Goal: Transaction & Acquisition: Purchase product/service

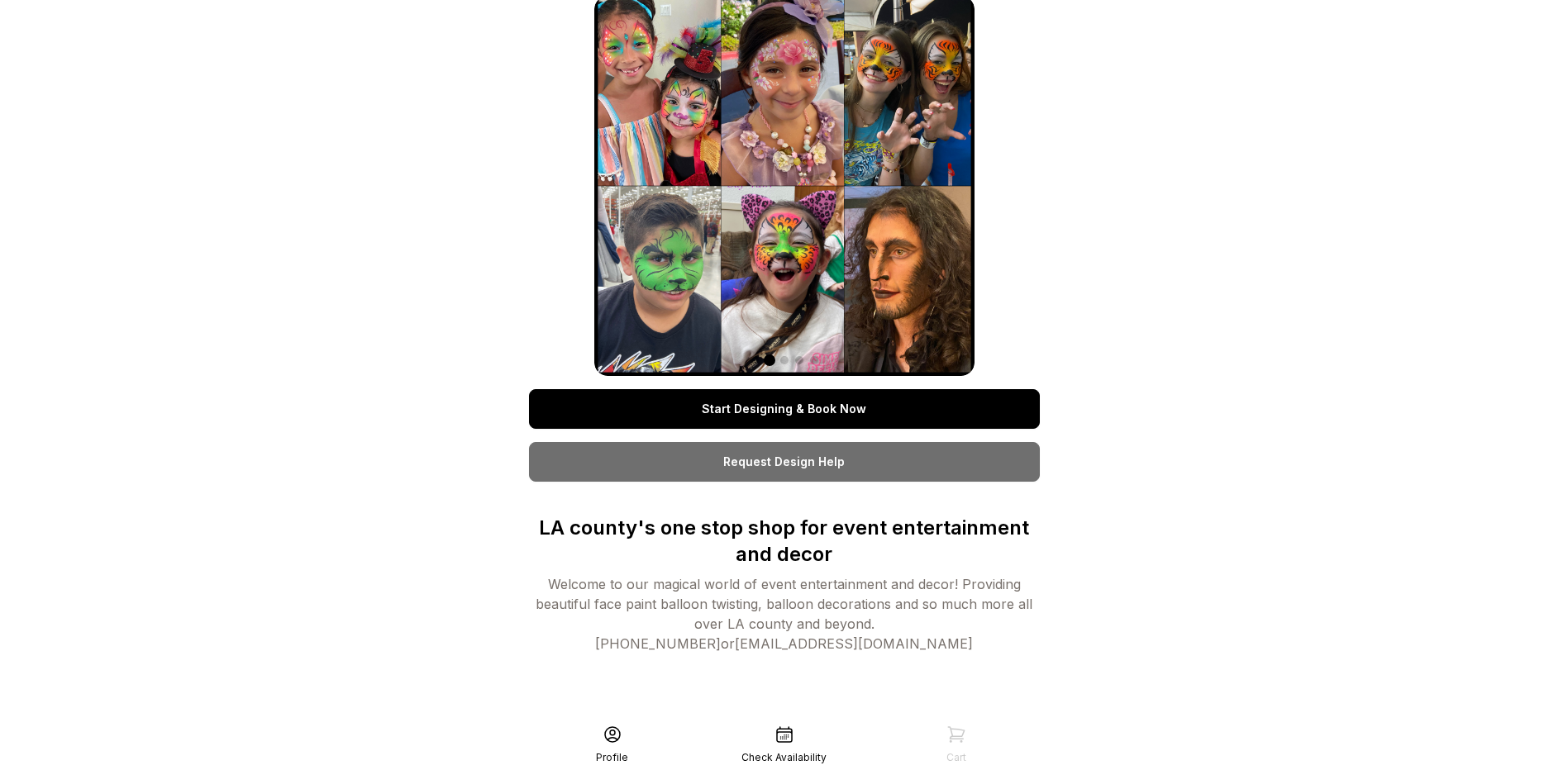
scroll to position [33, 0]
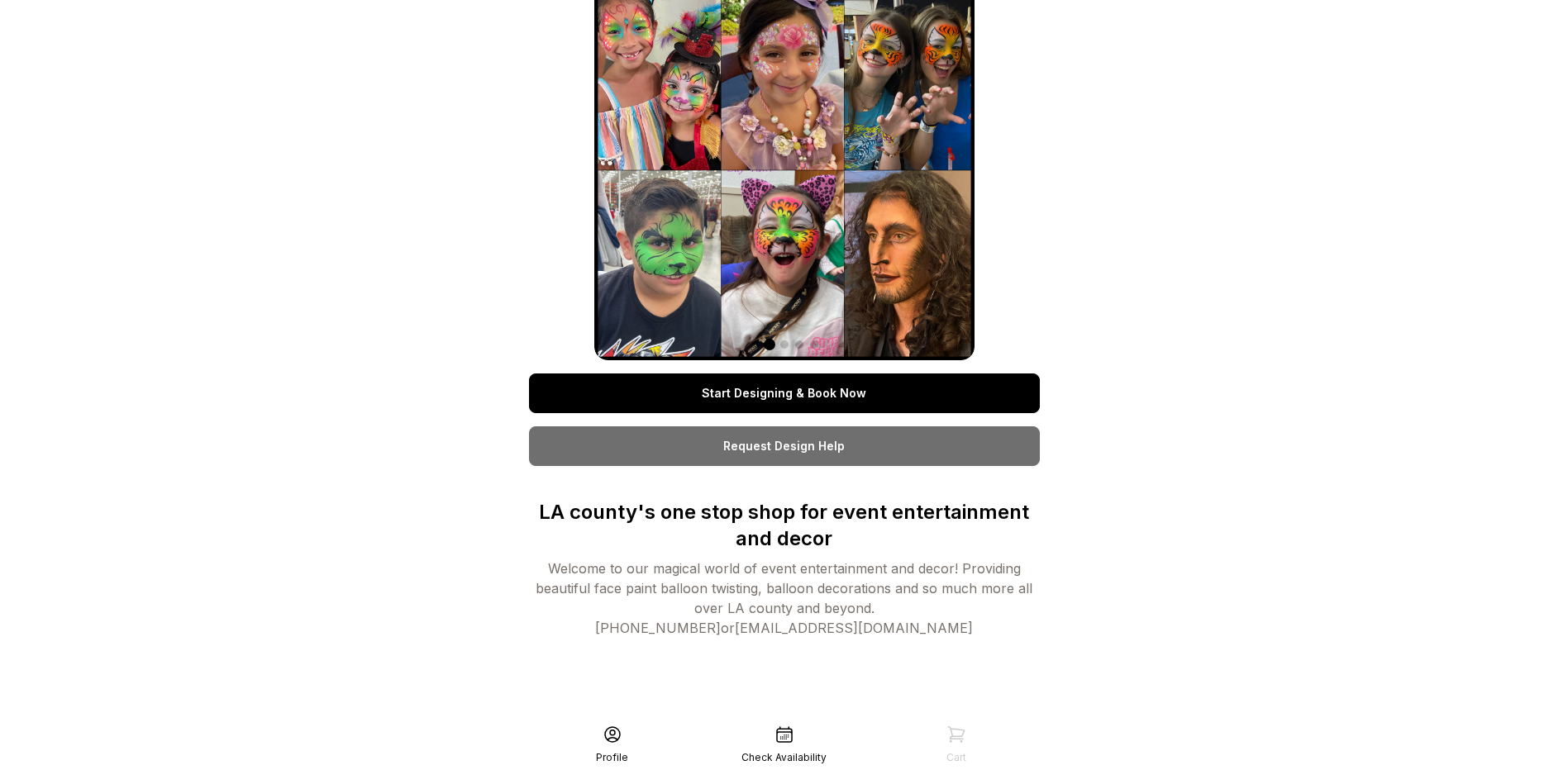
click at [729, 393] on link "Start Designing & Book Now" at bounding box center [784, 393] width 511 height 40
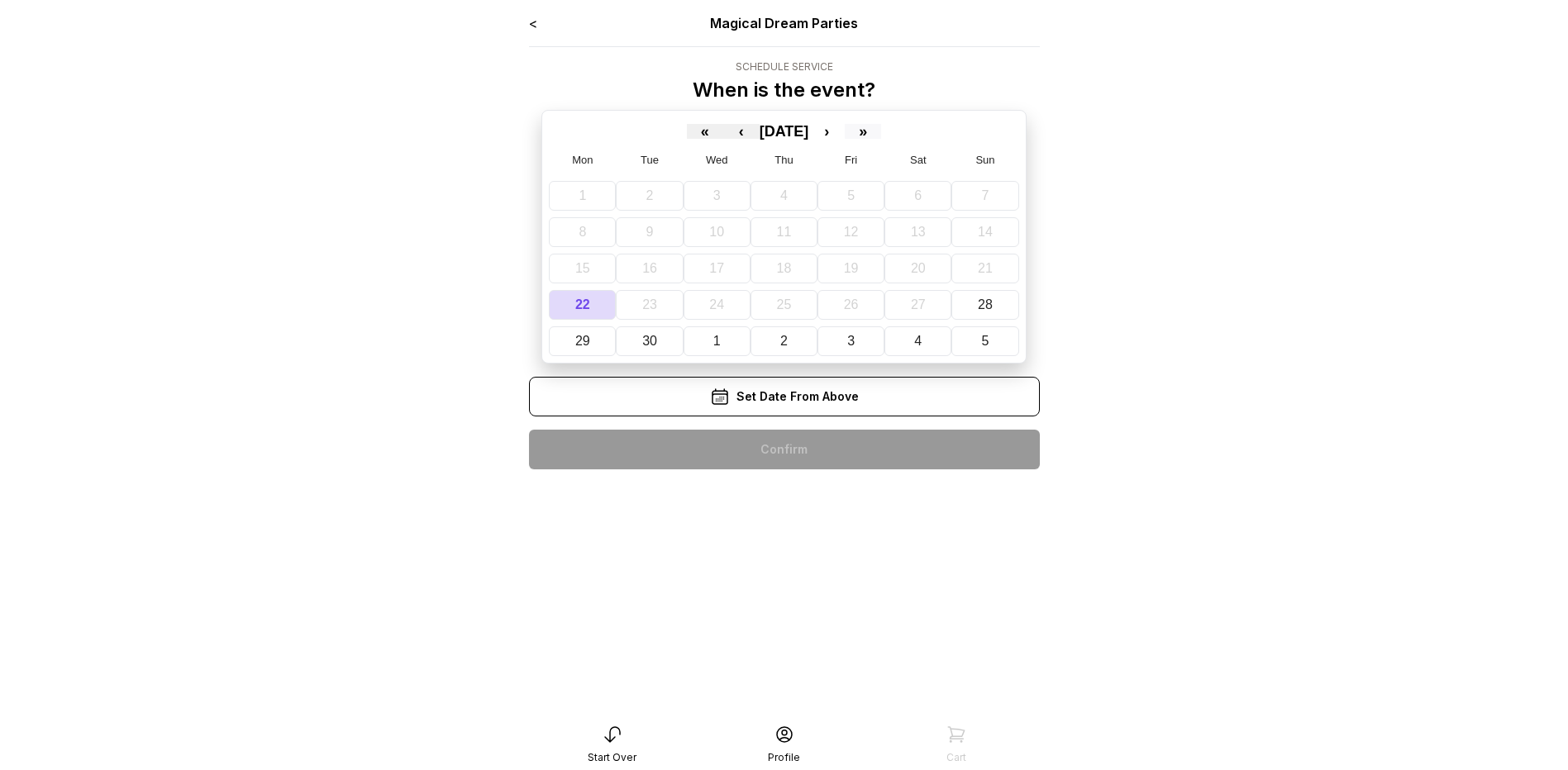
click at [881, 130] on button "»" at bounding box center [862, 130] width 37 height 14
click at [687, 135] on button "«" at bounding box center [705, 130] width 37 height 14
click at [845, 129] on button "›" at bounding box center [827, 130] width 37 height 14
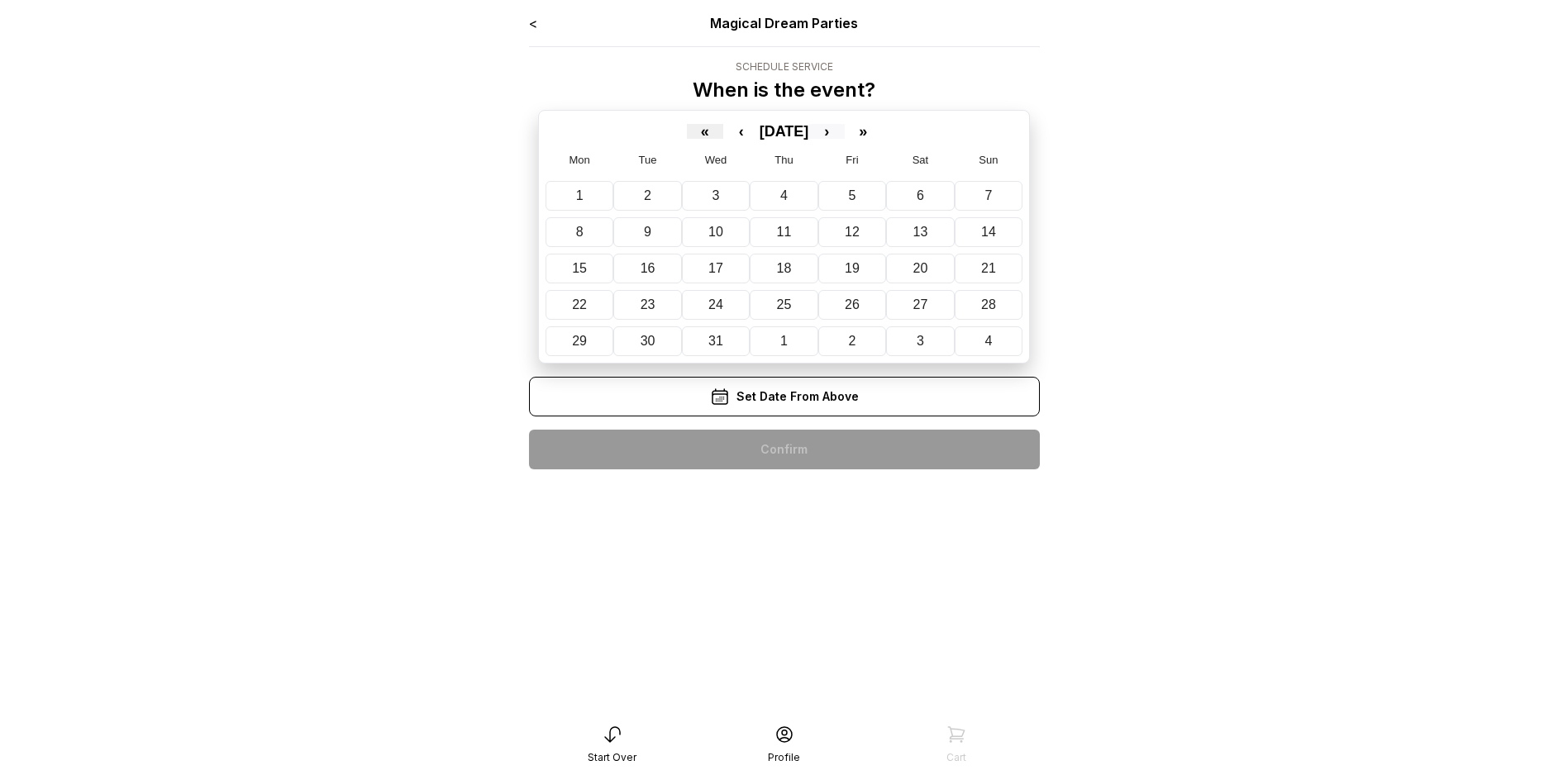
click at [845, 129] on button "›" at bounding box center [827, 130] width 37 height 14
click at [920, 335] on abbr "31" at bounding box center [925, 340] width 15 height 14
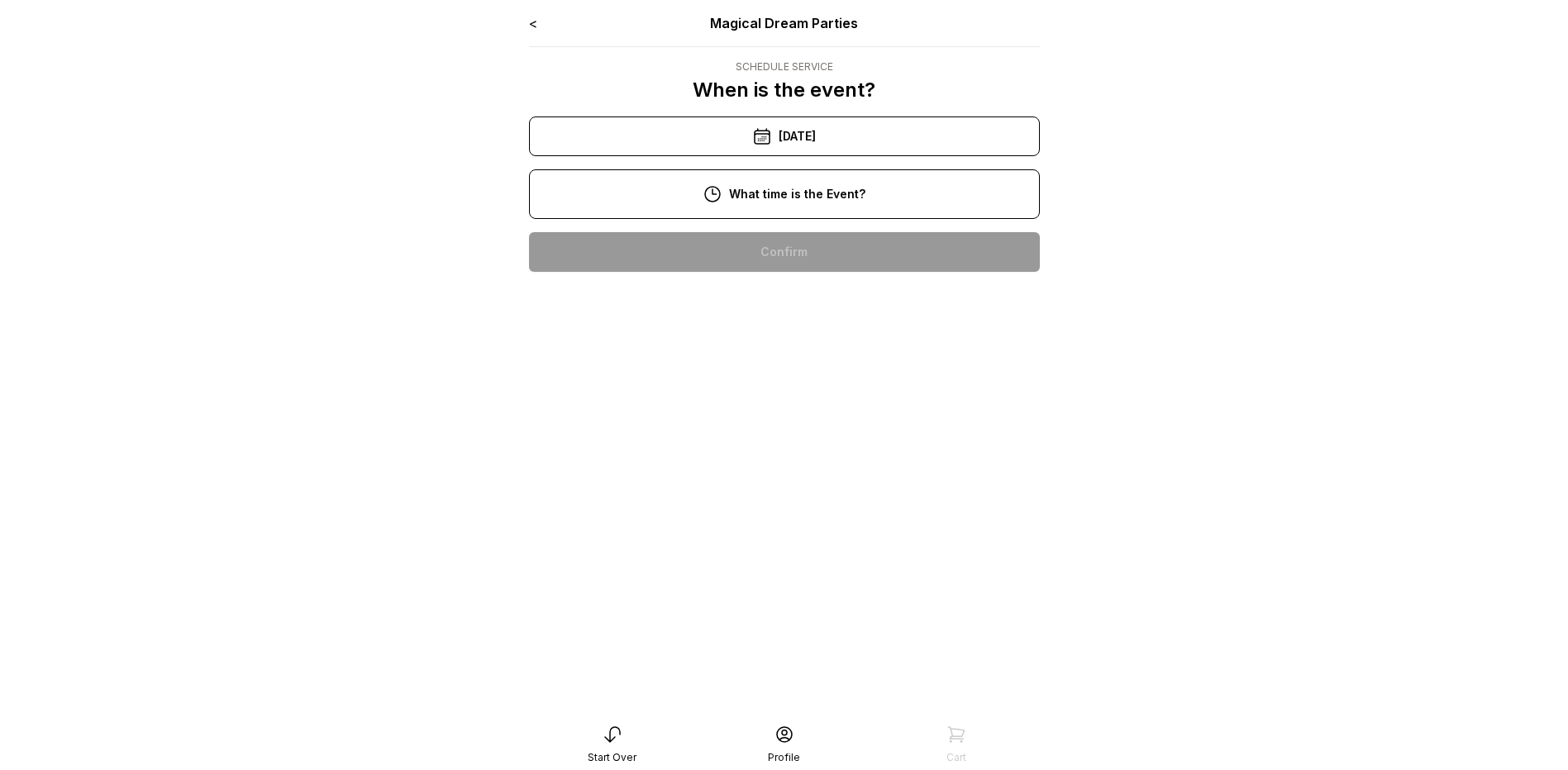
click at [857, 408] on div "1:00 pm" at bounding box center [785, 410] width 485 height 40
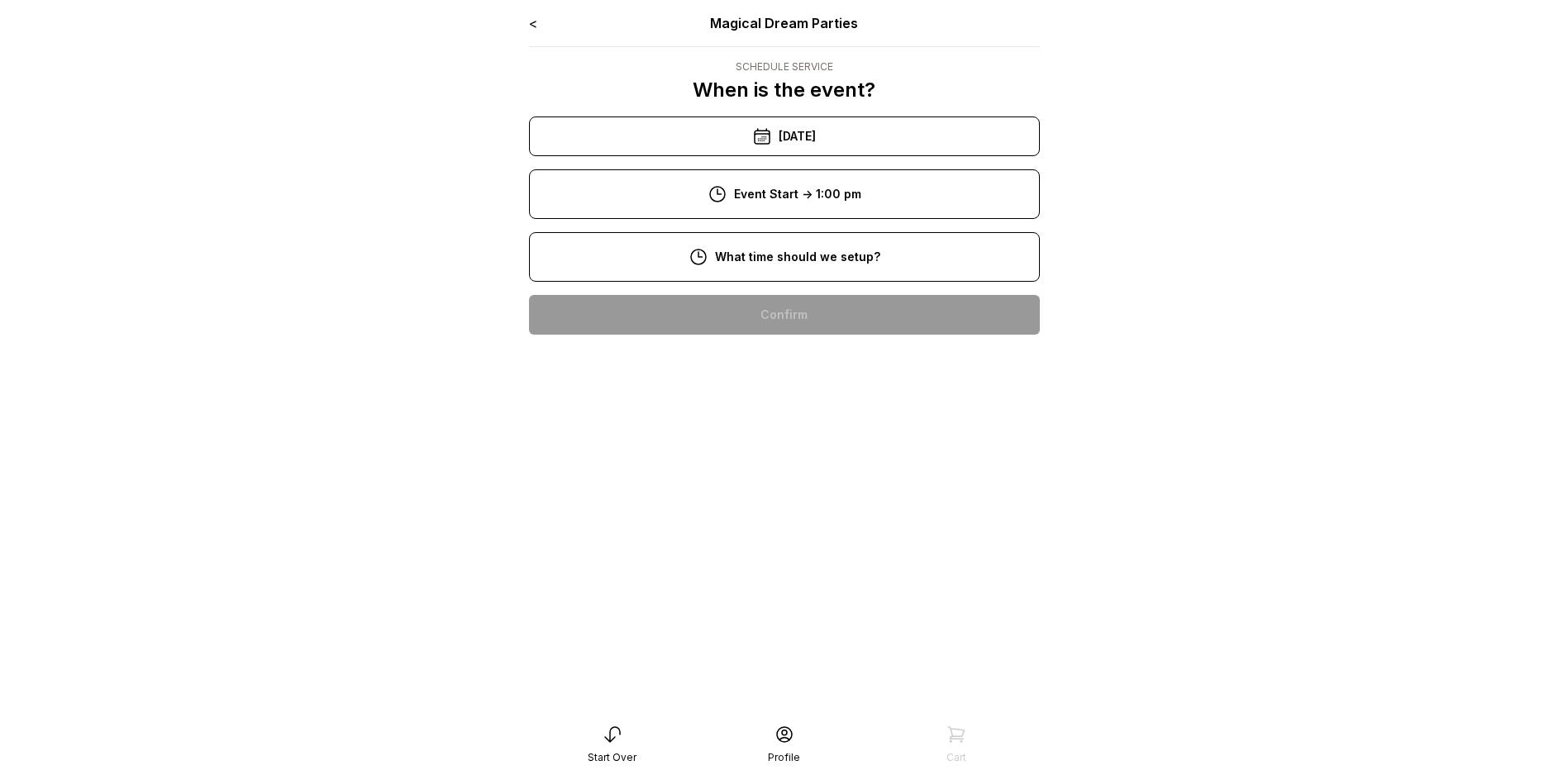
click at [826, 477] on div "11:00 am" at bounding box center [785, 473] width 485 height 40
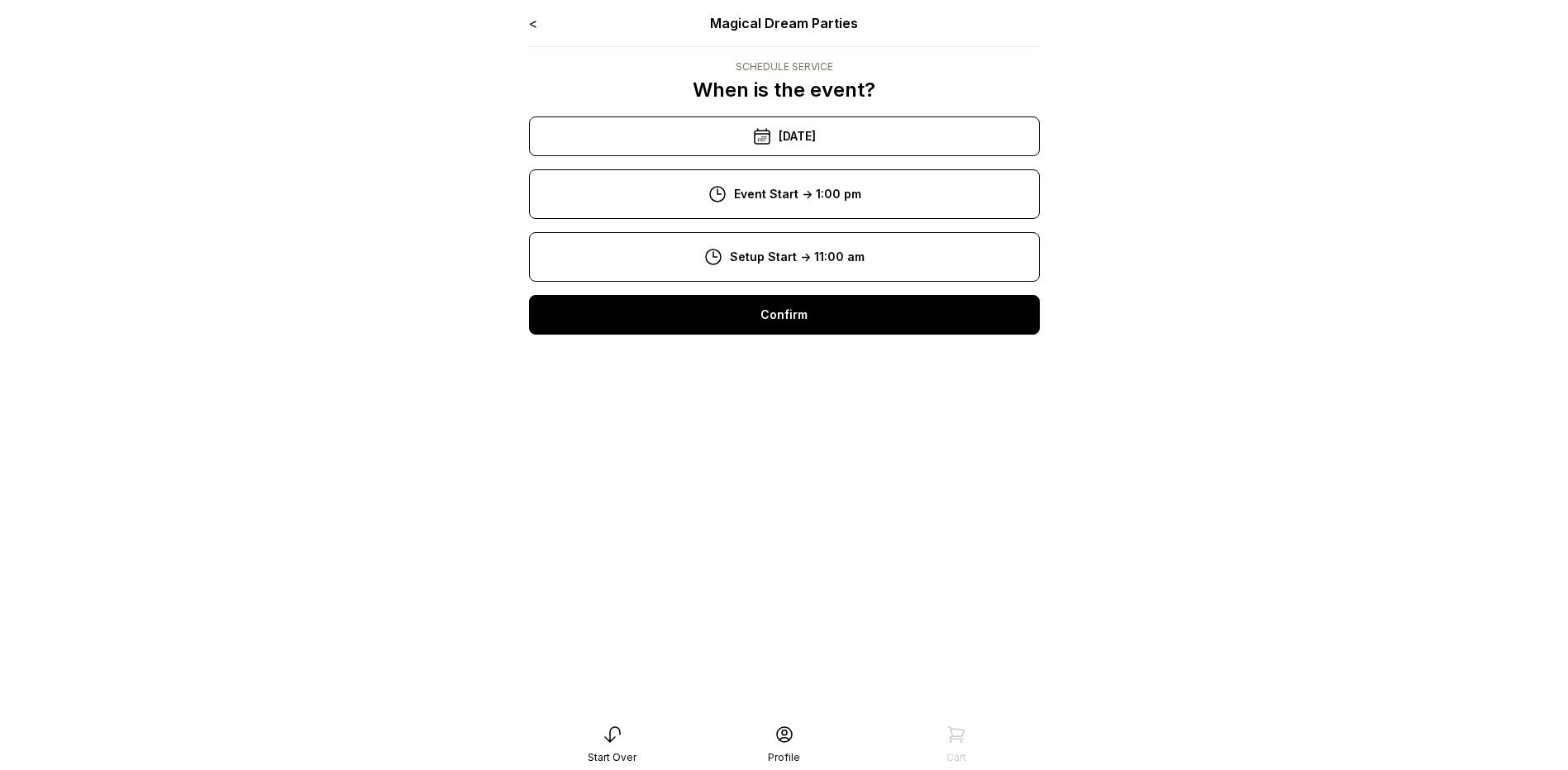
scroll to position [33, 0]
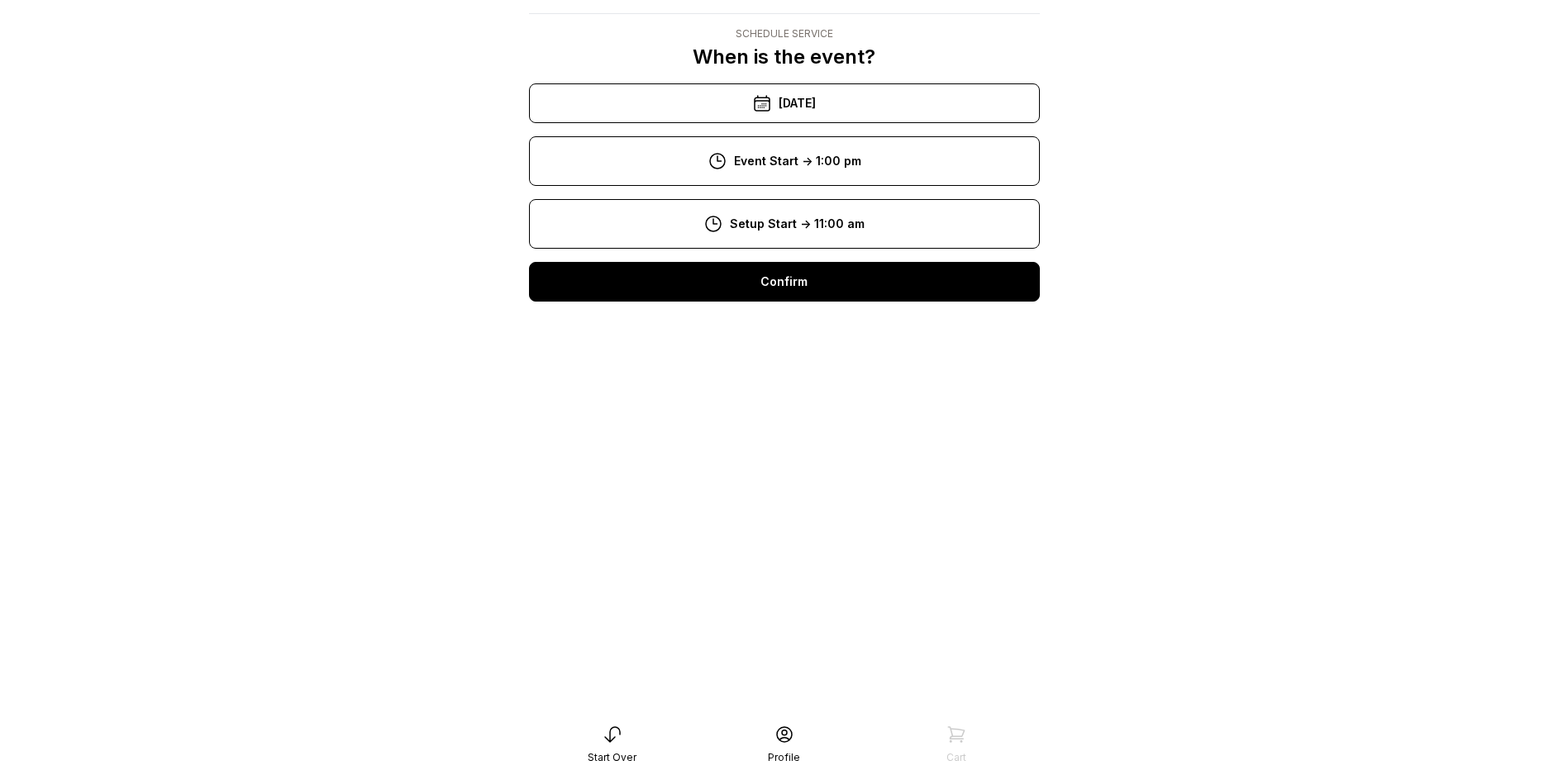
click at [819, 447] on div "11:00 am" at bounding box center [785, 440] width 485 height 40
click at [823, 282] on div "Confirm" at bounding box center [784, 281] width 511 height 40
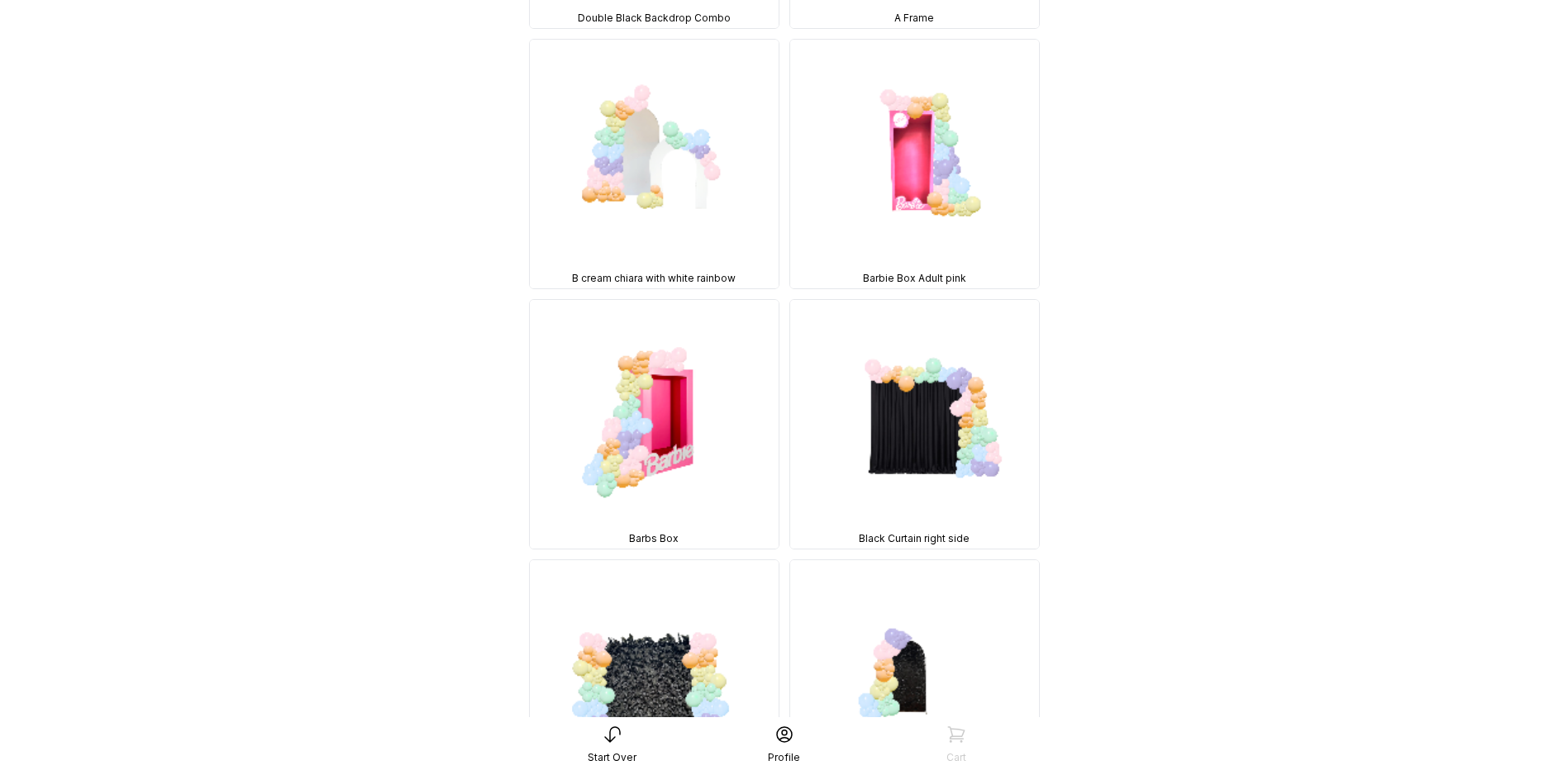
scroll to position [413, 0]
click at [677, 183] on img at bounding box center [654, 165] width 249 height 249
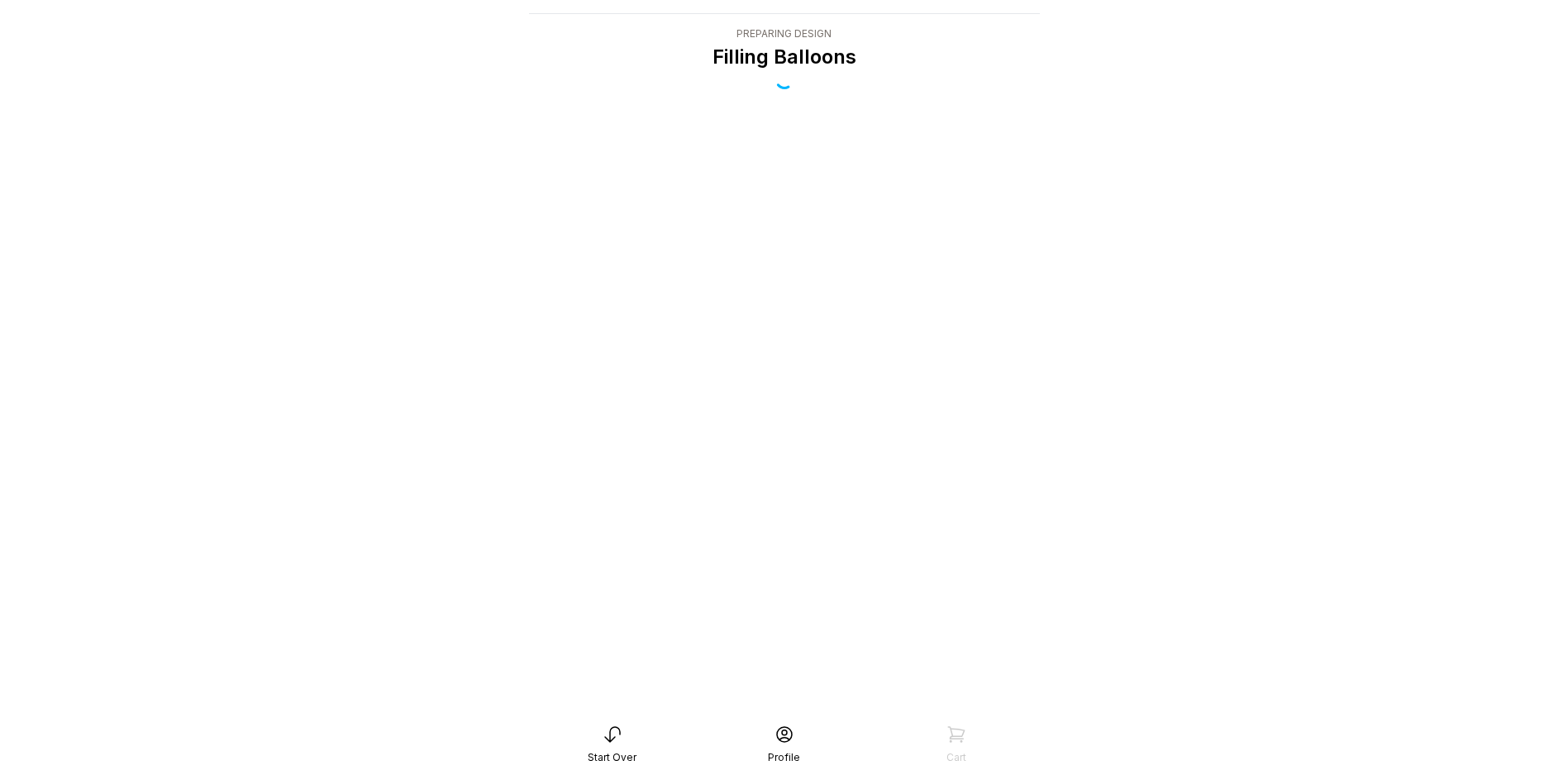
scroll to position [33, 0]
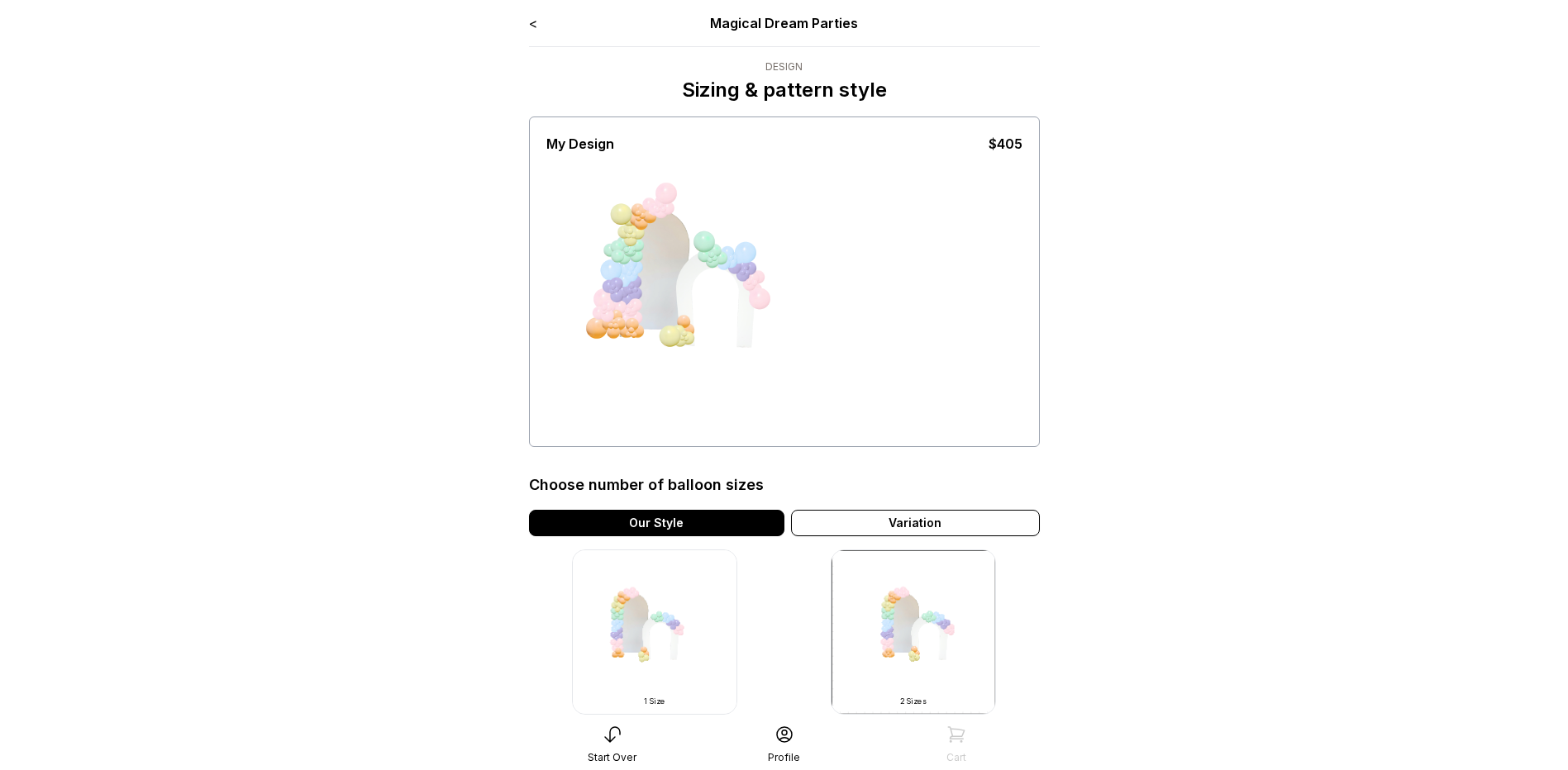
click at [695, 625] on img at bounding box center [654, 632] width 166 height 165
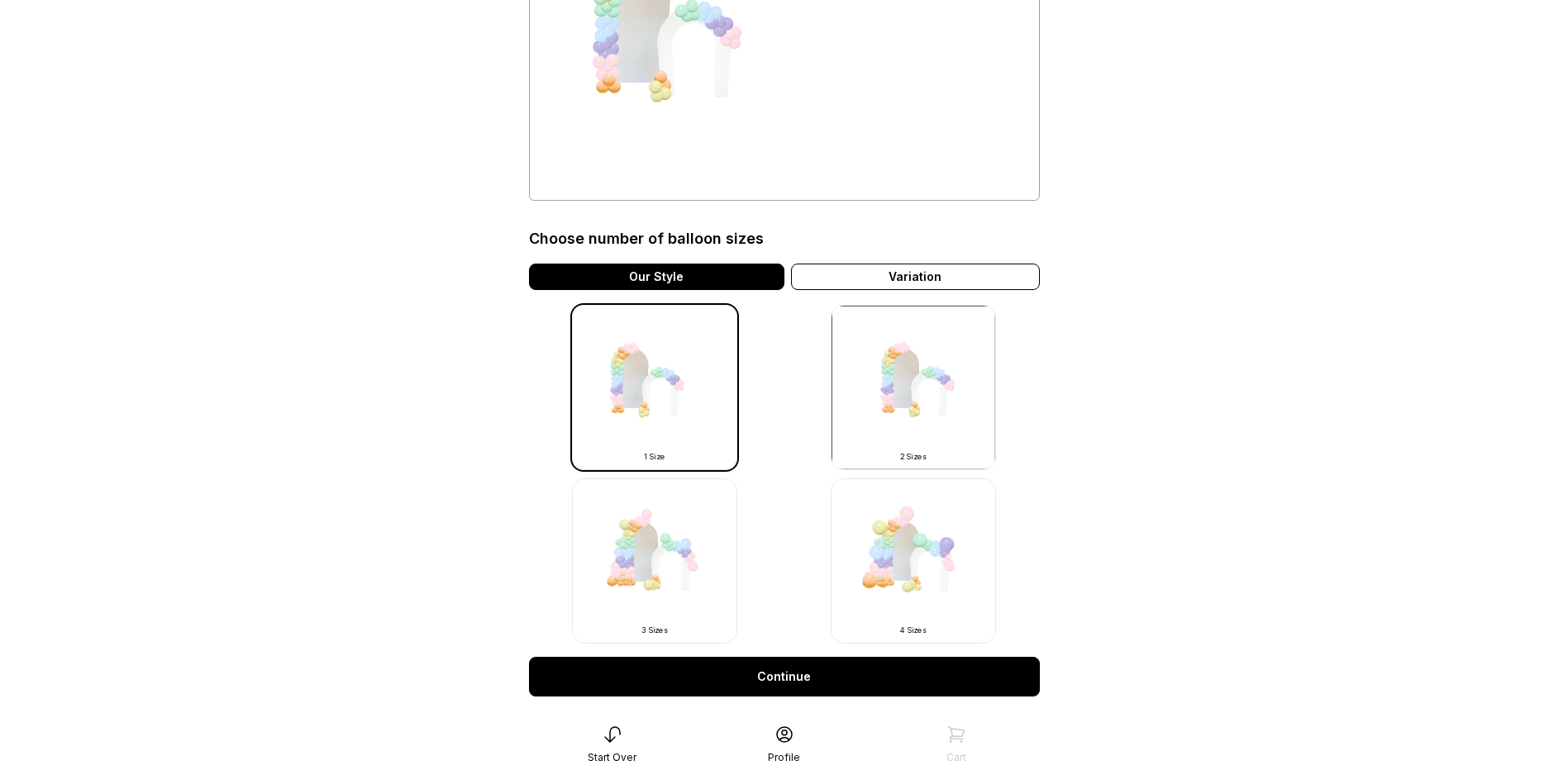
scroll to position [248, 0]
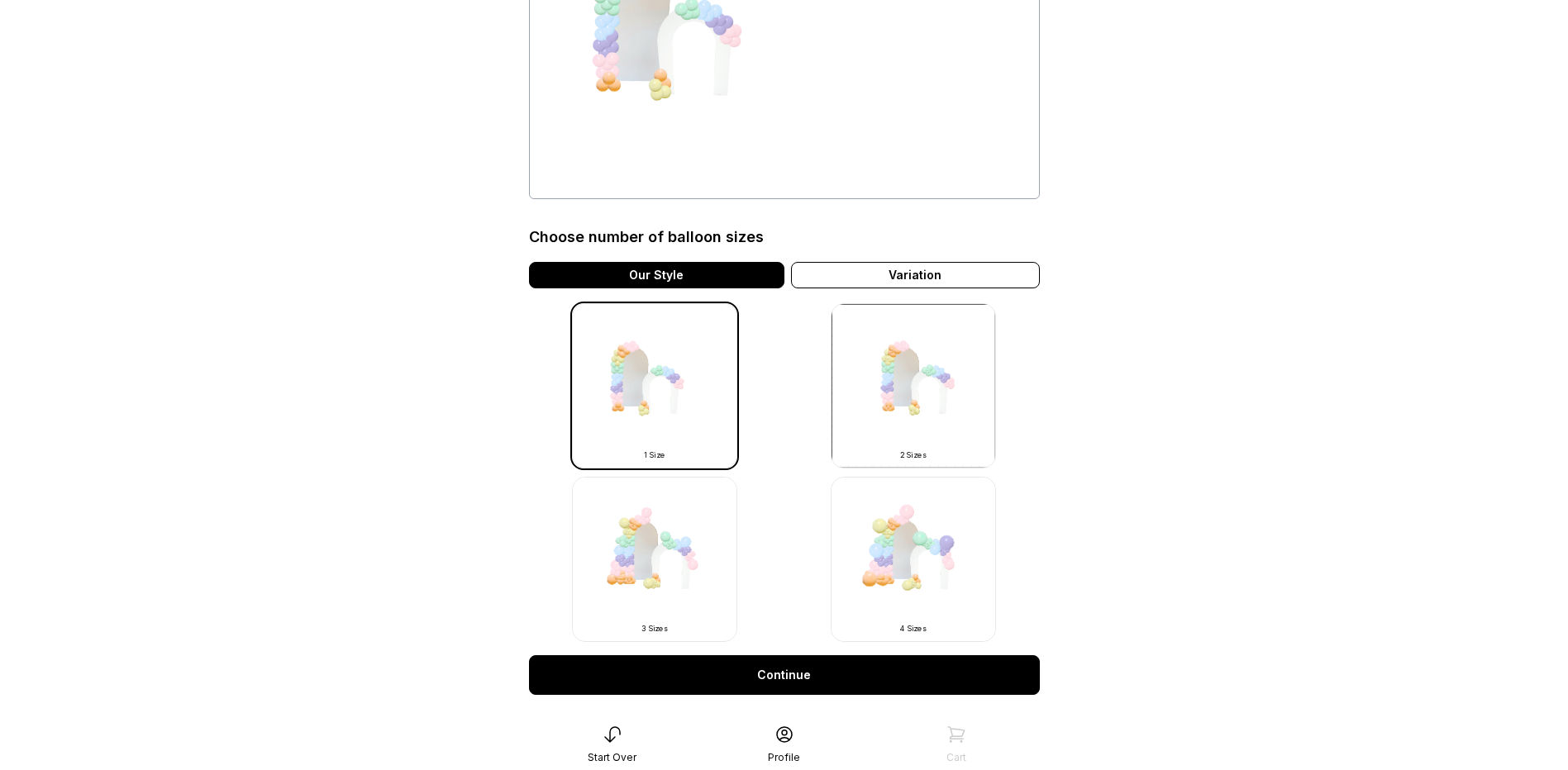
click at [942, 608] on img at bounding box center [914, 559] width 166 height 165
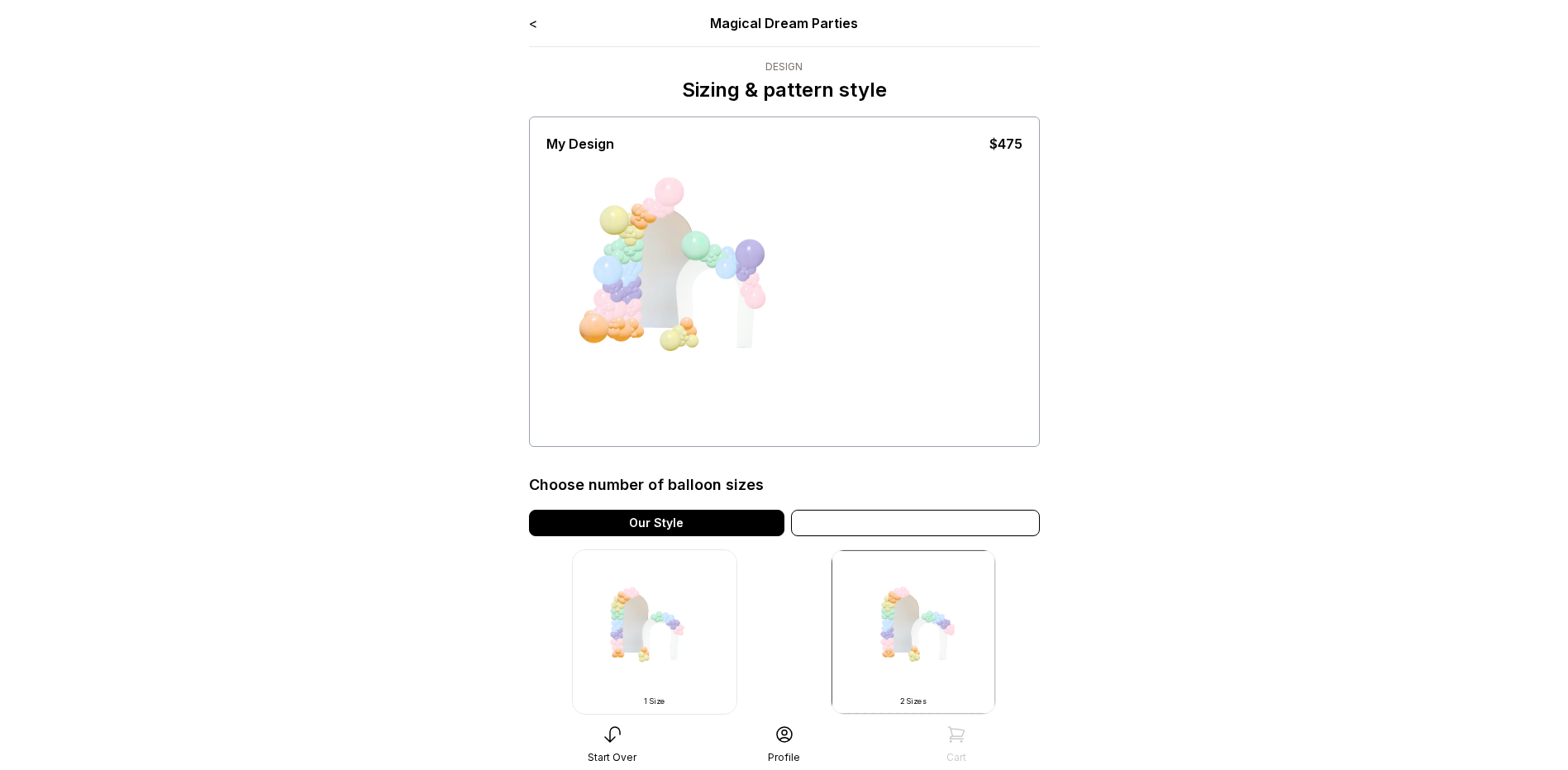
click at [973, 525] on div "Variation" at bounding box center [915, 523] width 249 height 26
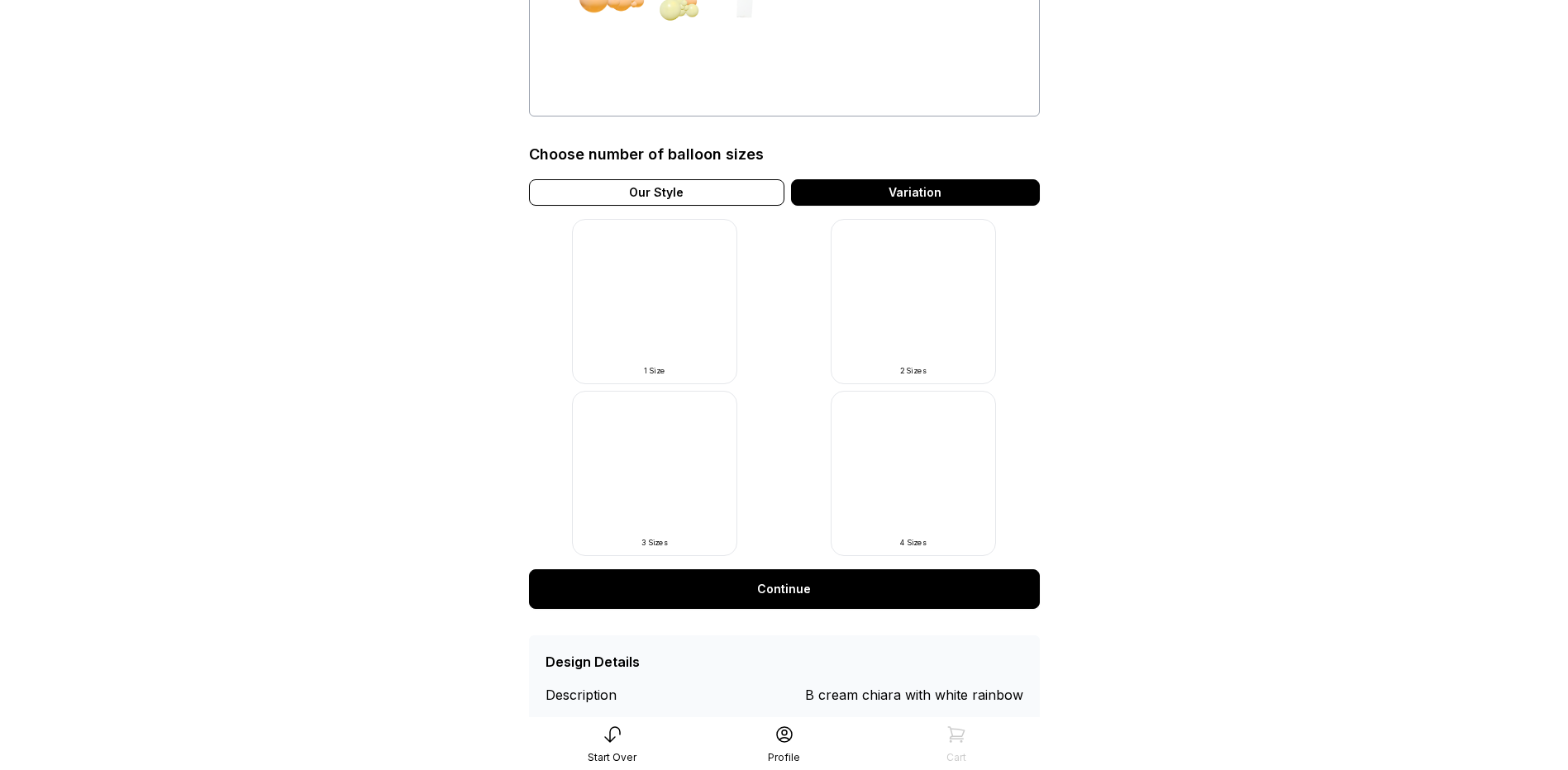
scroll to position [248, 0]
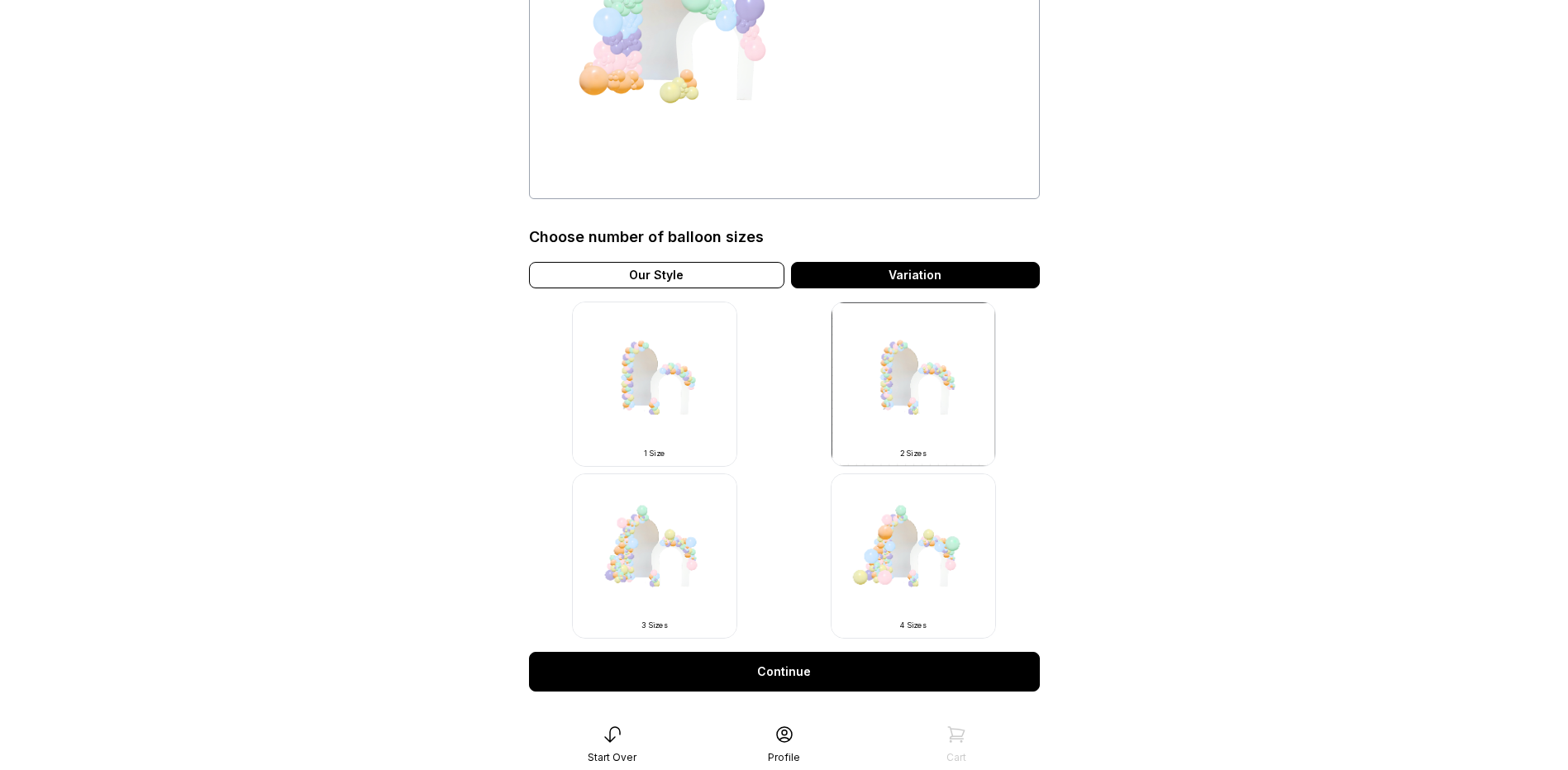
click at [897, 585] on img at bounding box center [914, 556] width 166 height 165
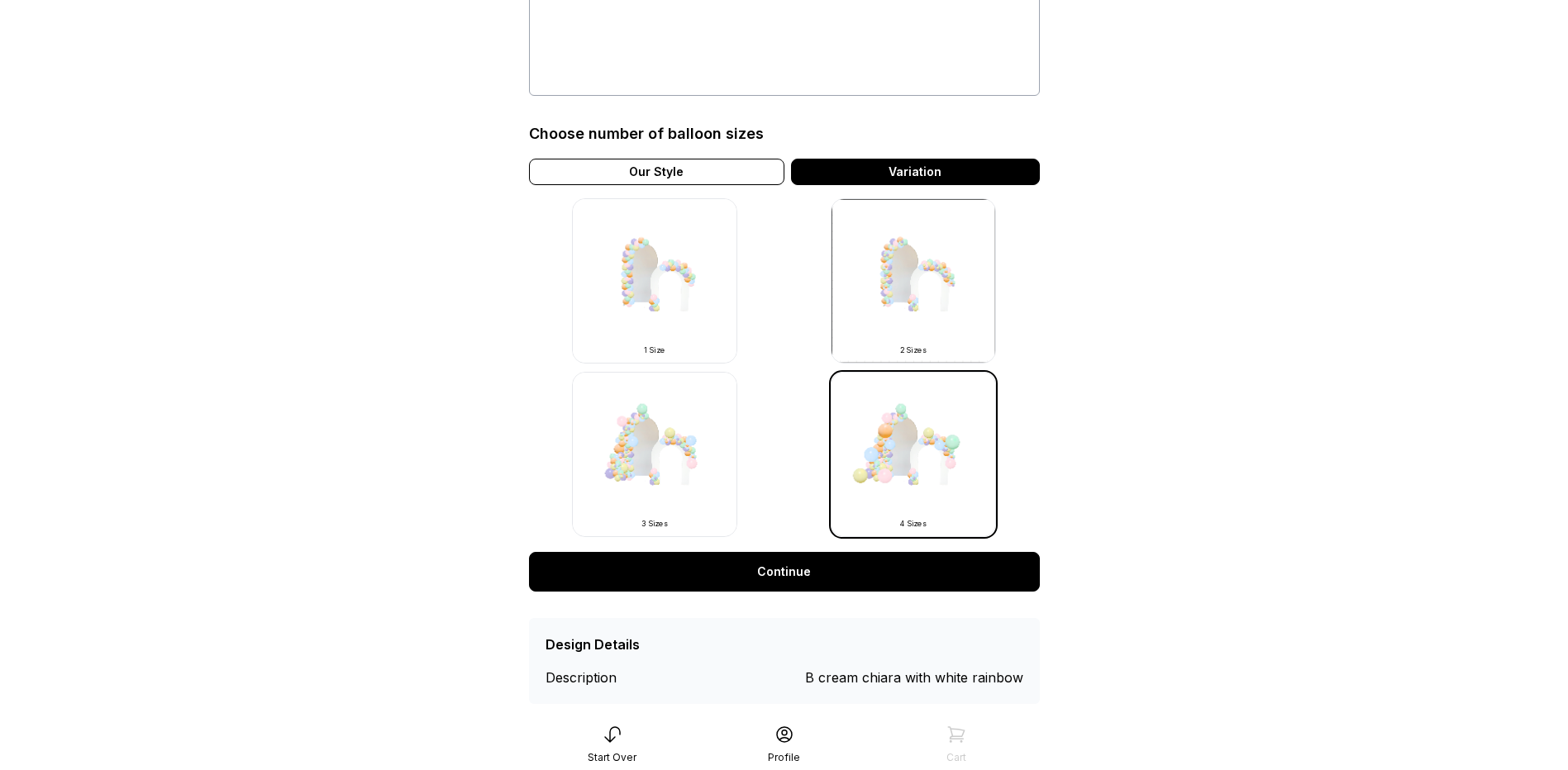
scroll to position [381, 0]
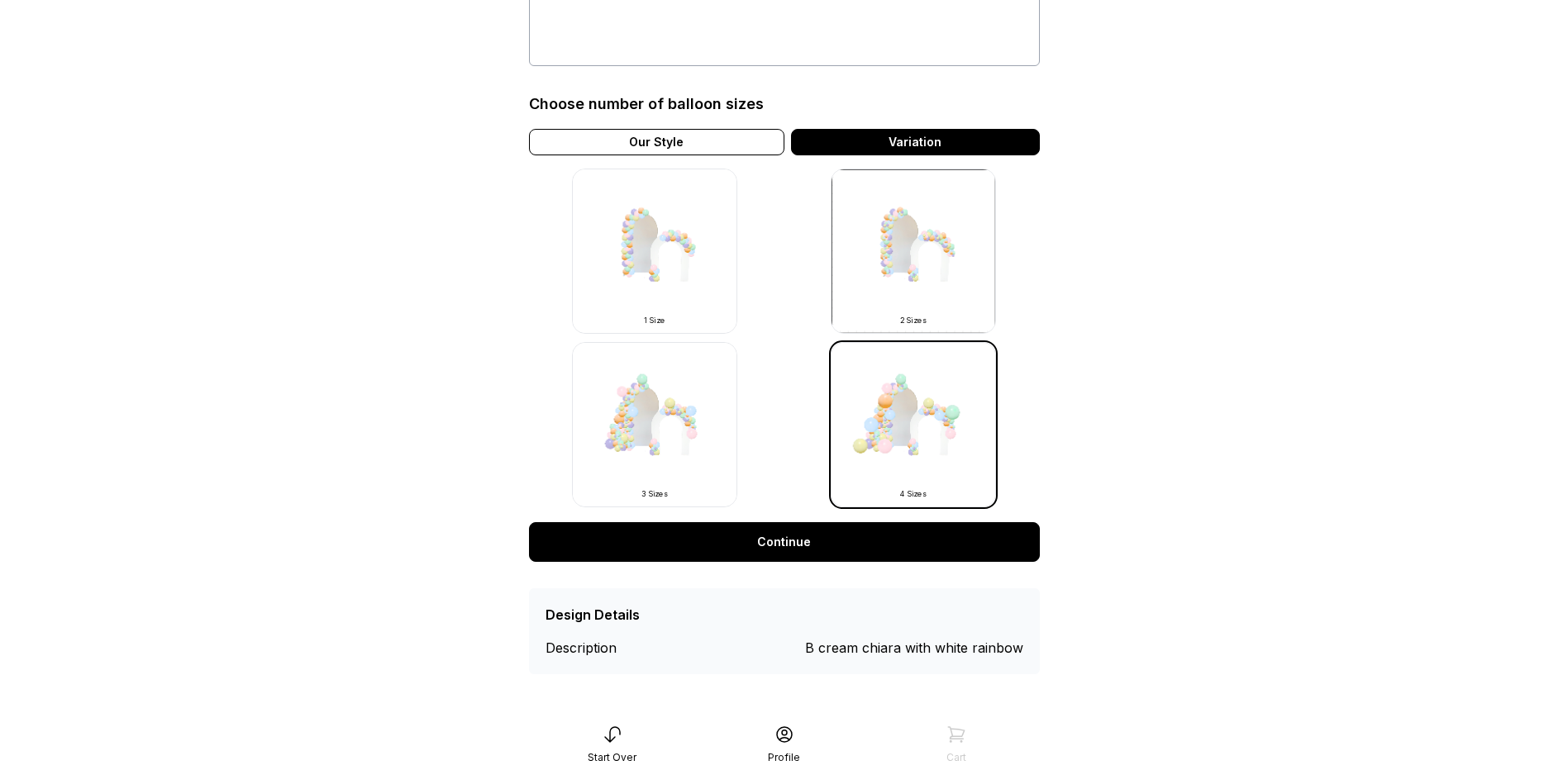
click at [926, 533] on link "Continue" at bounding box center [784, 541] width 511 height 40
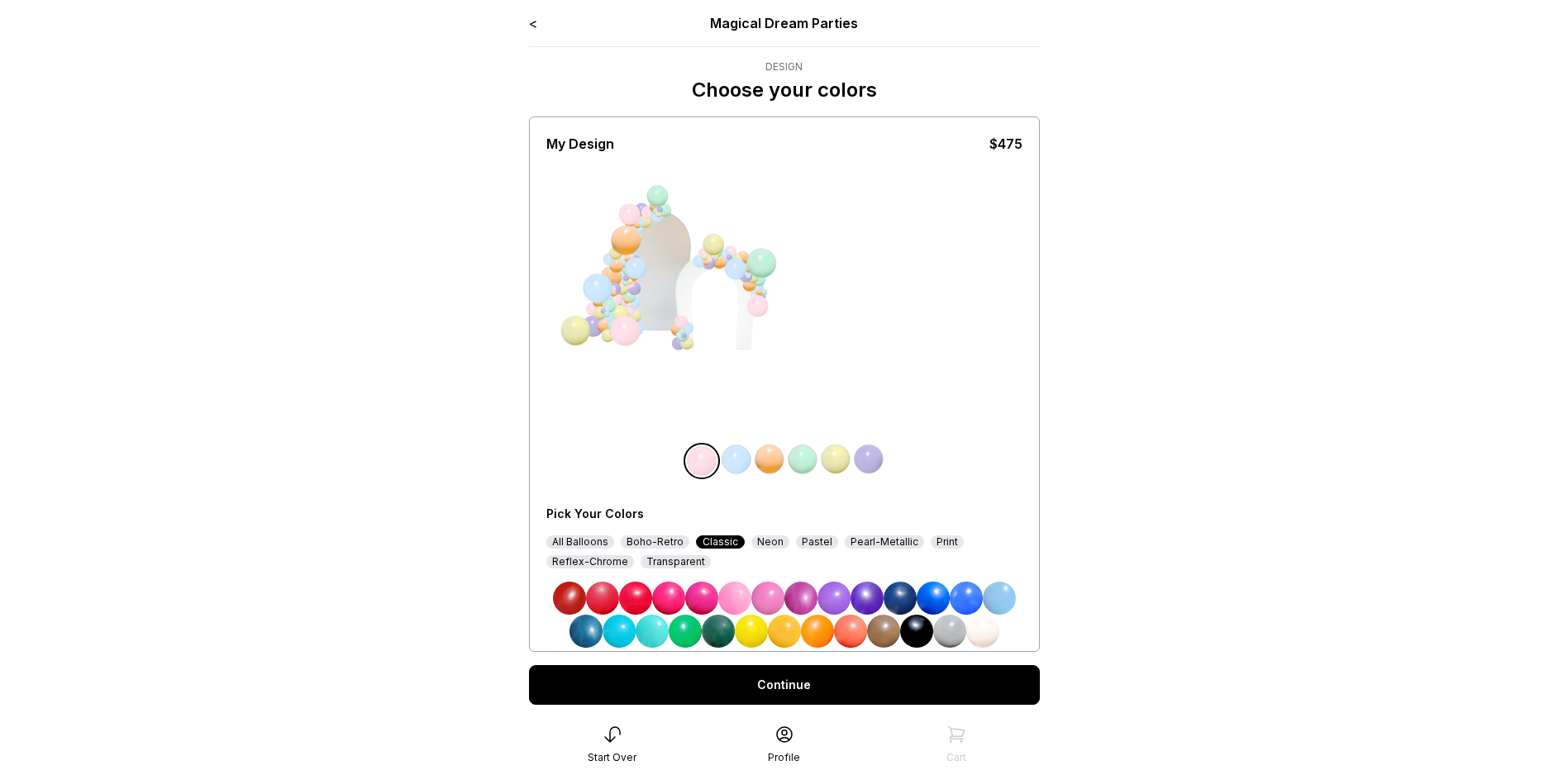
click at [927, 598] on img at bounding box center [932, 598] width 33 height 33
click at [943, 635] on img at bounding box center [950, 631] width 33 height 33
click at [690, 448] on img at bounding box center [701, 460] width 33 height 33
click at [620, 635] on img at bounding box center [618, 631] width 33 height 33
click at [741, 457] on img at bounding box center [736, 459] width 33 height 33
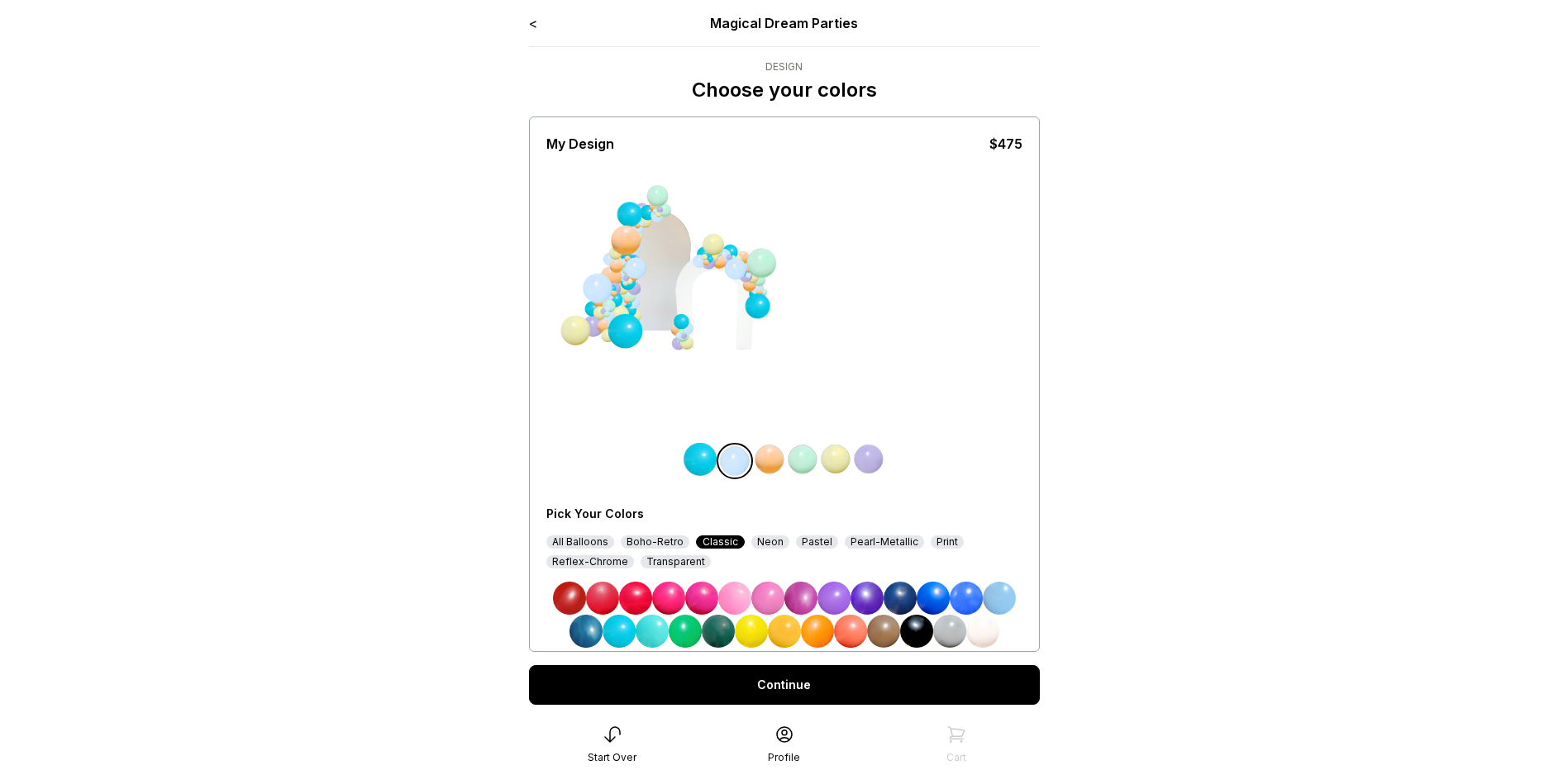
click at [998, 604] on img at bounding box center [999, 598] width 33 height 33
click at [775, 459] on img at bounding box center [769, 459] width 33 height 33
click at [938, 603] on img at bounding box center [932, 598] width 33 height 33
click at [803, 454] on img at bounding box center [802, 459] width 33 height 33
click at [833, 593] on img at bounding box center [833, 598] width 33 height 33
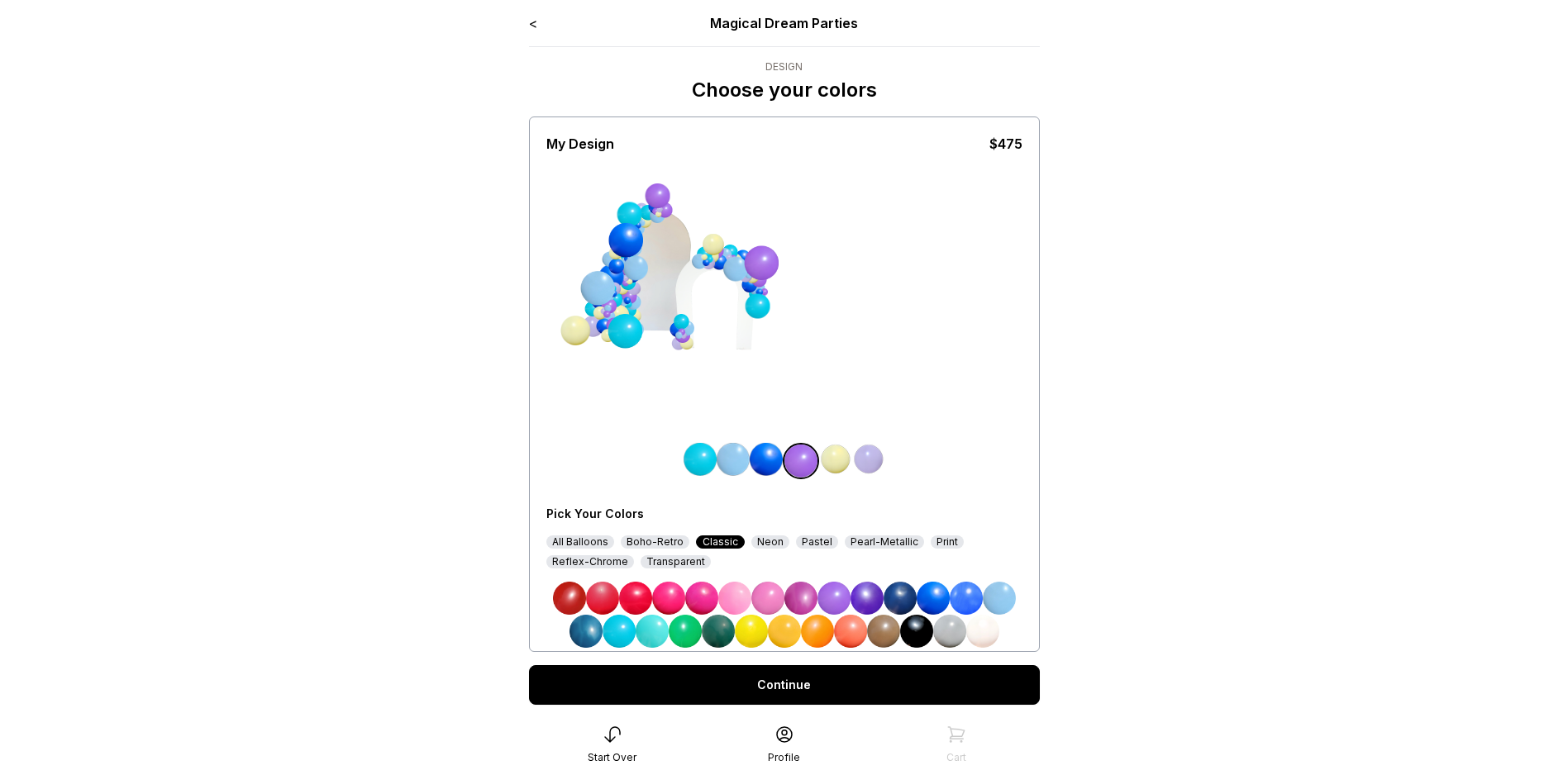
click at [841, 445] on img at bounding box center [835, 459] width 33 height 33
click at [977, 632] on img at bounding box center [983, 631] width 33 height 33
click at [877, 452] on img at bounding box center [868, 459] width 33 height 33
click at [740, 596] on img at bounding box center [735, 598] width 33 height 33
click at [768, 456] on img at bounding box center [766, 459] width 33 height 33
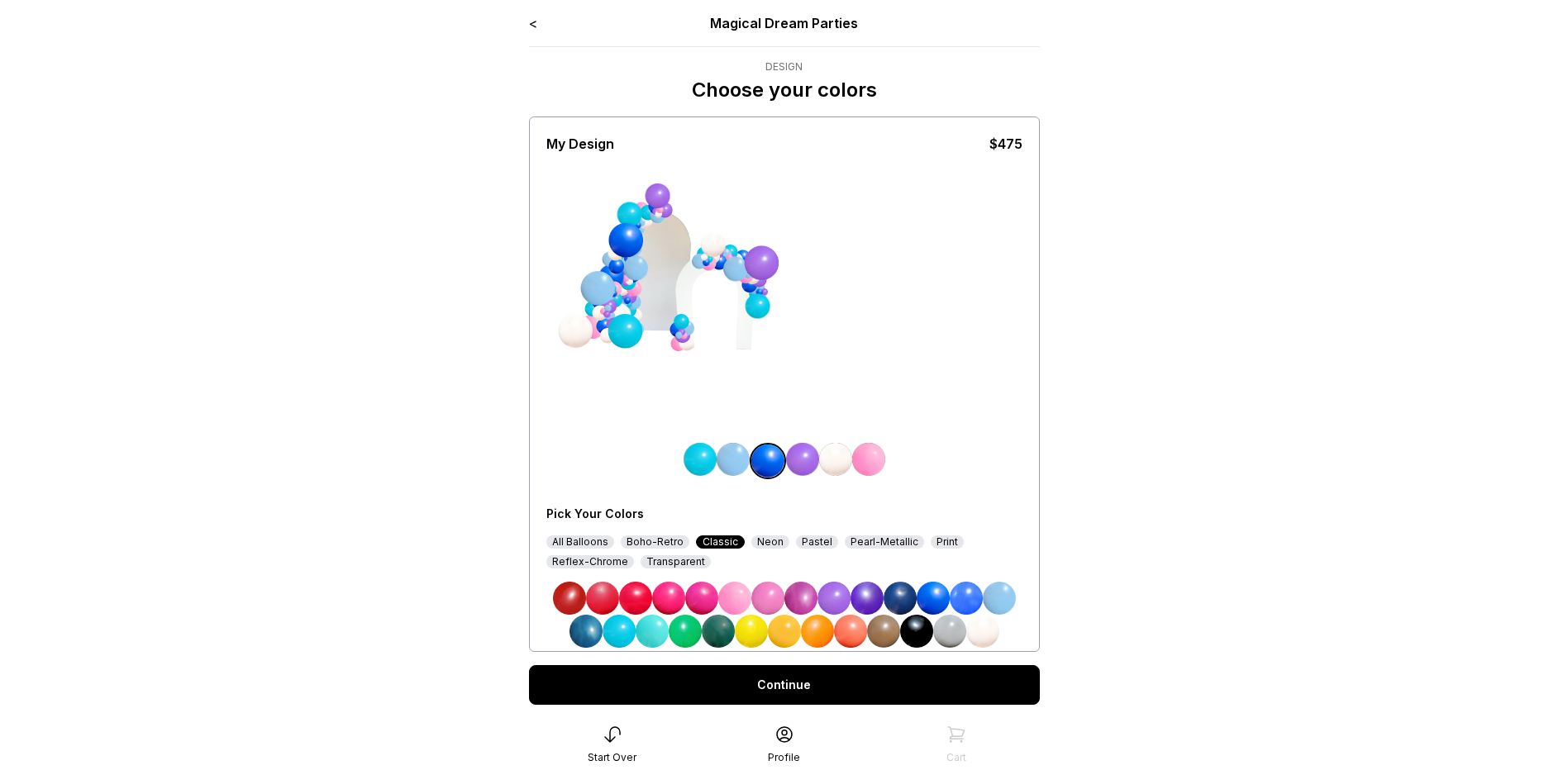
click at [968, 624] on img at bounding box center [983, 631] width 33 height 33
click at [836, 600] on img at bounding box center [833, 598] width 33 height 33
click at [761, 601] on img at bounding box center [768, 598] width 33 height 33
click at [871, 454] on img at bounding box center [868, 459] width 33 height 33
click at [873, 599] on img at bounding box center [867, 598] width 33 height 33
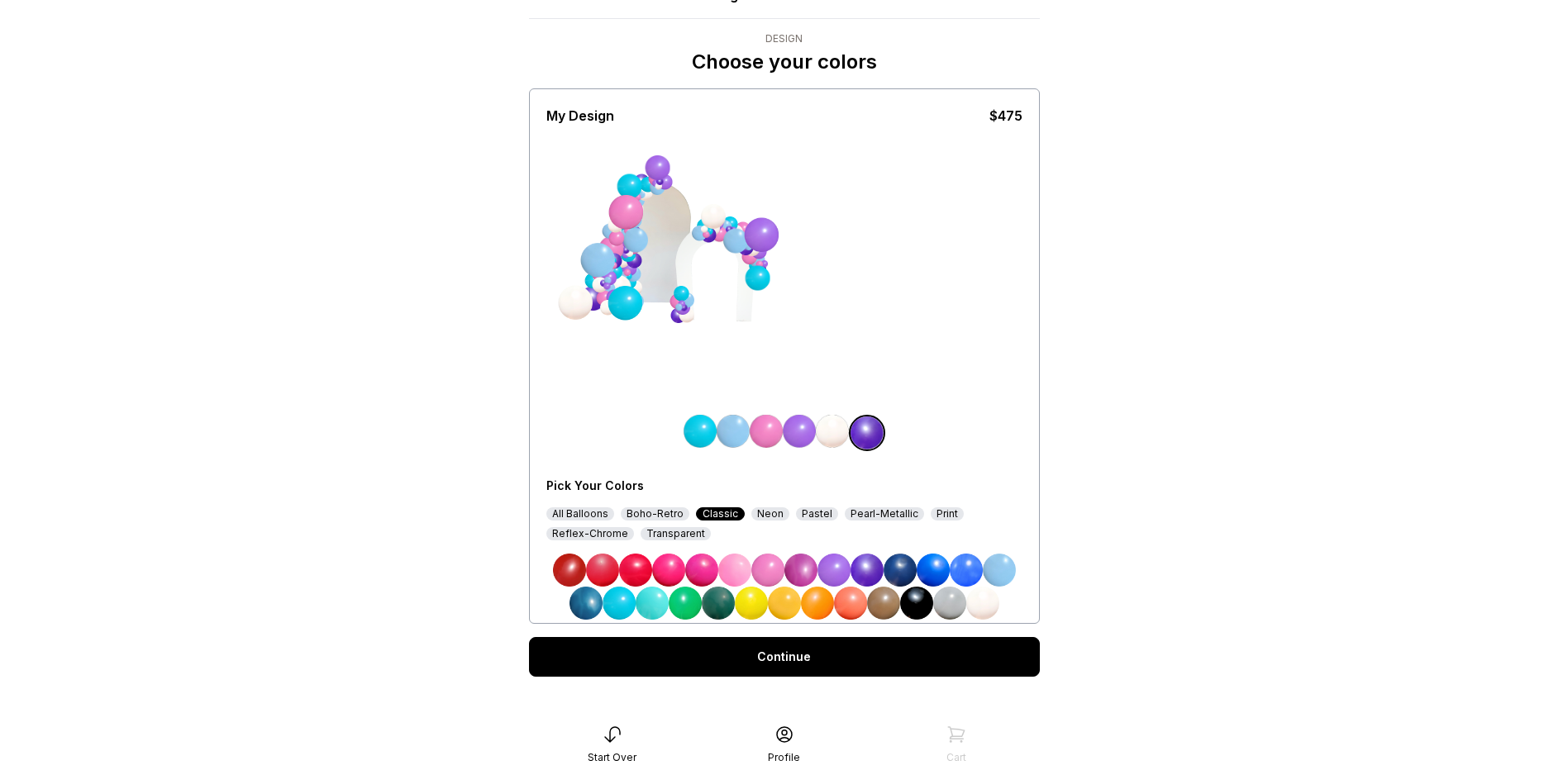
scroll to position [43, 0]
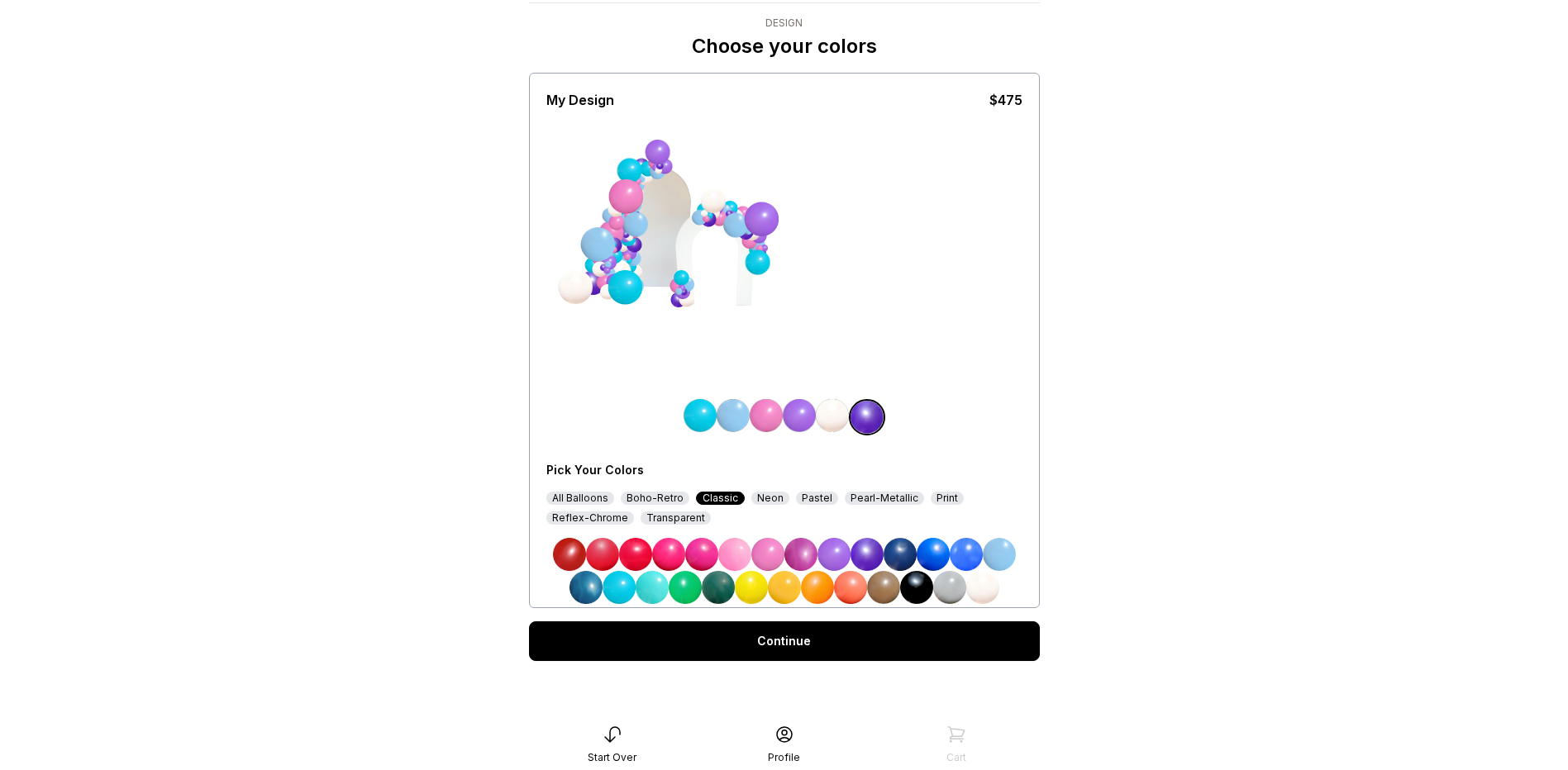
click at [872, 498] on div "Pearl-Metallic" at bounding box center [884, 498] width 79 height 14
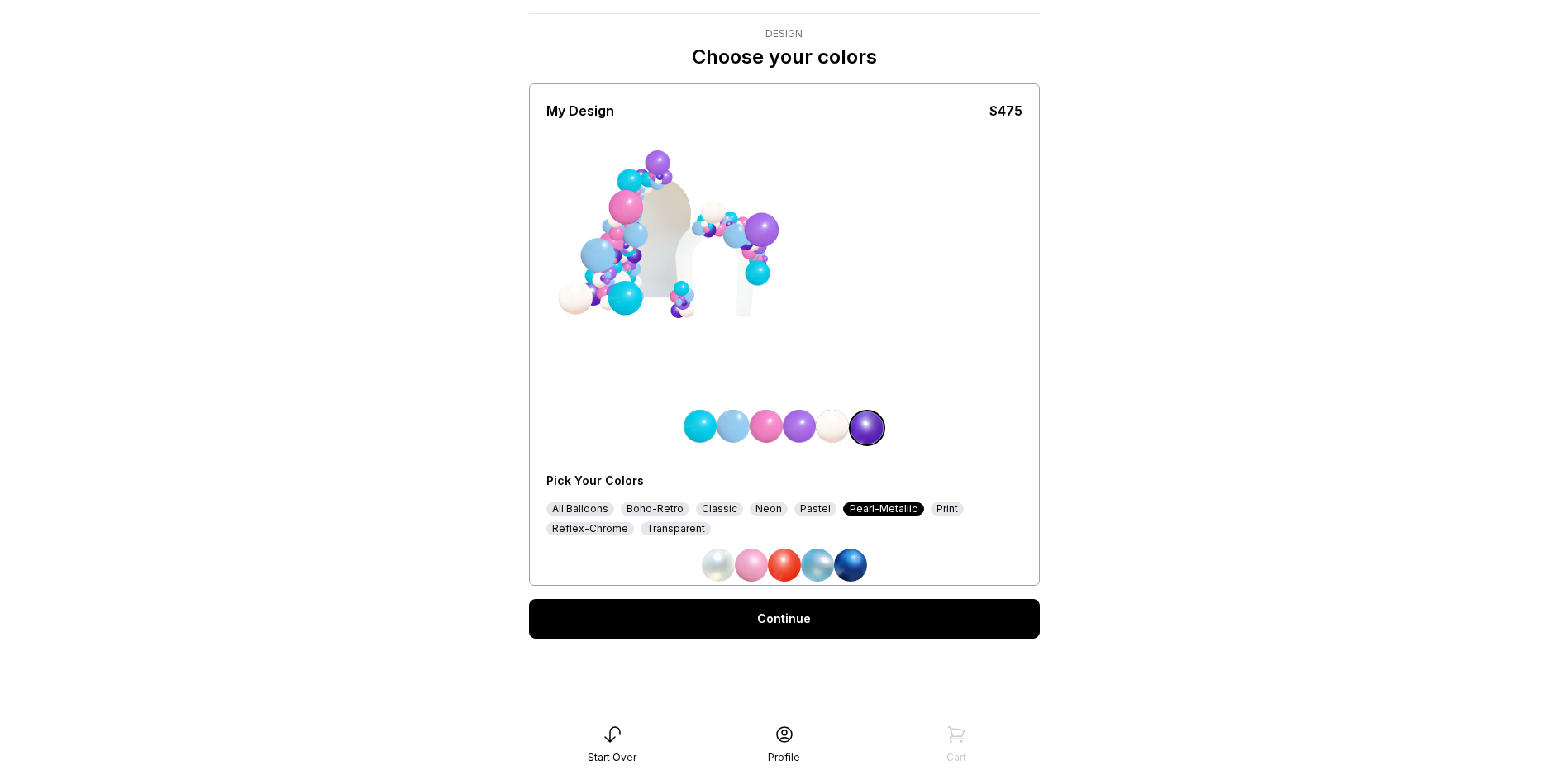
click at [834, 429] on img at bounding box center [832, 426] width 33 height 33
click at [724, 571] on img at bounding box center [718, 564] width 33 height 33
click at [873, 433] on img at bounding box center [868, 426] width 33 height 33
click at [820, 567] on img at bounding box center [817, 564] width 33 height 33
click at [767, 414] on img at bounding box center [766, 426] width 33 height 33
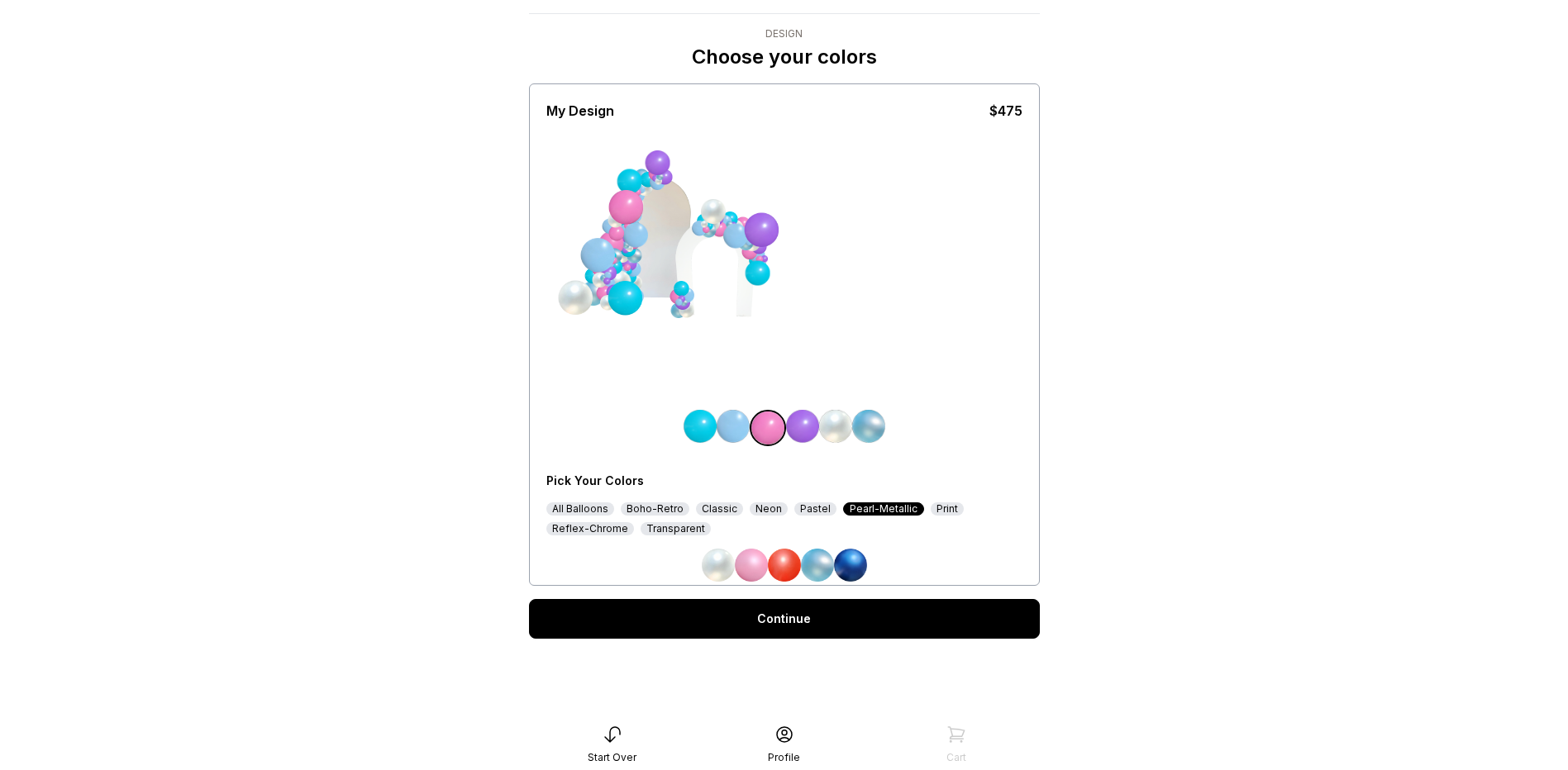
click at [758, 559] on img at bounding box center [751, 564] width 33 height 33
click at [740, 431] on img at bounding box center [733, 426] width 33 height 33
click at [818, 570] on img at bounding box center [817, 564] width 33 height 33
click at [588, 531] on div "Reflex-Chrome" at bounding box center [589, 529] width 88 height 14
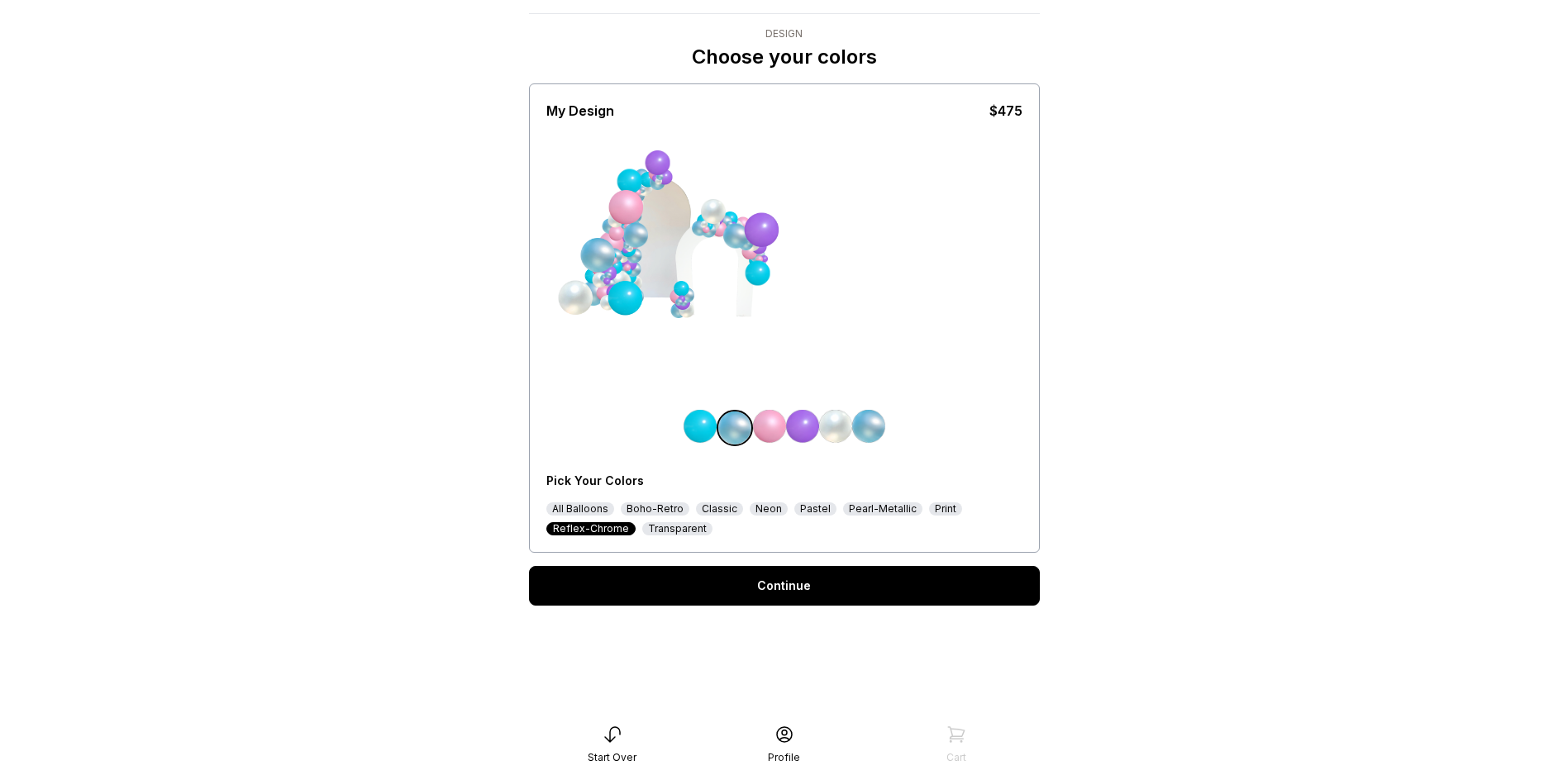
scroll to position [43, 0]
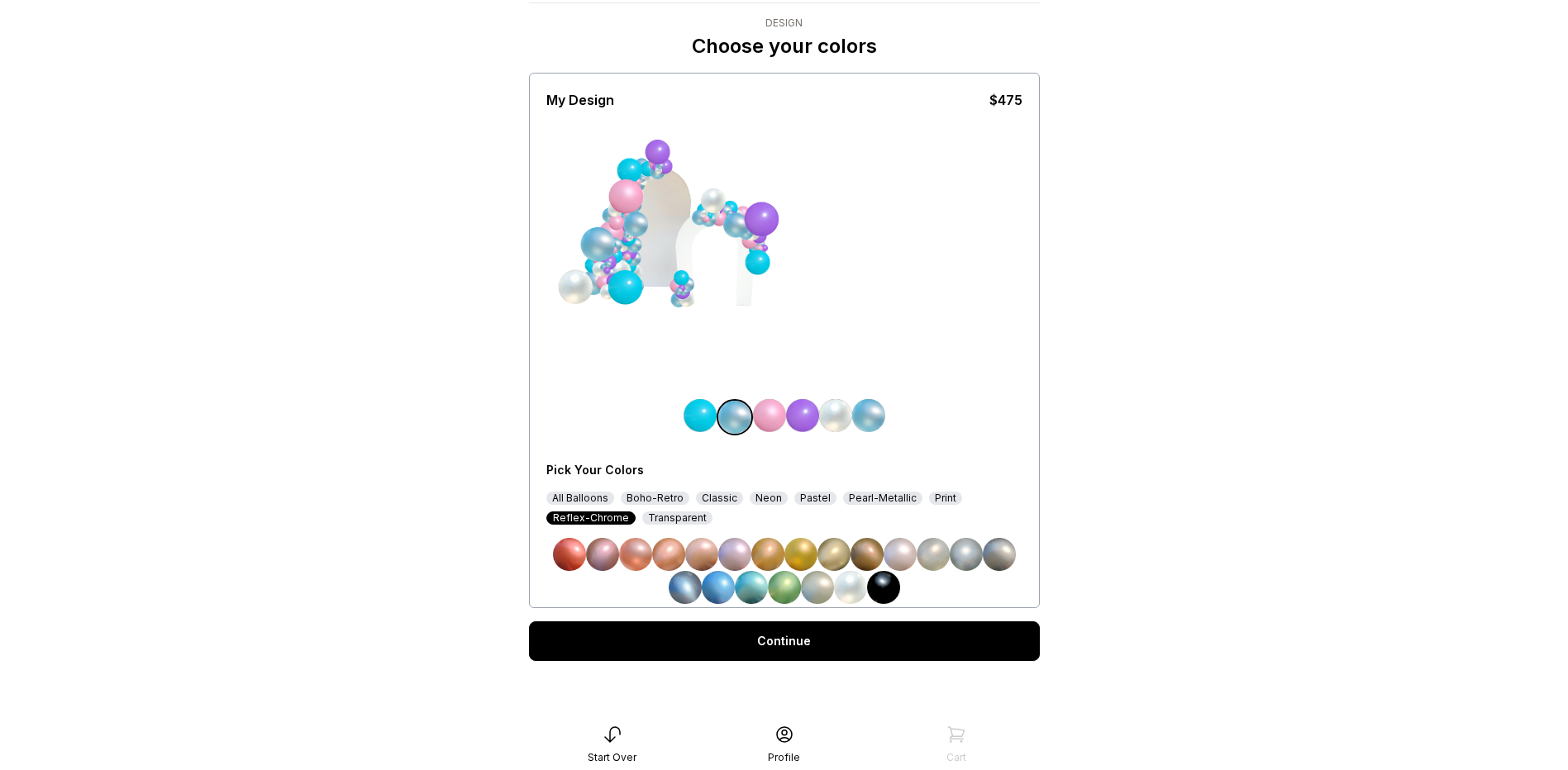
click at [935, 555] on img at bounding box center [932, 554] width 33 height 33
click at [728, 588] on img at bounding box center [718, 587] width 33 height 33
click at [689, 592] on img at bounding box center [685, 587] width 33 height 33
click at [710, 587] on img at bounding box center [718, 587] width 33 height 33
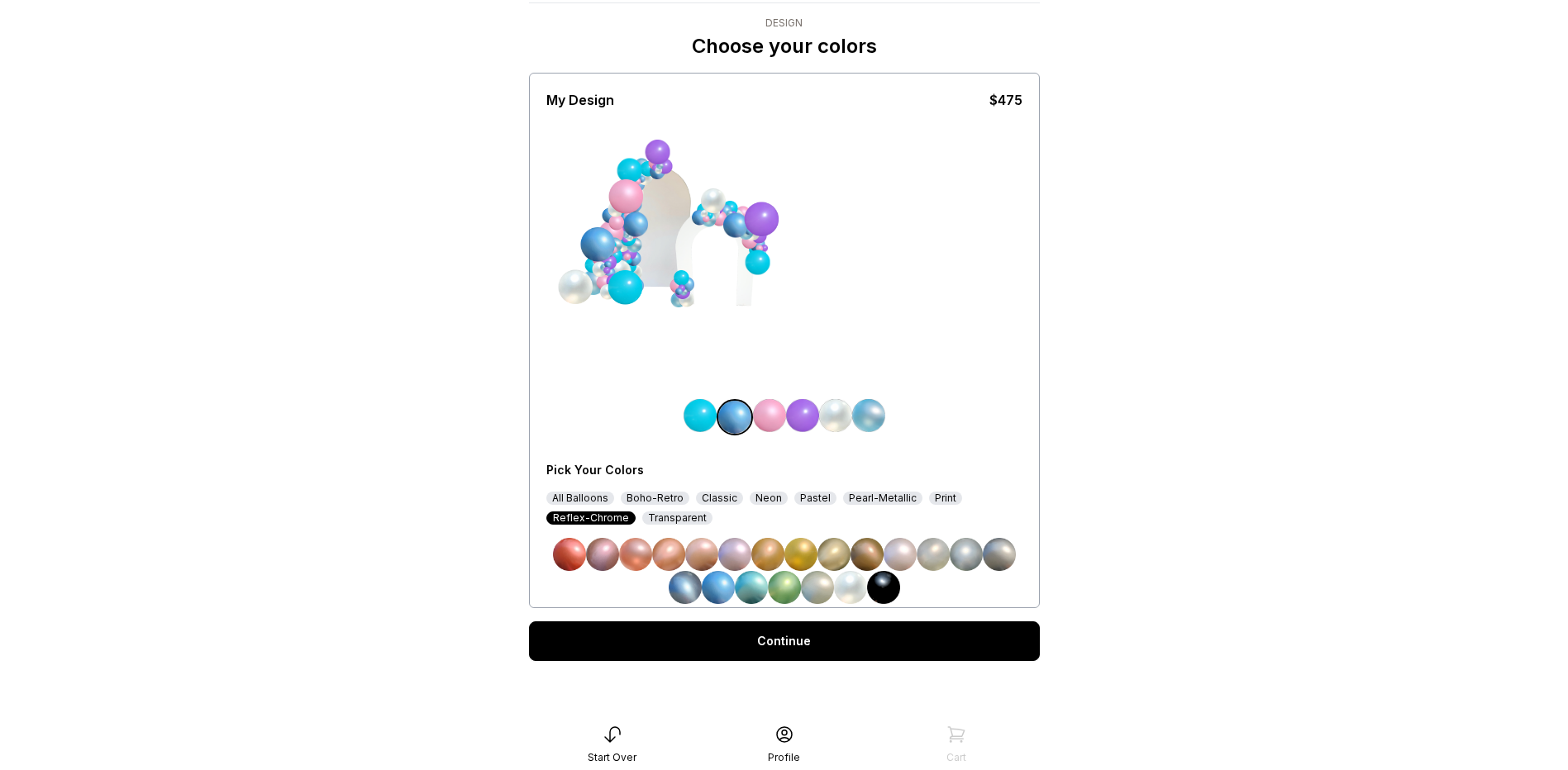
click at [674, 521] on div "Transparent" at bounding box center [677, 518] width 70 height 14
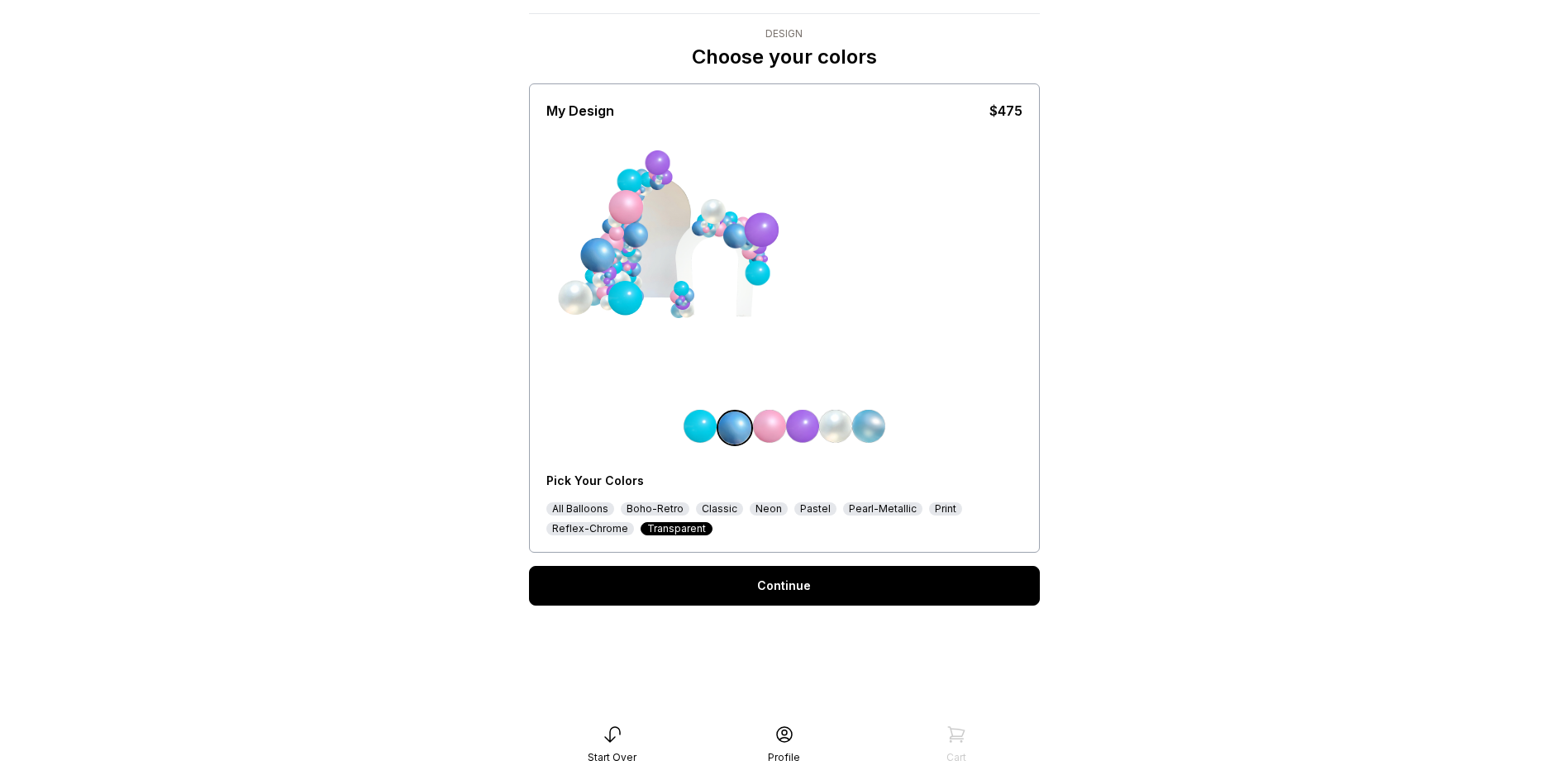
scroll to position [33, 0]
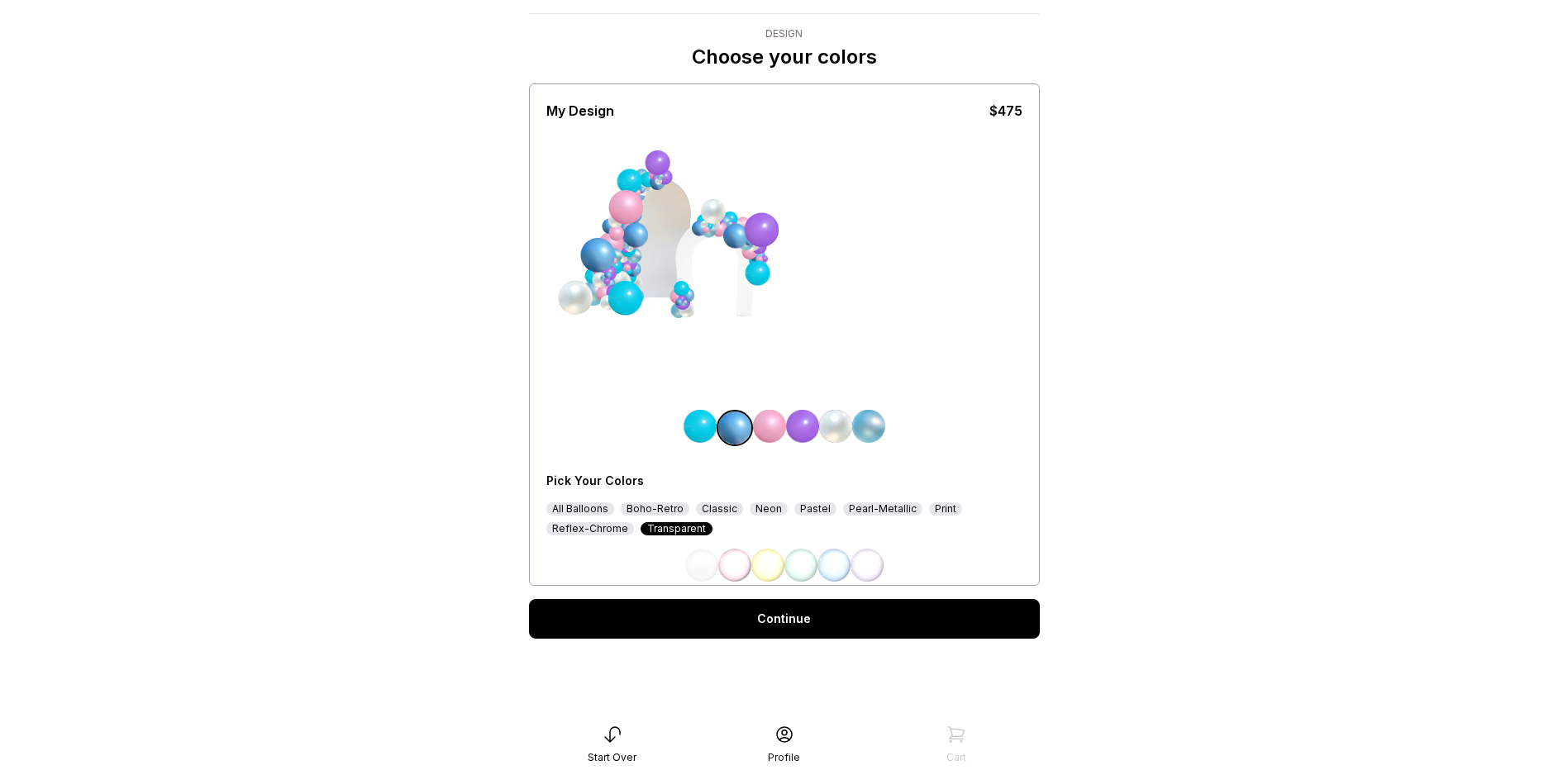
click at [596, 510] on div "All Balloons" at bounding box center [579, 509] width 67 height 14
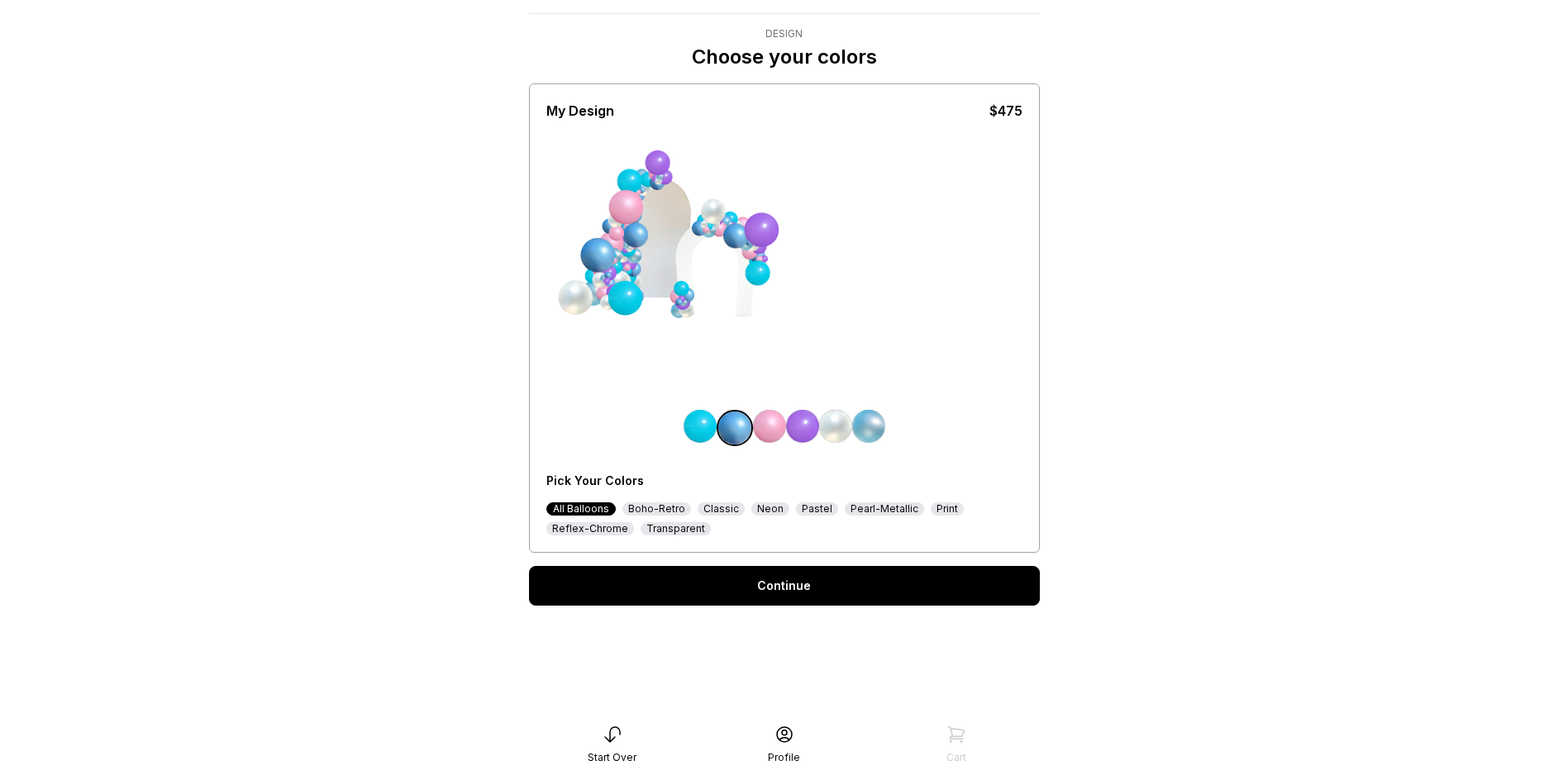
scroll to position [43, 0]
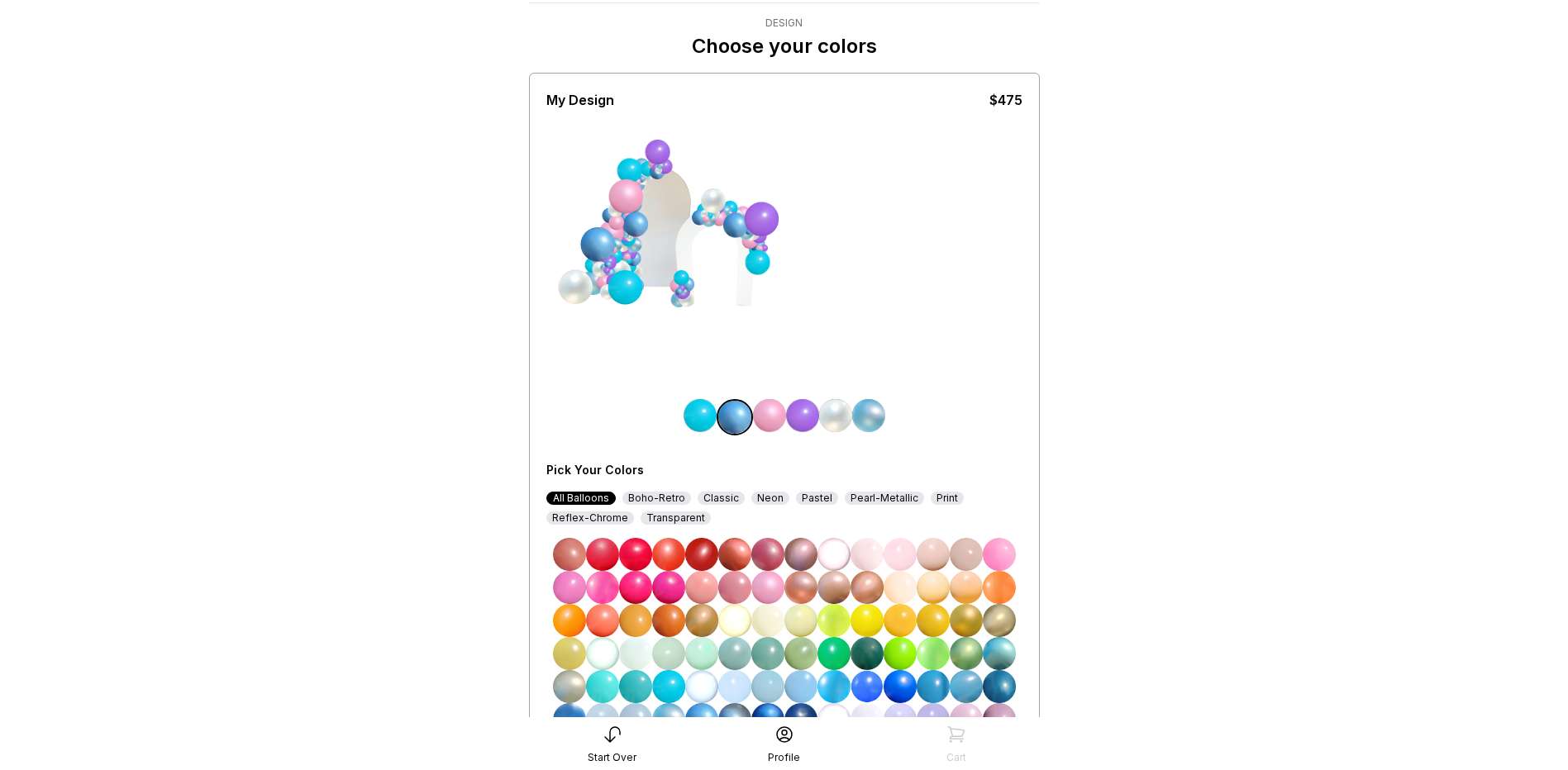
click at [666, 498] on div "Boho-Retro" at bounding box center [657, 498] width 68 height 14
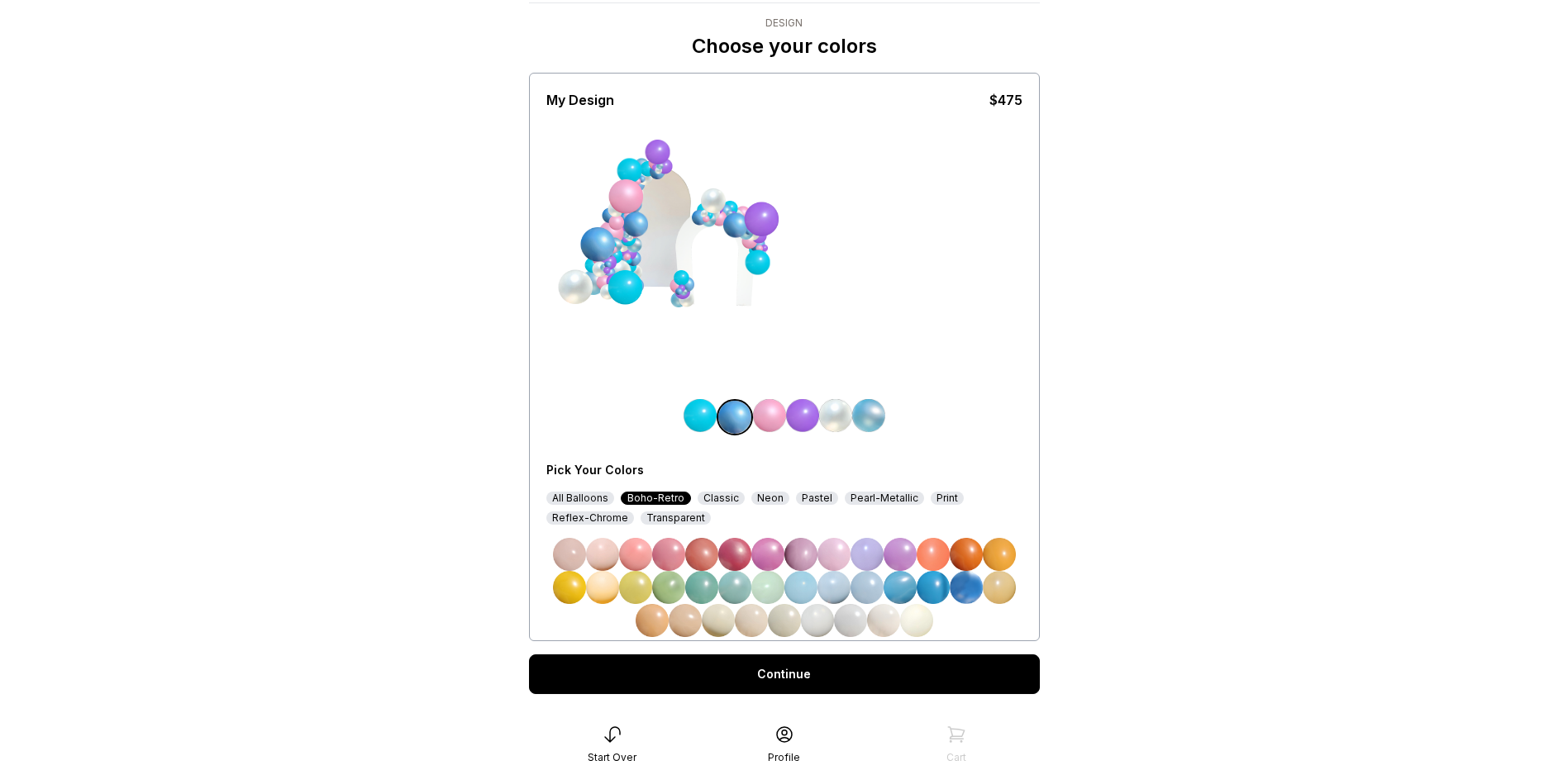
click at [727, 506] on div "All Balloons Boho-Retro Classic Neon Pastel Pearl-Metallic Print Reflex-Chrome …" at bounding box center [784, 507] width 476 height 33
click at [724, 495] on div "Classic" at bounding box center [721, 498] width 47 height 14
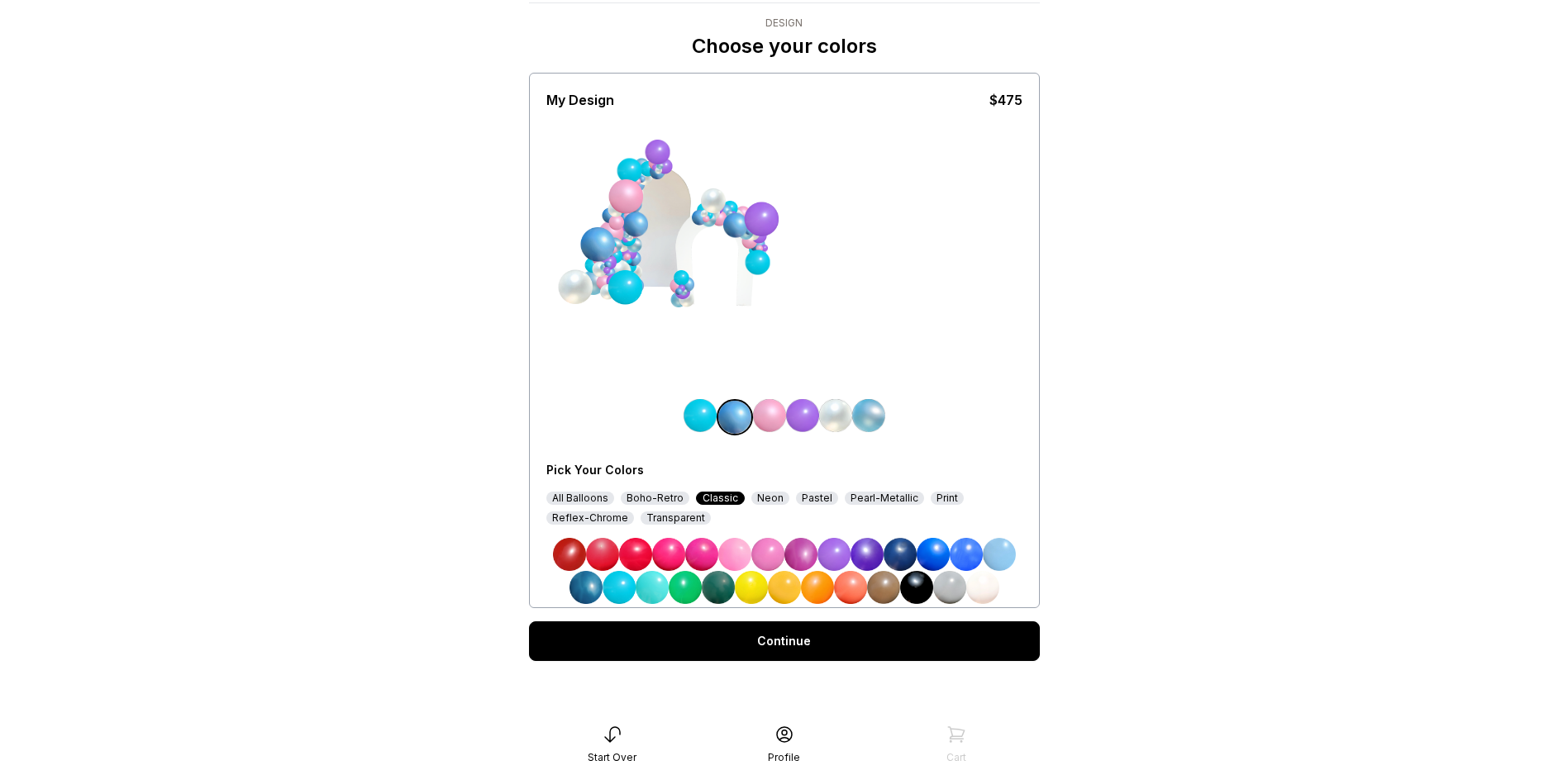
click at [774, 499] on div "Neon" at bounding box center [770, 498] width 38 height 14
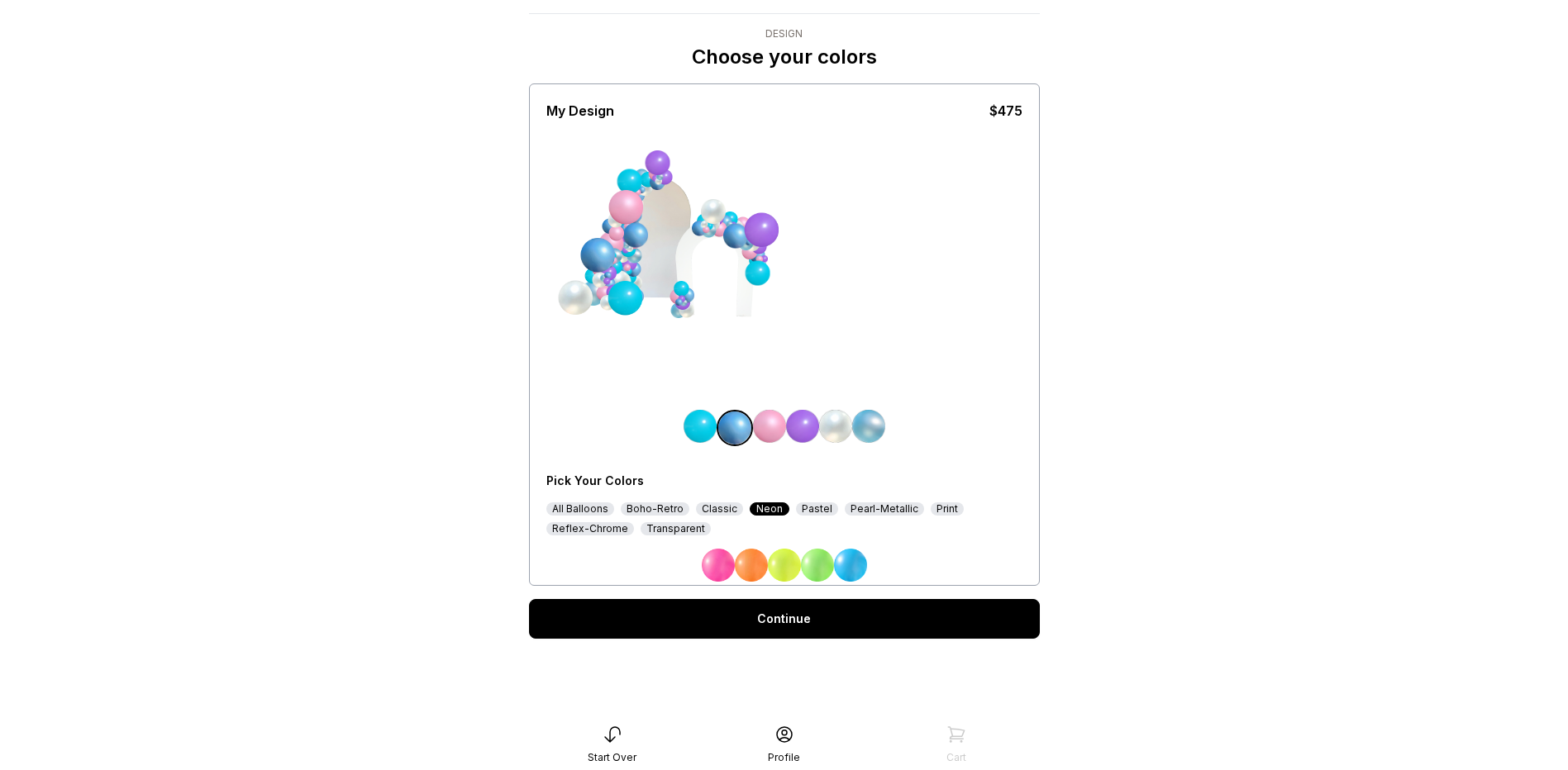
click at [797, 505] on div "Pastel" at bounding box center [816, 509] width 42 height 14
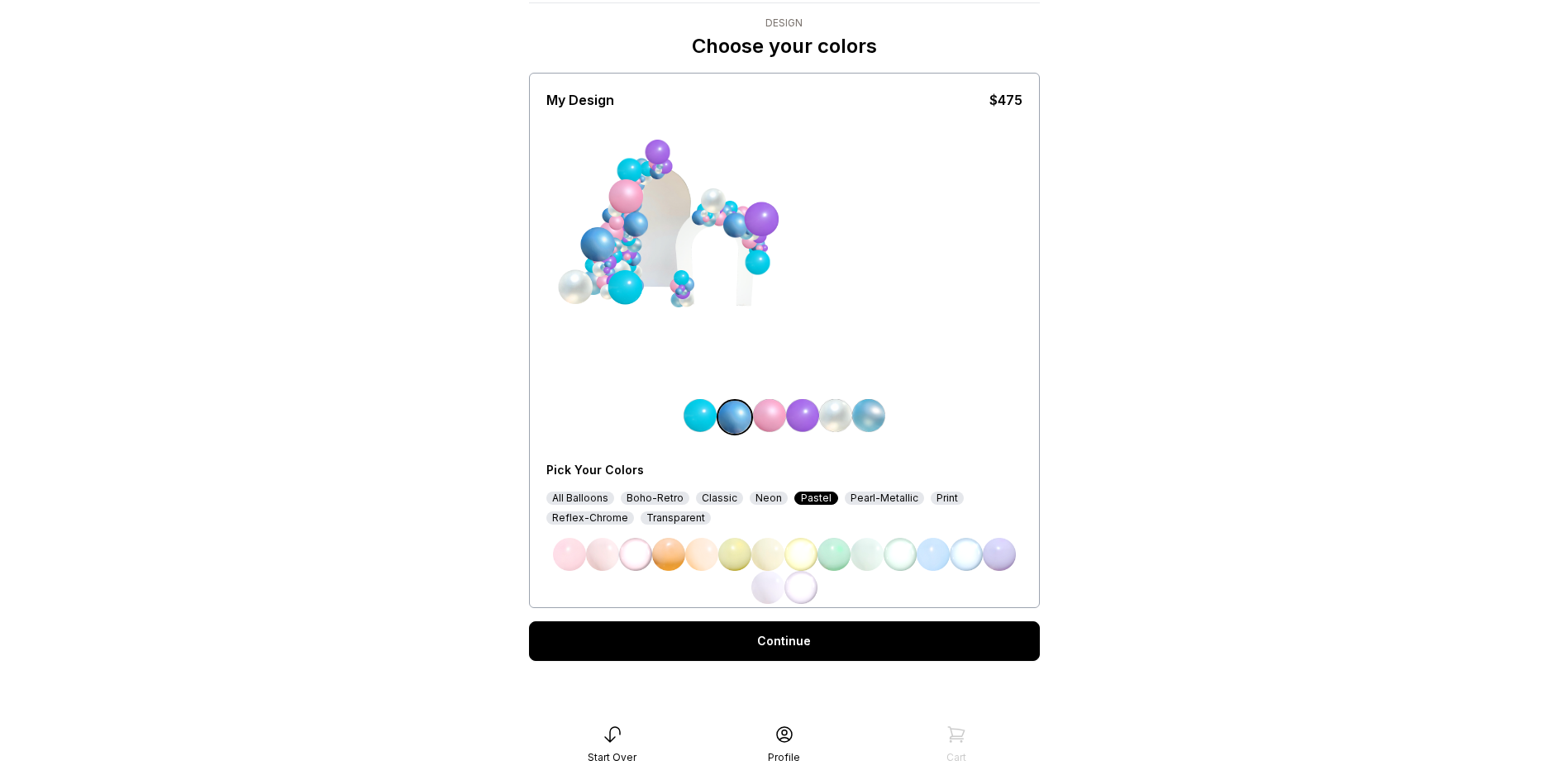
click at [804, 416] on img at bounding box center [802, 415] width 33 height 33
click at [1003, 552] on img at bounding box center [999, 554] width 33 height 33
click at [996, 545] on img at bounding box center [999, 554] width 33 height 33
click at [857, 500] on div "Pearl-Metallic" at bounding box center [884, 498] width 79 height 14
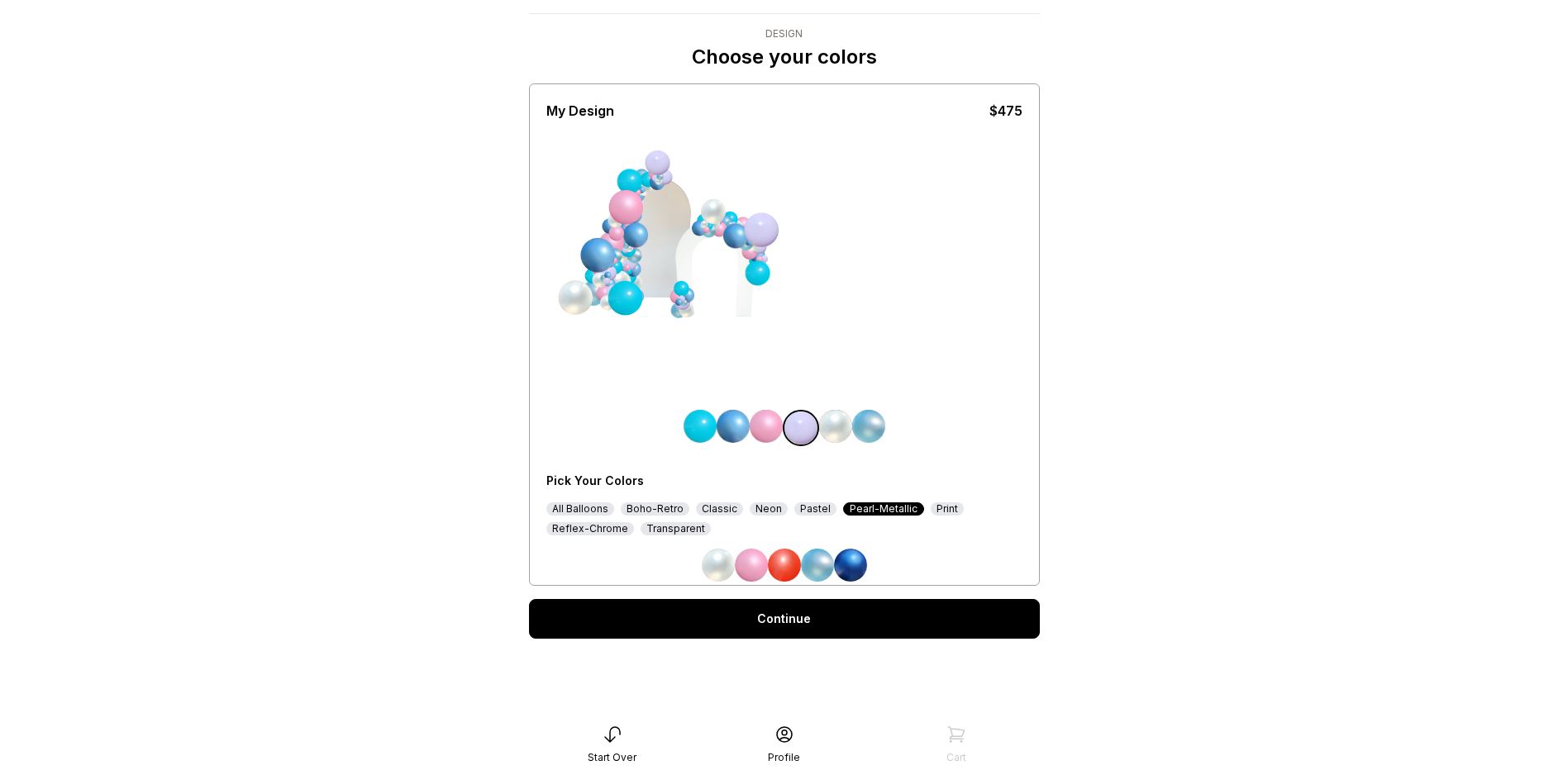
click at [696, 512] on div "Classic" at bounding box center [719, 509] width 47 height 14
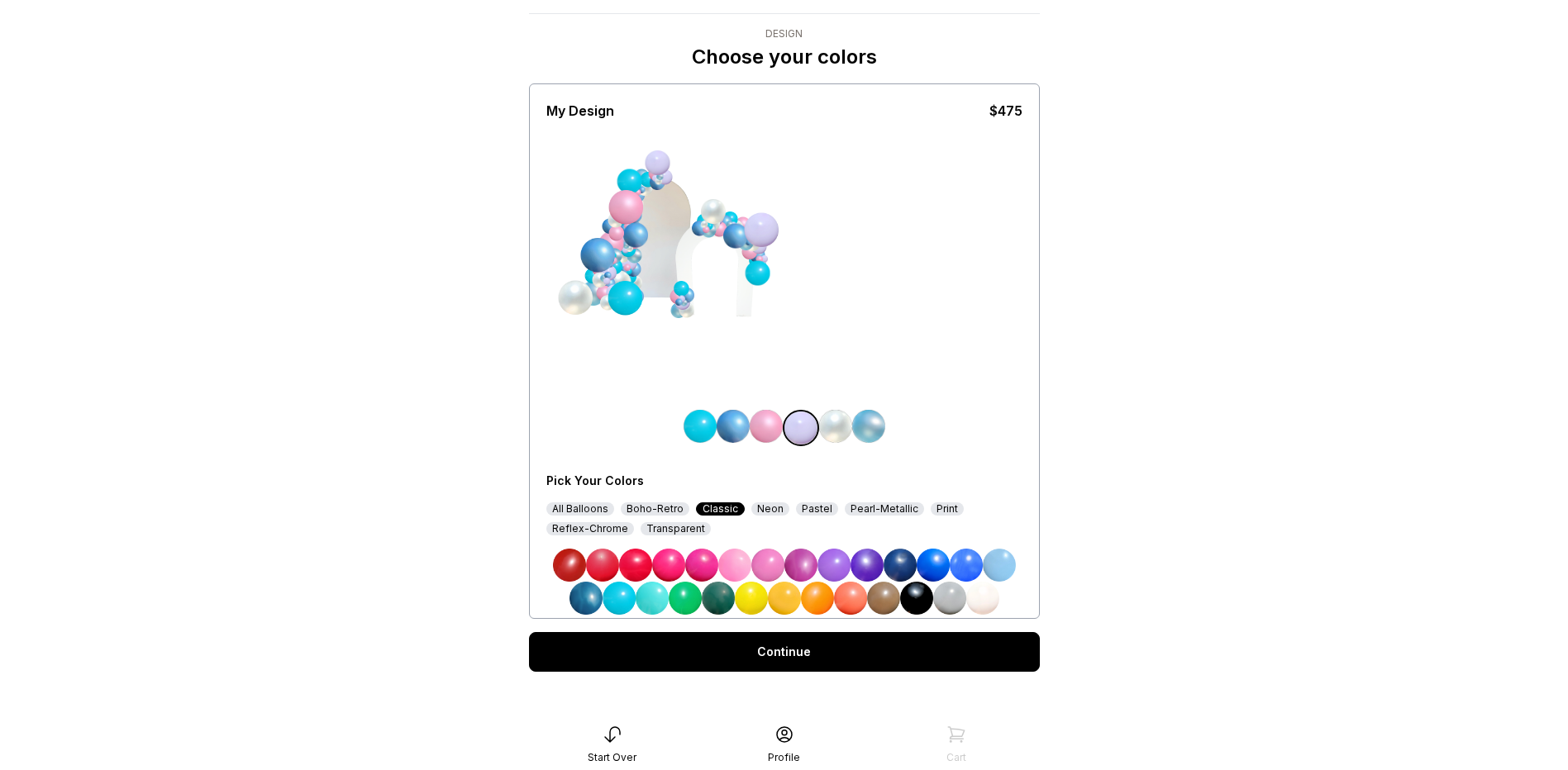
scroll to position [43, 0]
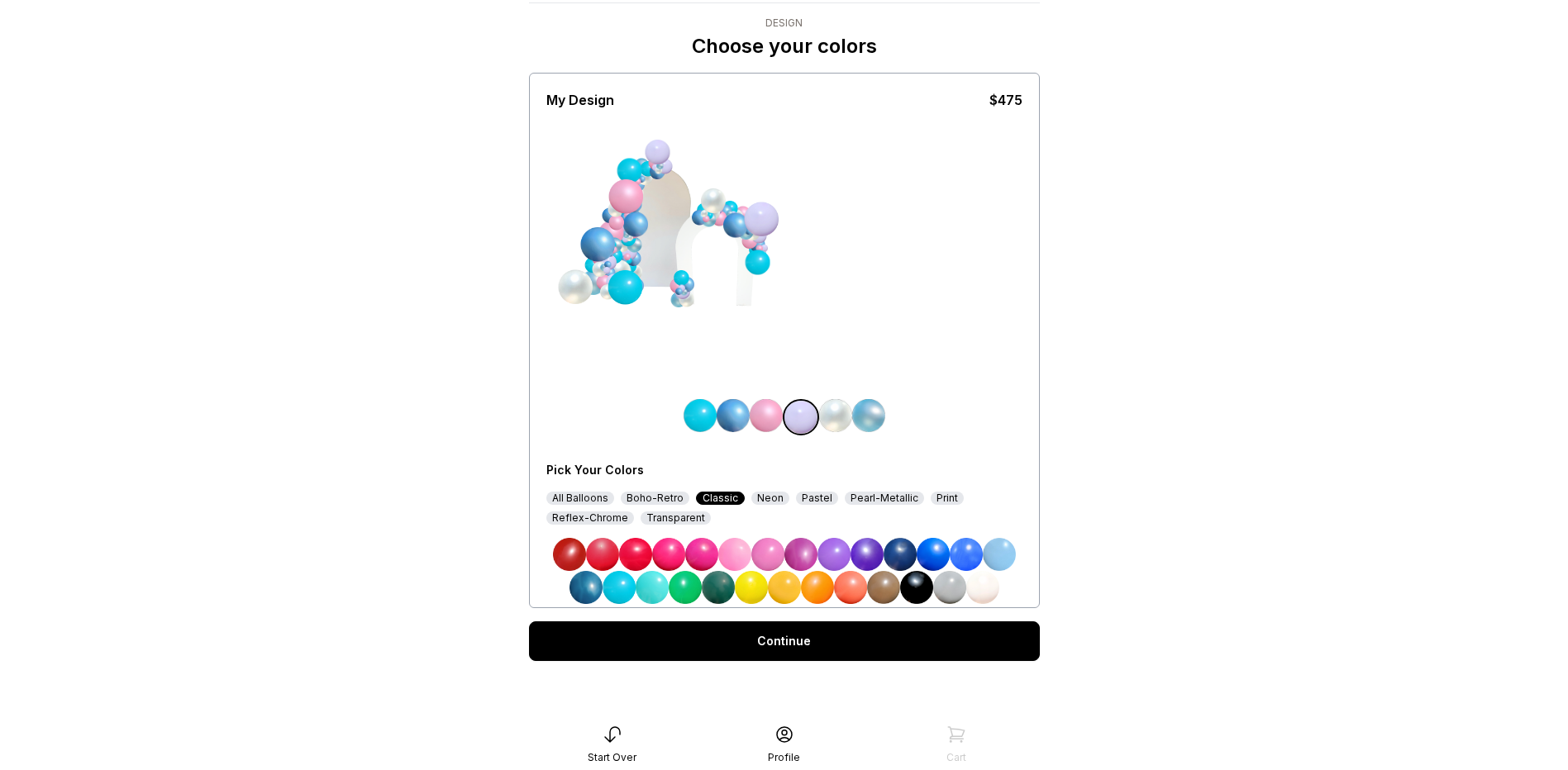
click at [837, 557] on img at bounding box center [833, 554] width 33 height 33
click at [991, 368] on div "My Design $475 Pick Your Colors All Balloons Boho-Retro Classic Neon Pastel Pea…" at bounding box center [784, 340] width 476 height 527
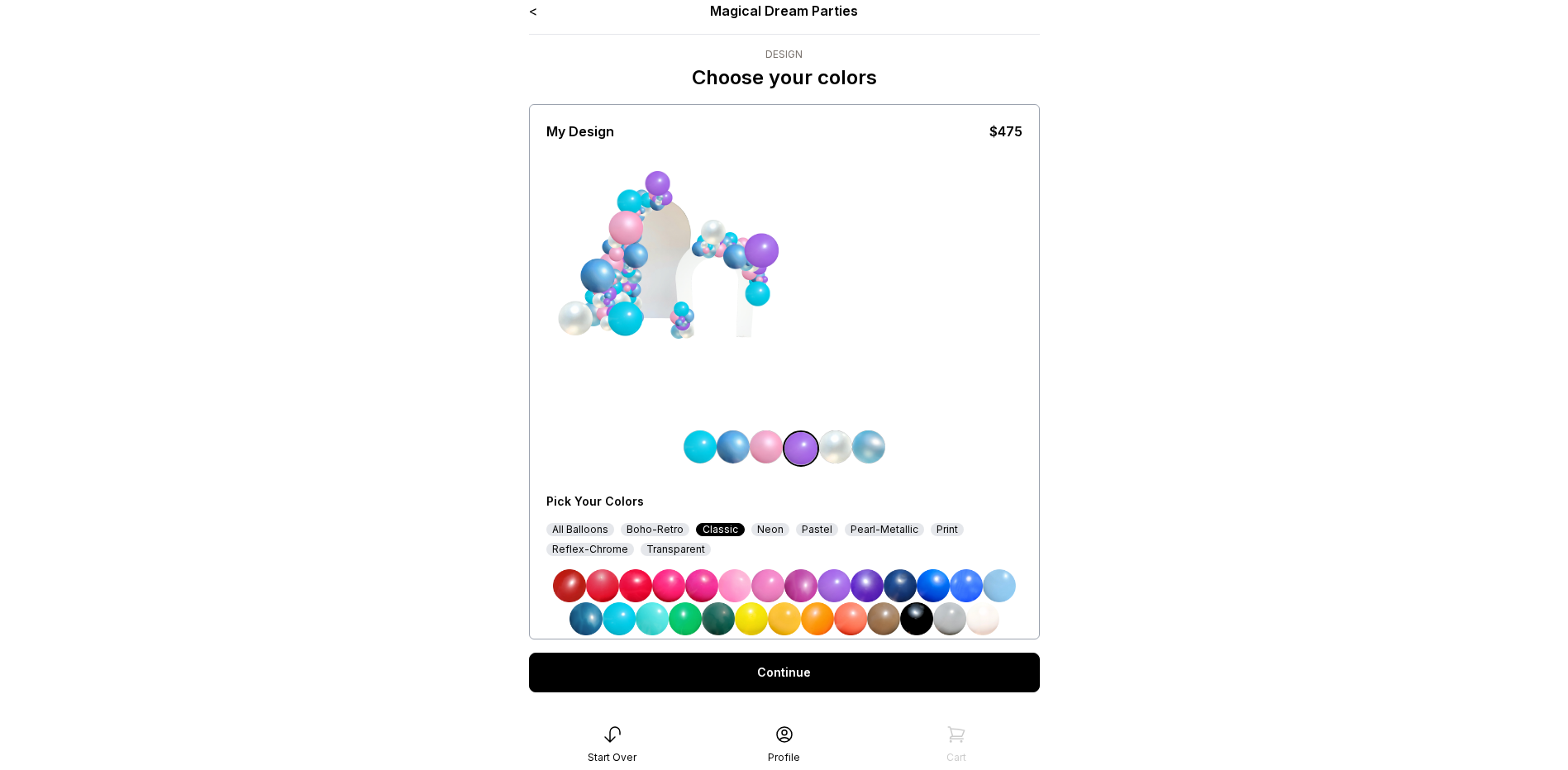
scroll to position [0, 0]
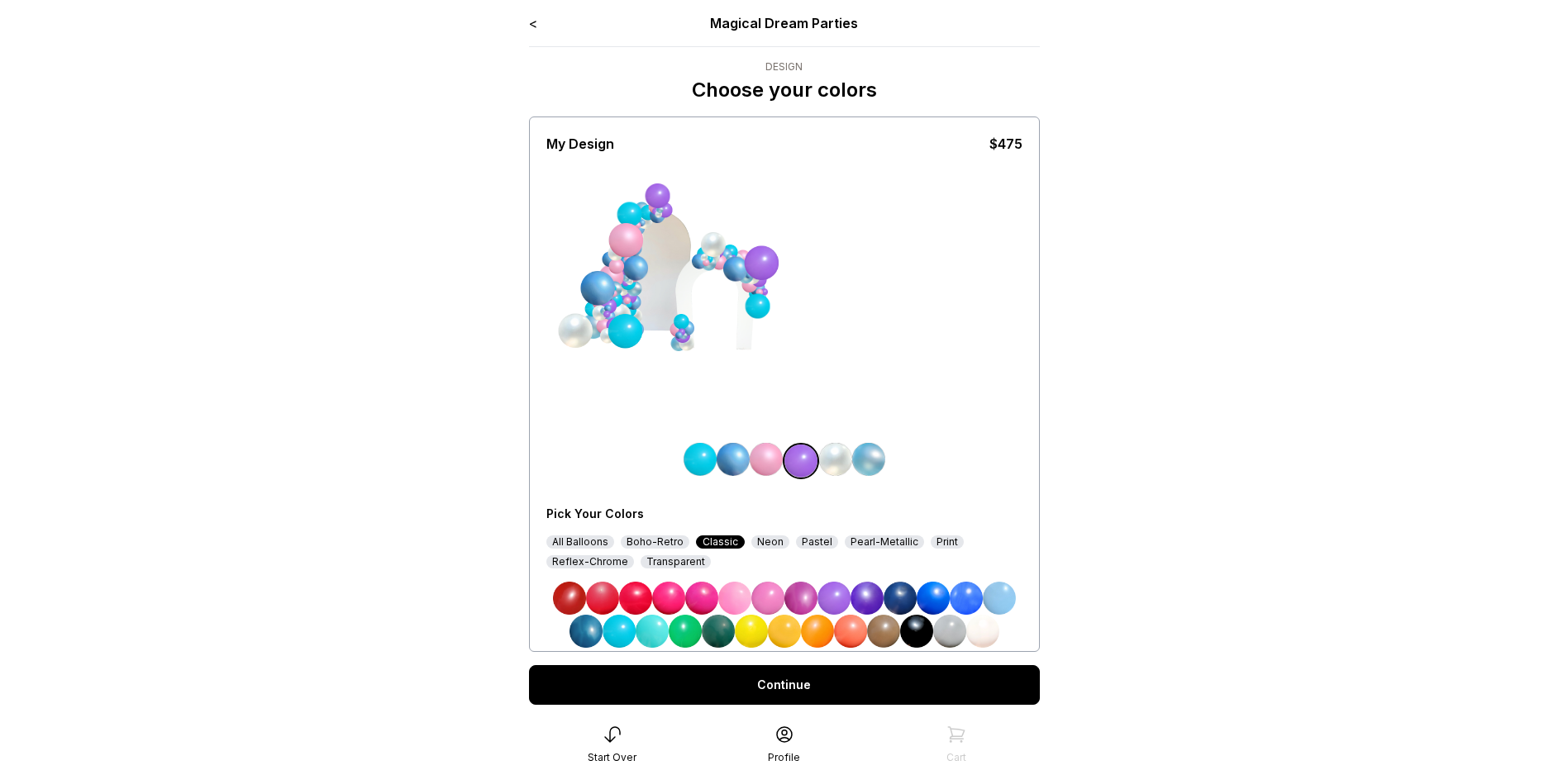
click at [763, 453] on img at bounding box center [766, 459] width 33 height 33
click at [810, 540] on div "Pastel" at bounding box center [816, 542] width 42 height 14
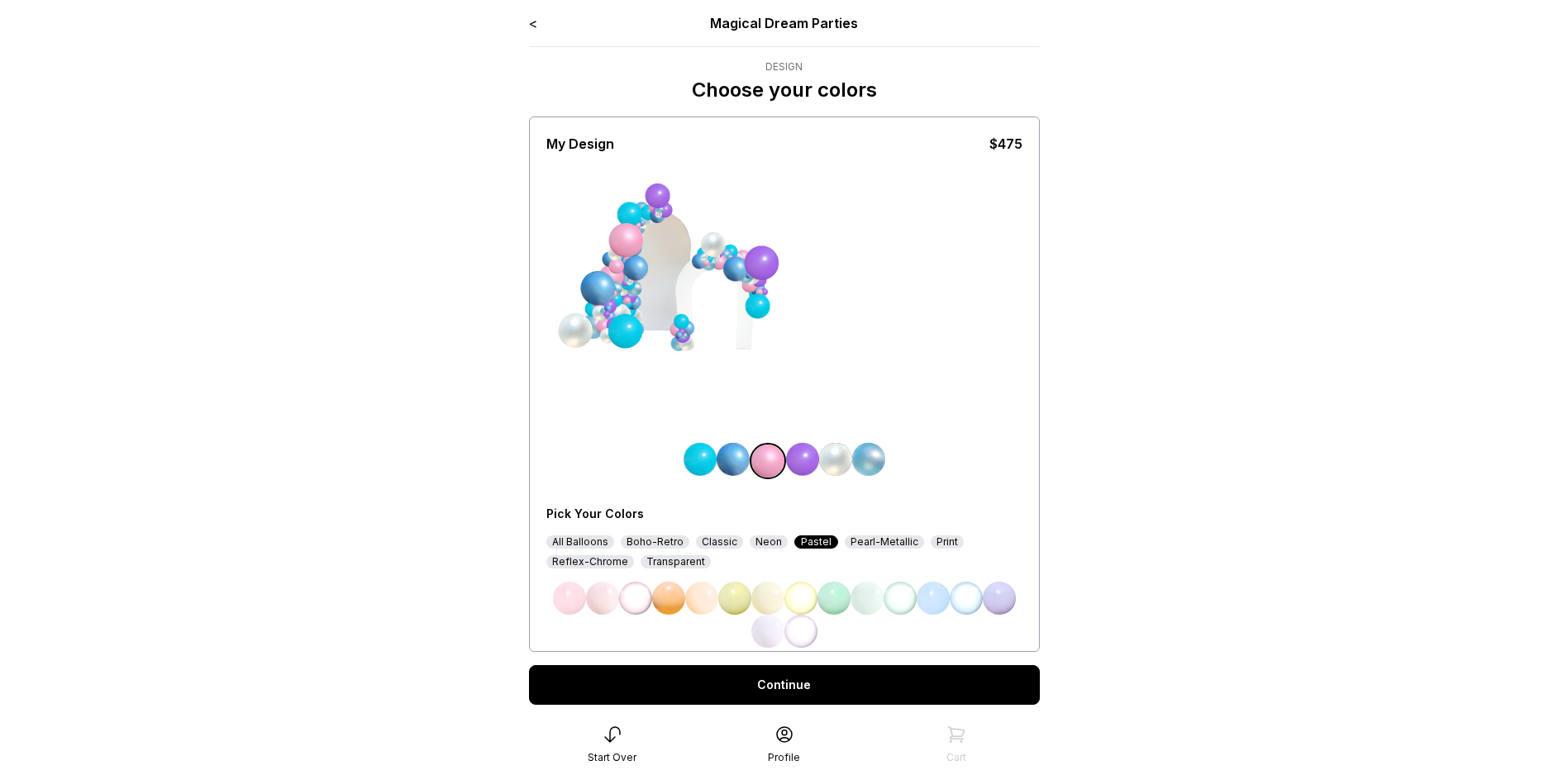
click at [566, 600] on img at bounding box center [569, 598] width 33 height 33
click at [878, 544] on div "Pearl-Metallic" at bounding box center [884, 542] width 79 height 14
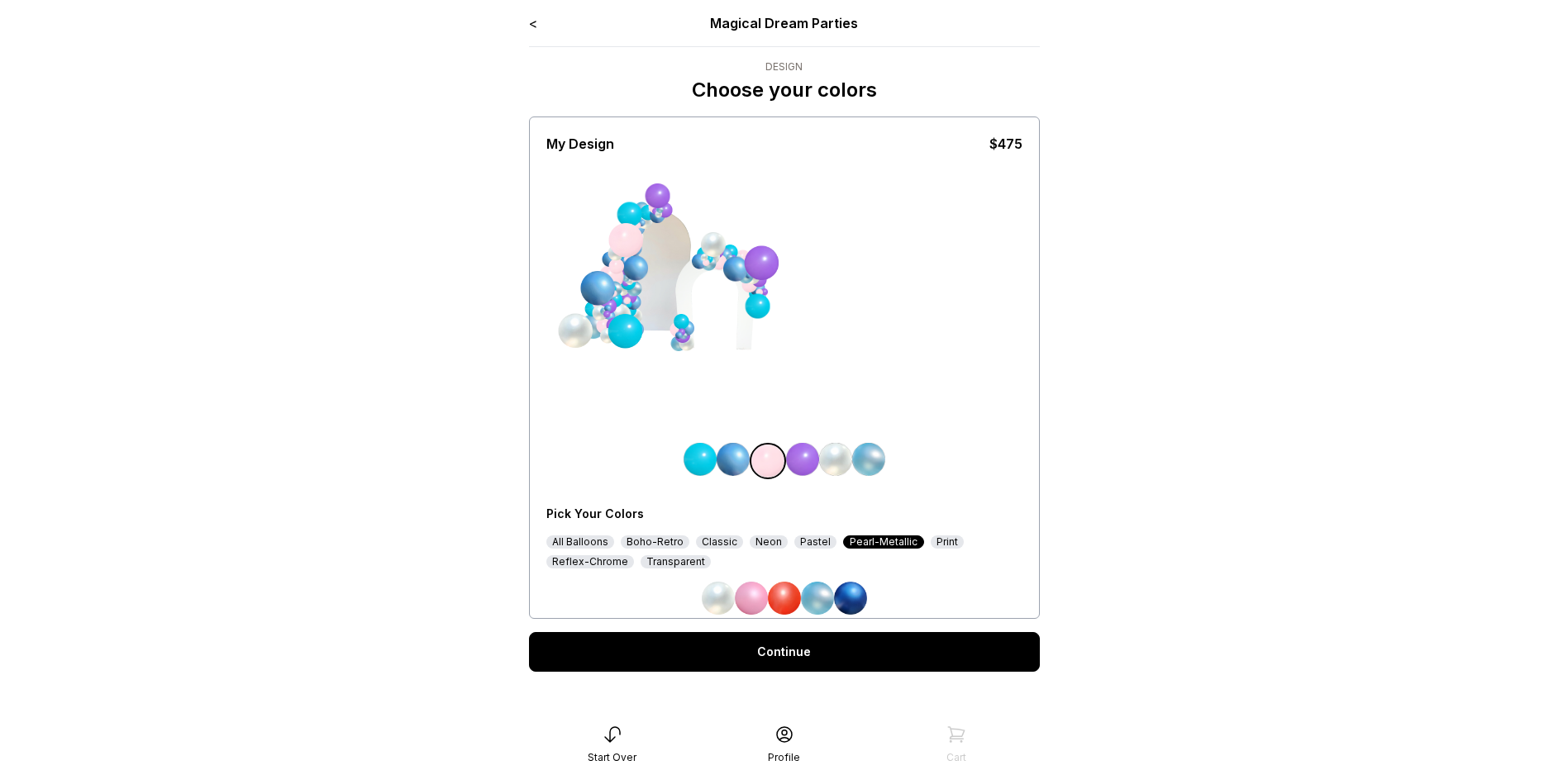
click at [753, 599] on img at bounding box center [751, 598] width 33 height 33
click at [906, 645] on link "Continue" at bounding box center [784, 651] width 511 height 40
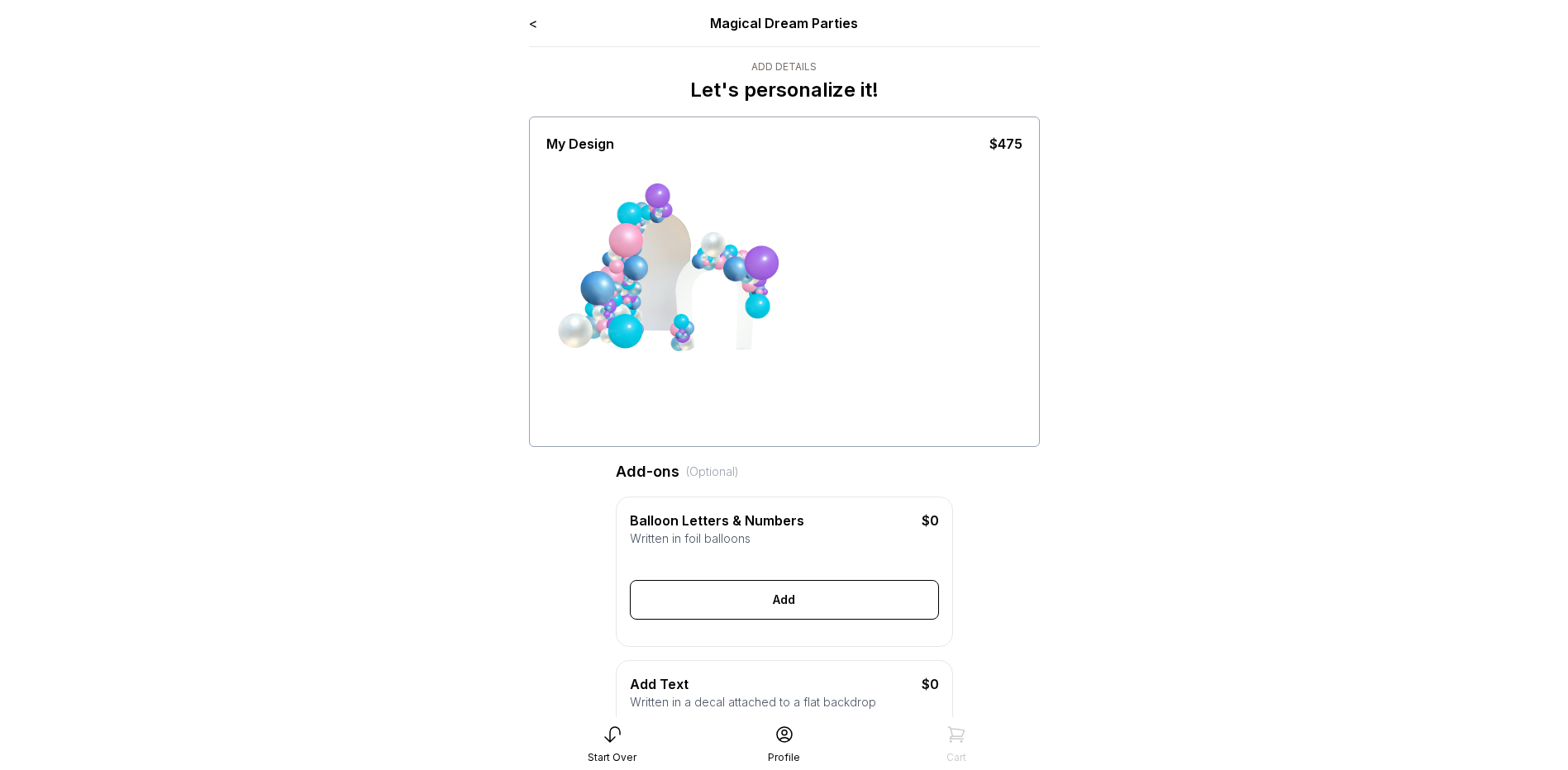
click at [734, 584] on div "Generate Letter Color Number Color Size S M L Save Close Add" at bounding box center [784, 587] width 309 height 67
click at [775, 616] on div "Add" at bounding box center [784, 599] width 309 height 40
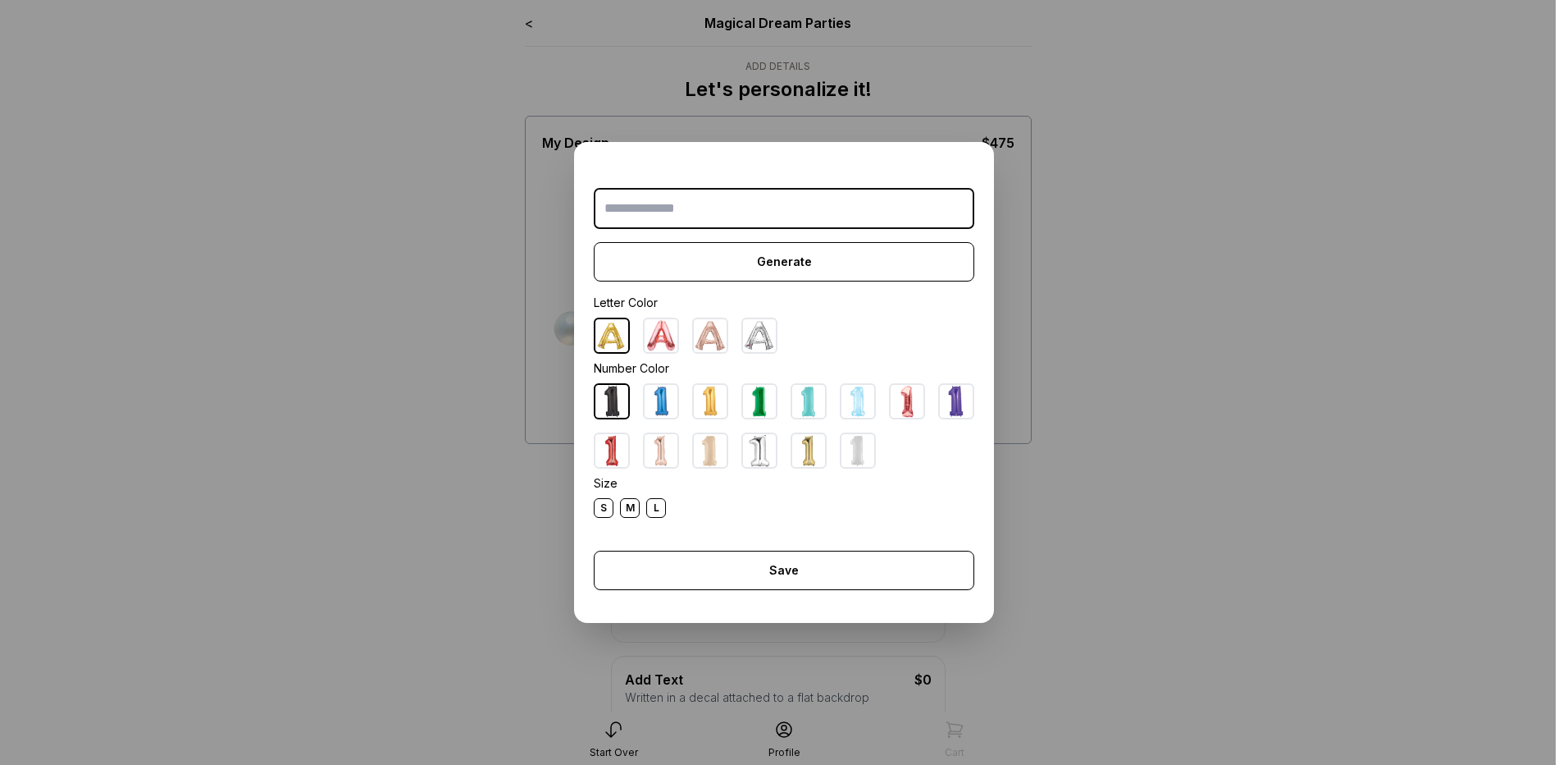
click at [777, 455] on div at bounding box center [784, 425] width 381 height 86
click at [769, 457] on img at bounding box center [759, 451] width 33 height 33
click at [762, 456] on img at bounding box center [759, 451] width 33 height 33
click at [732, 191] on input "text" at bounding box center [784, 208] width 381 height 41
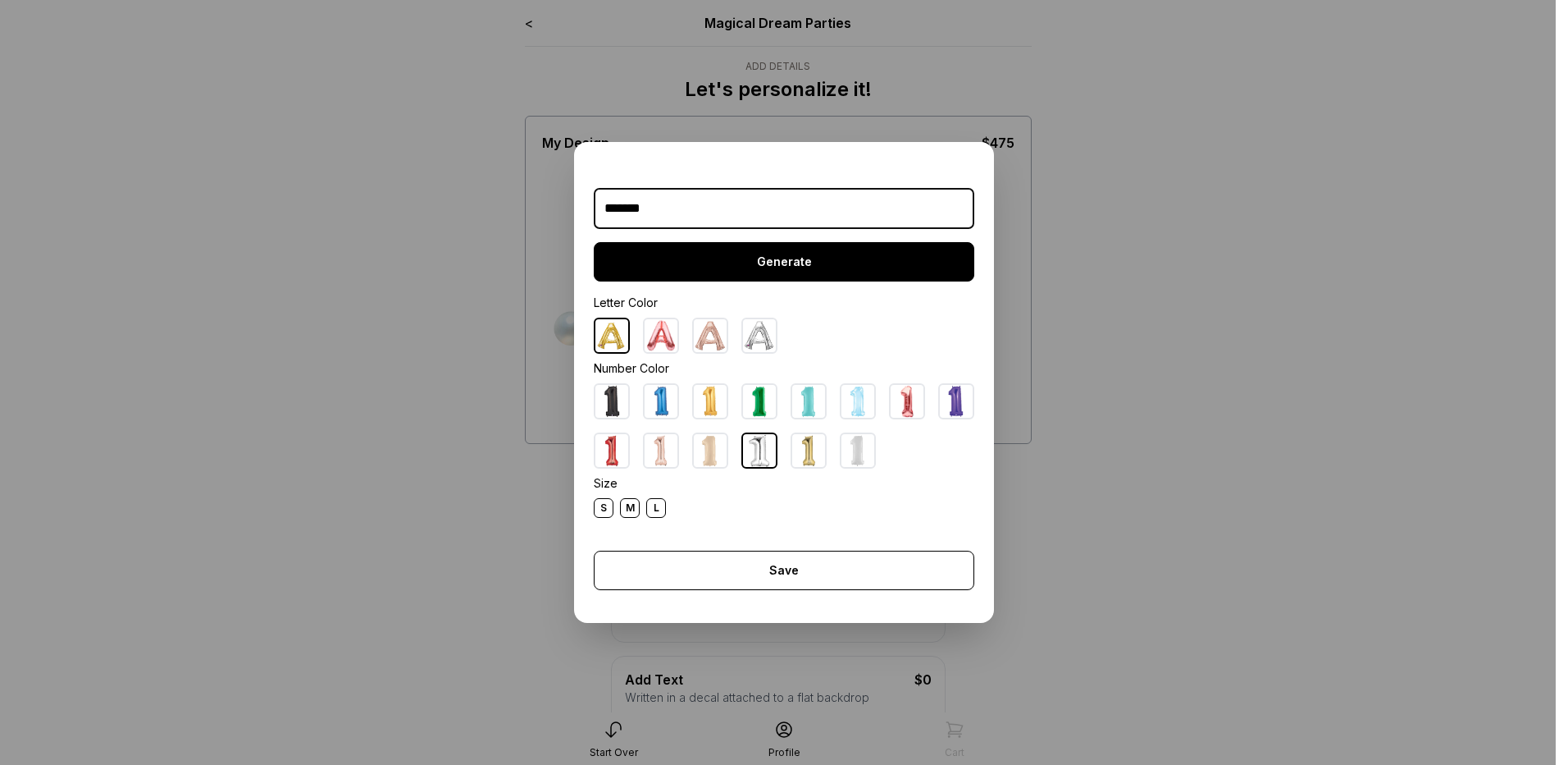
click at [781, 280] on div "Generate" at bounding box center [784, 262] width 381 height 40
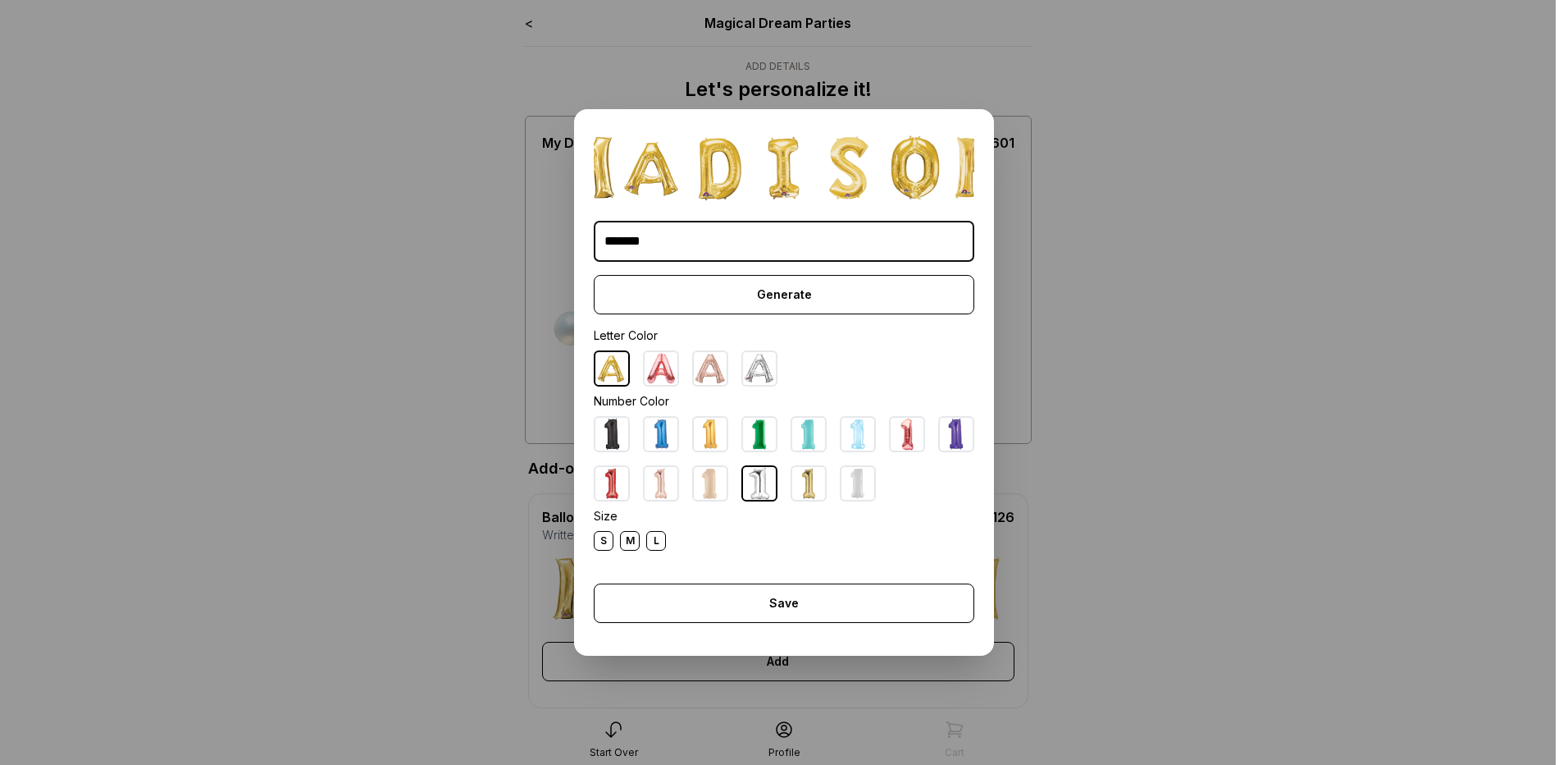
click at [759, 370] on img at bounding box center [759, 369] width 33 height 33
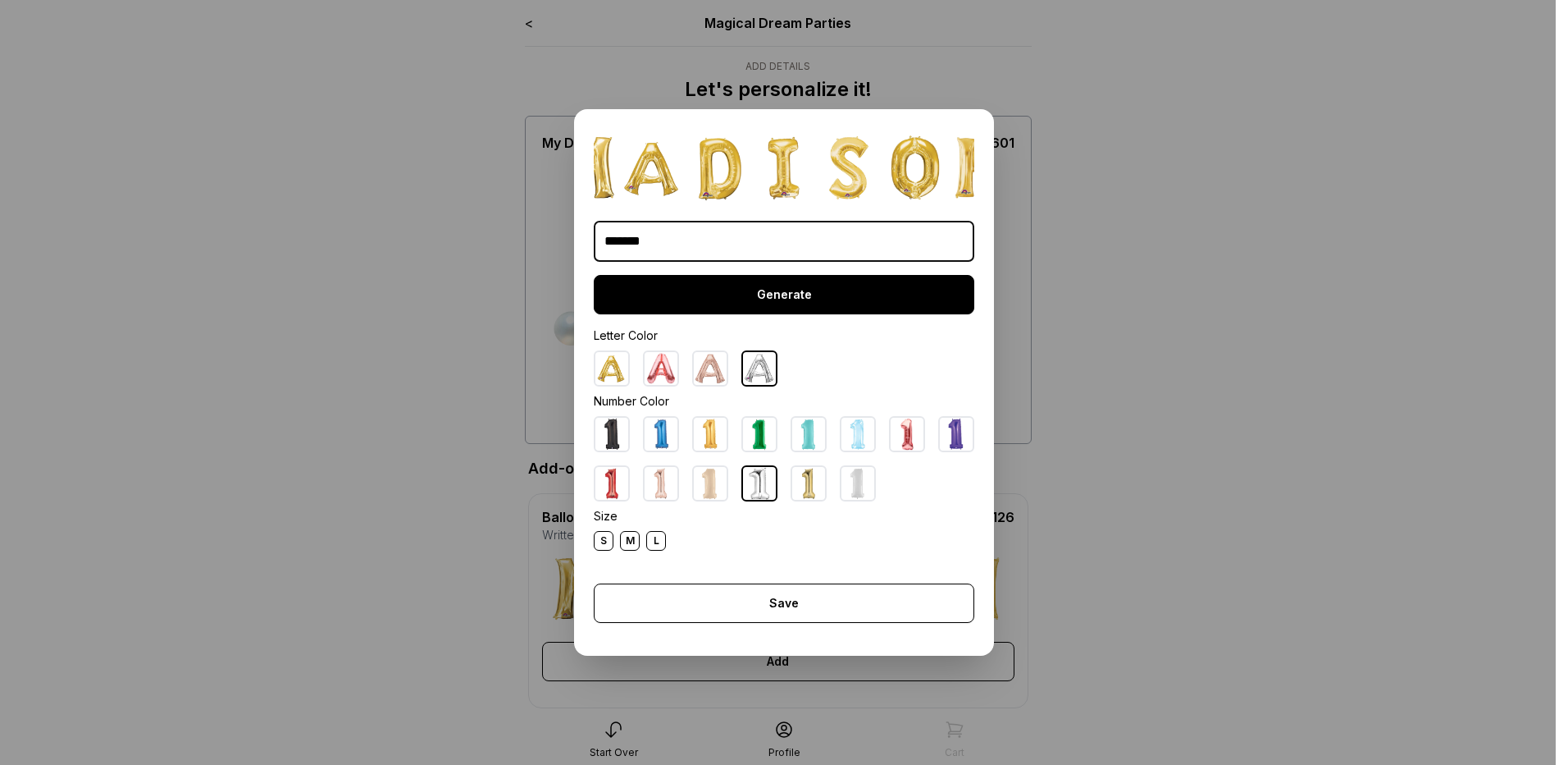
click at [756, 296] on div "Generate" at bounding box center [784, 295] width 381 height 40
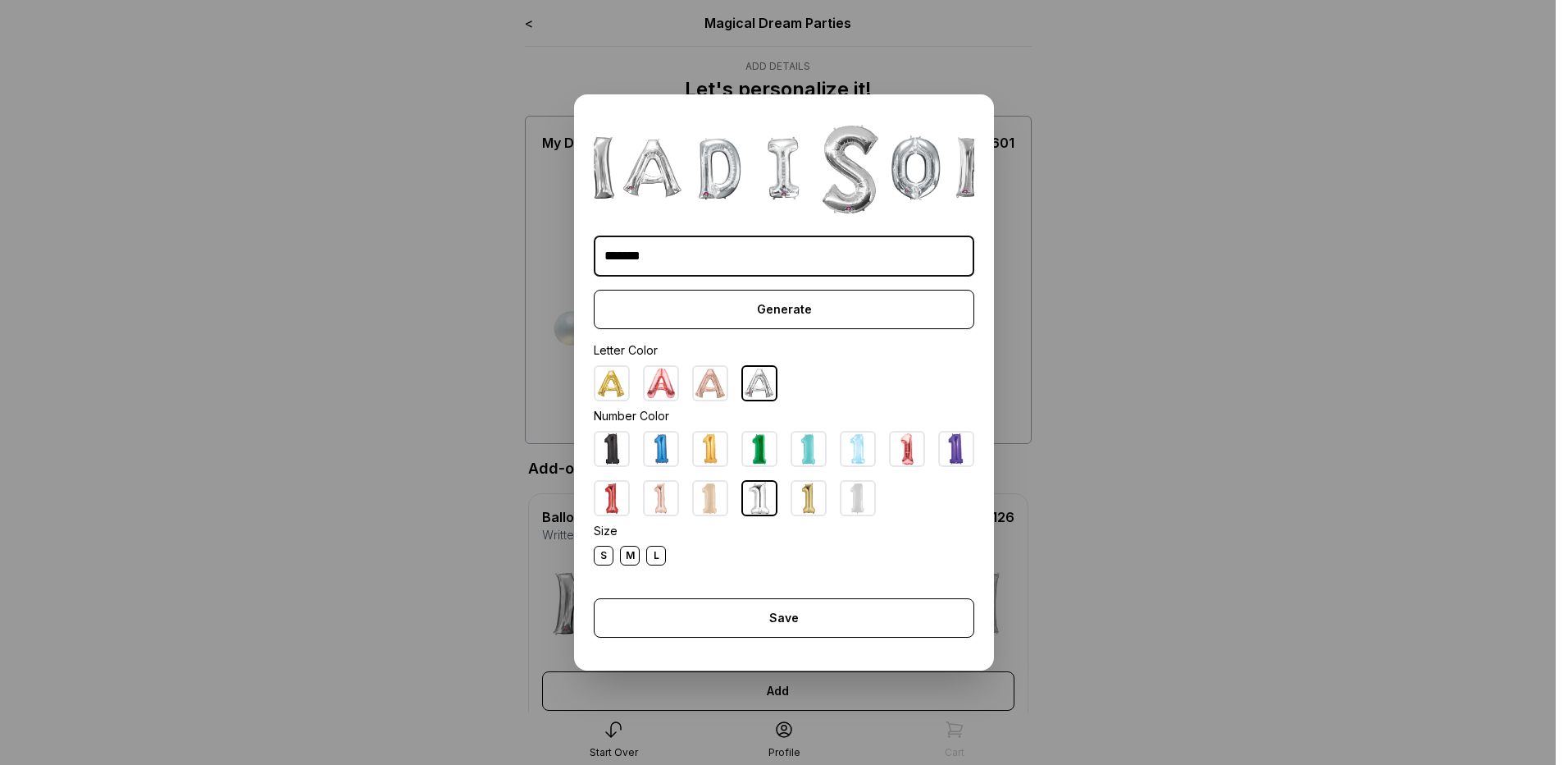
click at [646, 561] on div "L" at bounding box center [655, 555] width 19 height 19
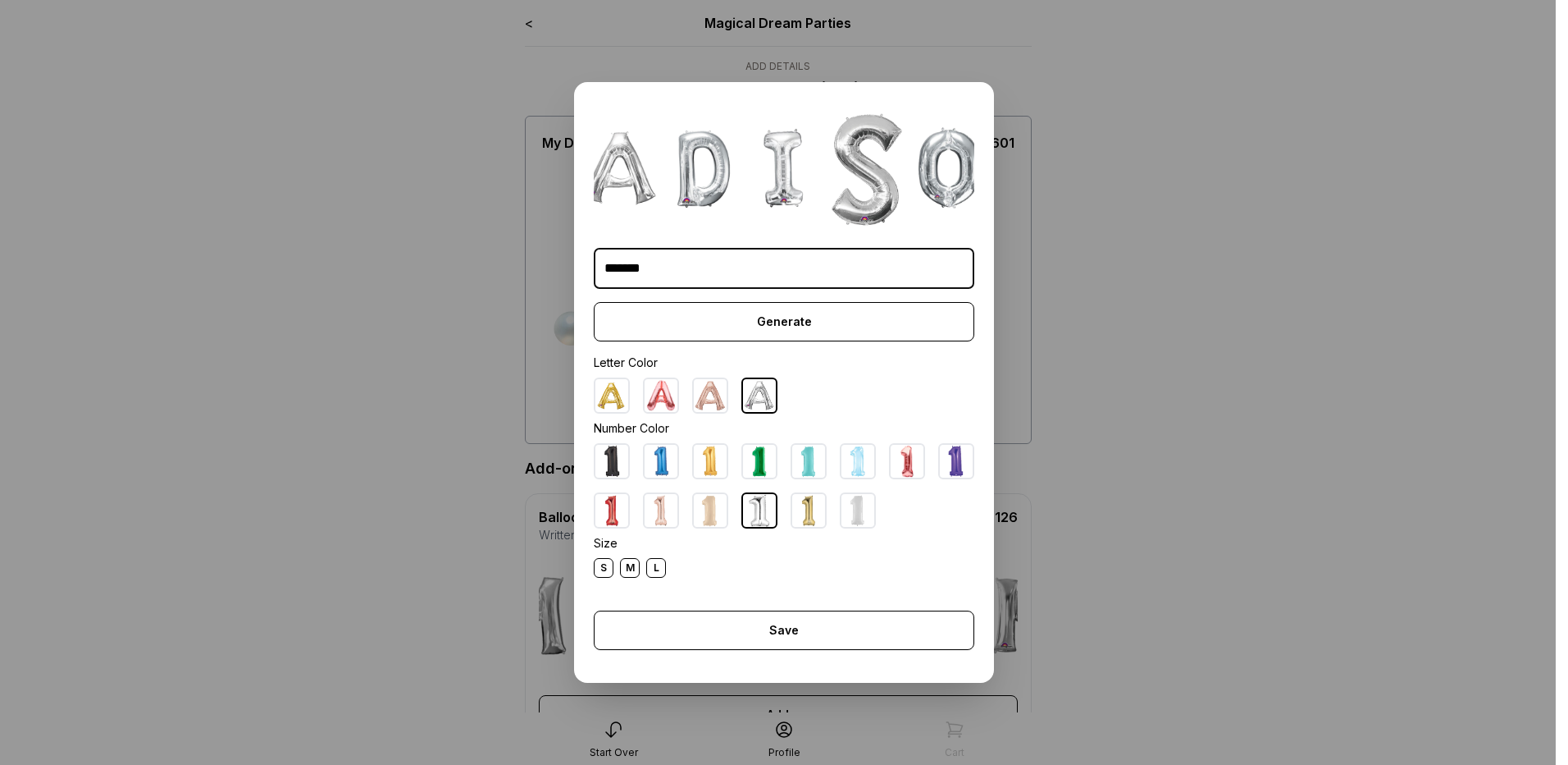
click at [633, 565] on div "S M L" at bounding box center [784, 568] width 381 height 19
click at [625, 570] on div "M" at bounding box center [629, 568] width 19 height 19
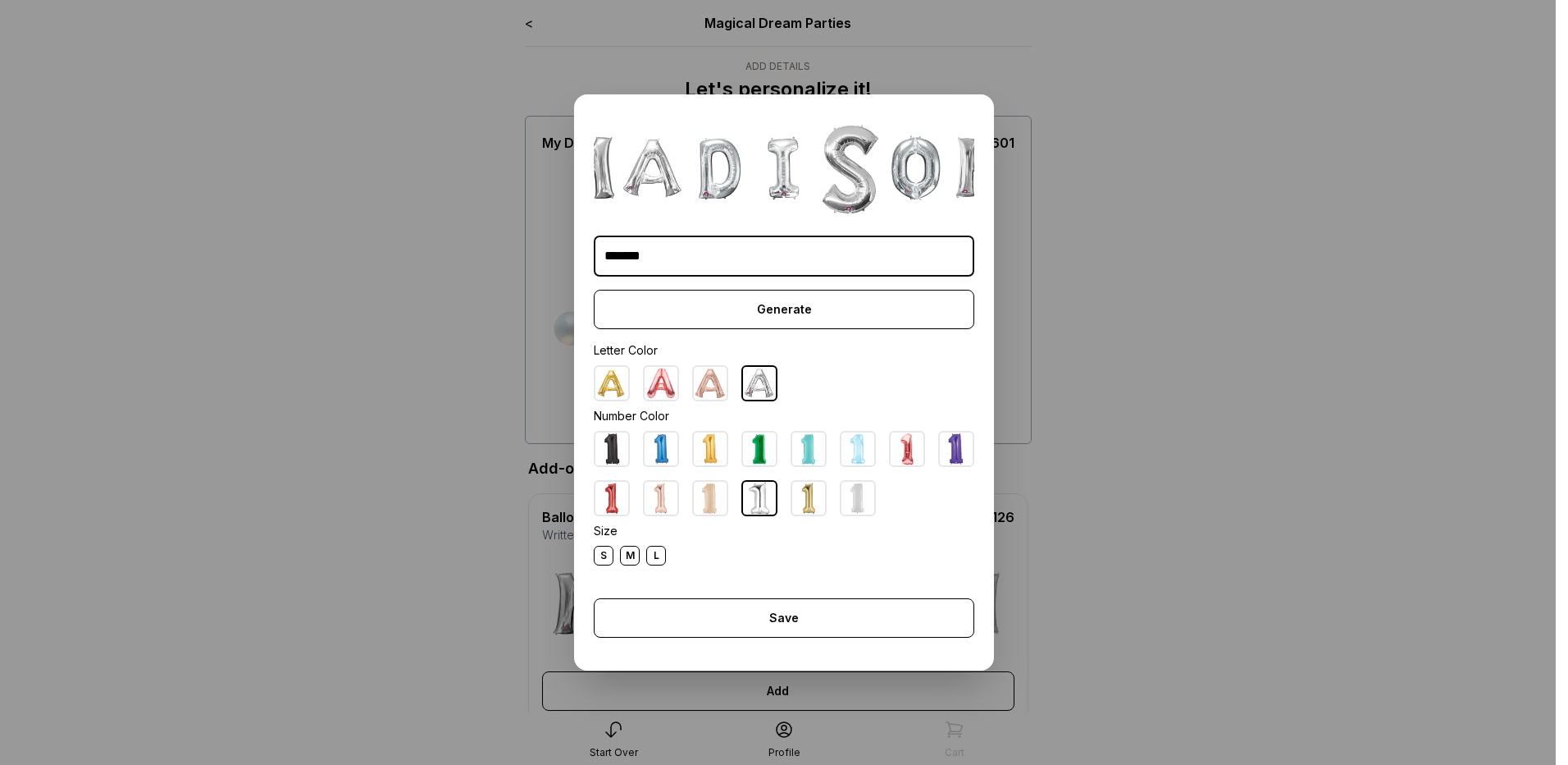
click at [602, 562] on div "S" at bounding box center [603, 555] width 19 height 19
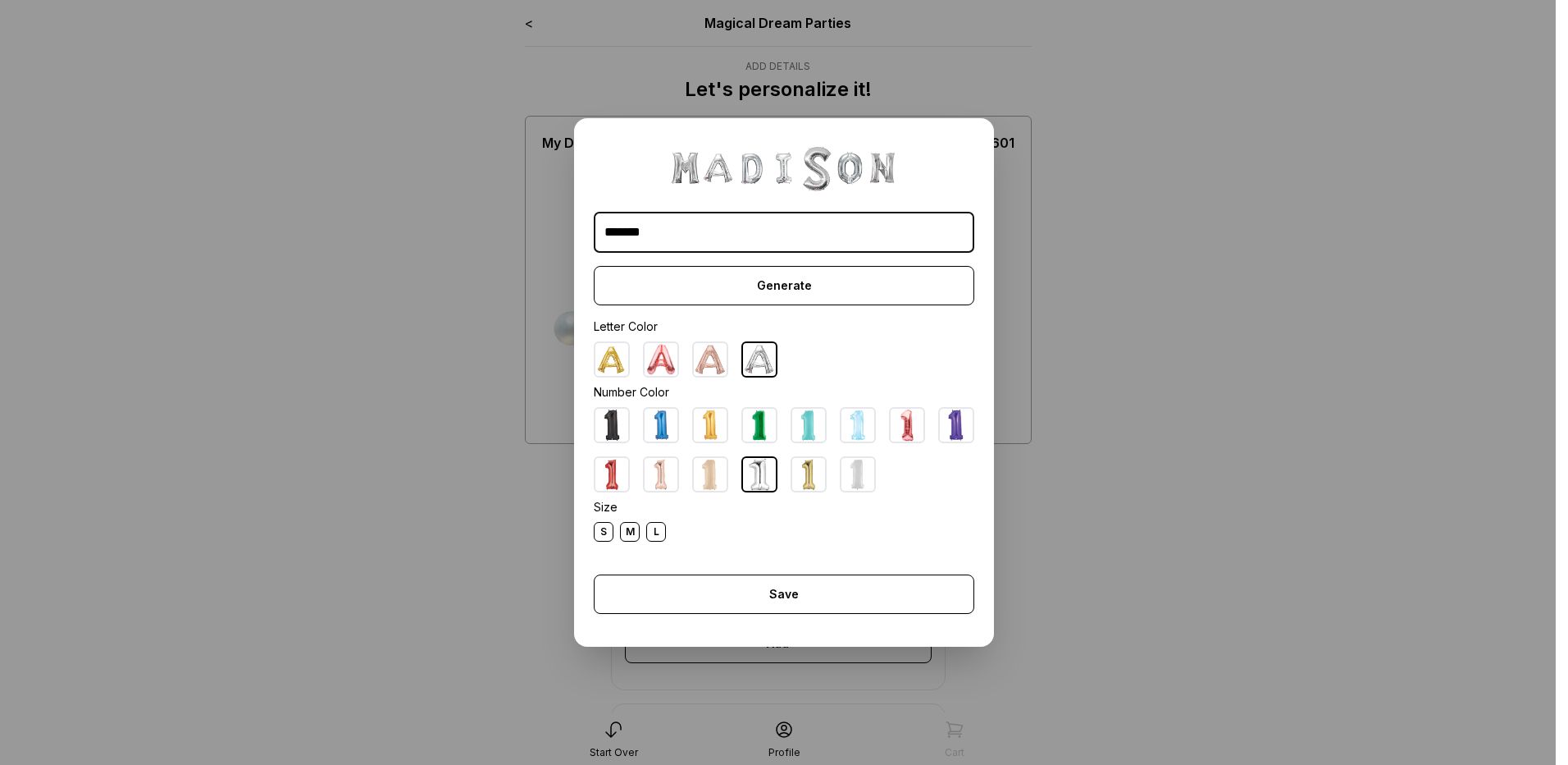
click at [697, 371] on img at bounding box center [710, 359] width 33 height 33
click at [750, 362] on img at bounding box center [759, 359] width 33 height 33
click at [863, 436] on img at bounding box center [858, 424] width 33 height 33
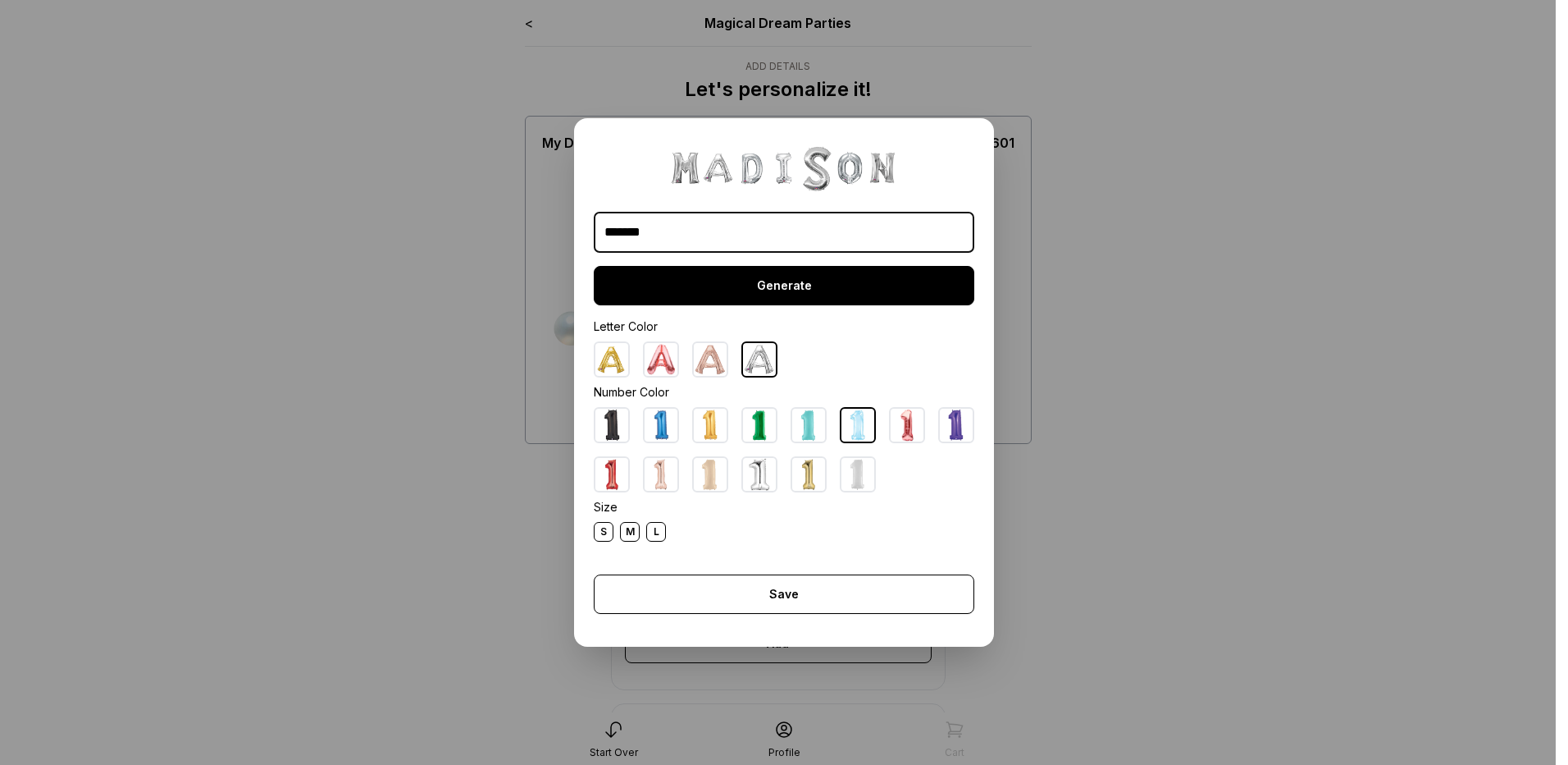
click at [810, 290] on div "Generate" at bounding box center [784, 285] width 381 height 40
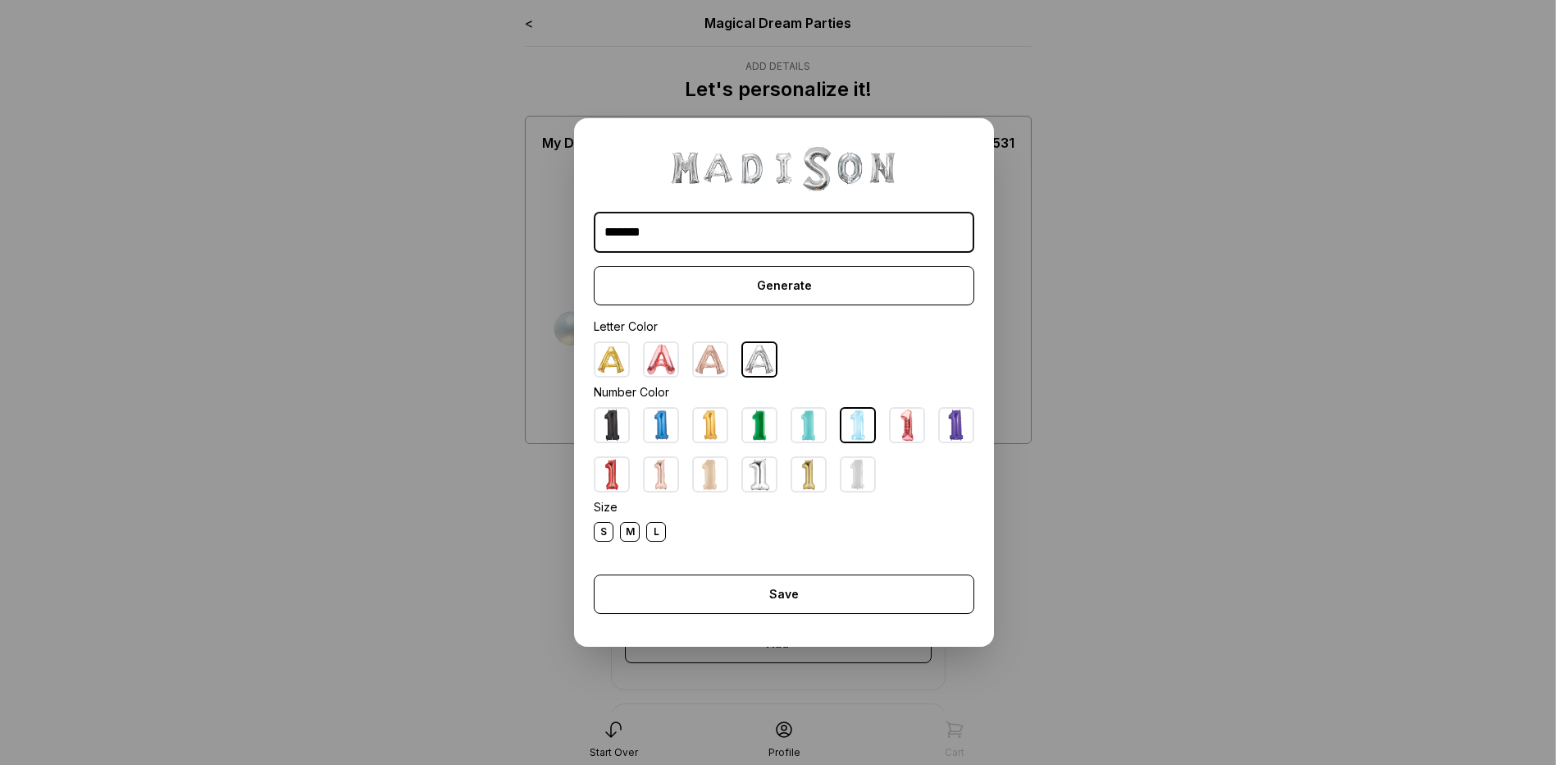
click at [852, 413] on img at bounding box center [858, 424] width 33 height 33
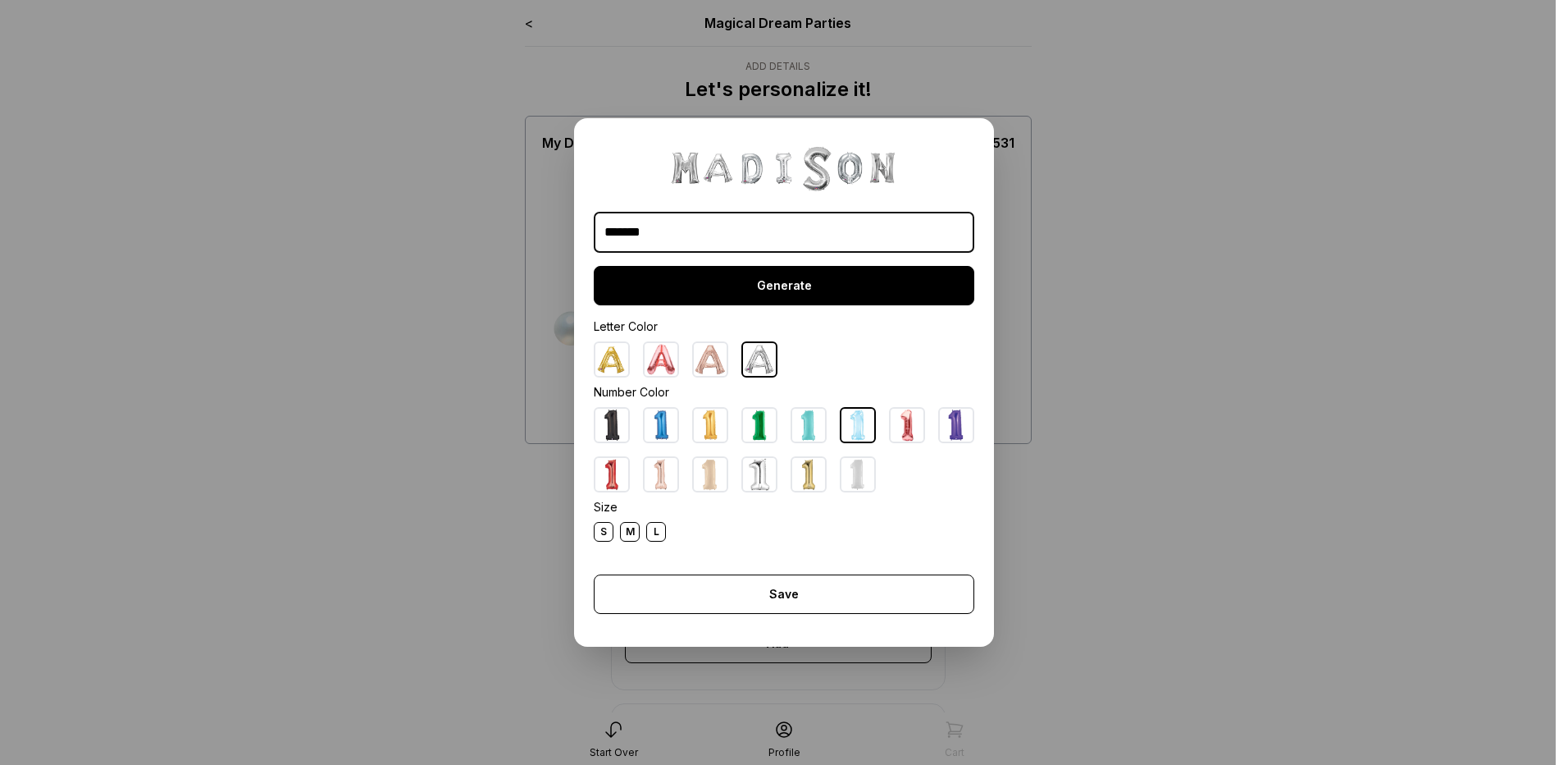
click at [611, 295] on div "Generate" at bounding box center [784, 285] width 381 height 40
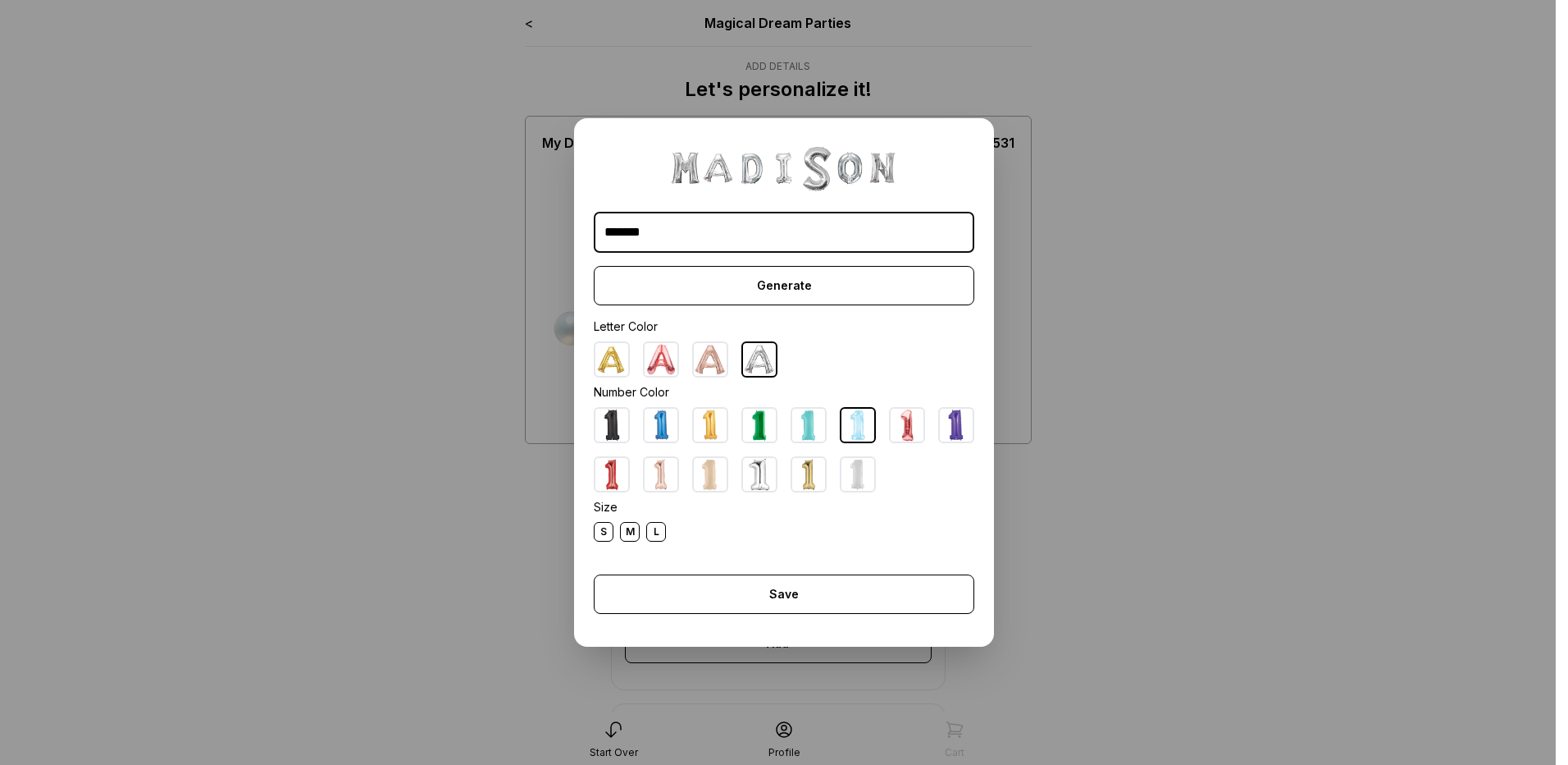
click at [811, 232] on input "*******" at bounding box center [784, 232] width 381 height 41
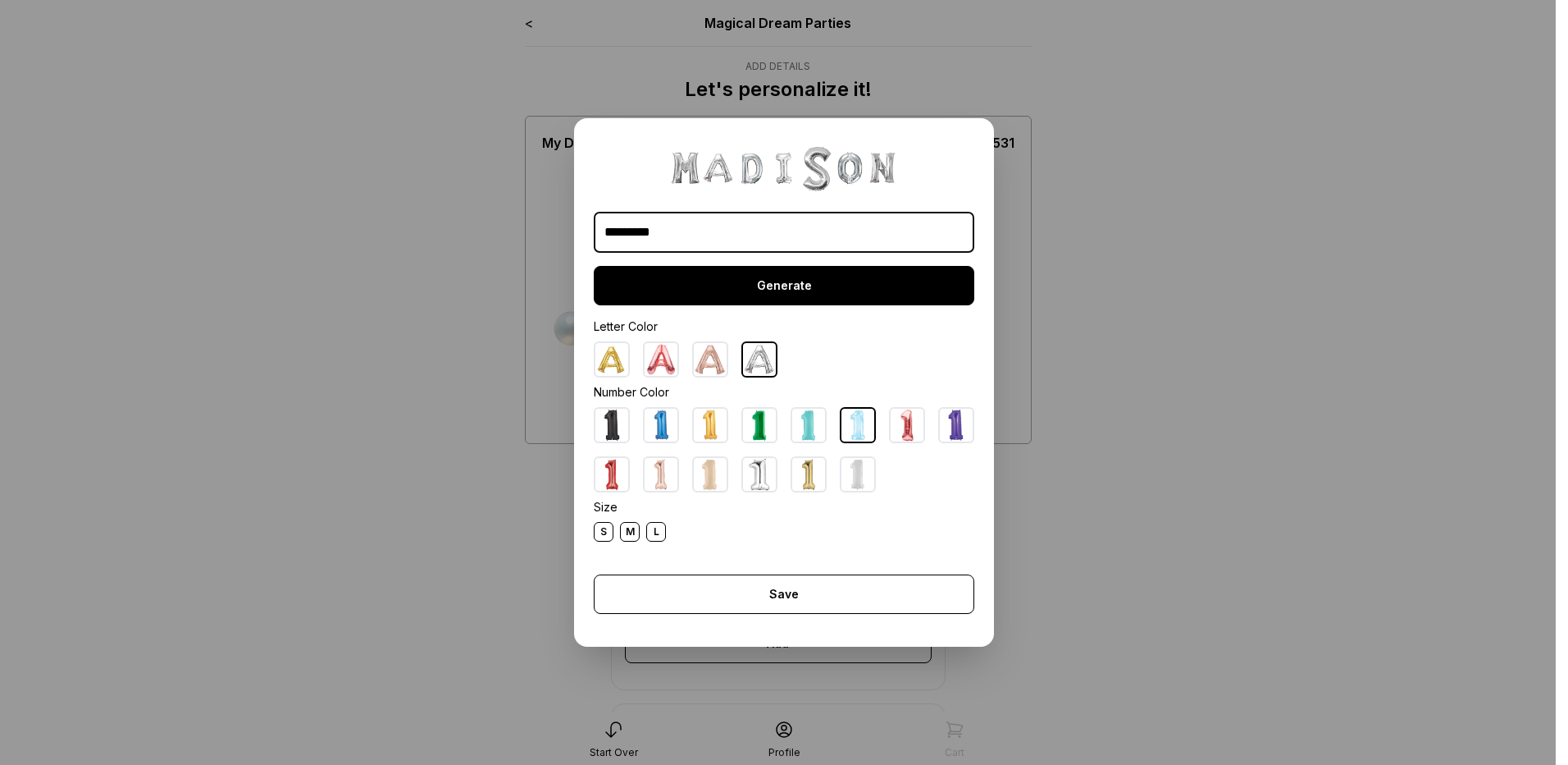
click at [839, 277] on div "Generate" at bounding box center [784, 285] width 381 height 40
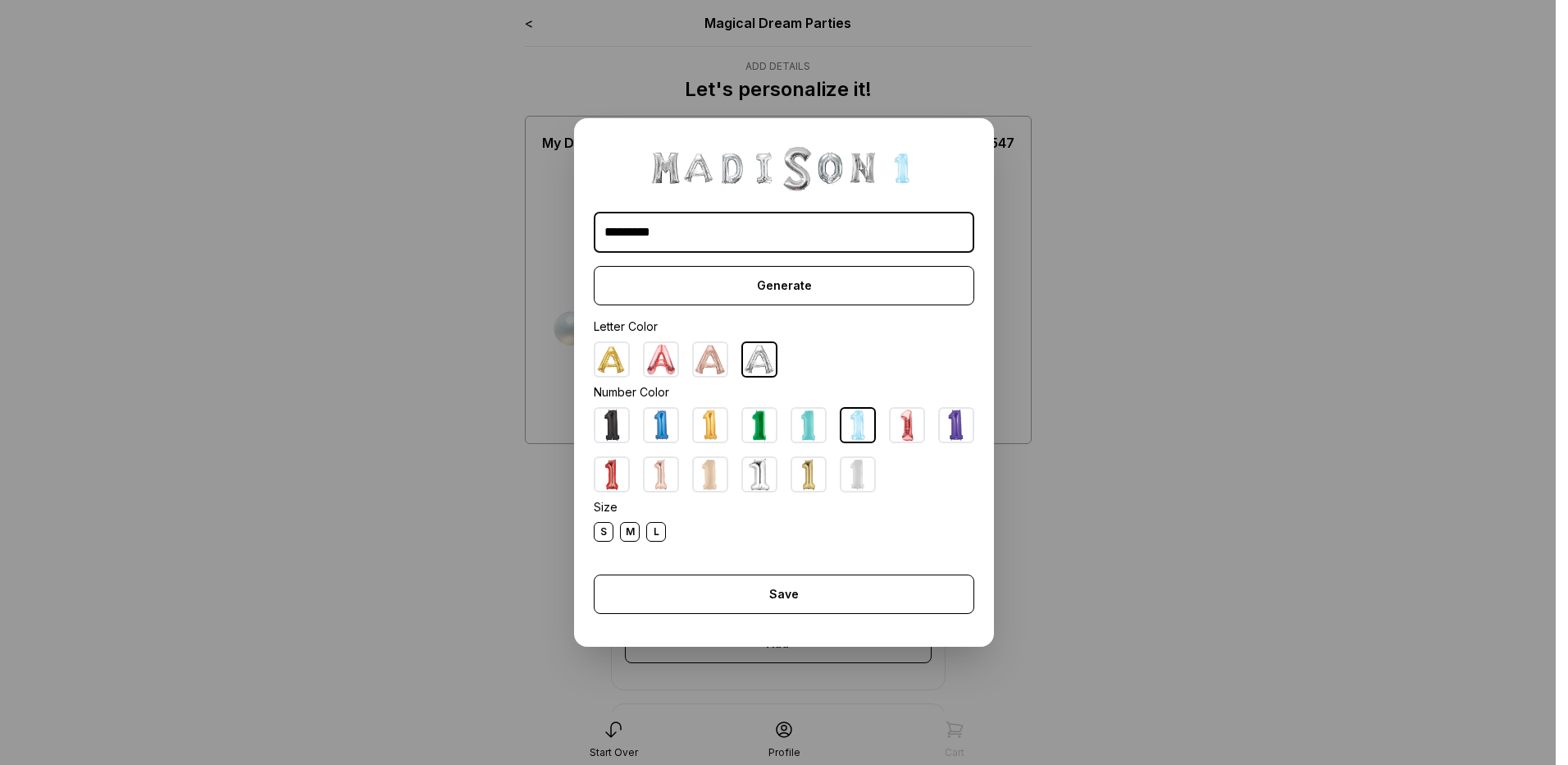
drag, startPoint x: 682, startPoint y: 237, endPoint x: 433, endPoint y: 258, distance: 249.9
click at [433, 258] on dialog "********* Generate Letter Color Number Color Size S M L Save Close" at bounding box center [784, 382] width 1568 height 765
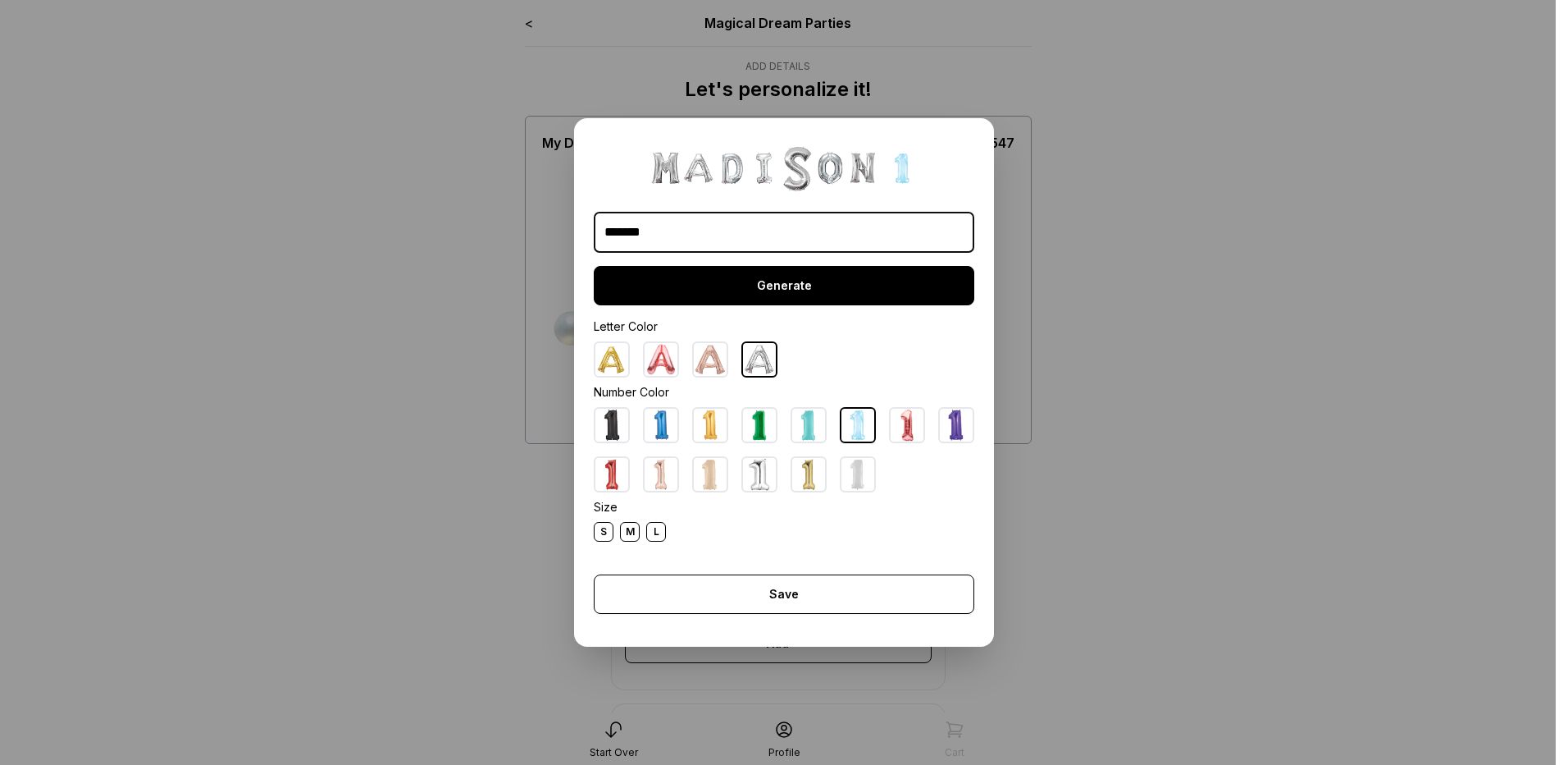
click at [808, 277] on div "Generate" at bounding box center [784, 285] width 381 height 40
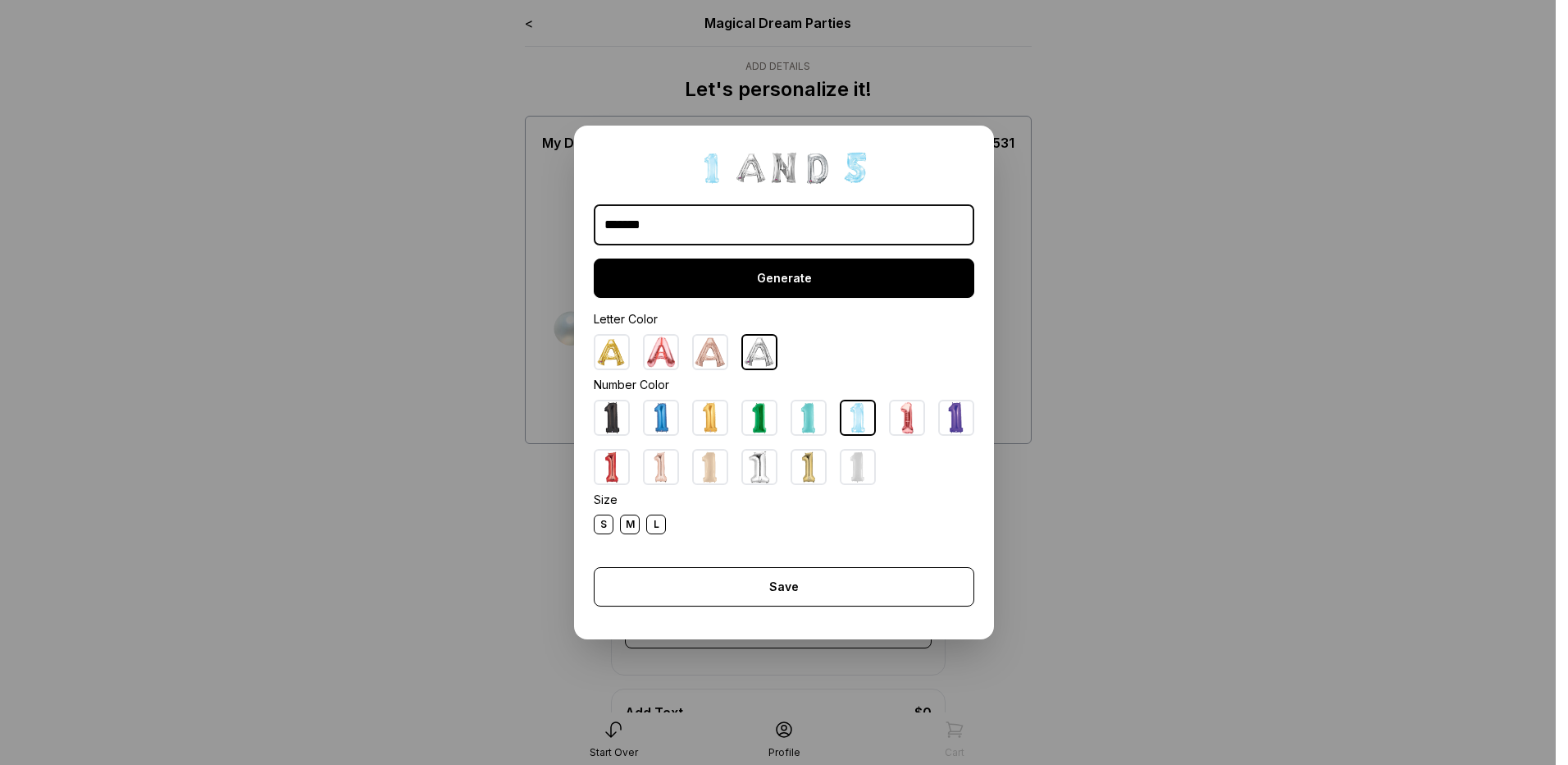
click at [808, 277] on div "Generate" at bounding box center [784, 278] width 381 height 40
click at [861, 278] on div "Generate" at bounding box center [784, 278] width 381 height 40
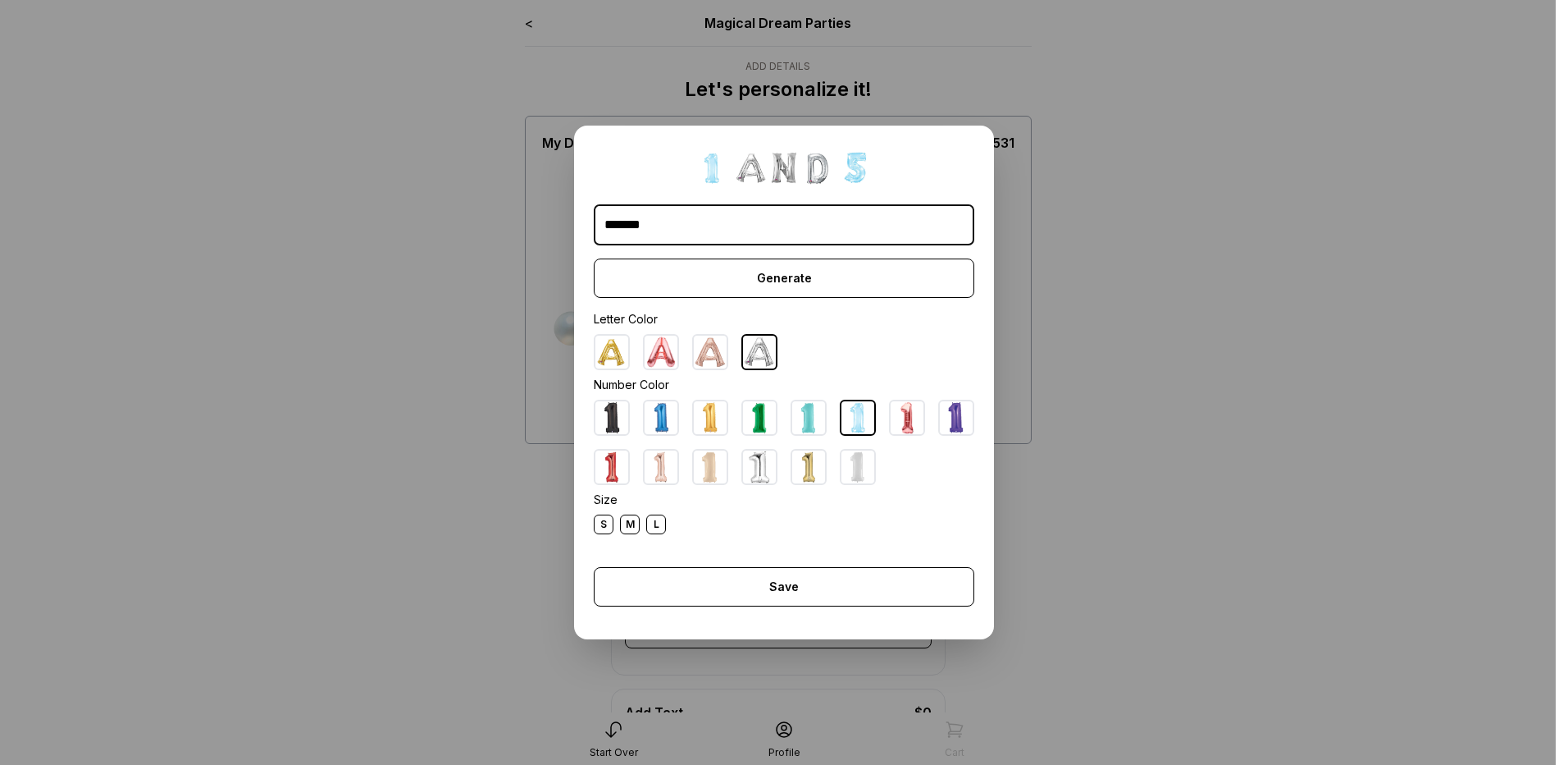
drag, startPoint x: 726, startPoint y: 221, endPoint x: 80, endPoint y: 208, distance: 646.1
click at [81, 208] on dialog "******* Generate Letter Color Number Color Size S M L Save Close" at bounding box center [784, 382] width 1568 height 765
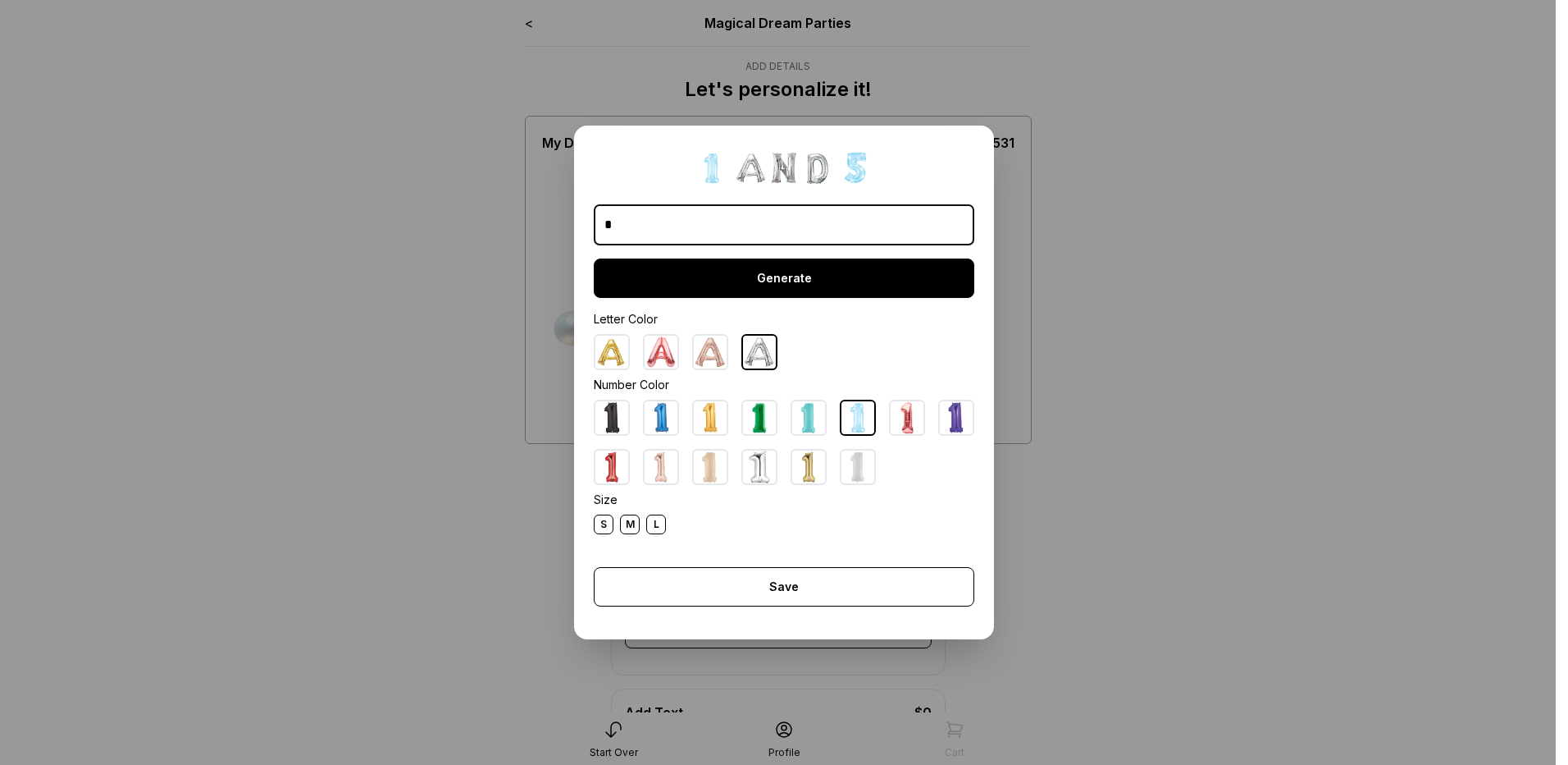
type input "*"
click at [862, 290] on div "Generate" at bounding box center [784, 278] width 381 height 40
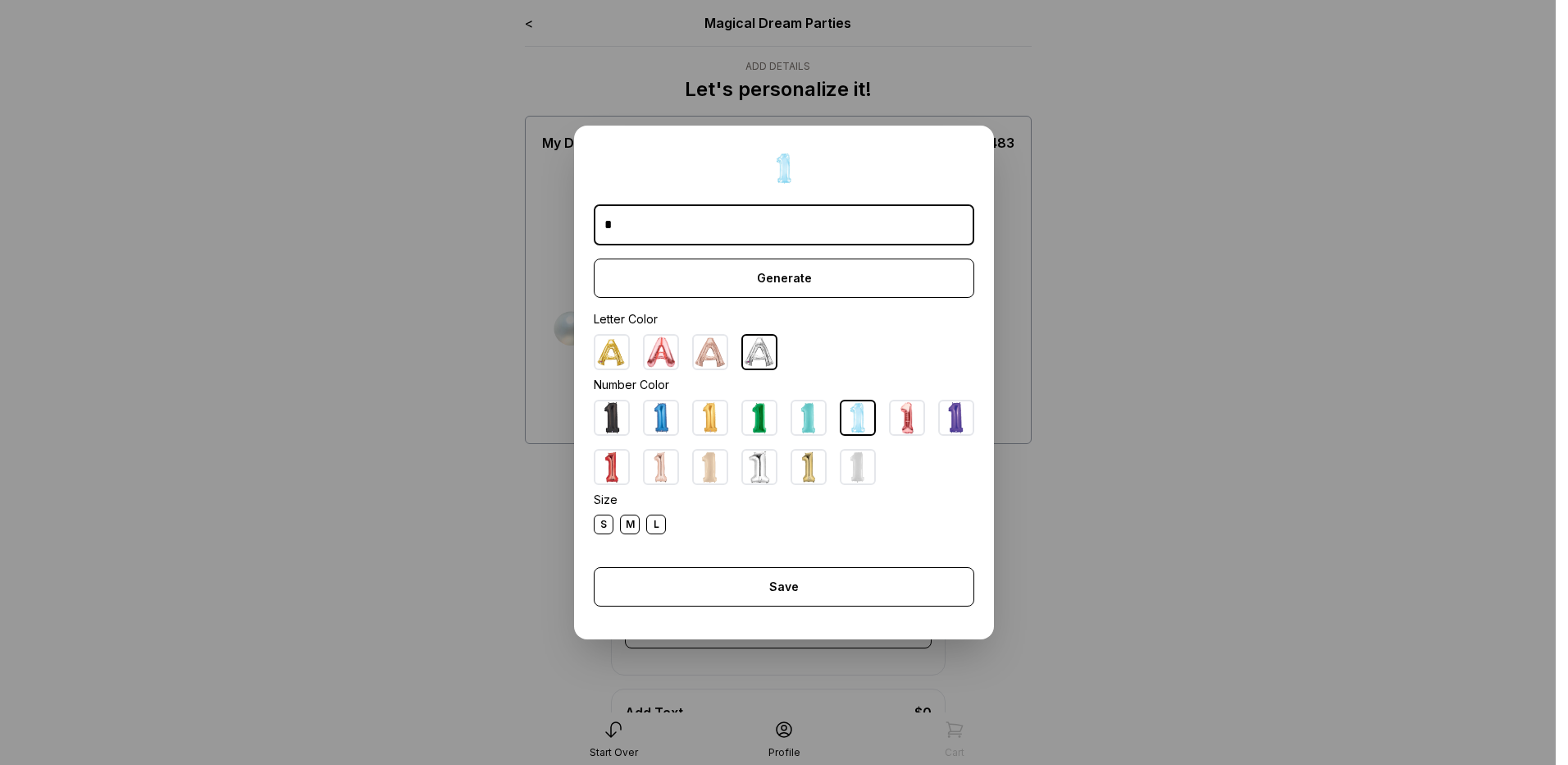
click at [652, 529] on div "L" at bounding box center [655, 524] width 19 height 19
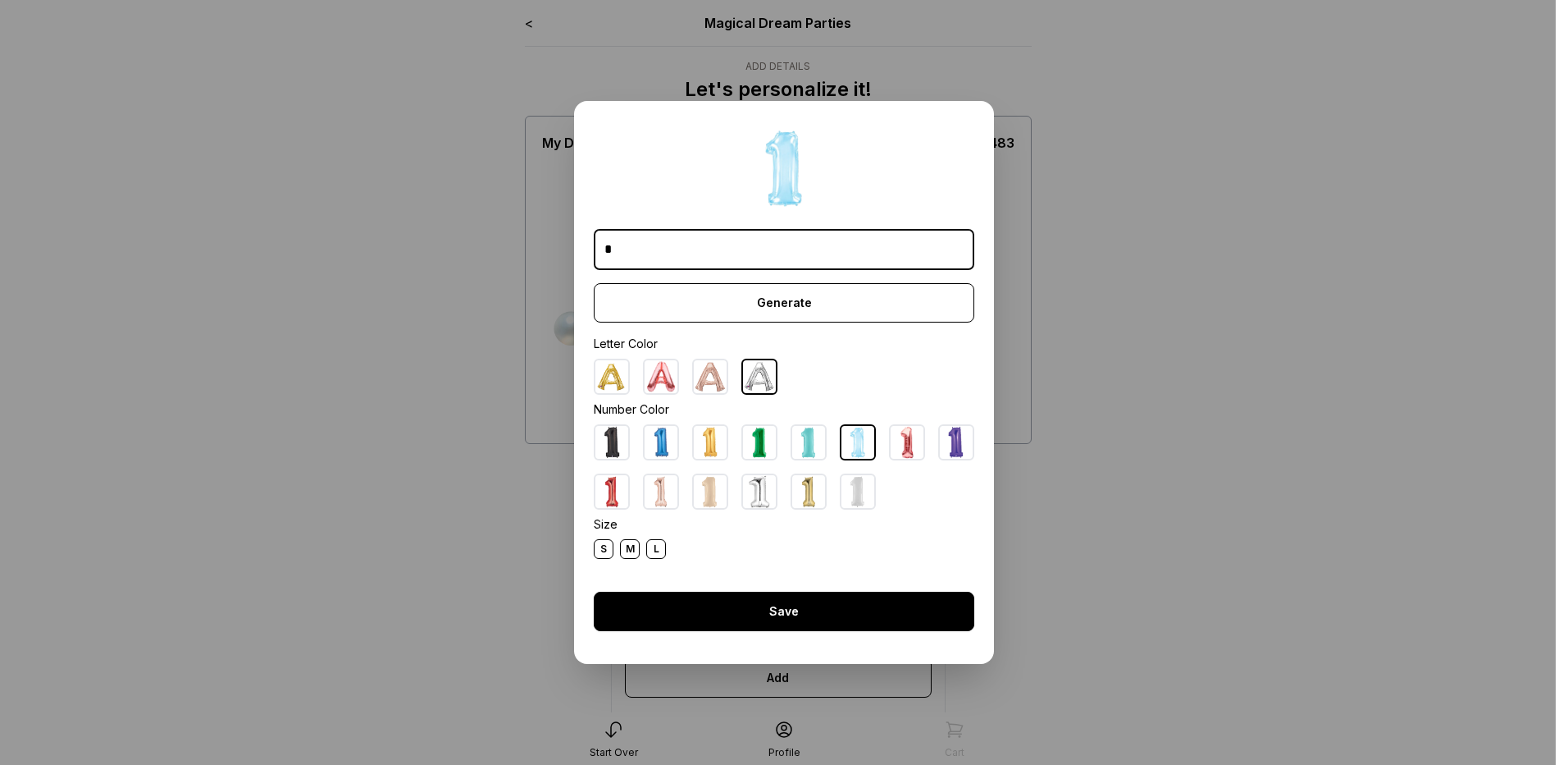
drag, startPoint x: 765, startPoint y: 643, endPoint x: 770, endPoint y: 624, distance: 19.6
click at [765, 642] on form "Save Close" at bounding box center [784, 612] width 381 height 66
click at [770, 609] on div "Save" at bounding box center [784, 612] width 381 height 40
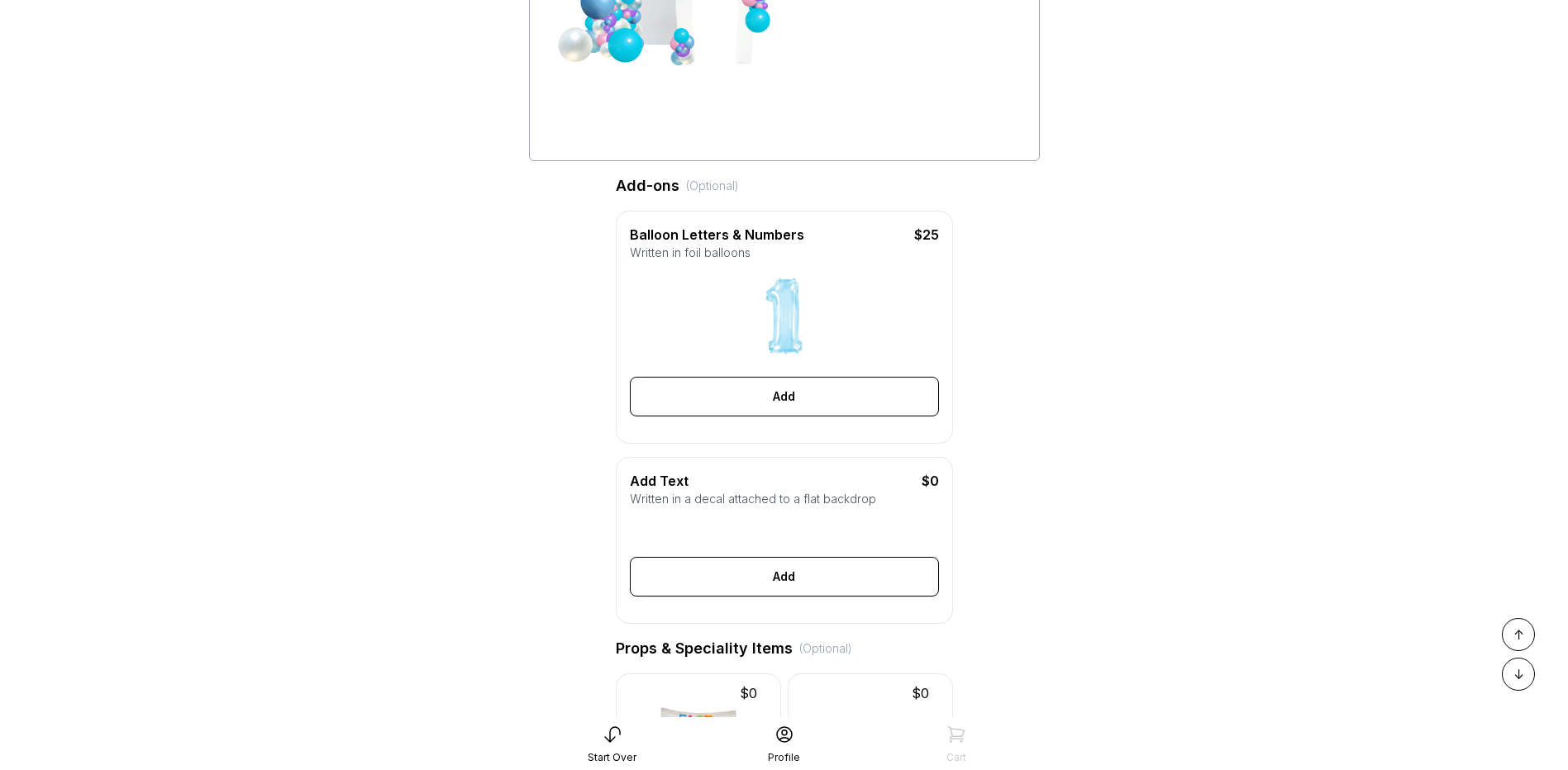
scroll to position [331, 0]
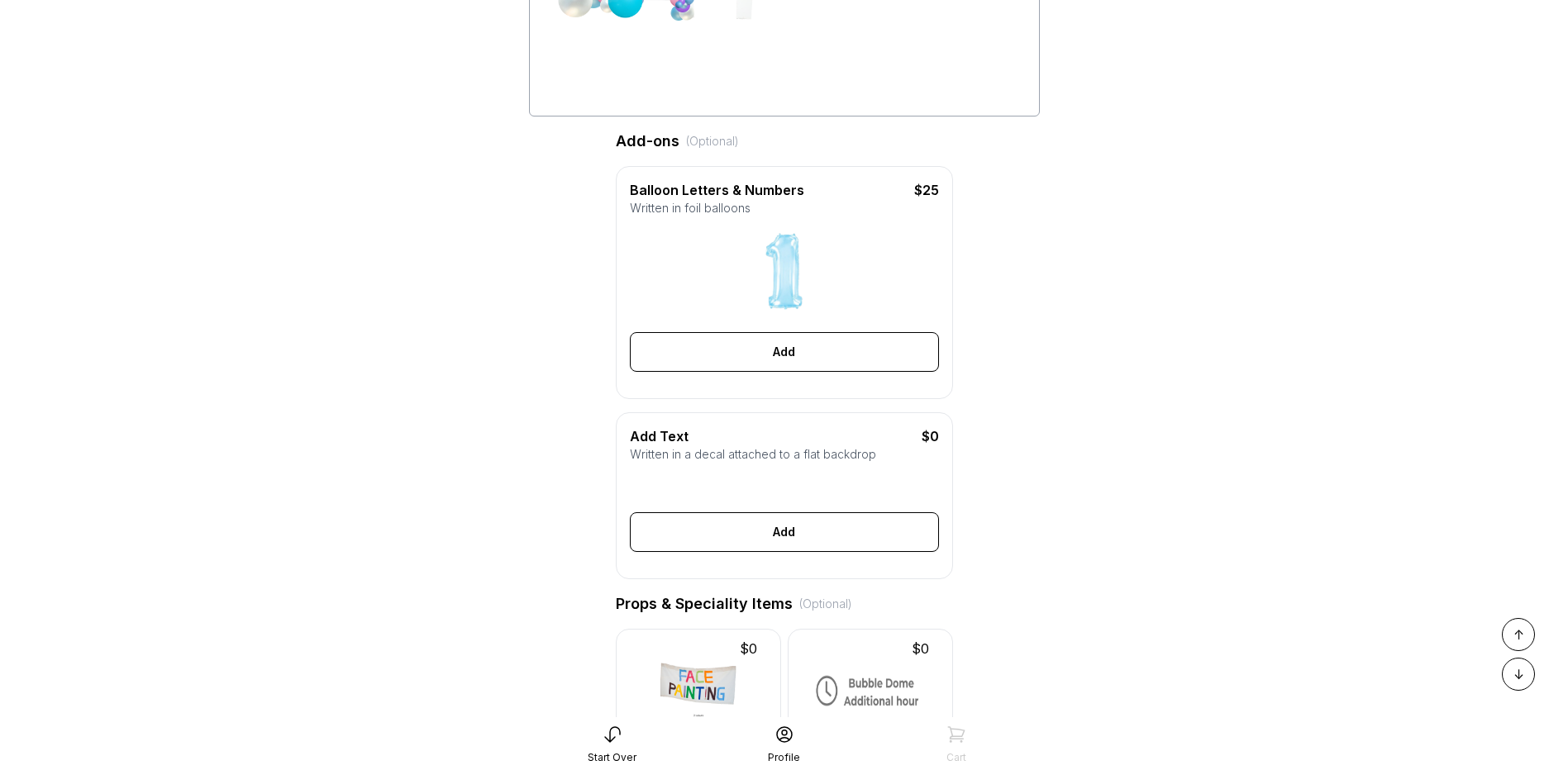
click at [775, 463] on div "Written in a decal attached to a flat backdrop" at bounding box center [784, 454] width 309 height 16
click at [757, 499] on div at bounding box center [784, 483] width 309 height 30
click at [753, 463] on div "Written in a decal attached to a flat backdrop" at bounding box center [784, 454] width 309 height 16
click at [812, 499] on div at bounding box center [784, 483] width 309 height 30
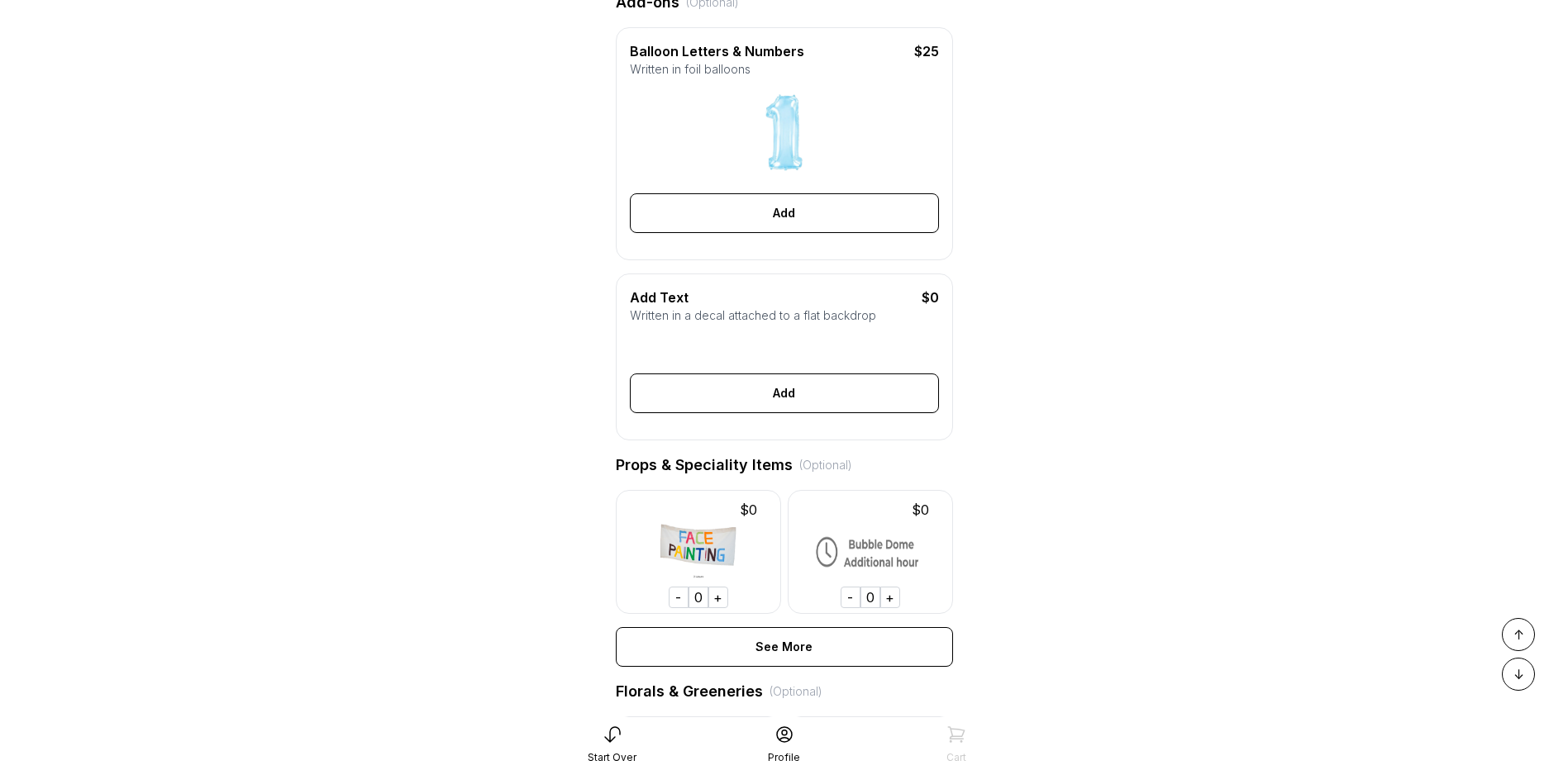
scroll to position [495, 0]
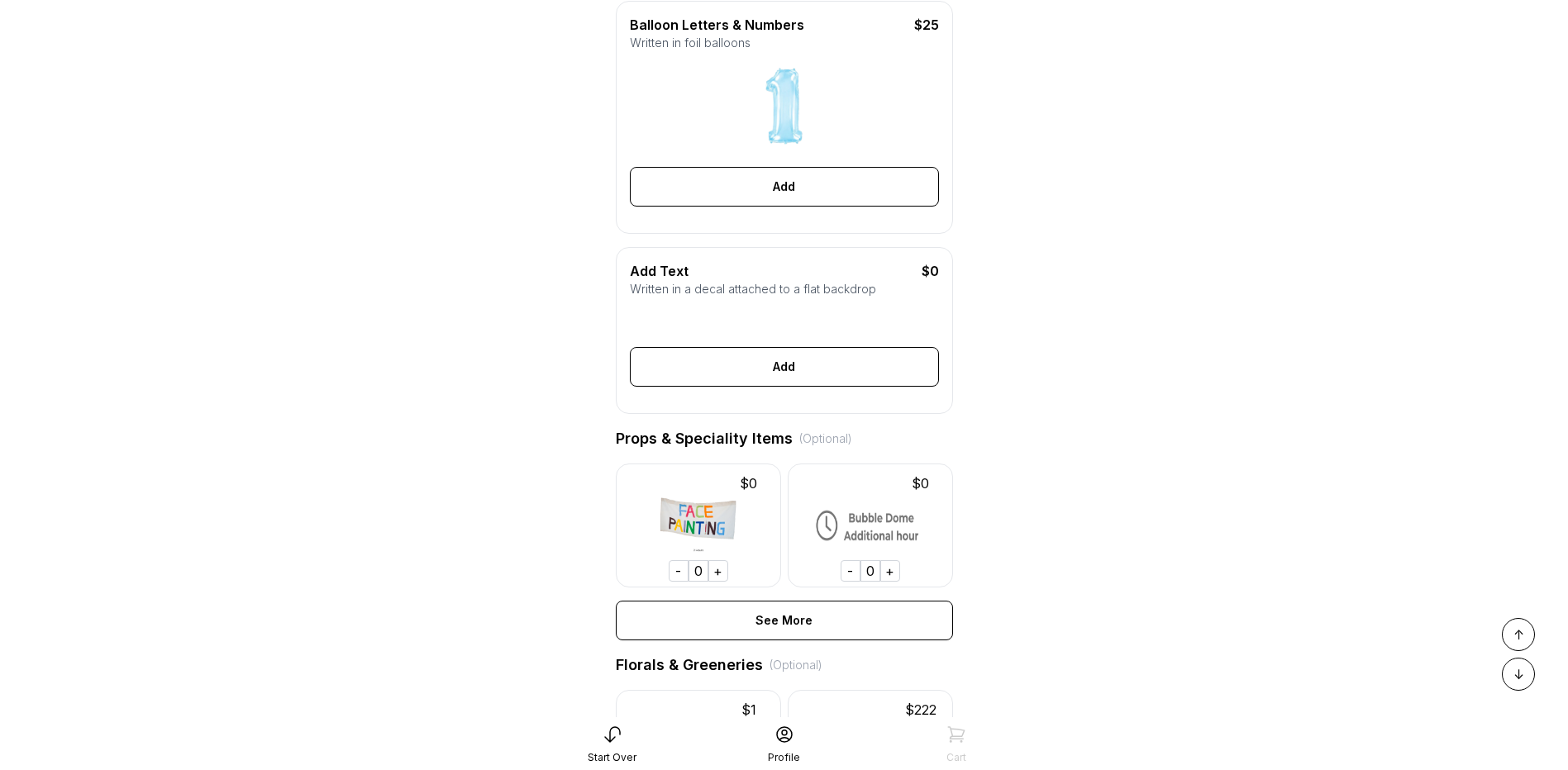
click at [720, 569] on img at bounding box center [699, 525] width 166 height 124
click at [722, 582] on div "+" at bounding box center [717, 570] width 20 height 21
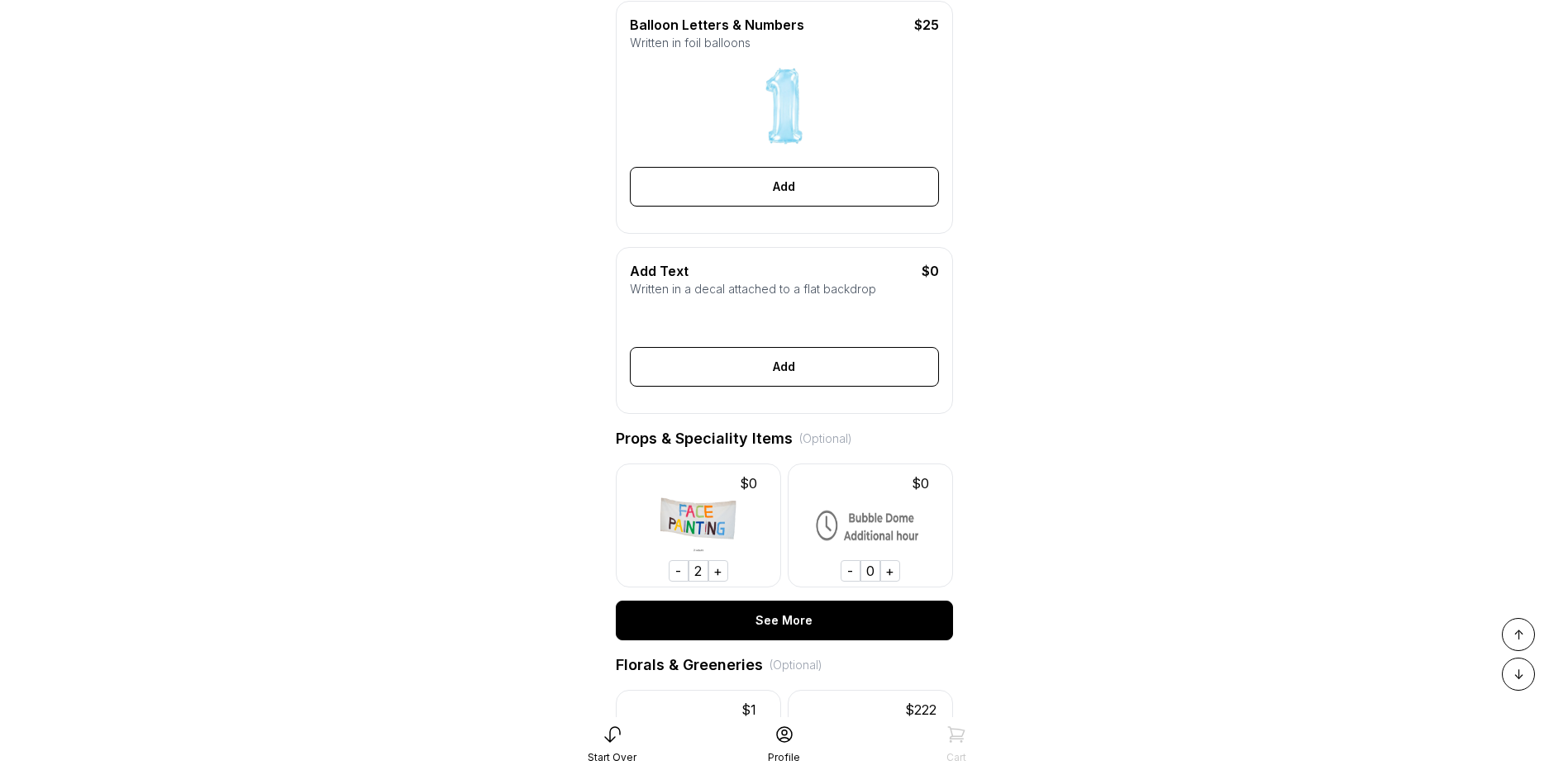
click at [761, 640] on div "See More" at bounding box center [784, 620] width 337 height 40
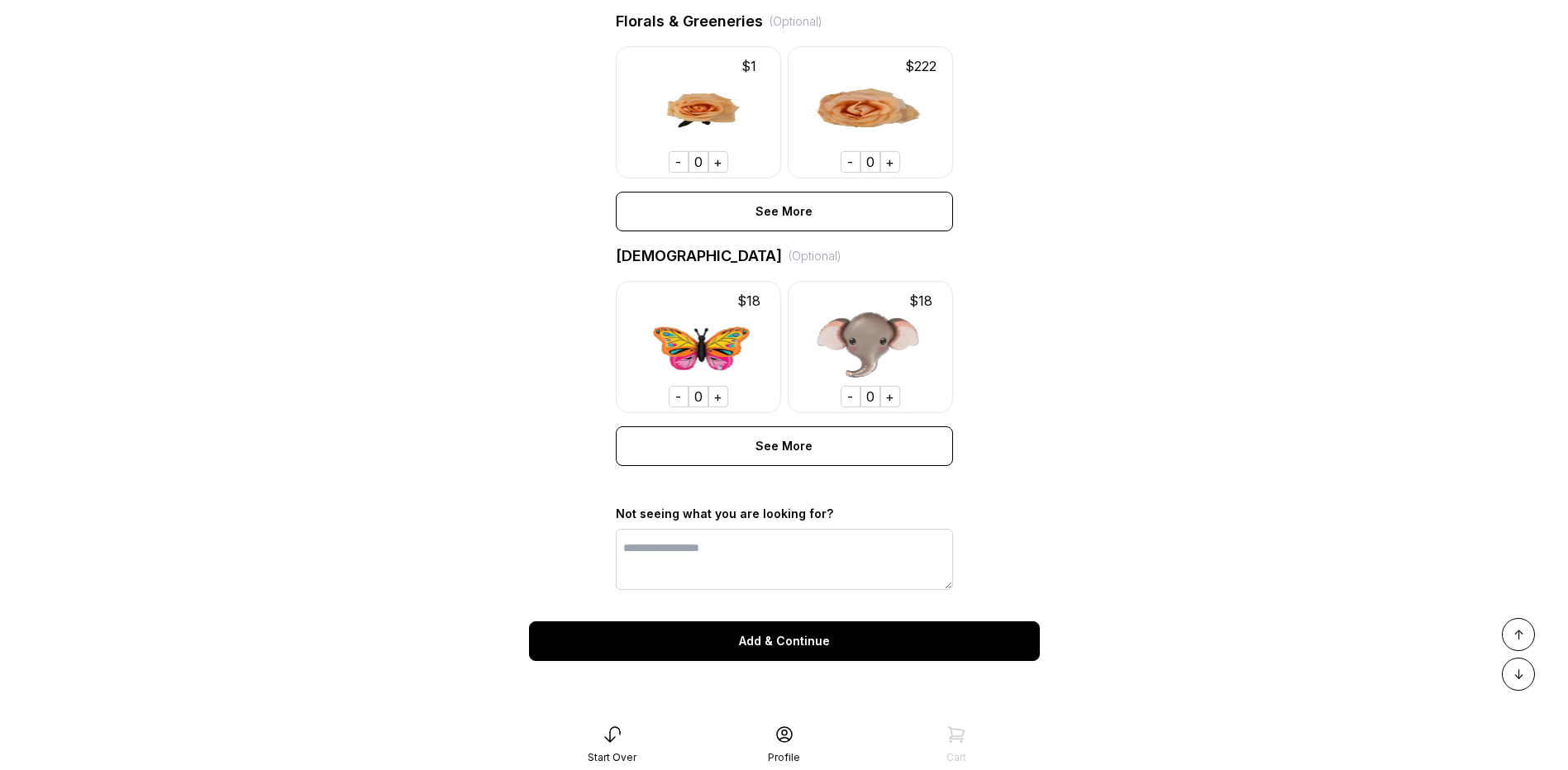
scroll to position [5965, 0]
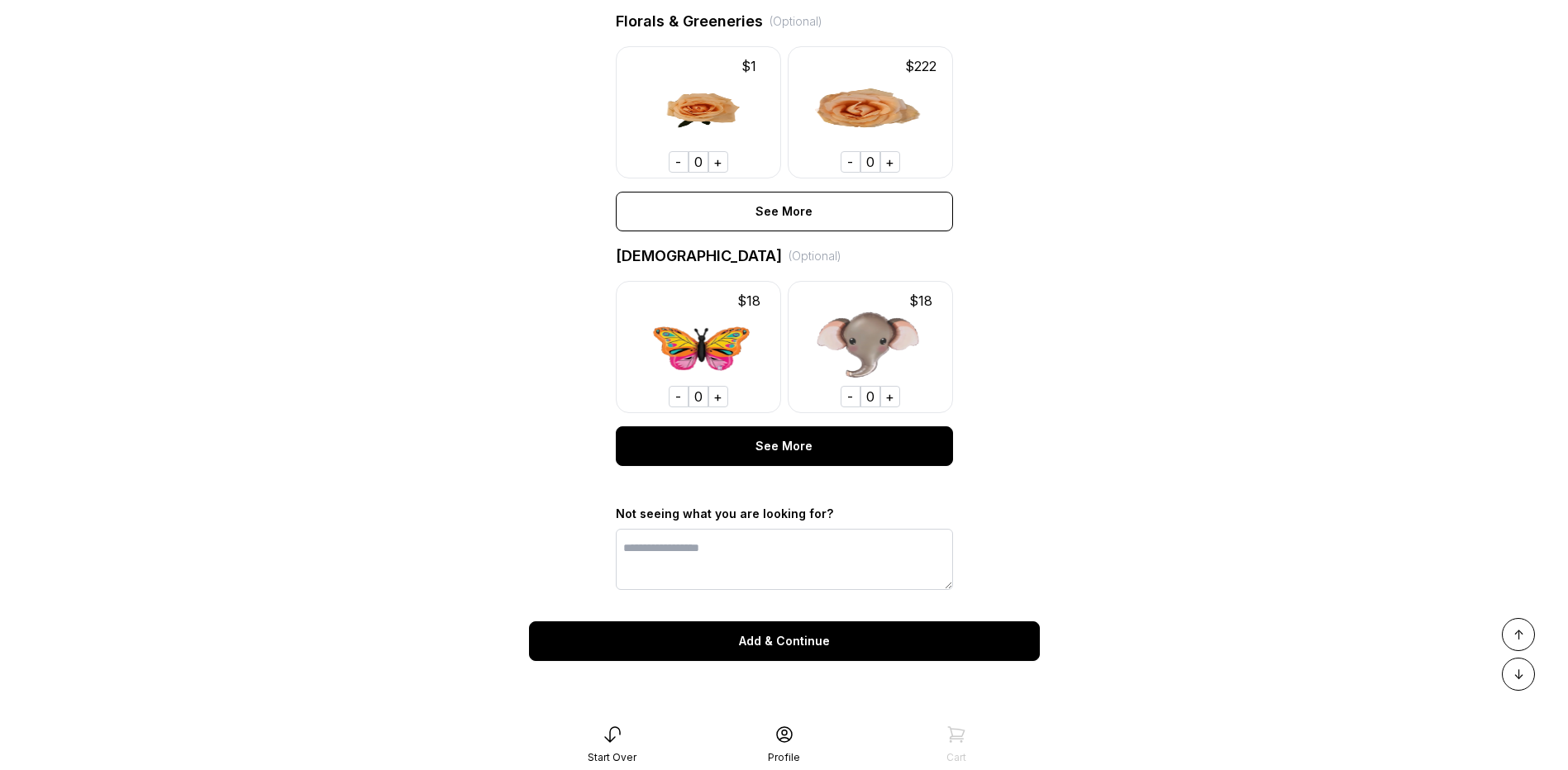
click at [884, 443] on div "See More" at bounding box center [784, 446] width 337 height 40
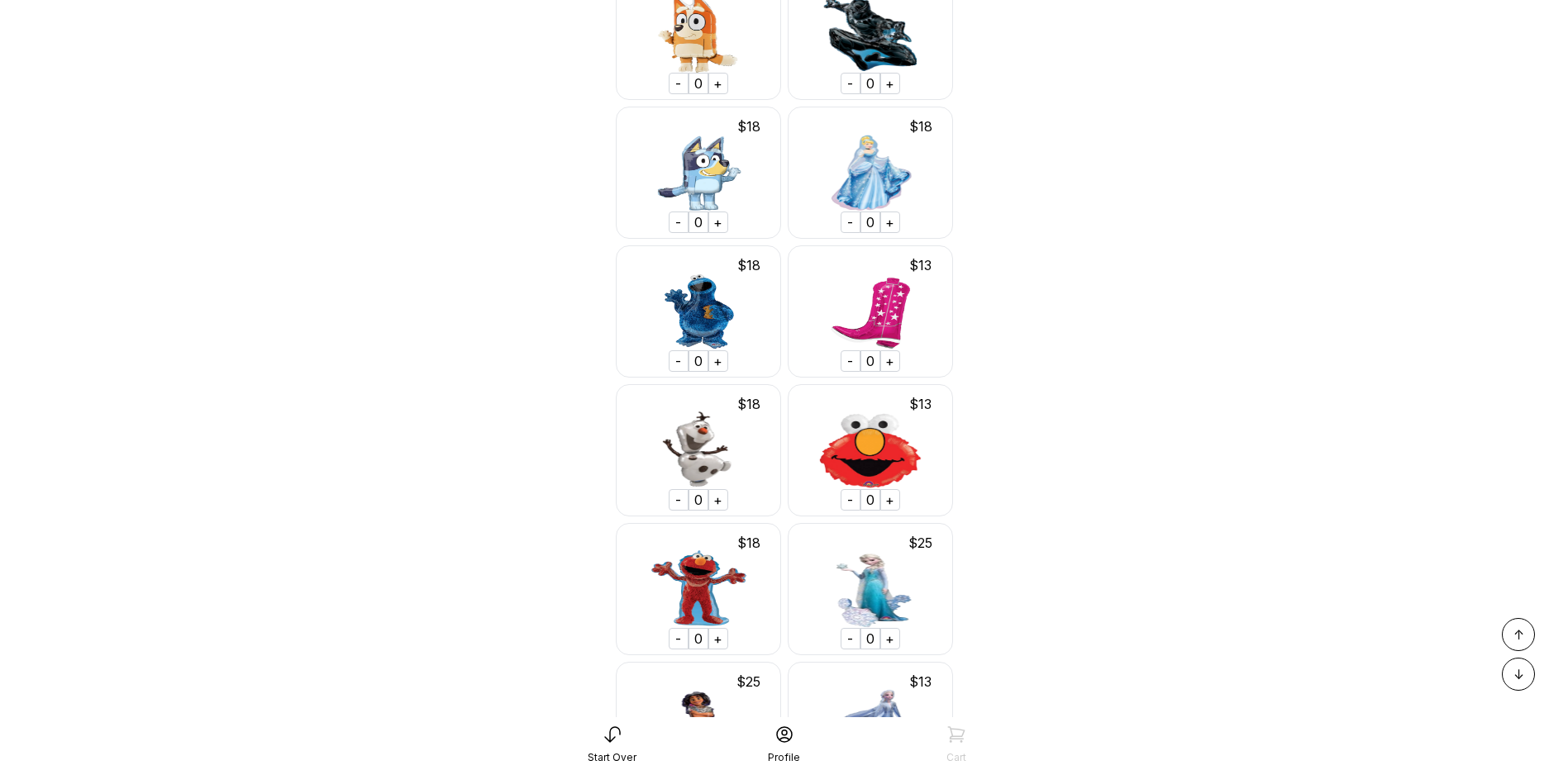
scroll to position [9683, 0]
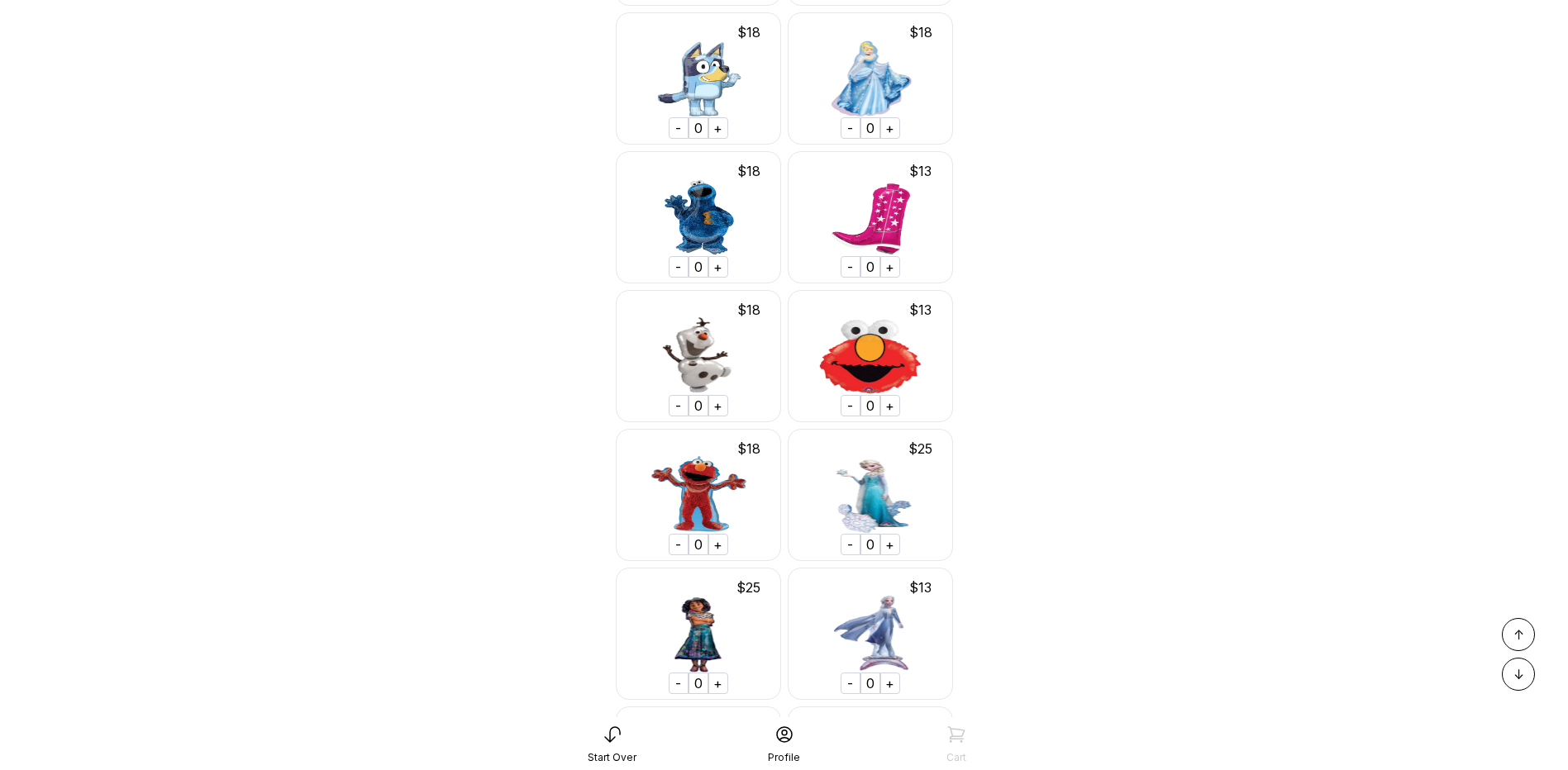
click at [896, 540] on div "+" at bounding box center [890, 544] width 20 height 21
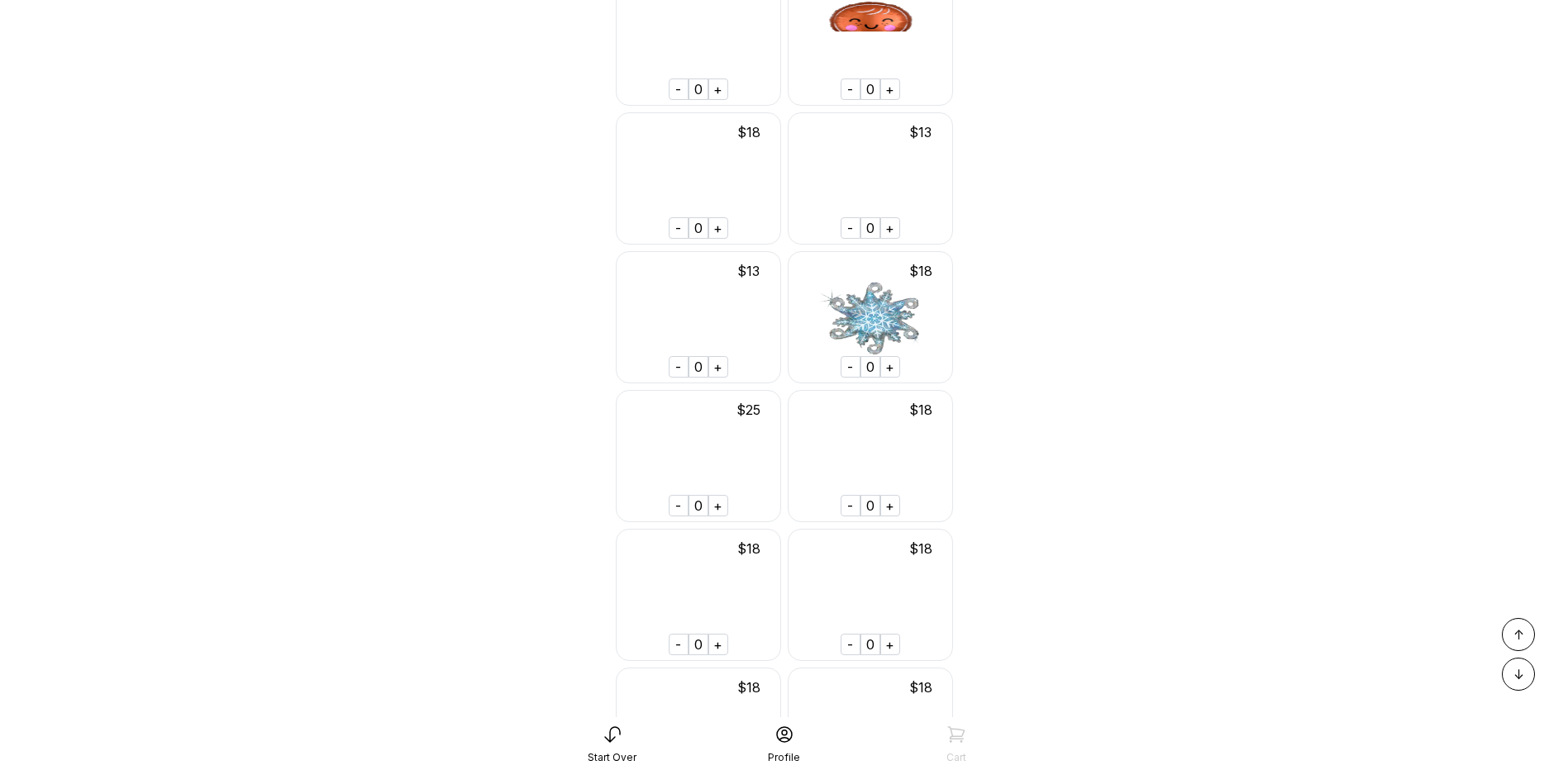
scroll to position [16375, 0]
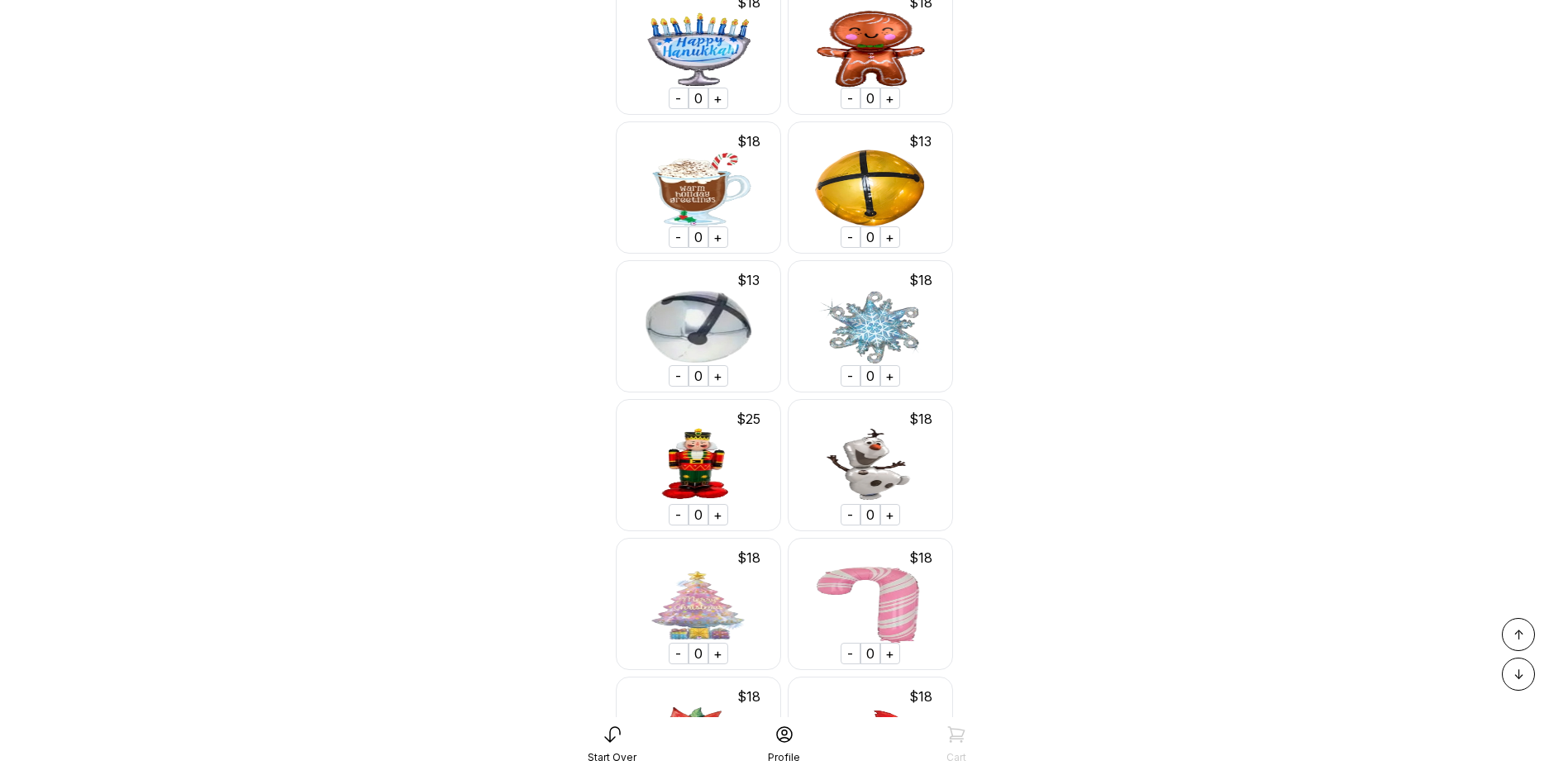
click at [894, 371] on div "+" at bounding box center [890, 375] width 20 height 21
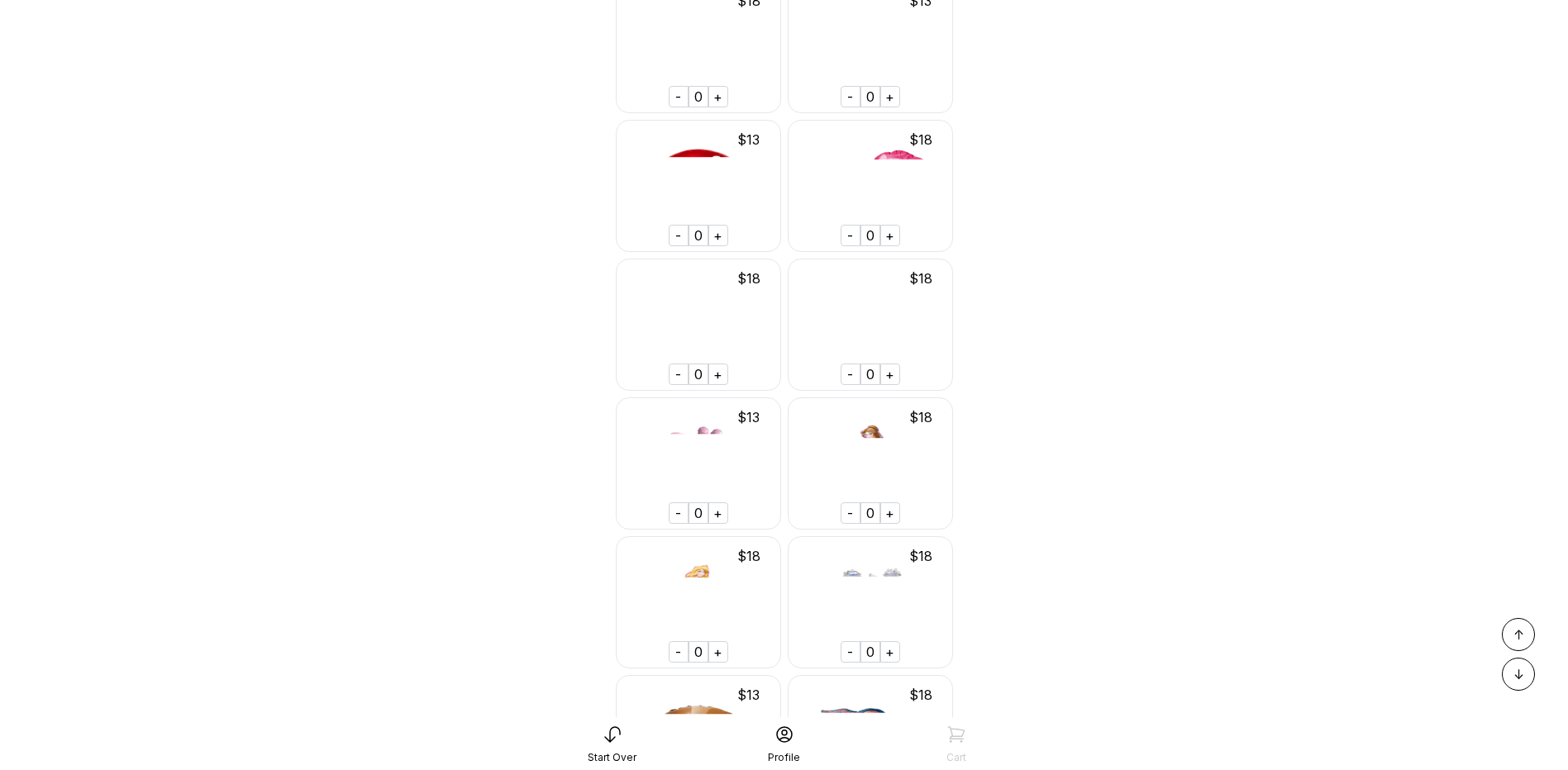
scroll to position [11087, 0]
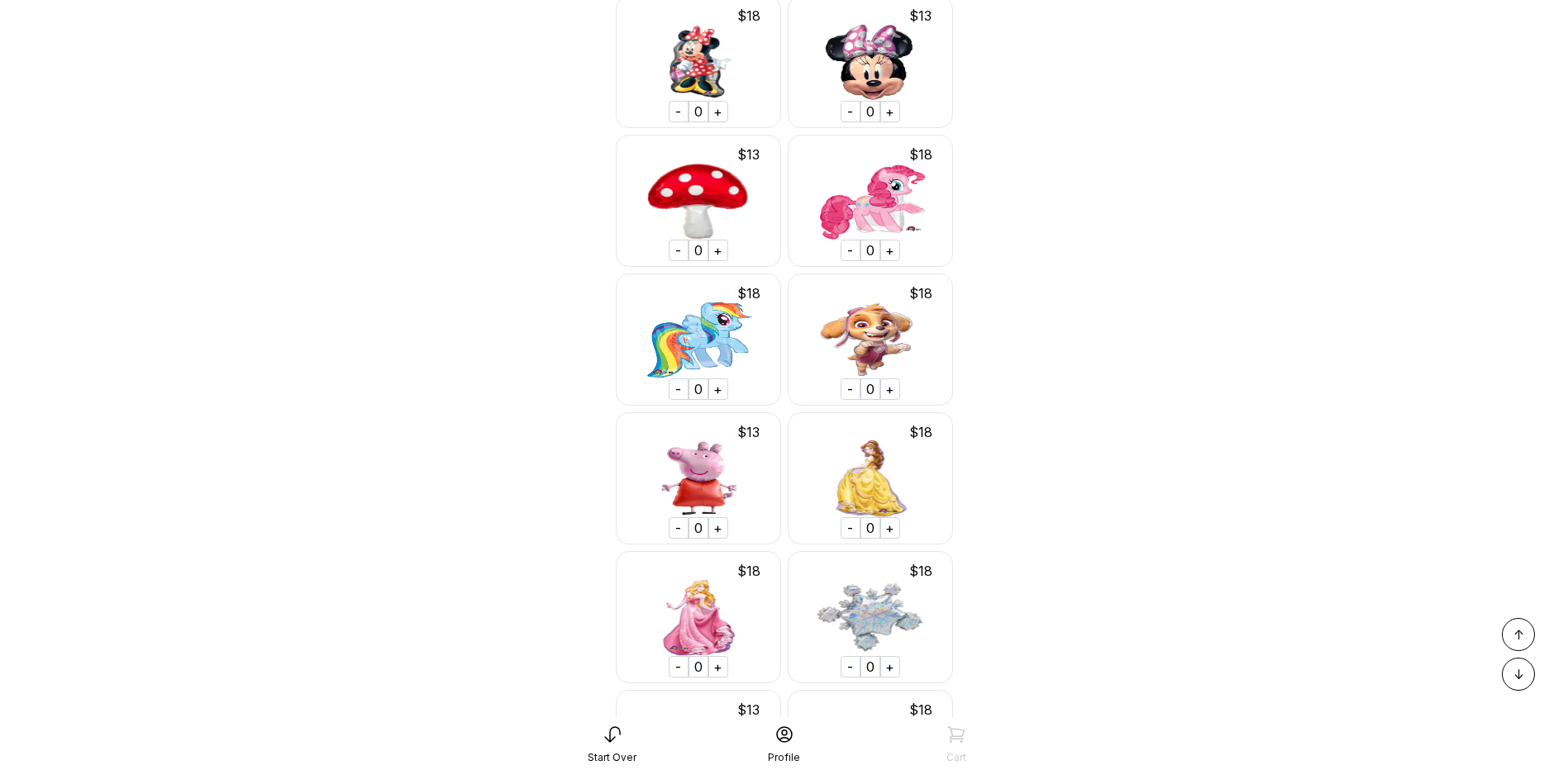
click at [895, 661] on div "+" at bounding box center [890, 666] width 20 height 21
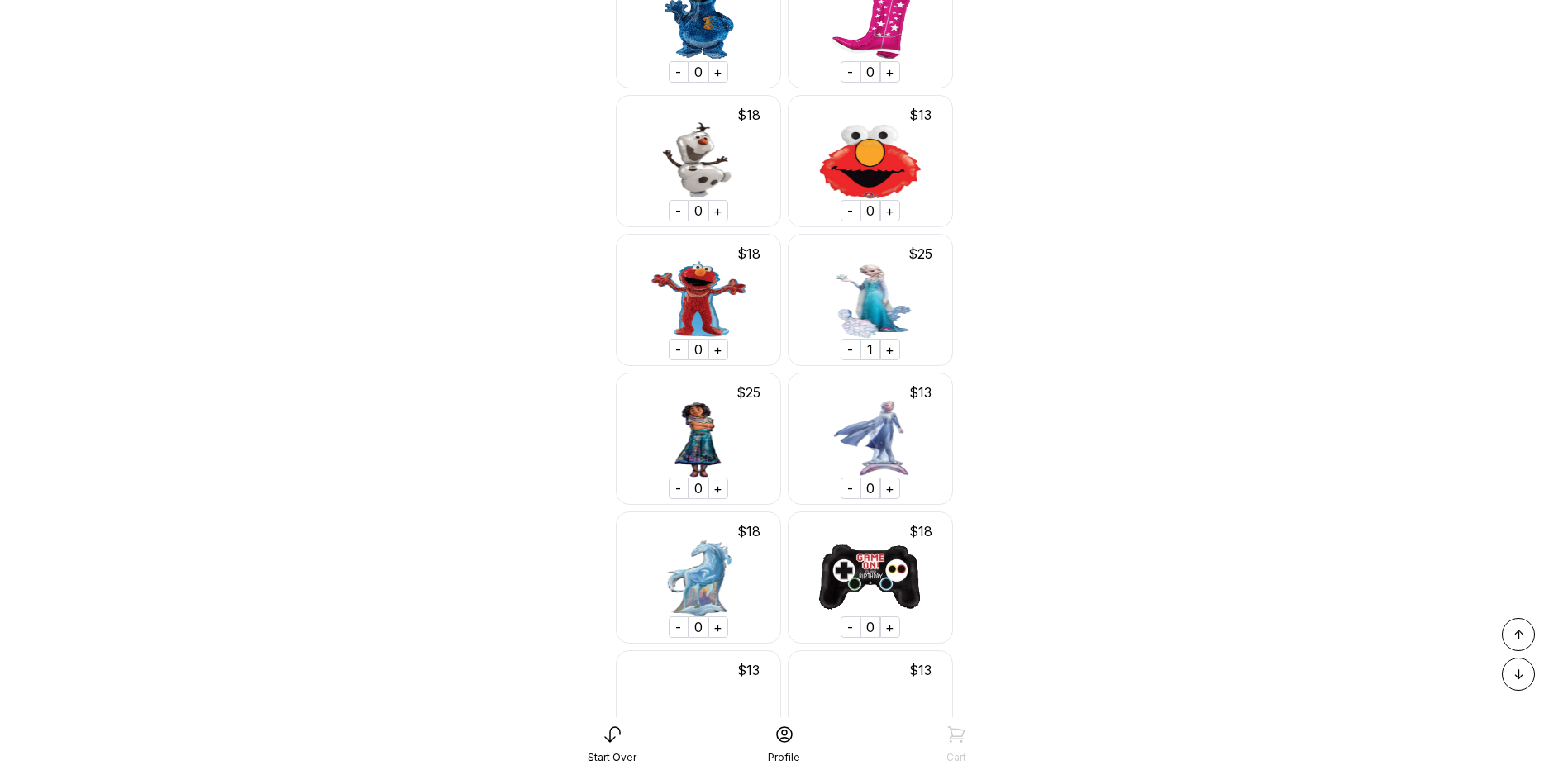
scroll to position [9848, 0]
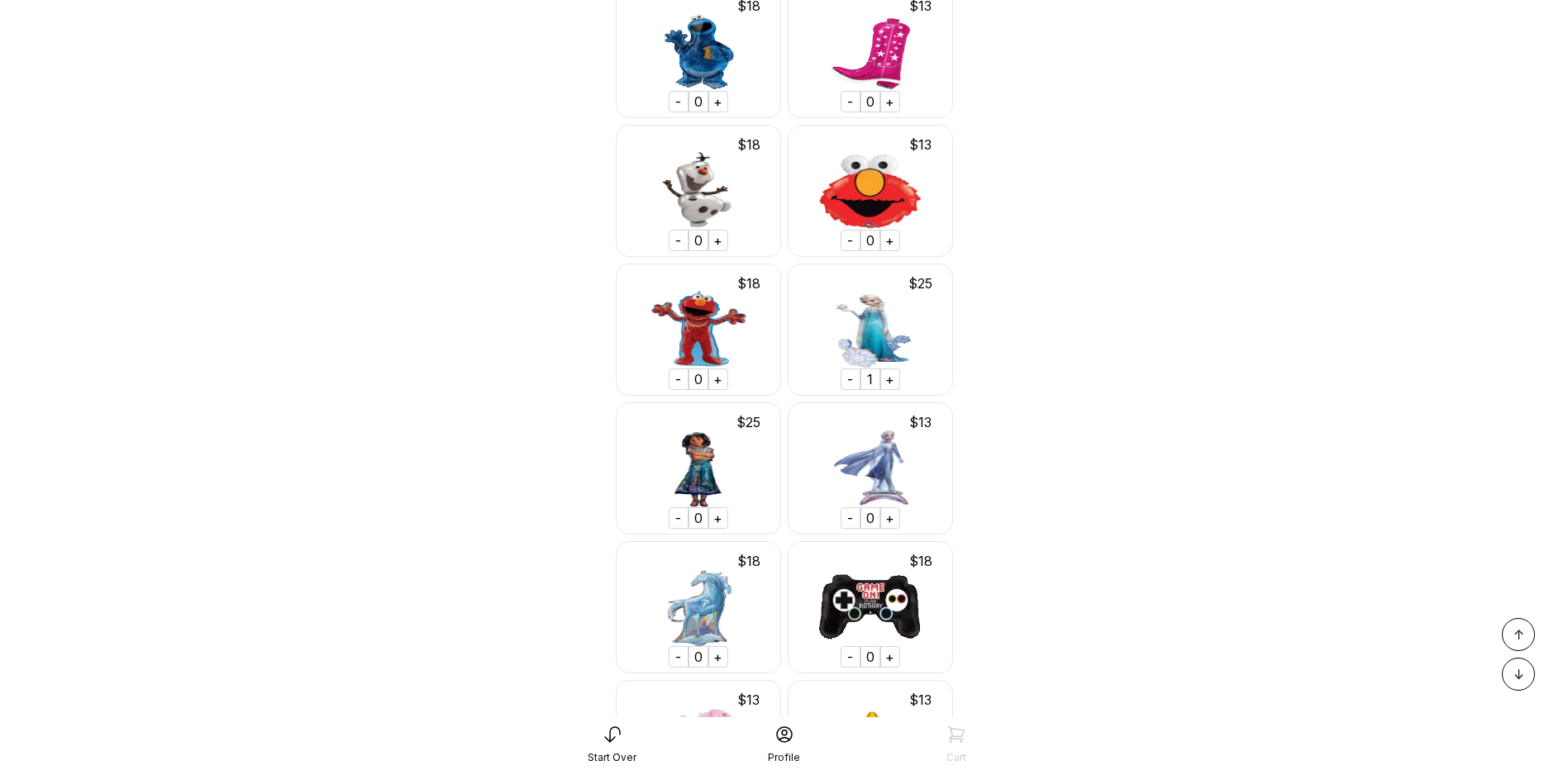
click at [847, 373] on div "-" at bounding box center [850, 379] width 20 height 21
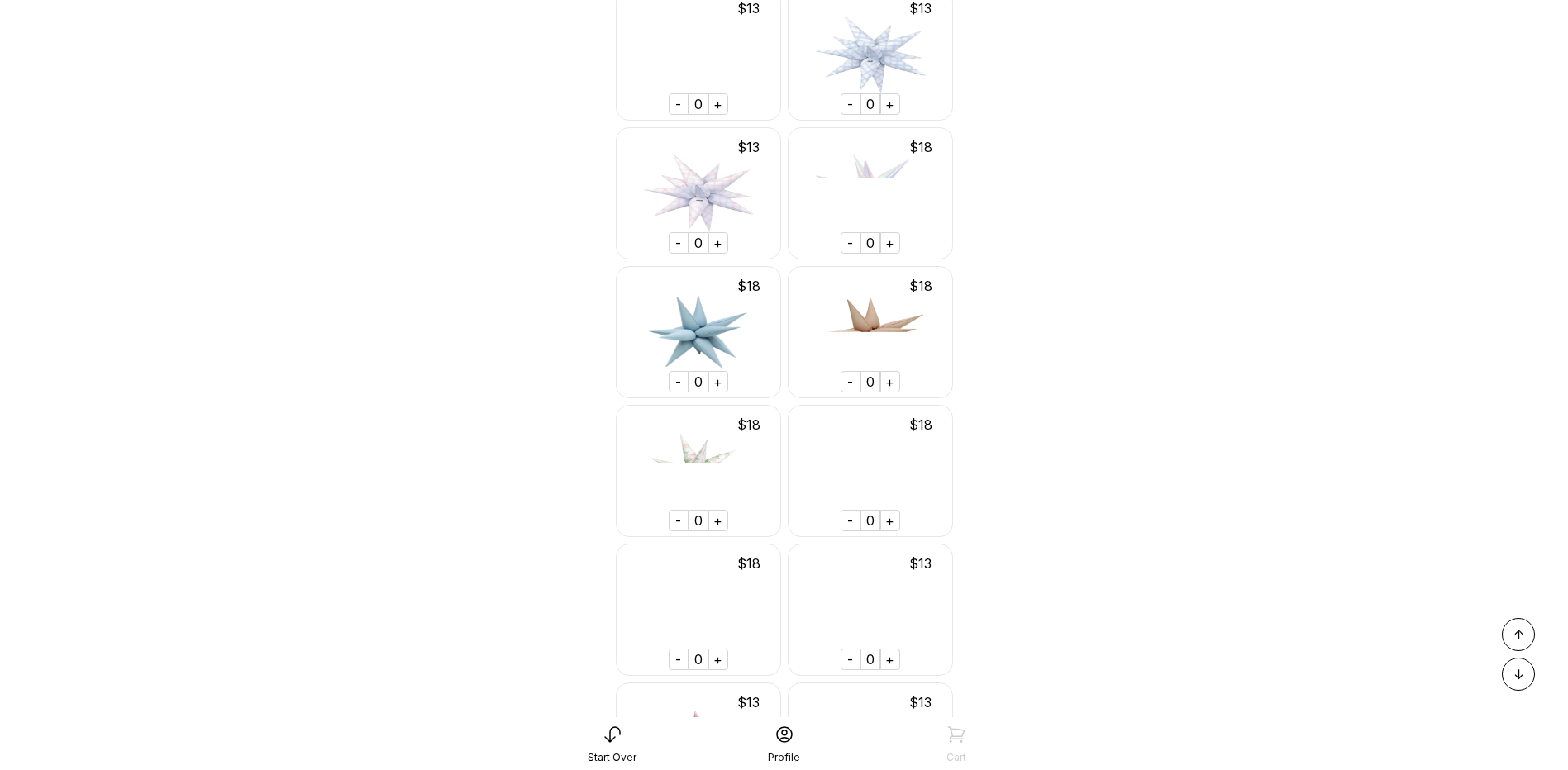
scroll to position [24645, 0]
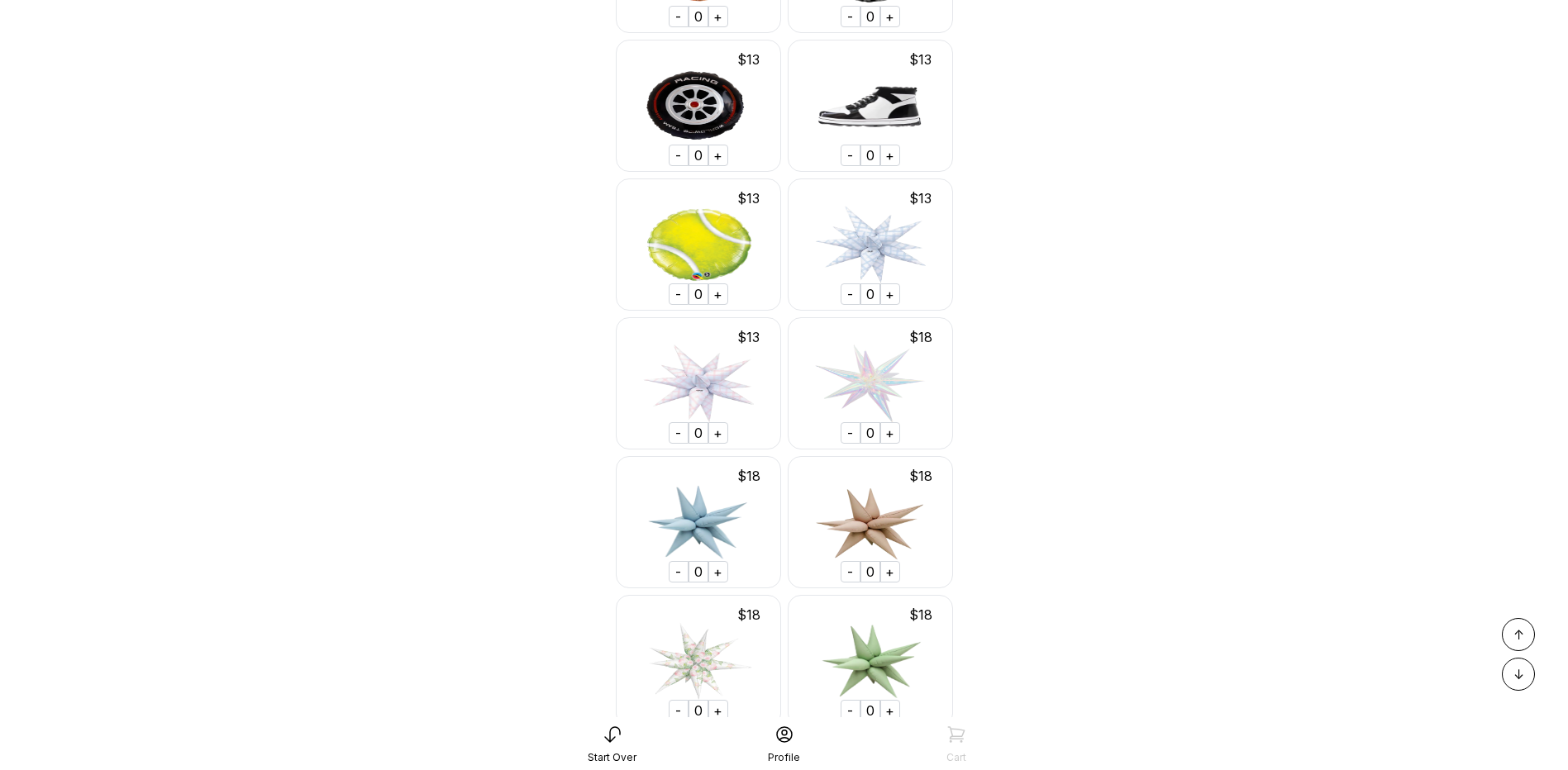
click at [891, 289] on div "+" at bounding box center [890, 293] width 20 height 21
click at [715, 428] on div "+" at bounding box center [717, 432] width 20 height 21
click at [893, 434] on div "+" at bounding box center [890, 432] width 20 height 21
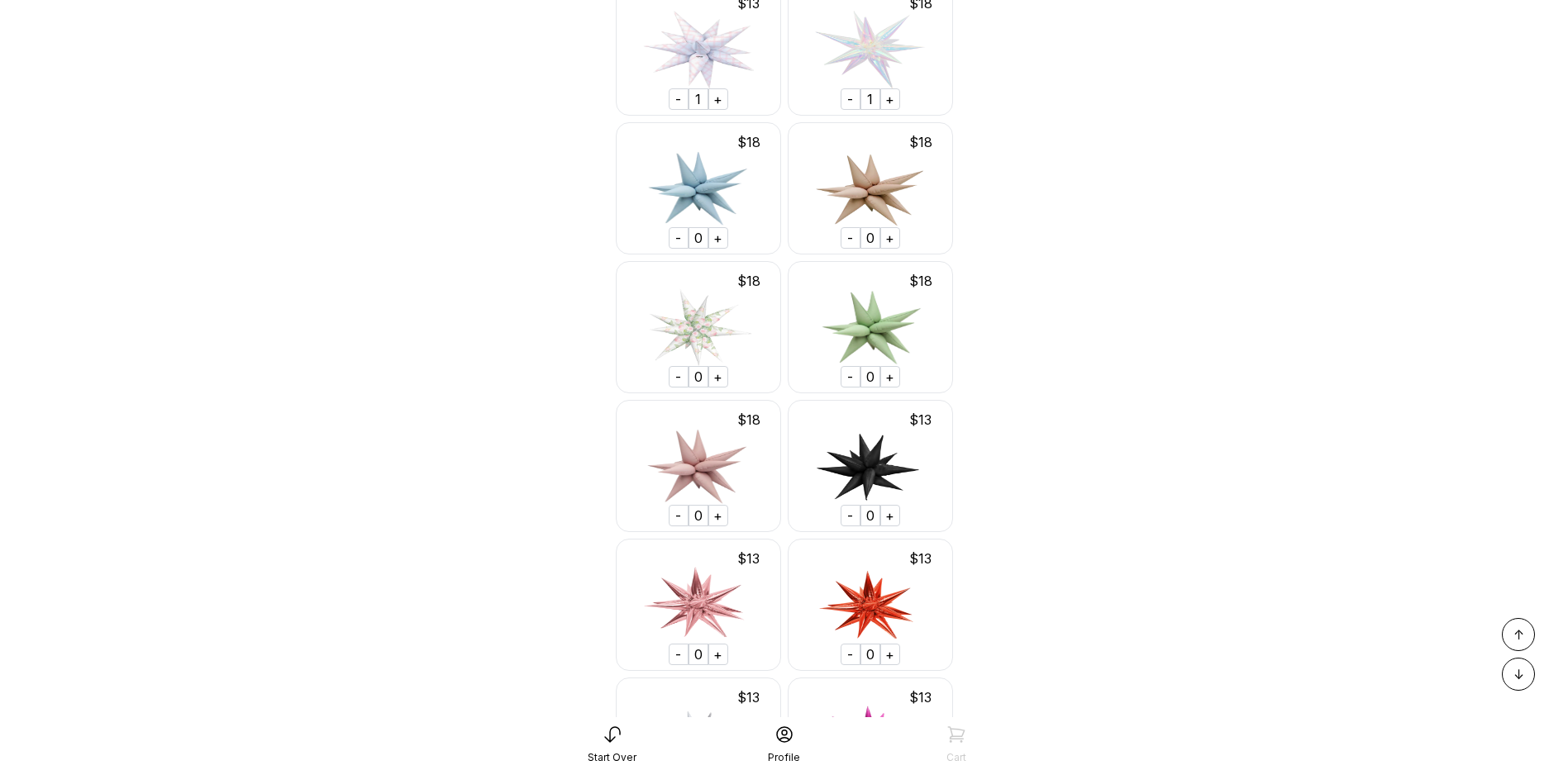
scroll to position [24811, 0]
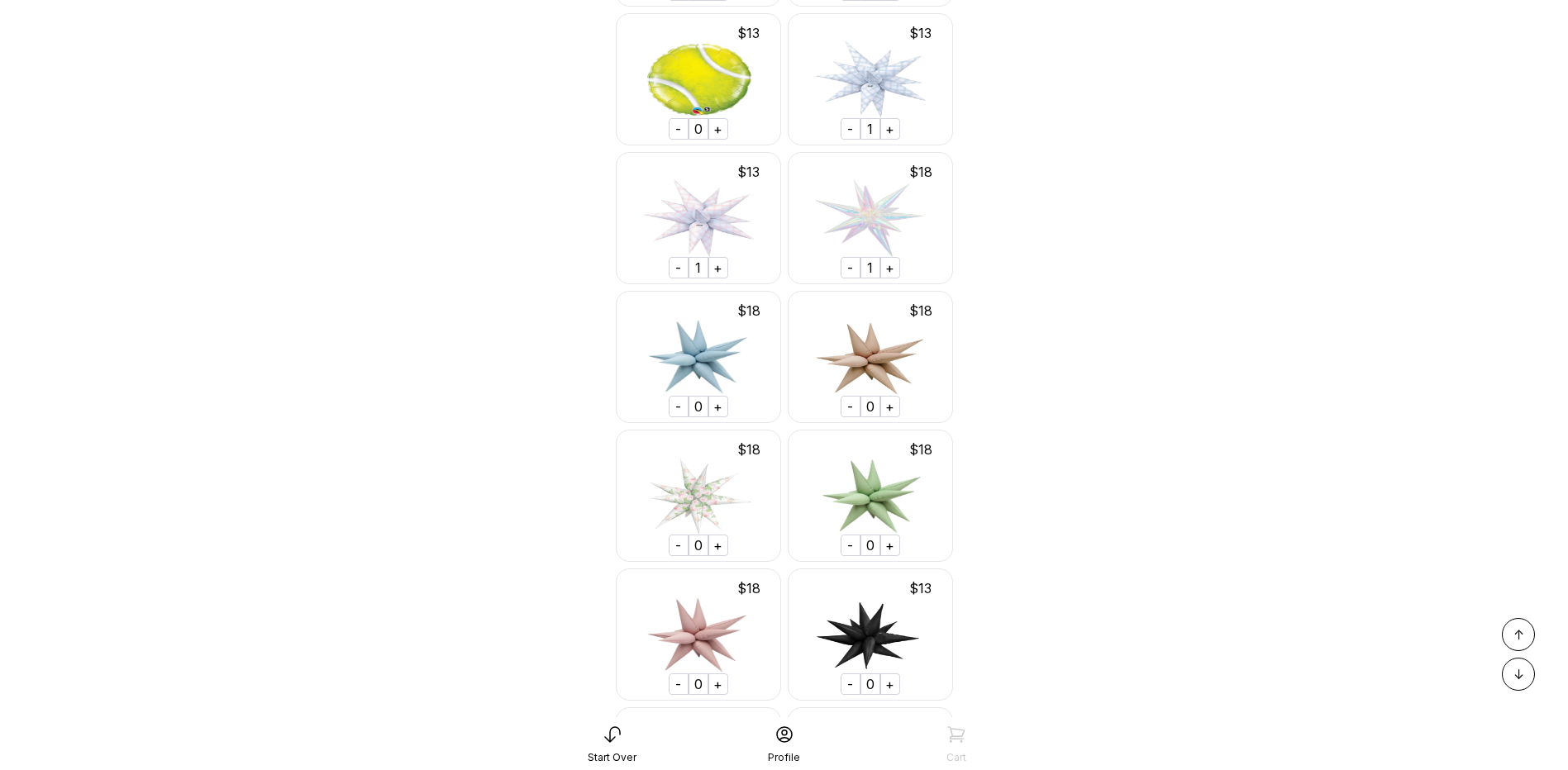
click at [675, 267] on div "-" at bounding box center [678, 267] width 20 height 21
click at [849, 126] on div "-" at bounding box center [850, 129] width 20 height 21
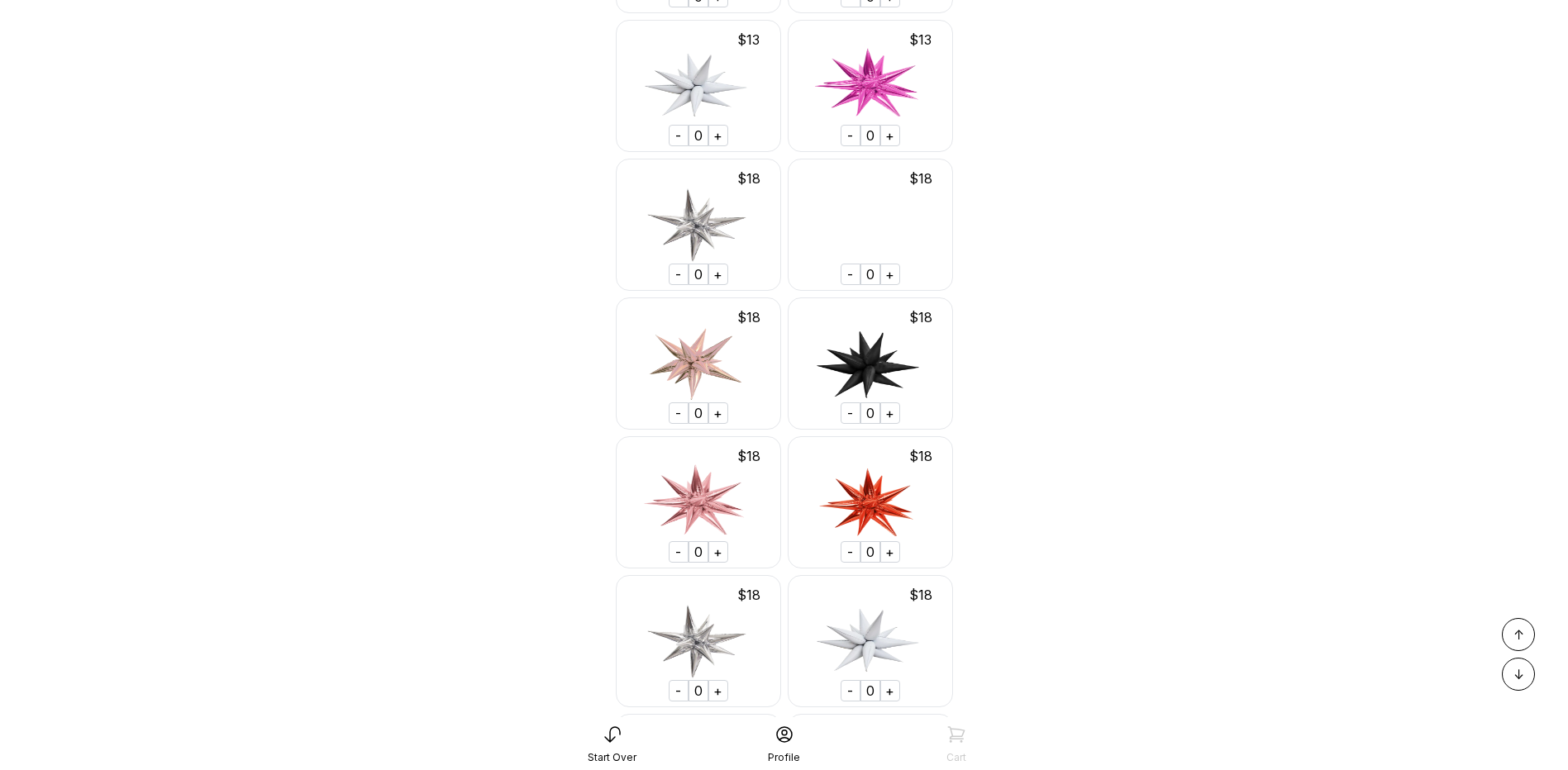
scroll to position [25719, 0]
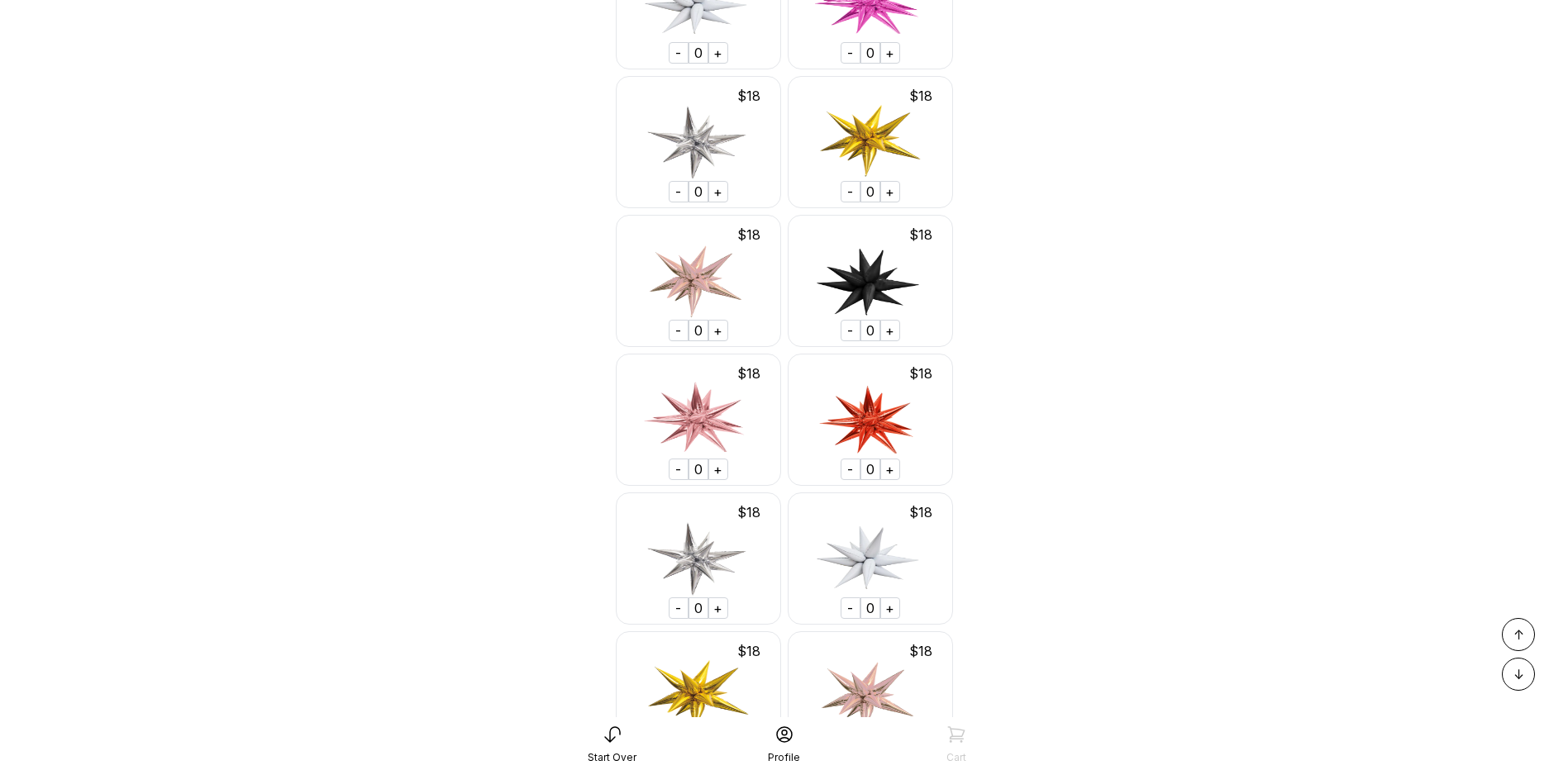
click at [719, 189] on div "+" at bounding box center [717, 191] width 20 height 21
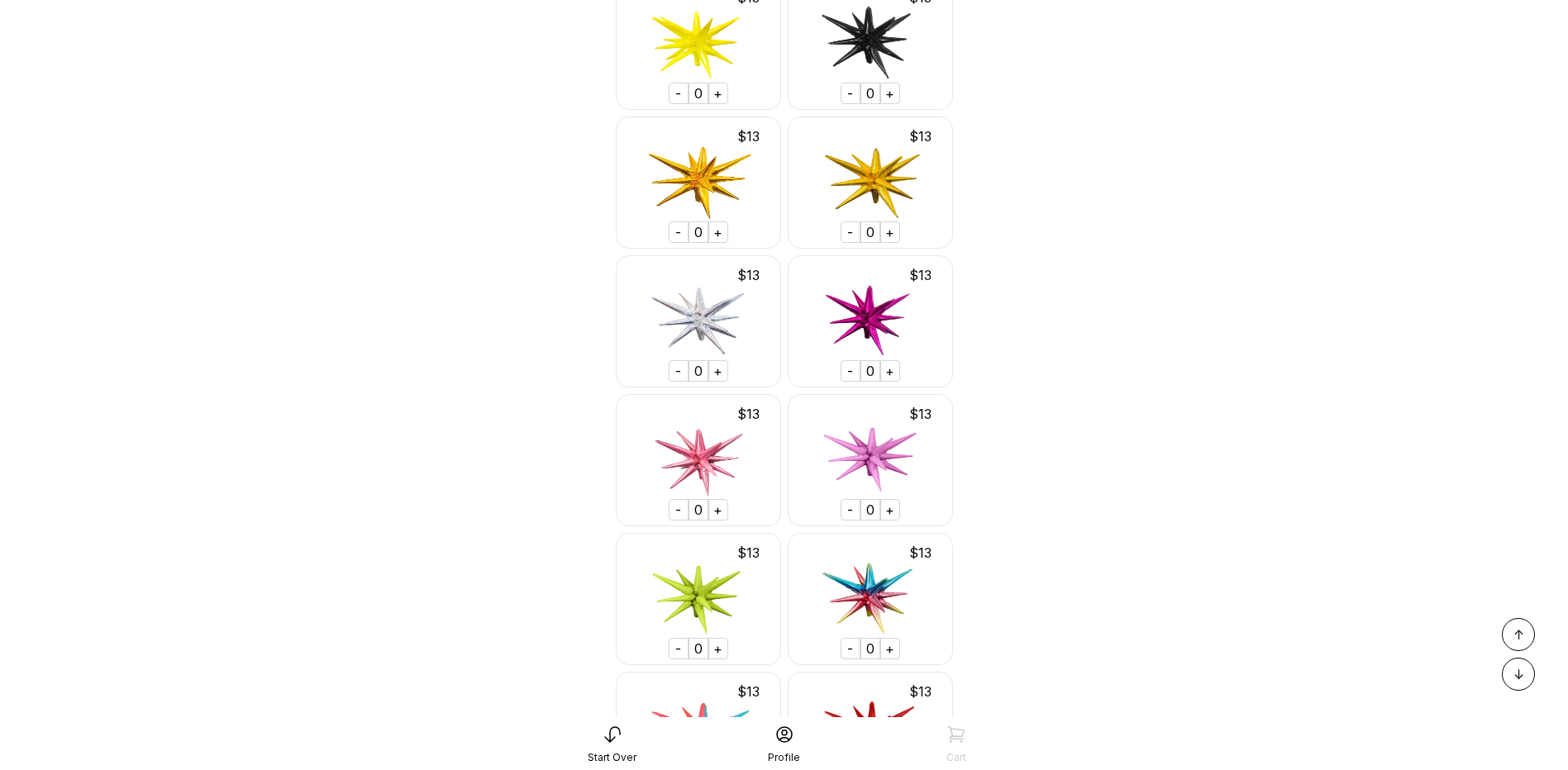
scroll to position [26793, 0]
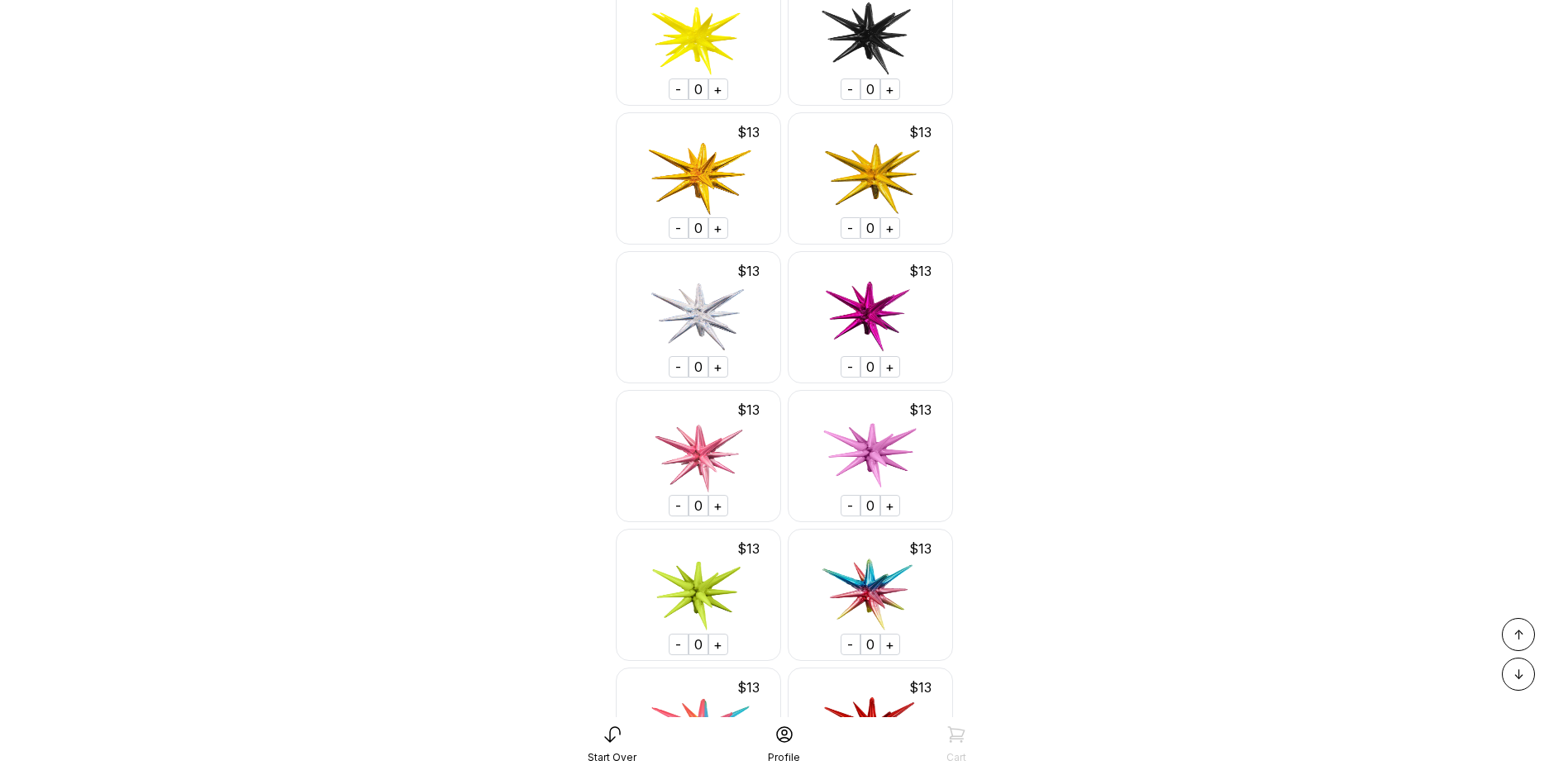
click at [707, 362] on div "- 0 +" at bounding box center [699, 367] width 60 height 26
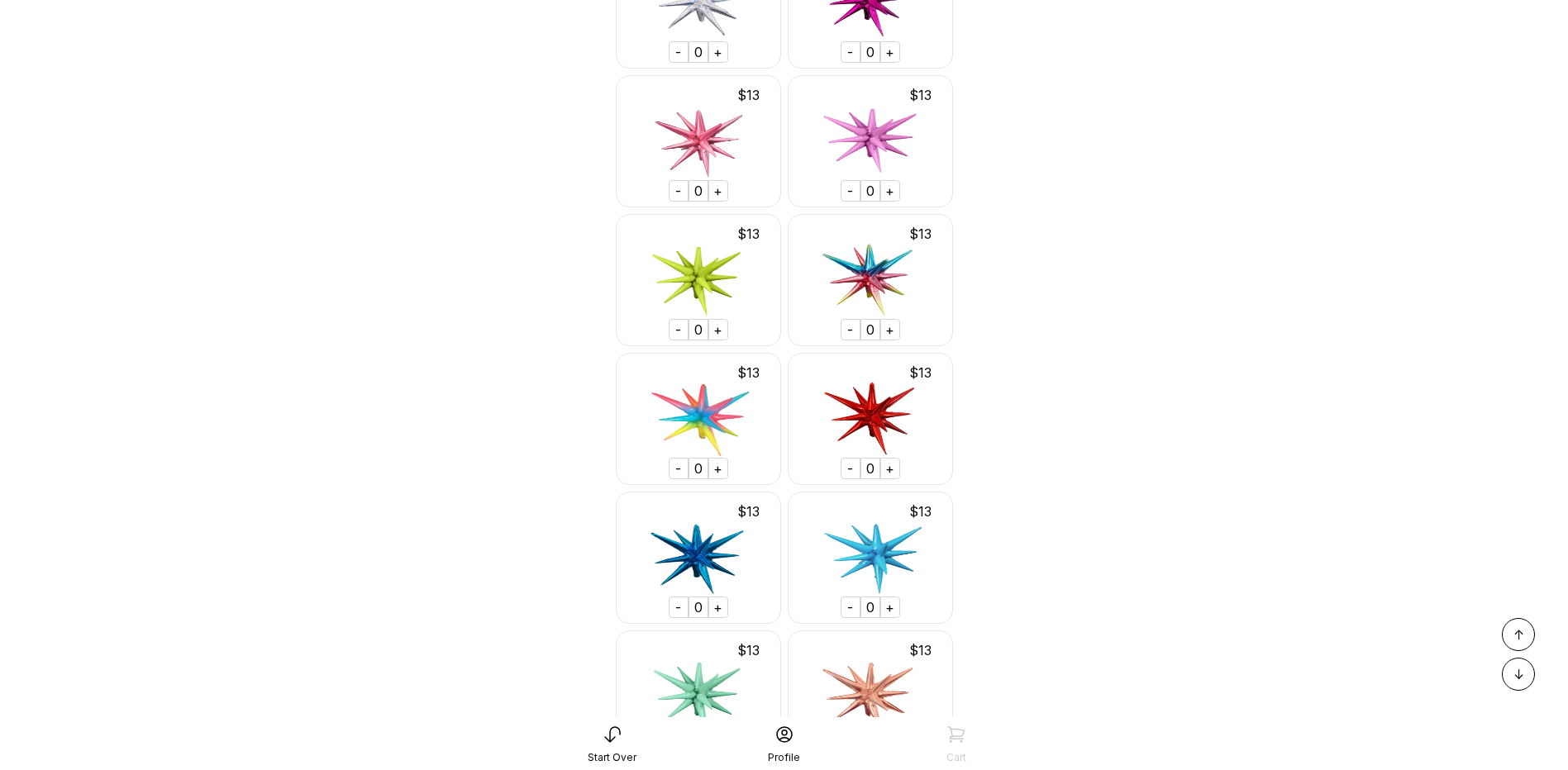
scroll to position [27206, 0]
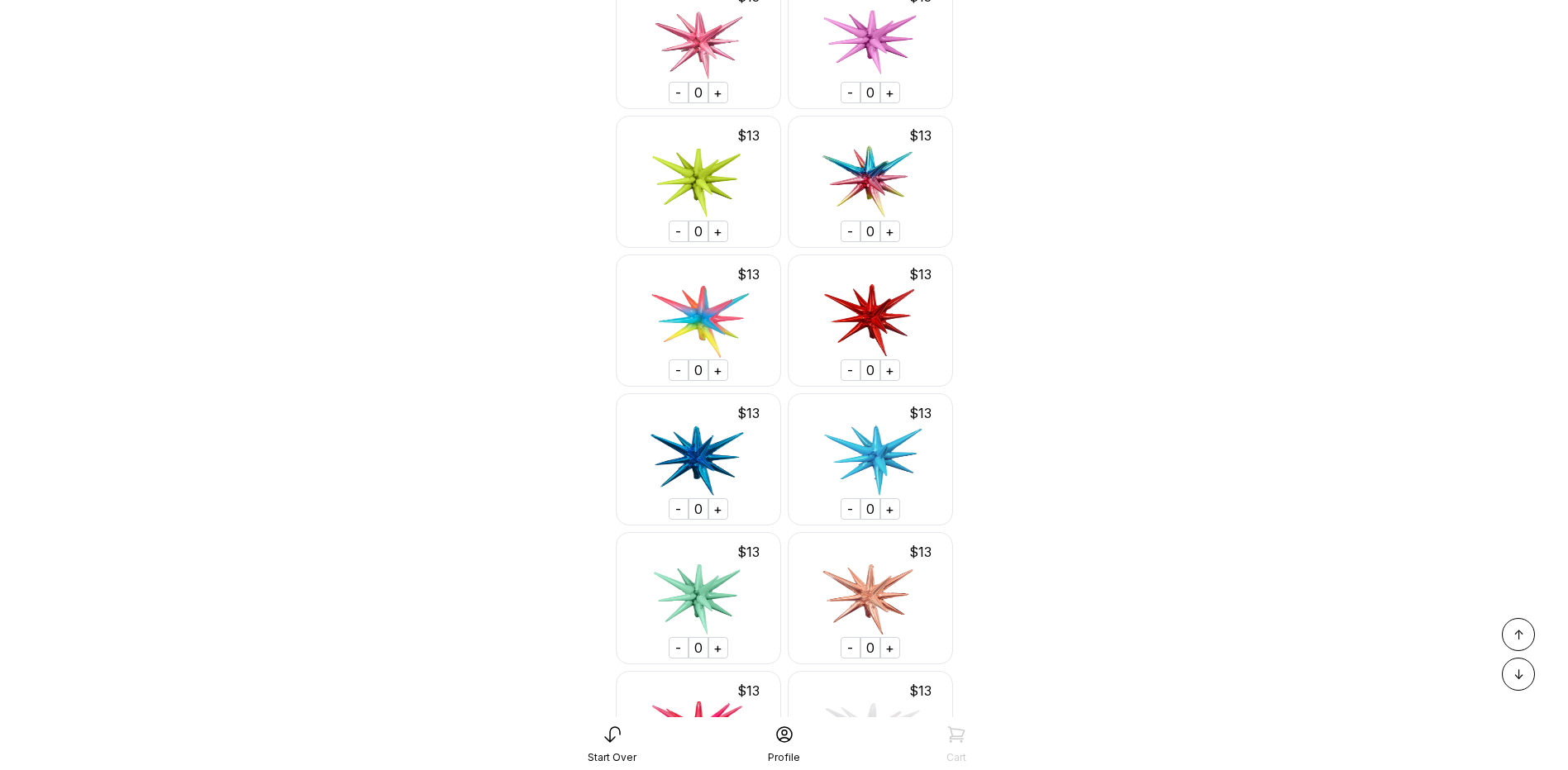
click at [891, 507] on div "+" at bounding box center [890, 508] width 20 height 21
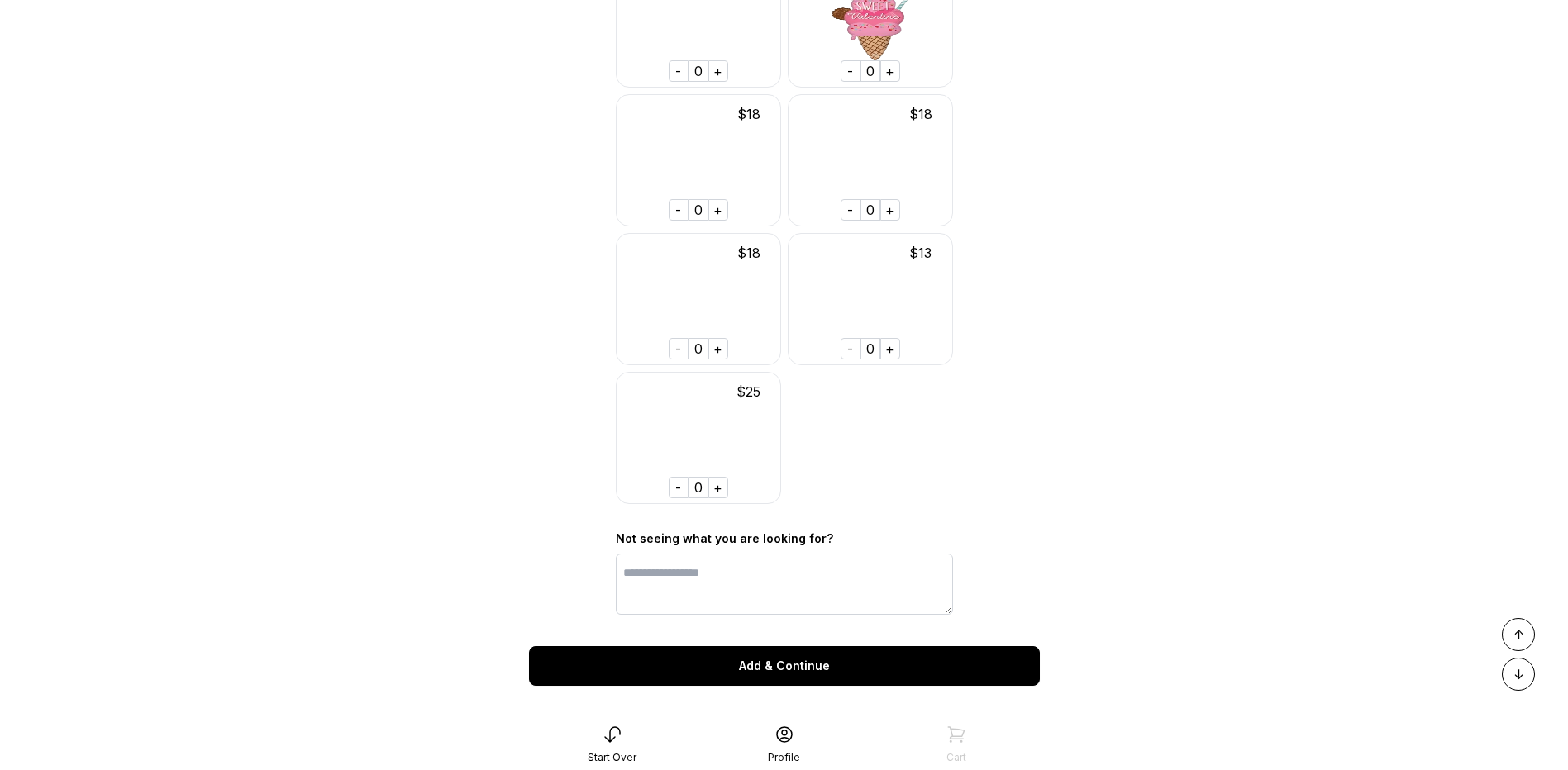
scroll to position [32941, 0]
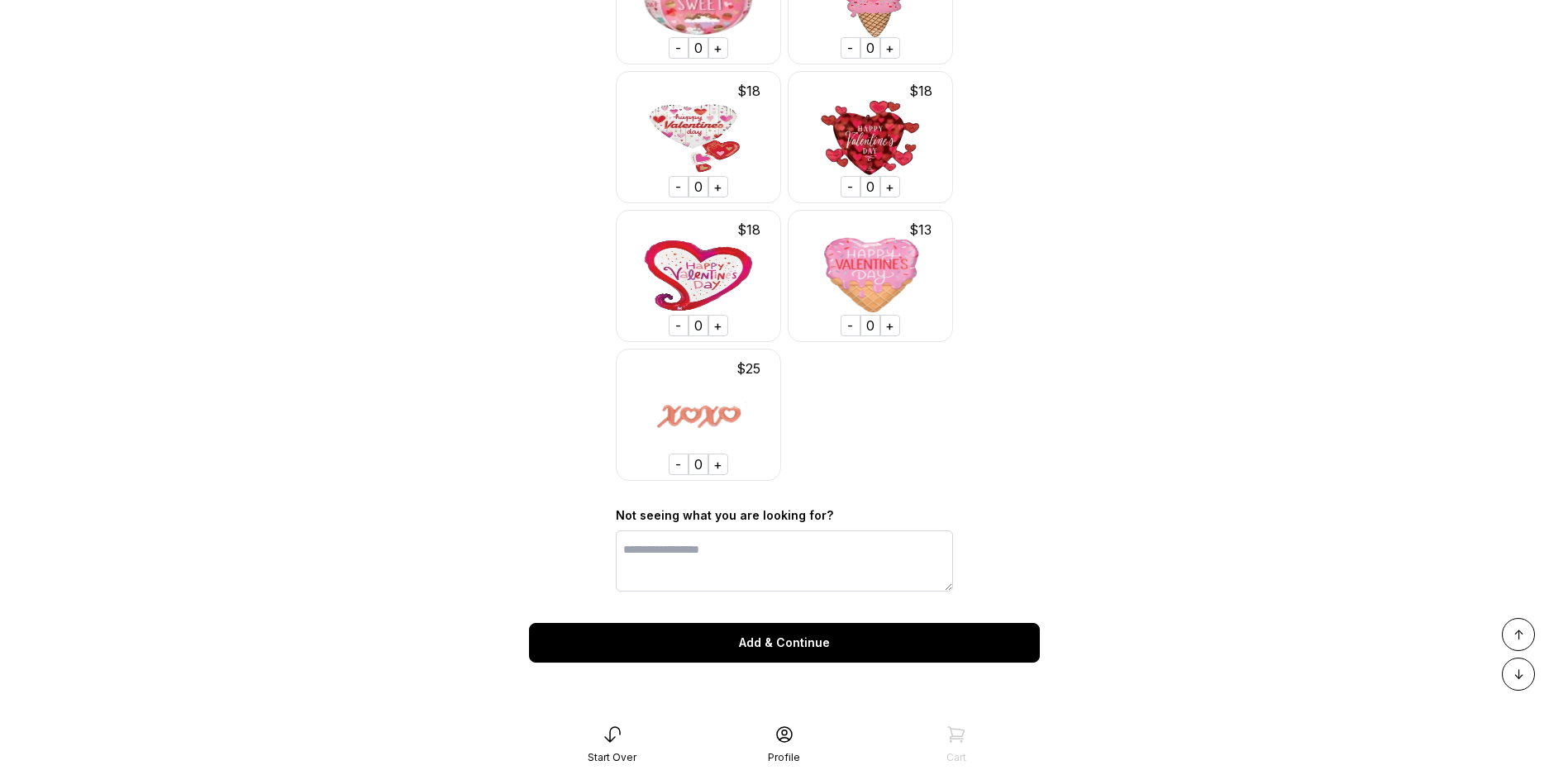
click at [922, 646] on div "Add & Continue" at bounding box center [784, 643] width 511 height 40
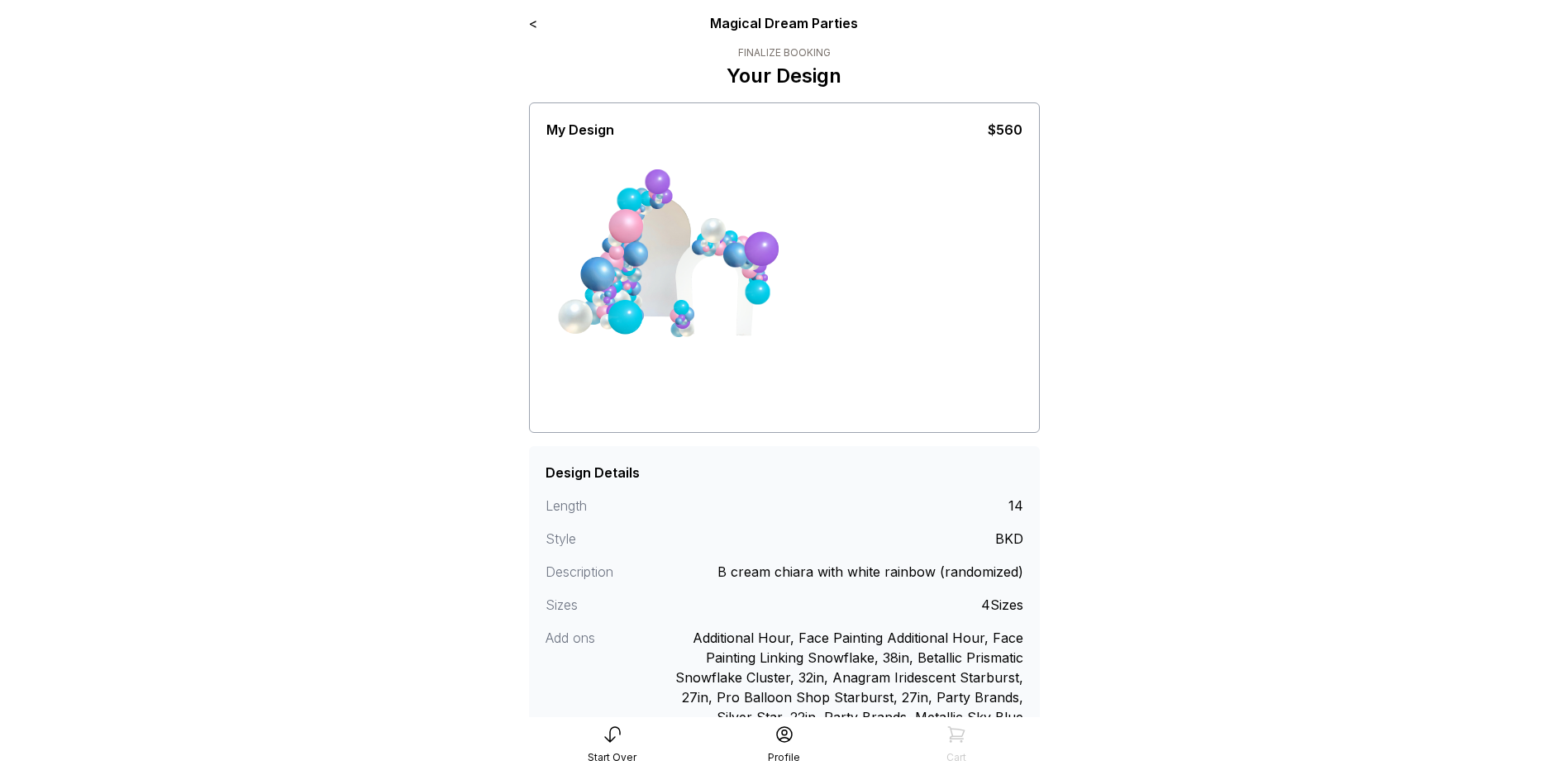
click at [805, 54] on div "Finalize Booking" at bounding box center [784, 53] width 115 height 14
click at [795, 78] on p "Your Design" at bounding box center [784, 76] width 115 height 26
click at [530, 19] on link "<" at bounding box center [533, 22] width 9 height 16
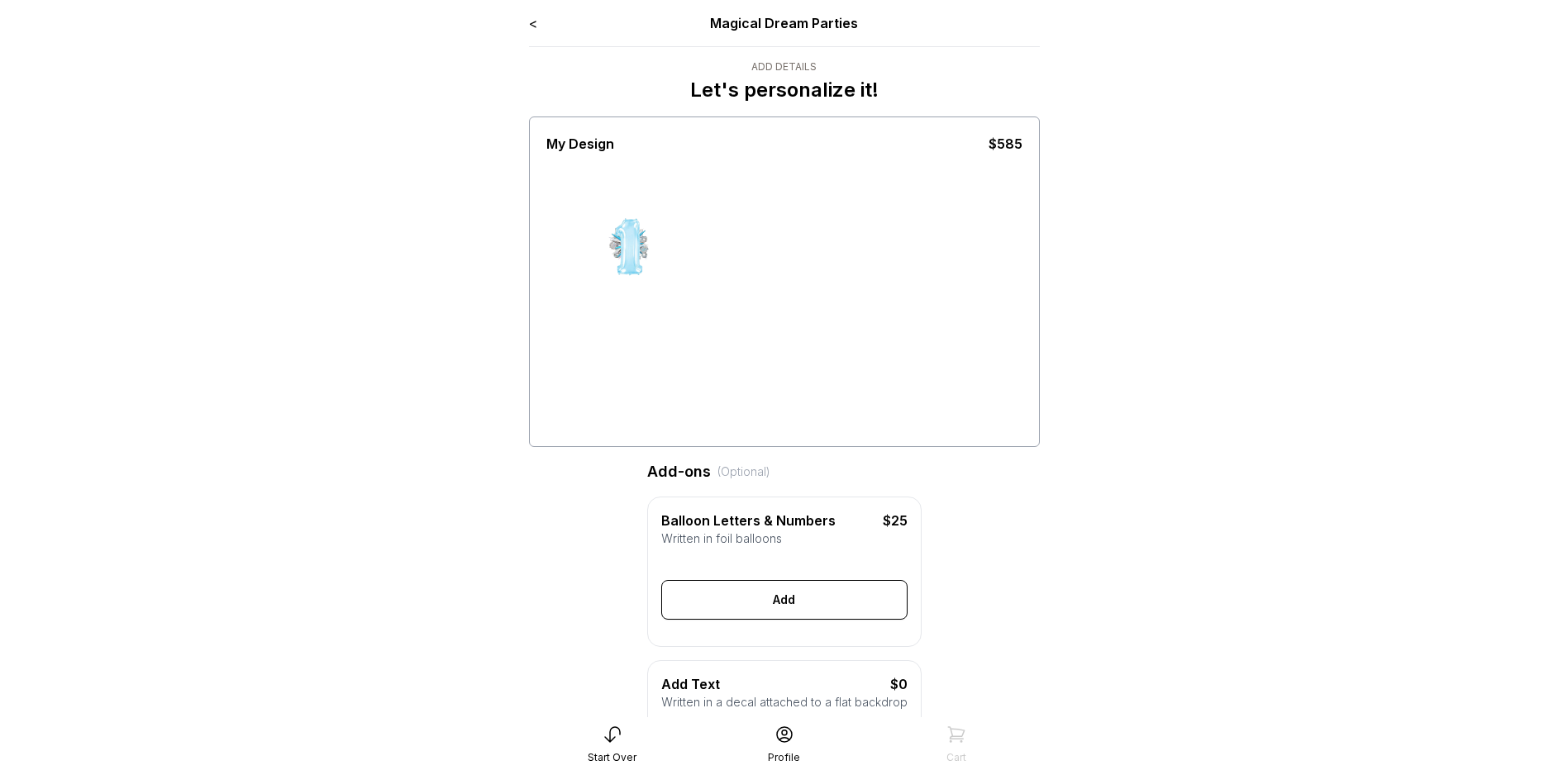
click at [530, 19] on link "<" at bounding box center [533, 22] width 9 height 16
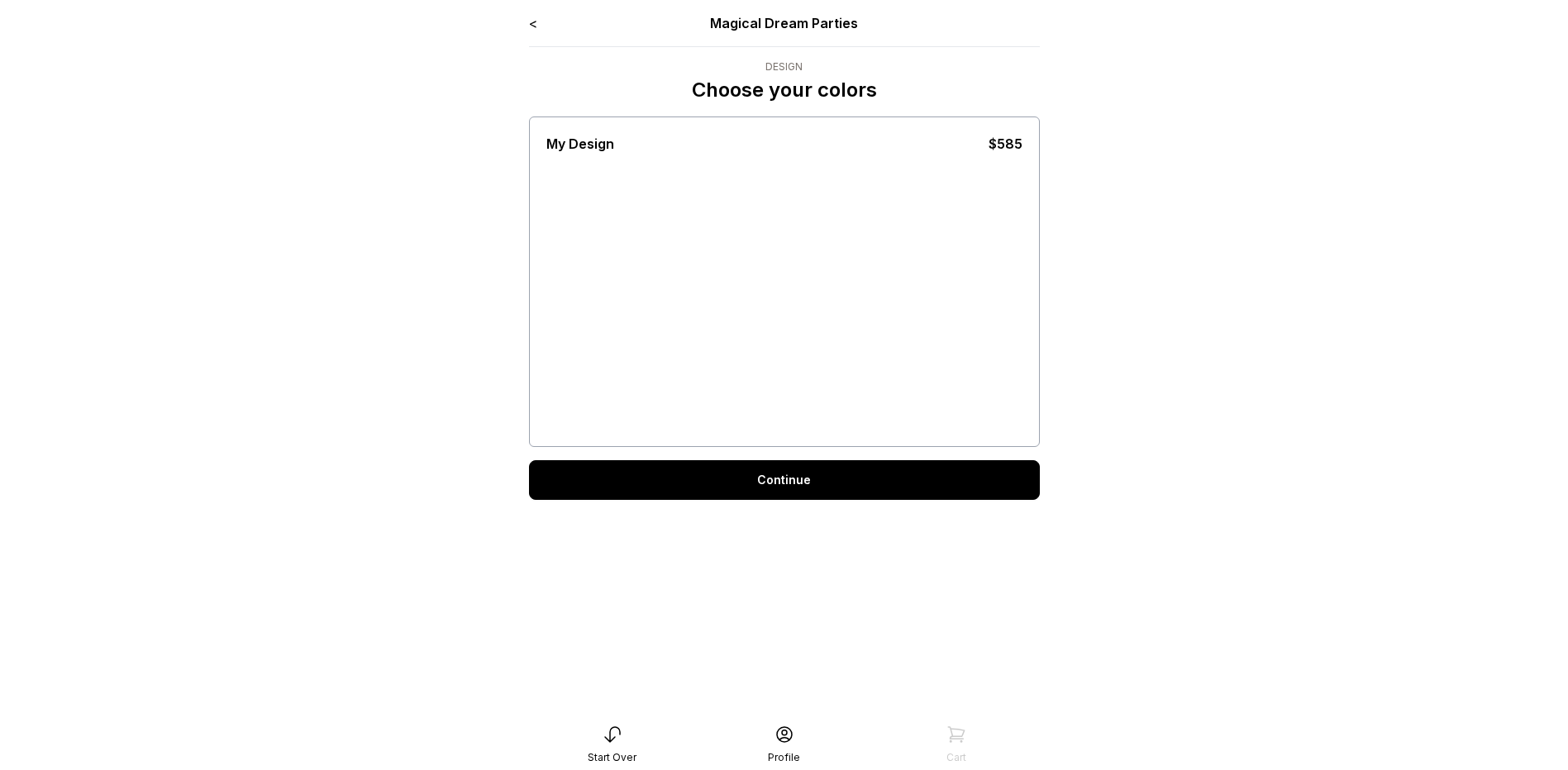
click at [530, 21] on link "<" at bounding box center [533, 22] width 9 height 16
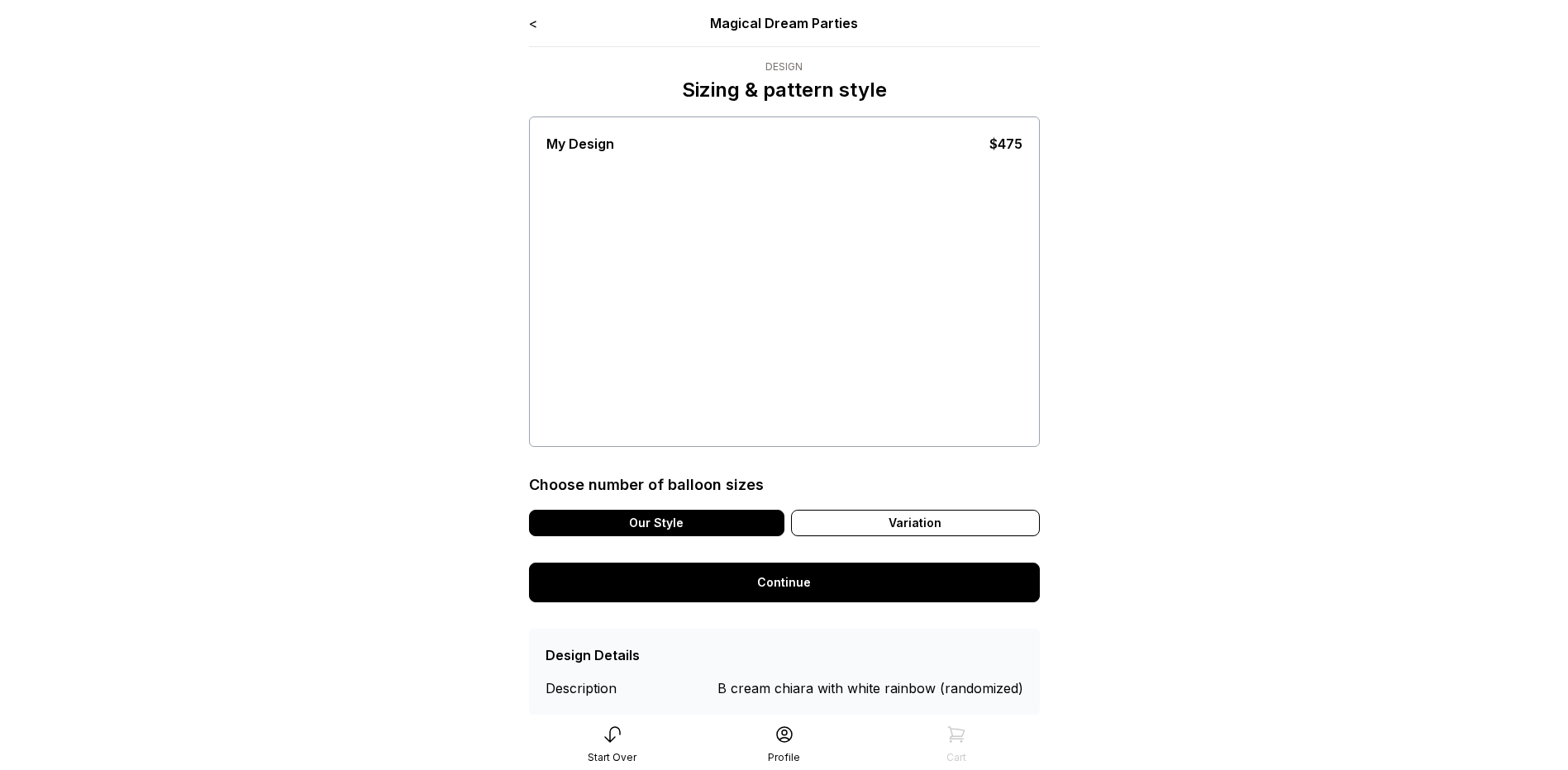
click at [530, 21] on link "<" at bounding box center [533, 22] width 9 height 16
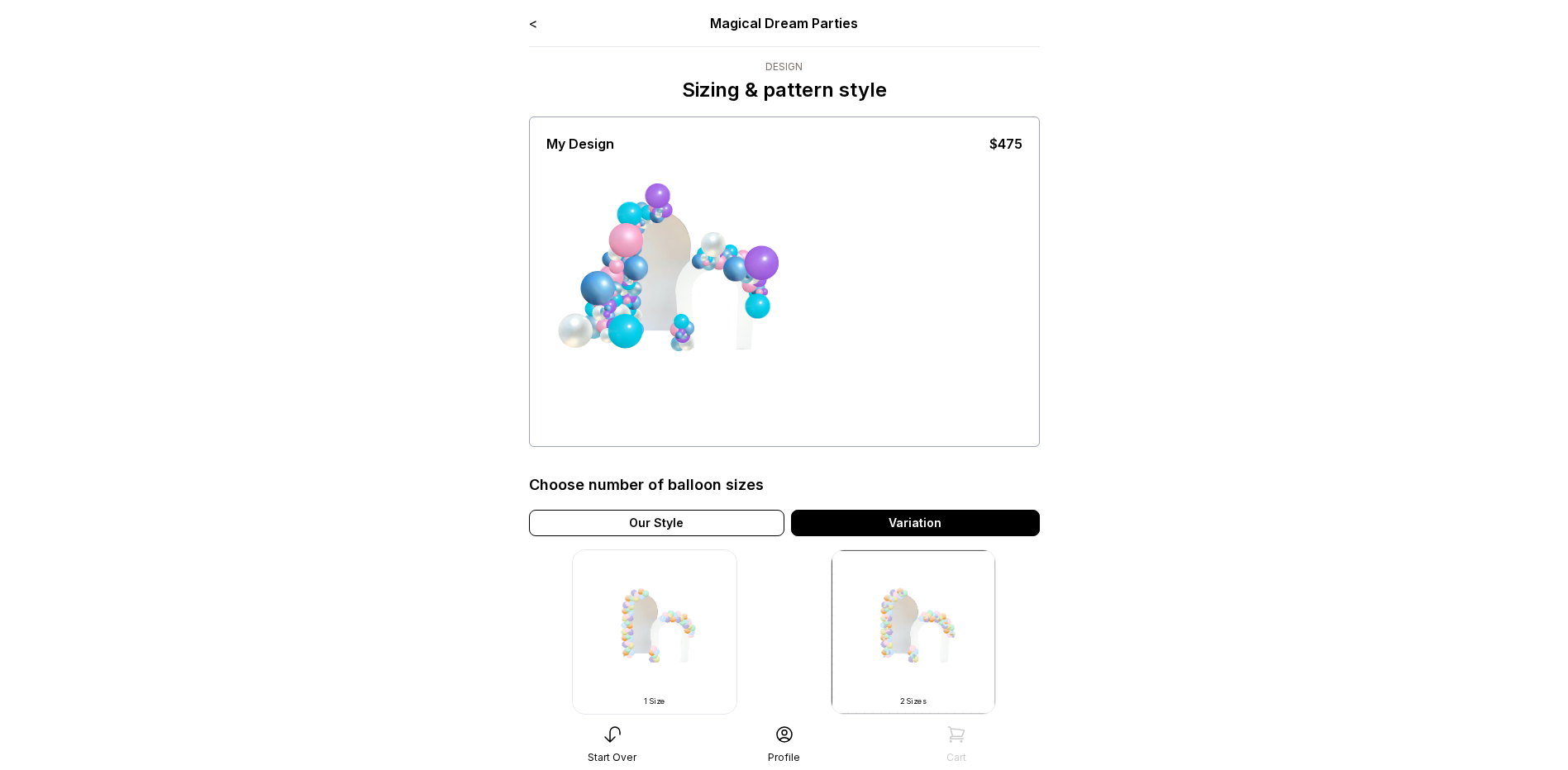
click at [530, 21] on link "<" at bounding box center [533, 22] width 9 height 16
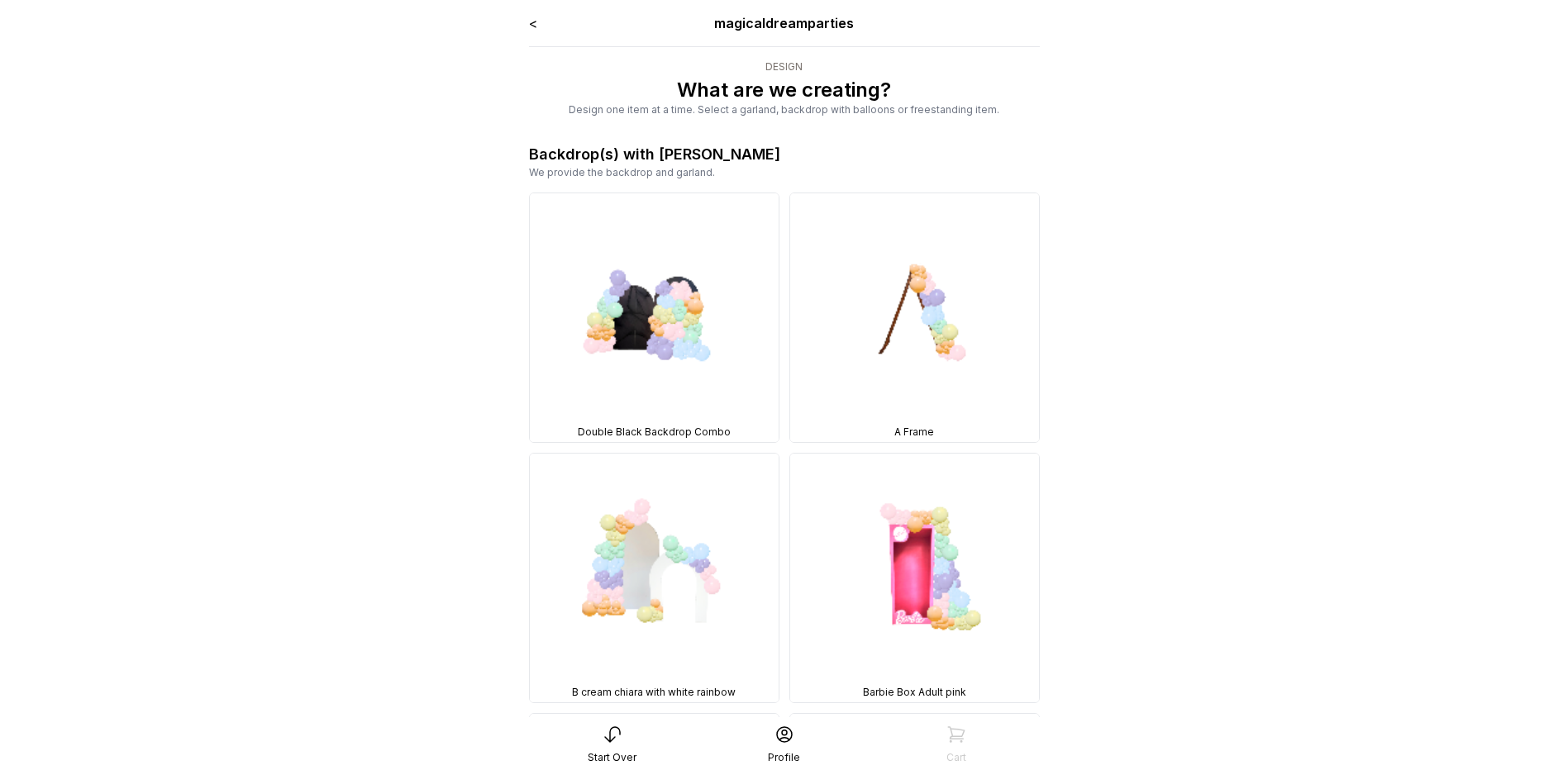
click at [530, 21] on link "<" at bounding box center [533, 22] width 9 height 16
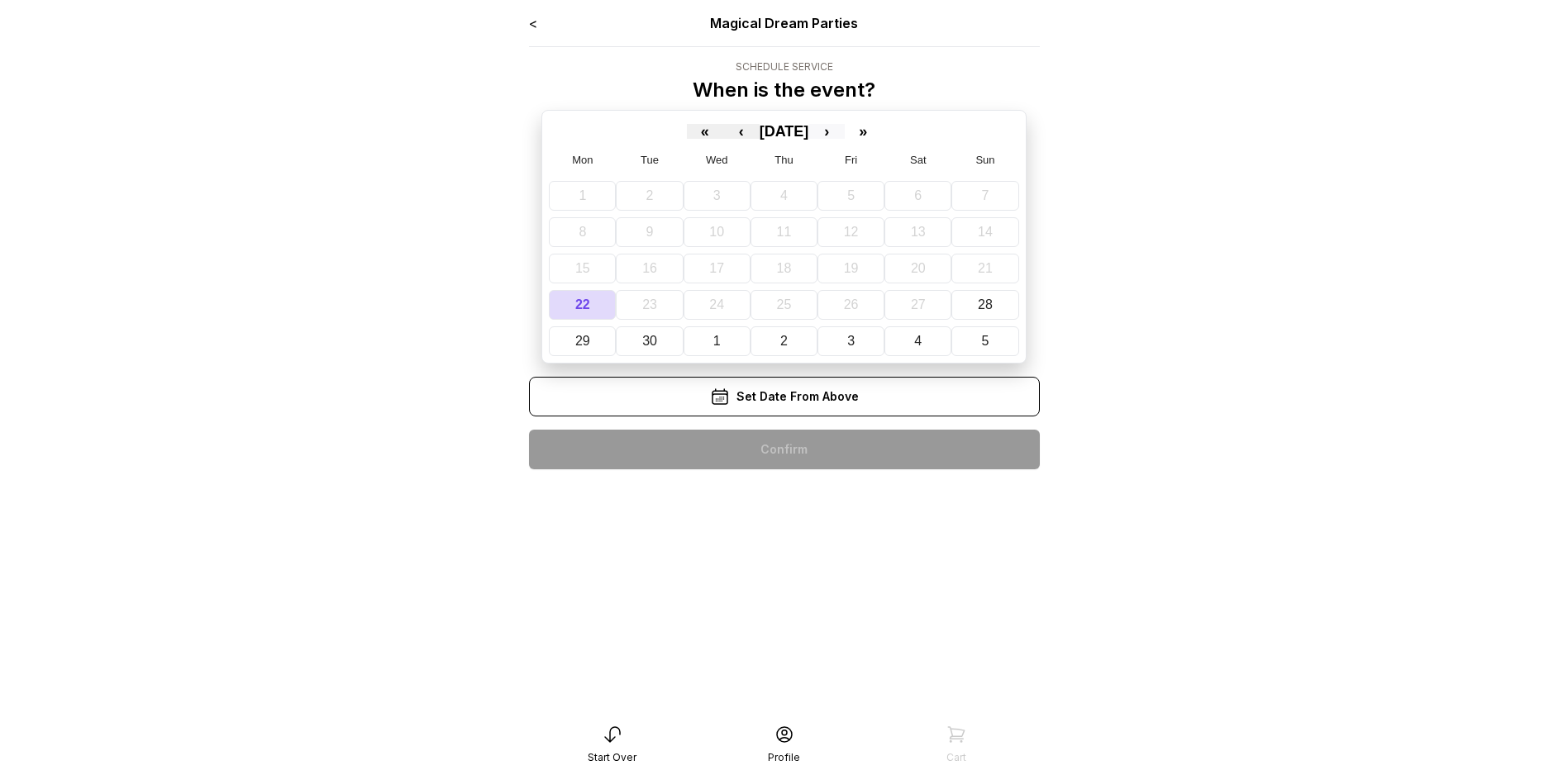
click at [845, 126] on button "›" at bounding box center [827, 130] width 37 height 14
click at [845, 130] on button "›" at bounding box center [827, 130] width 37 height 14
click at [912, 346] on button "31" at bounding box center [925, 341] width 71 height 30
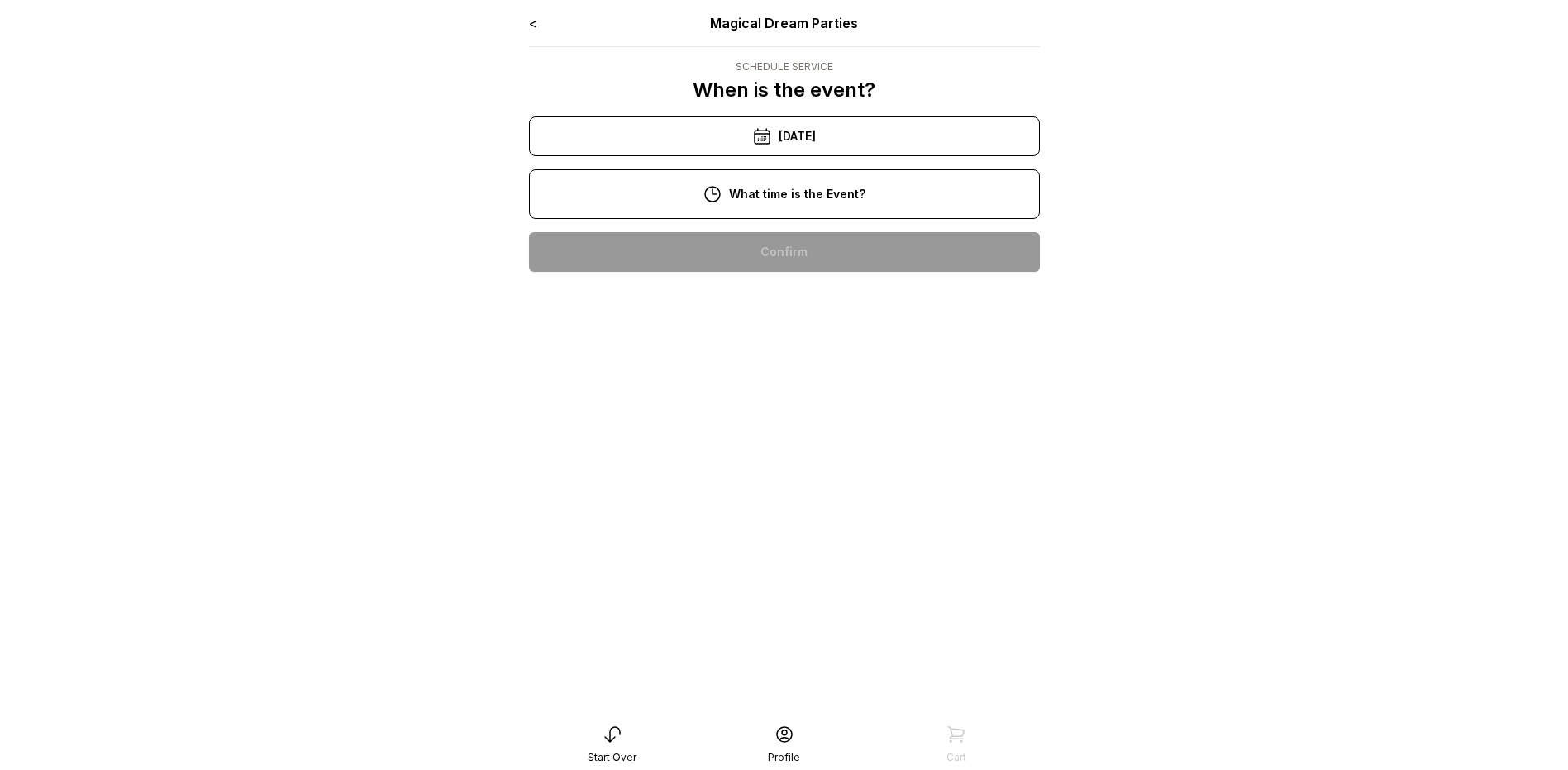
click at [816, 463] on div "2:00 pm" at bounding box center [785, 463] width 485 height 40
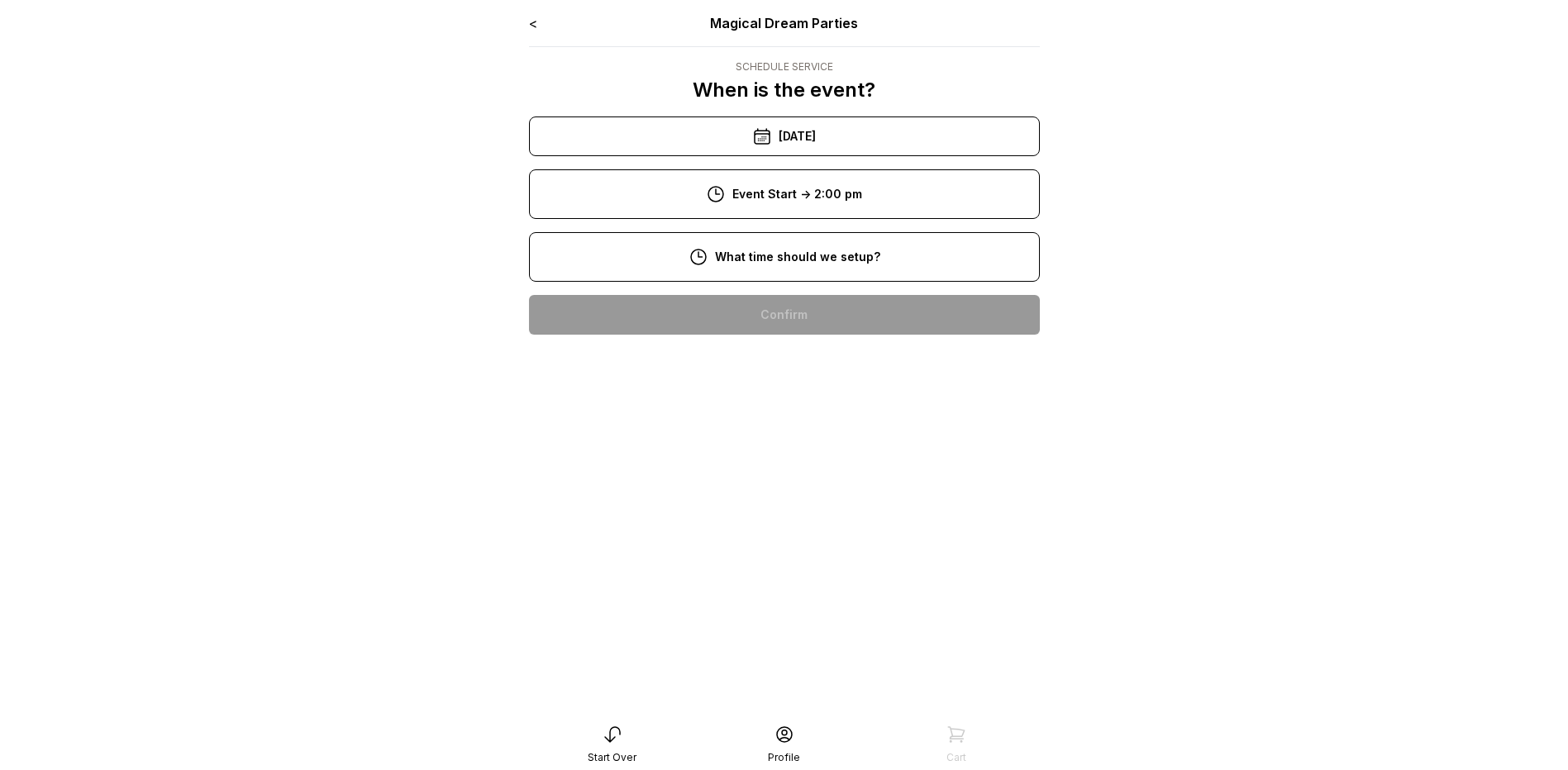
click at [768, 514] on div "12:00 pm" at bounding box center [785, 526] width 485 height 40
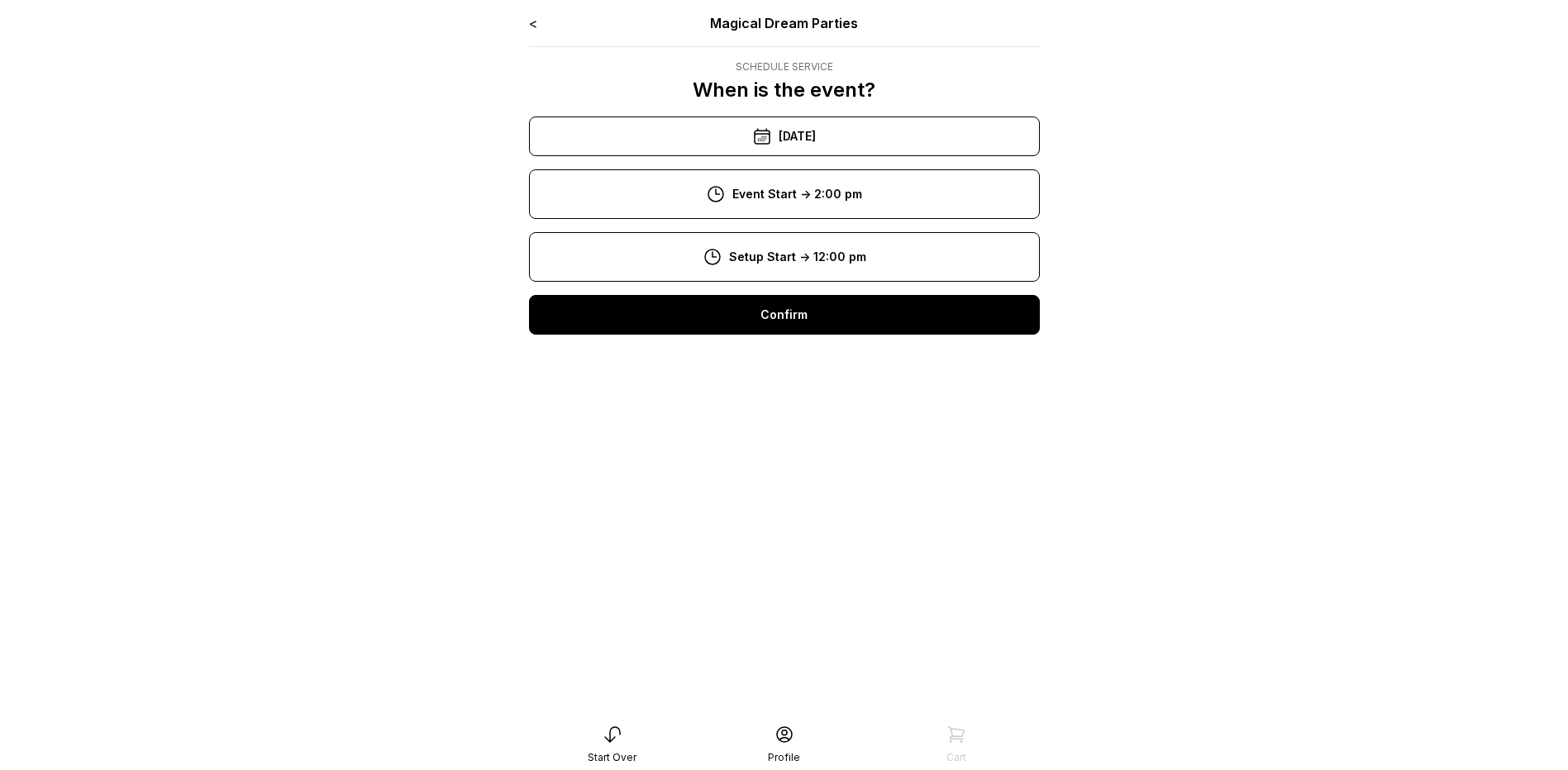
click at [822, 527] on div "12:00 pm" at bounding box center [785, 526] width 485 height 40
click at [764, 318] on div "Confirm" at bounding box center [784, 315] width 511 height 40
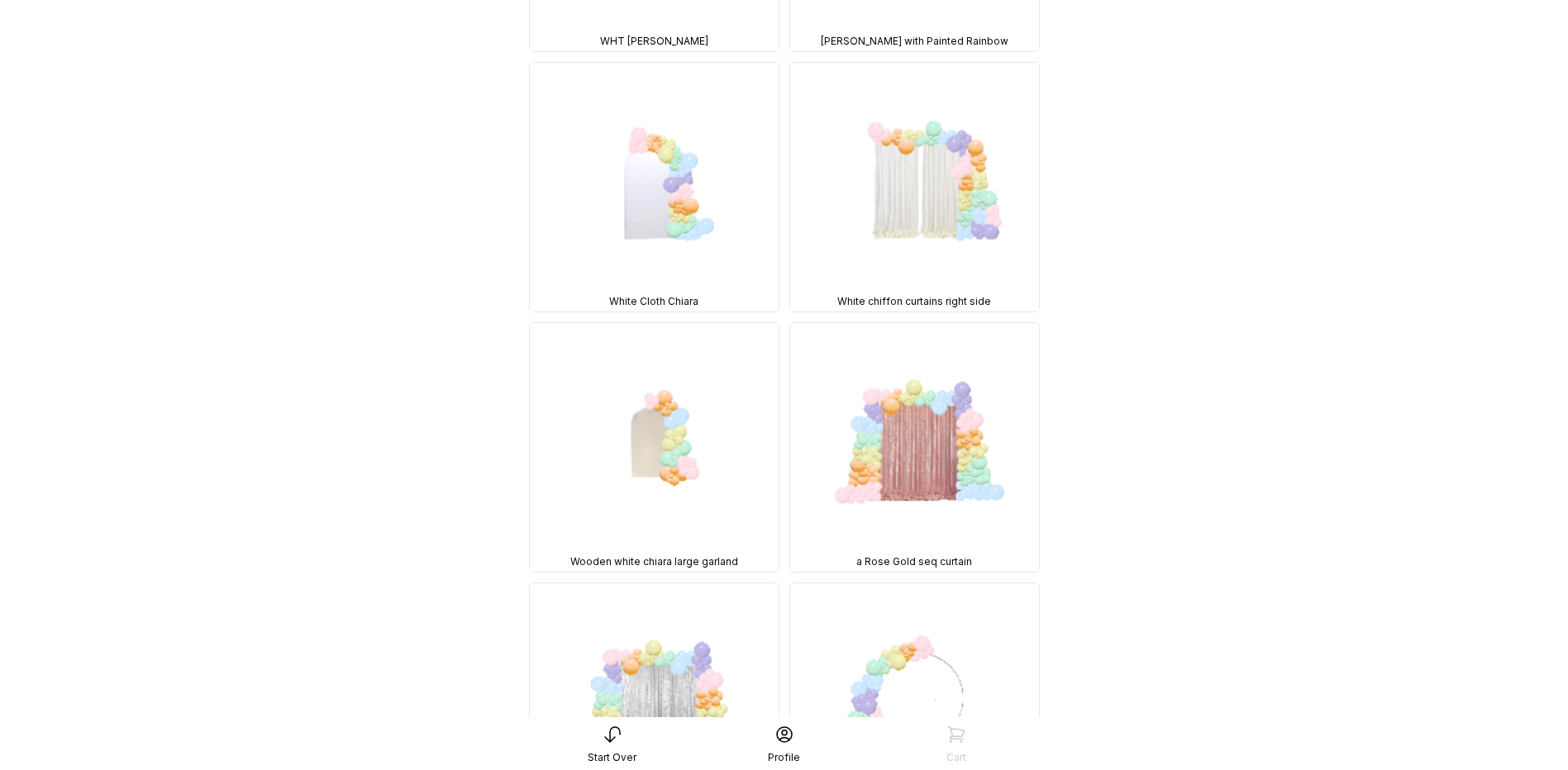
scroll to position [7680, 0]
click at [642, 580] on img at bounding box center [654, 704] width 249 height 249
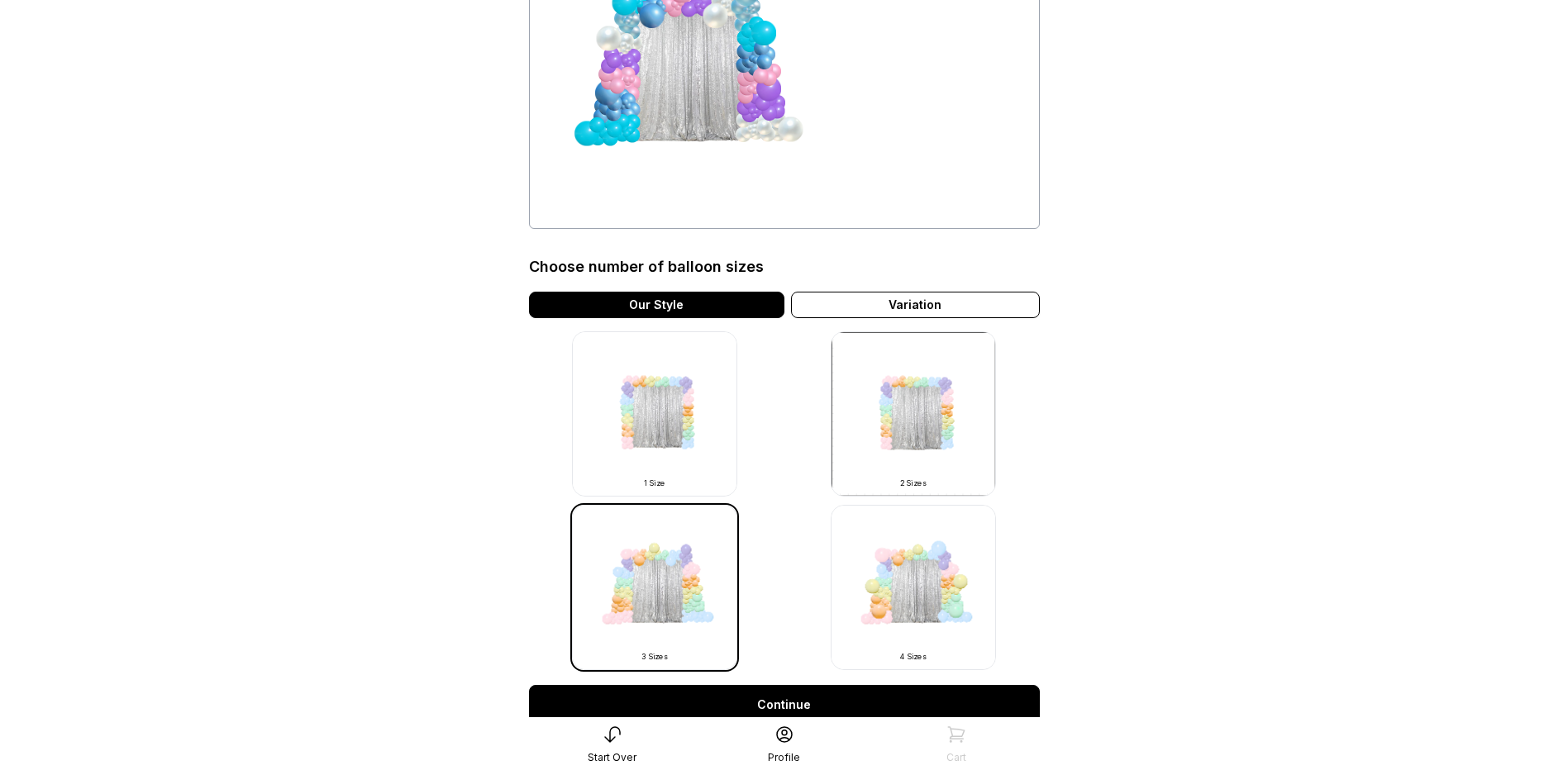
scroll to position [216, 0]
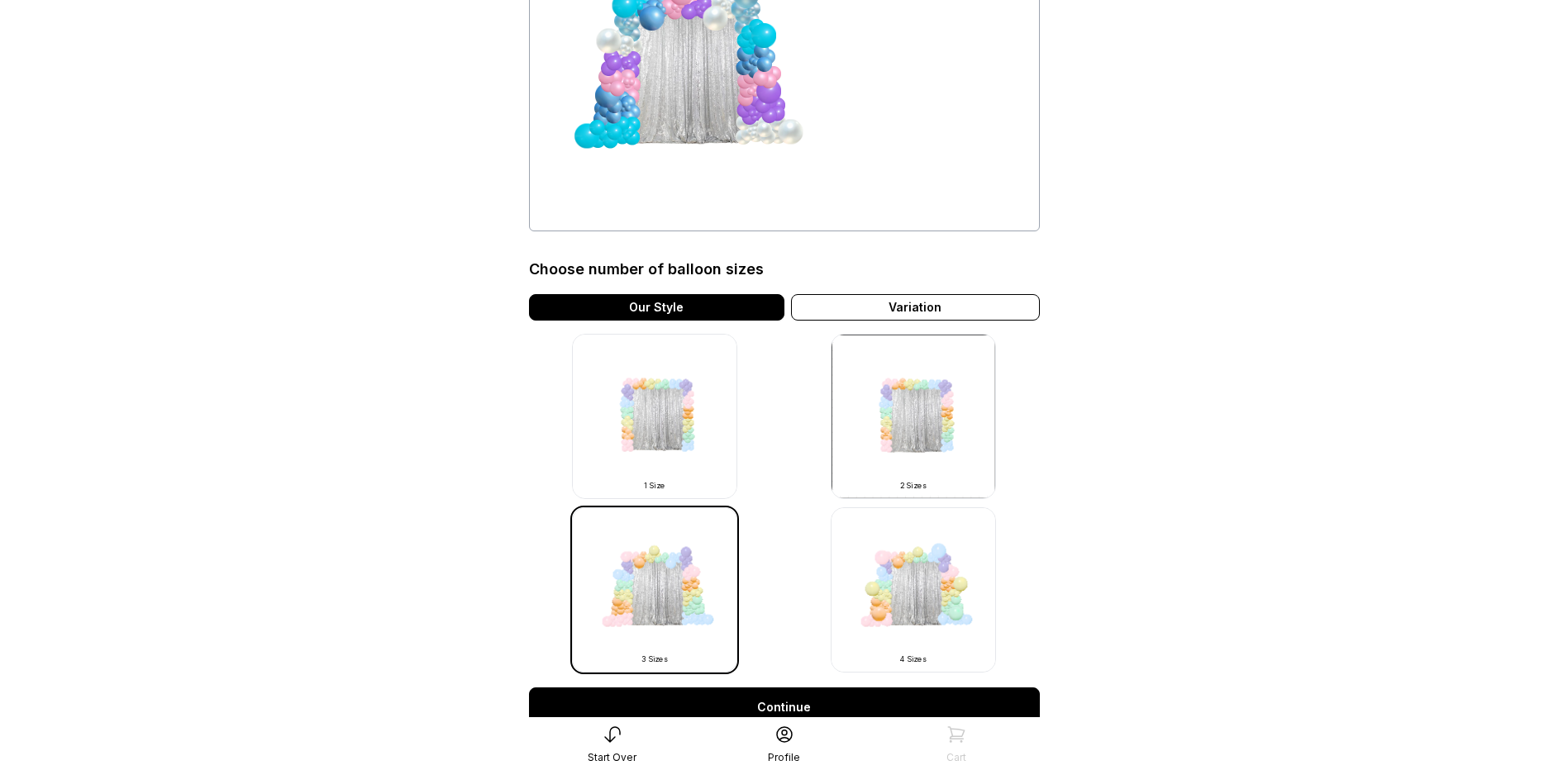
click at [899, 614] on img at bounding box center [914, 590] width 166 height 165
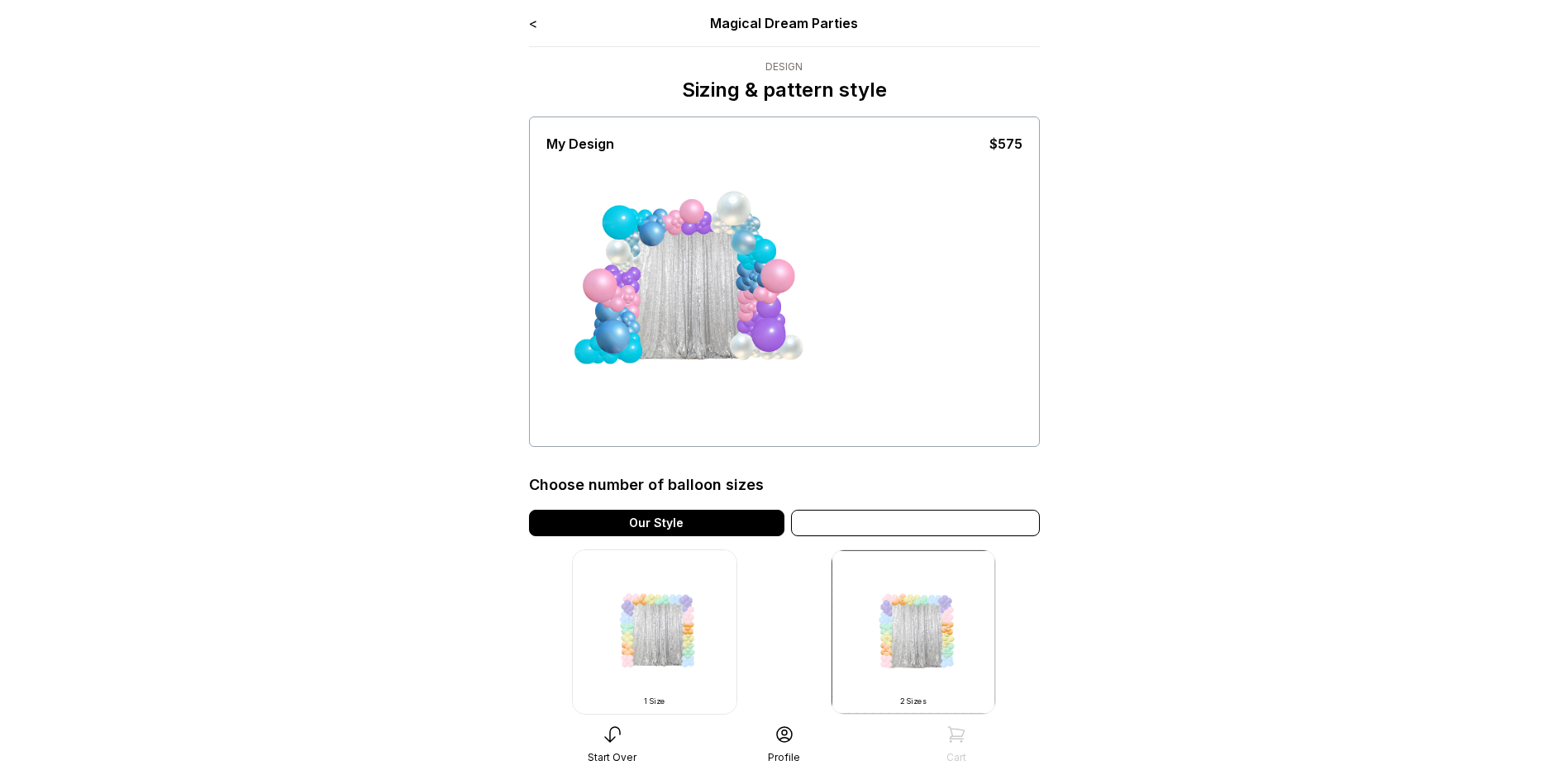
click at [920, 522] on div "Variation" at bounding box center [915, 523] width 249 height 26
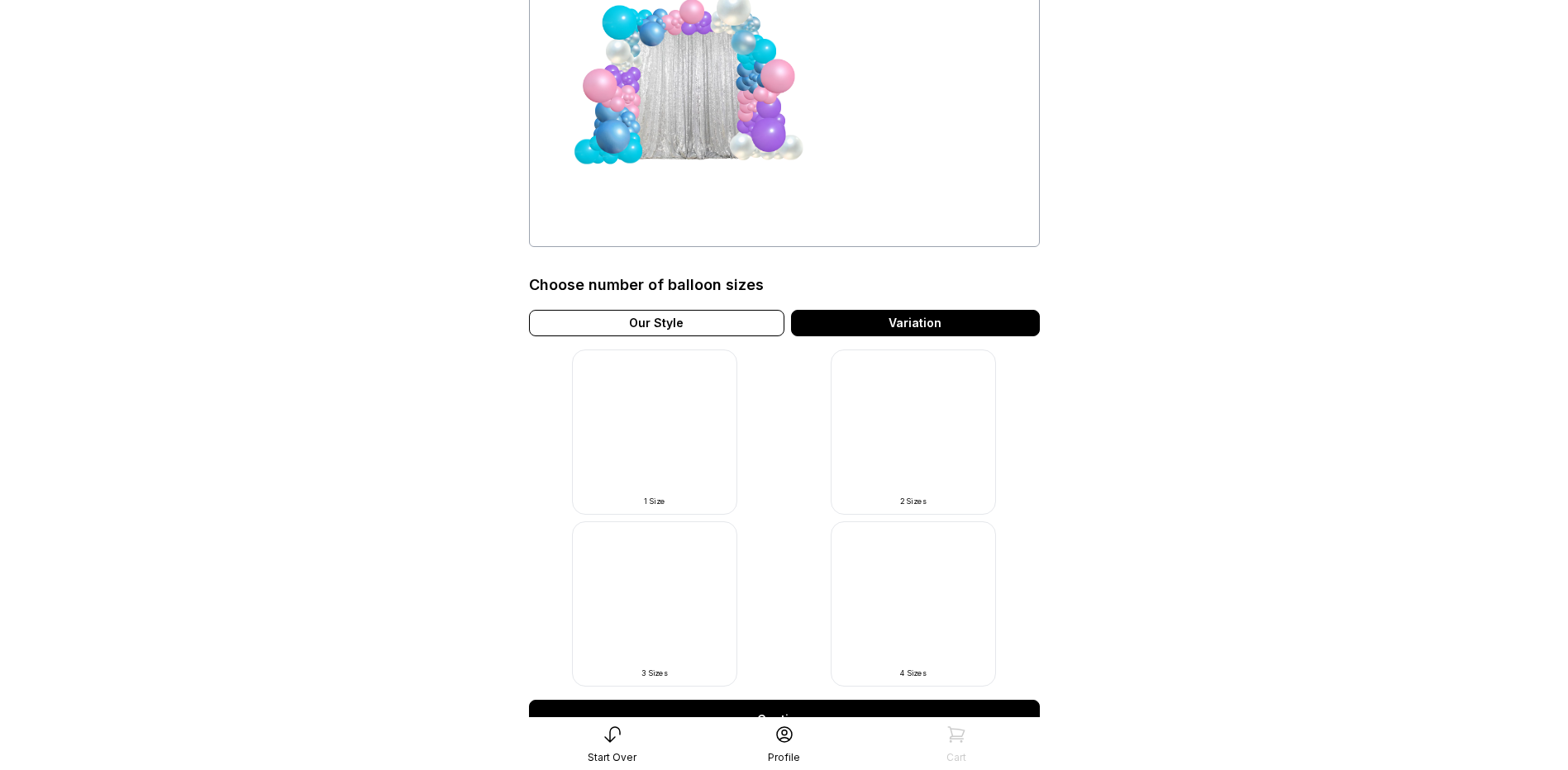
scroll to position [248, 0]
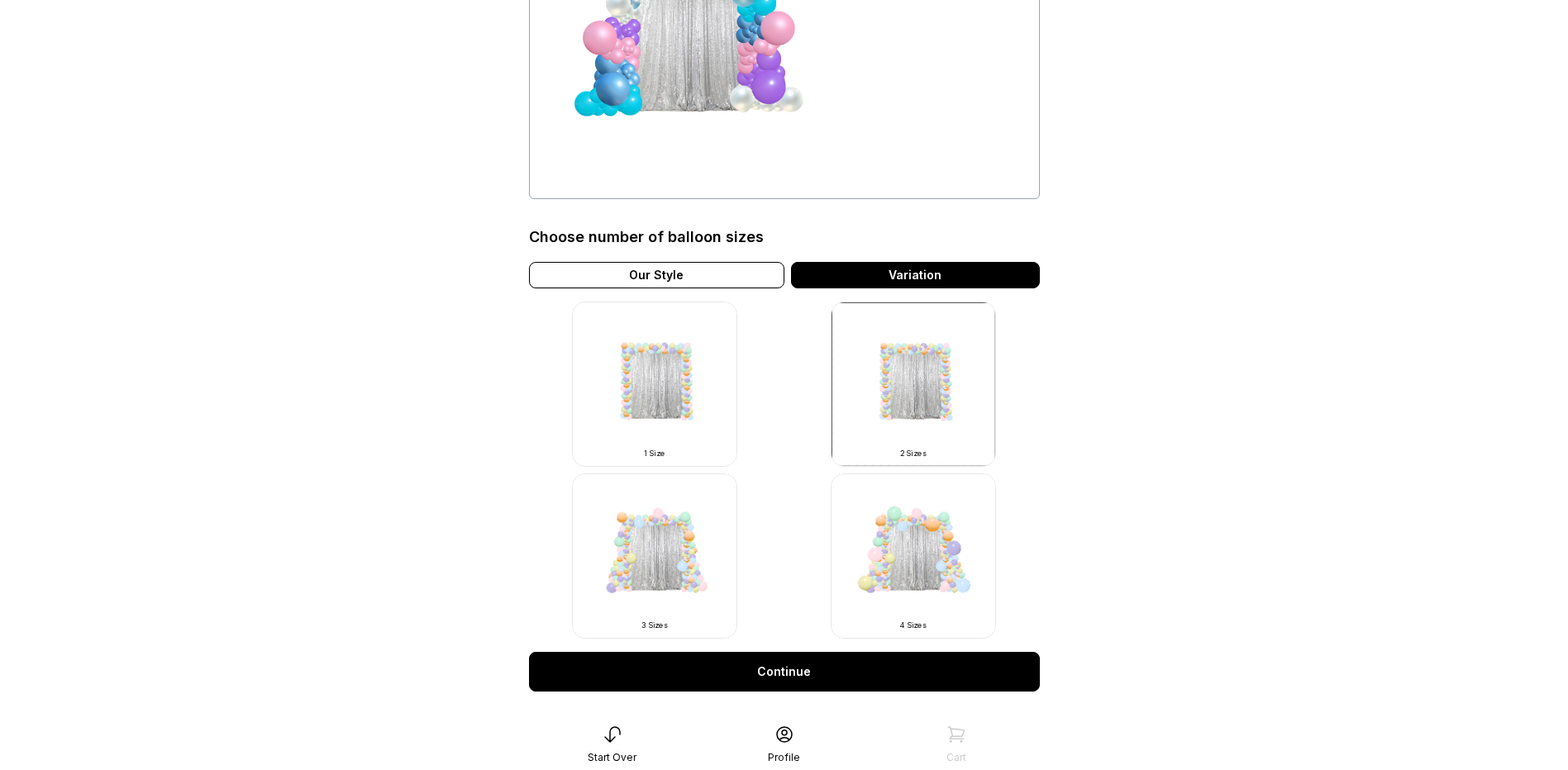
click at [949, 579] on img at bounding box center [914, 556] width 166 height 165
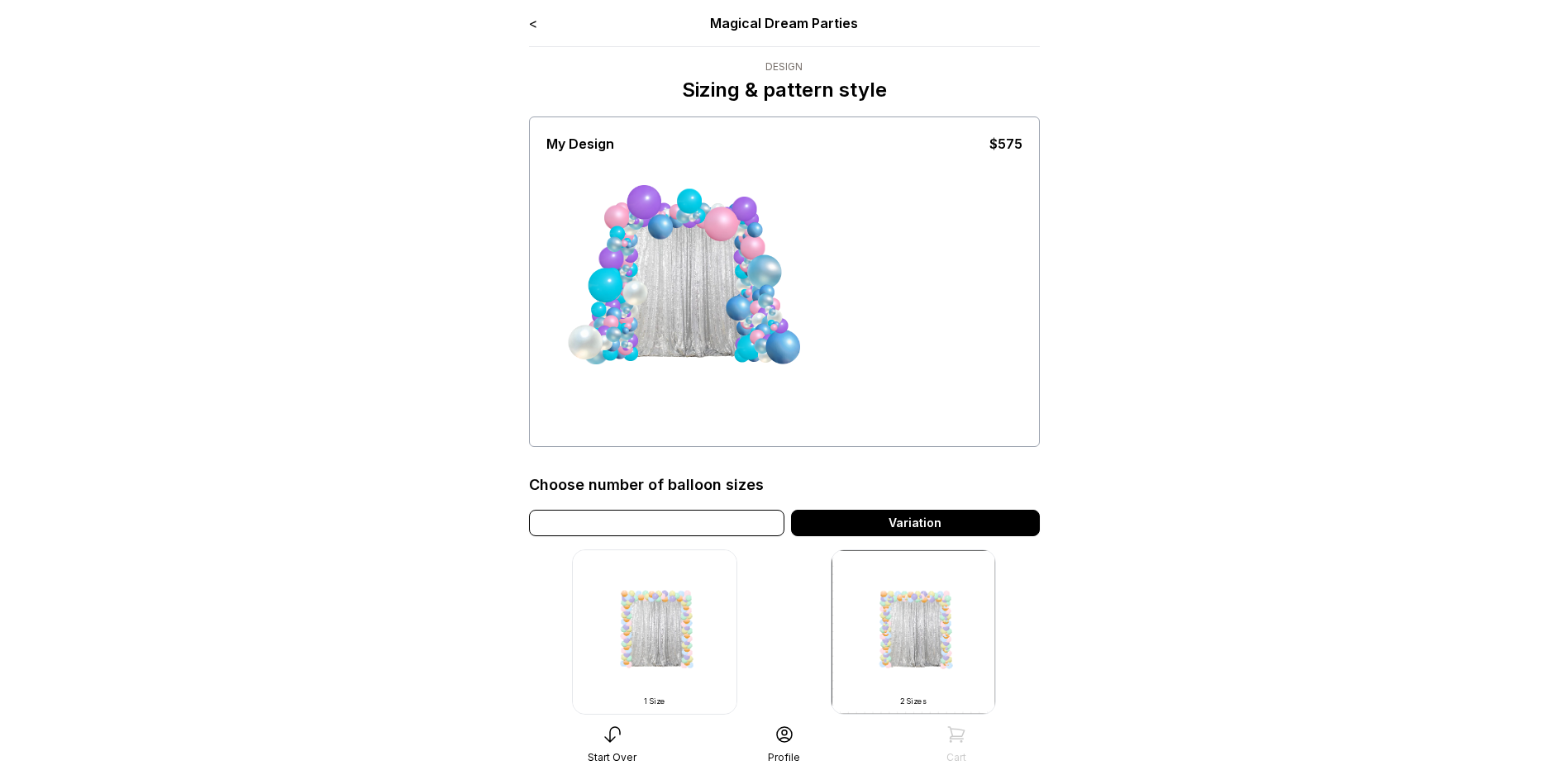
click at [709, 528] on div "Our Style" at bounding box center [656, 523] width 255 height 26
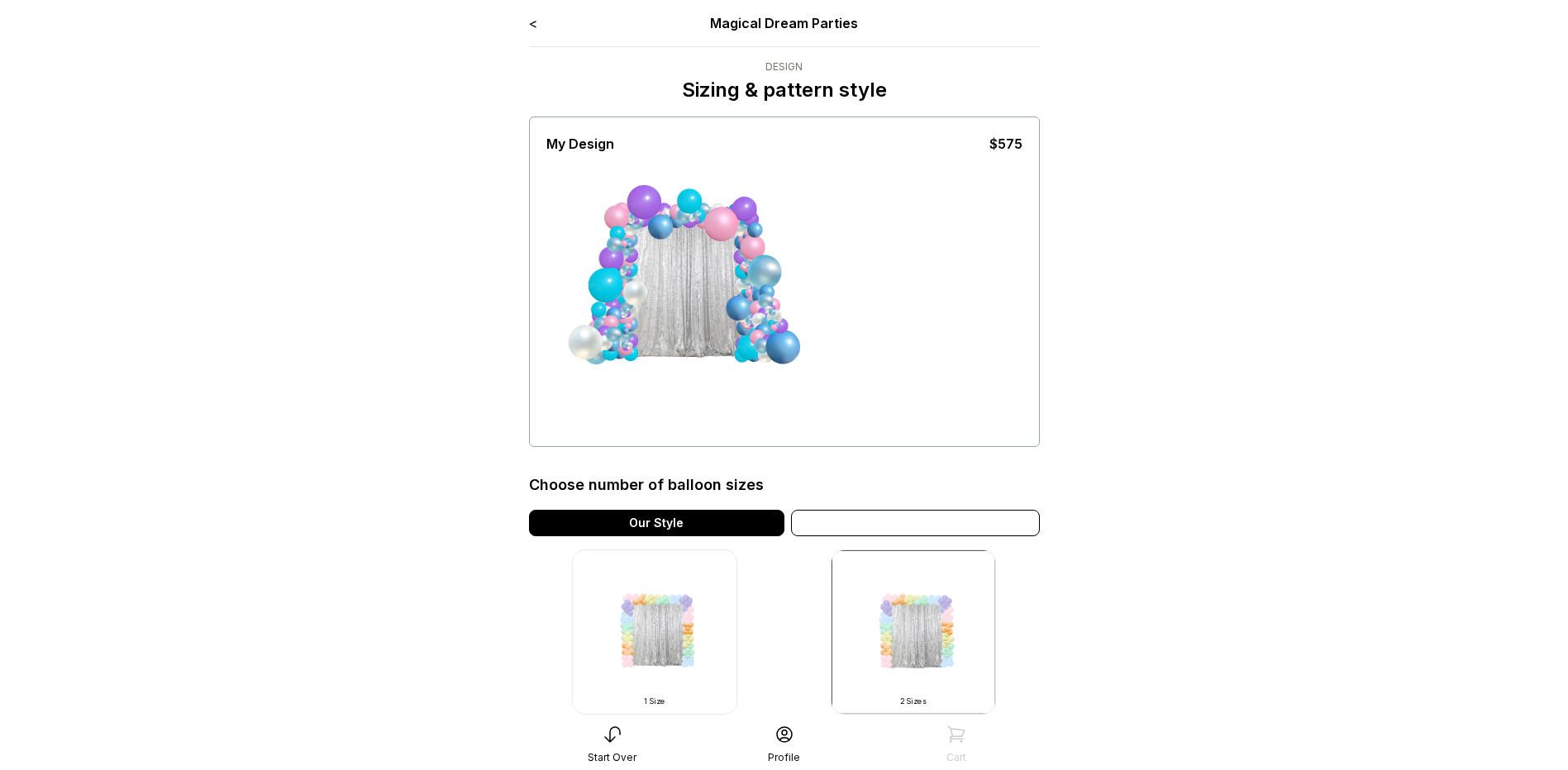
click at [929, 529] on div "Variation" at bounding box center [915, 523] width 249 height 26
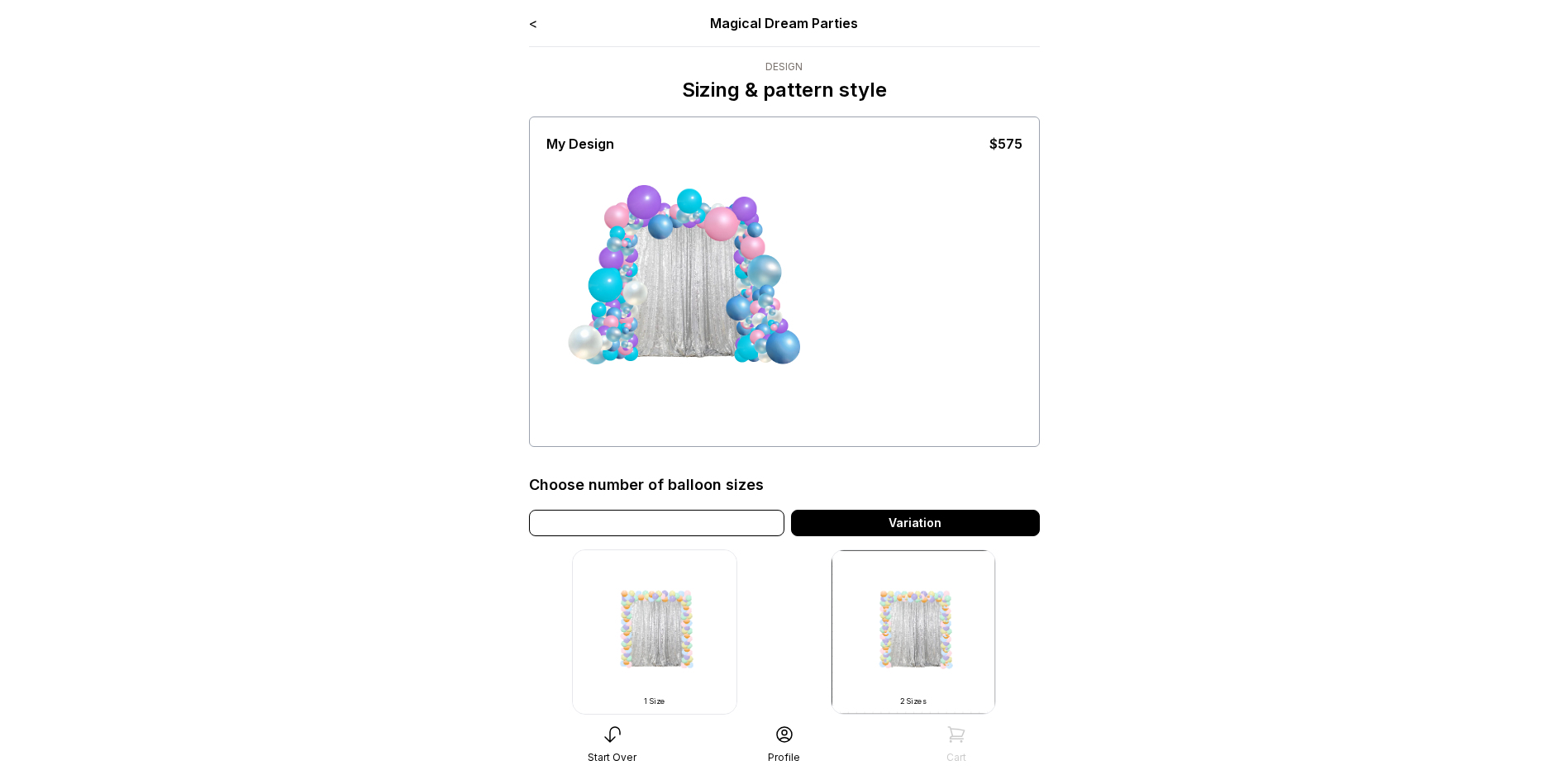
click at [739, 518] on div "Our Style" at bounding box center [656, 523] width 255 height 26
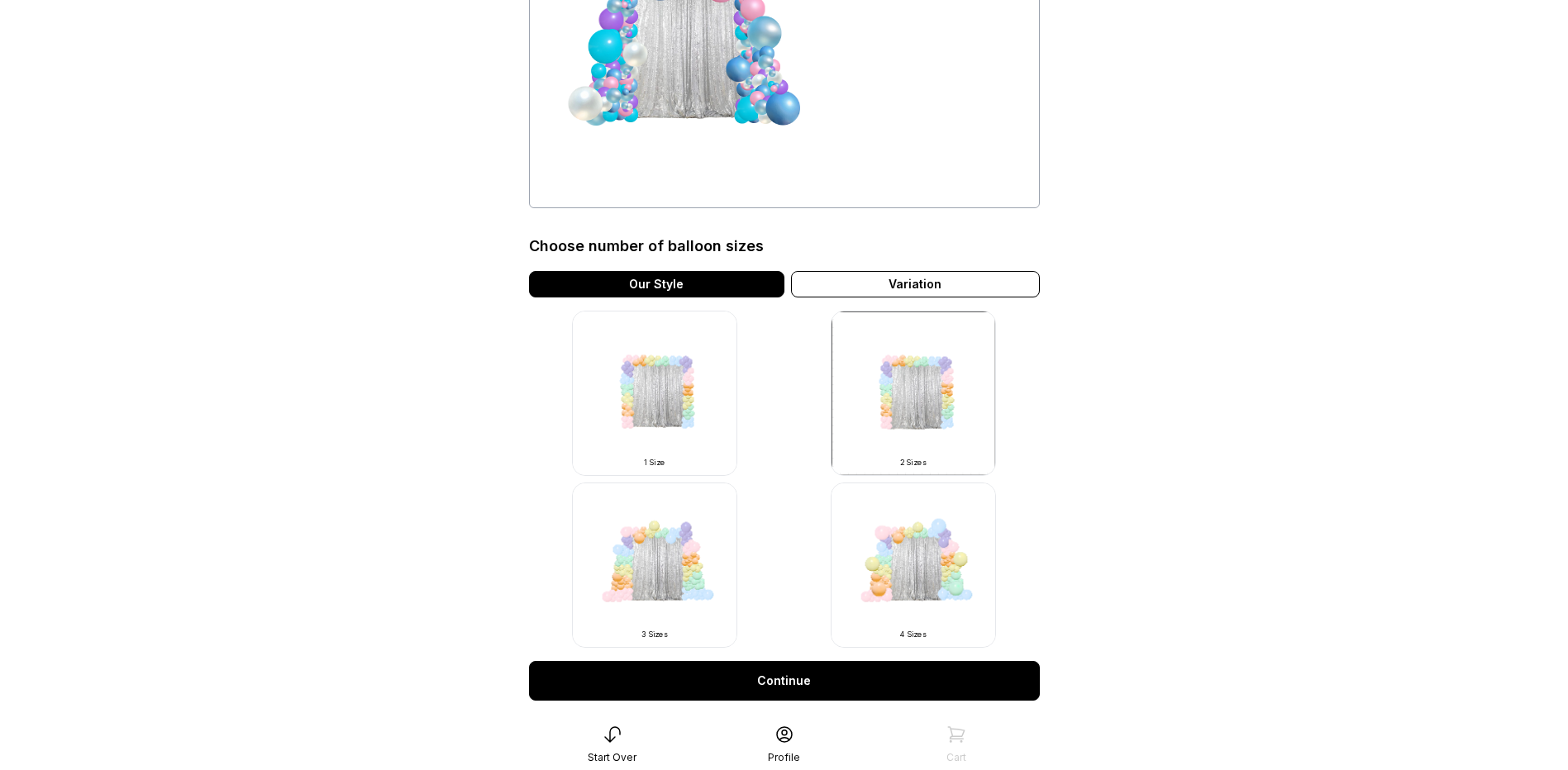
scroll to position [248, 0]
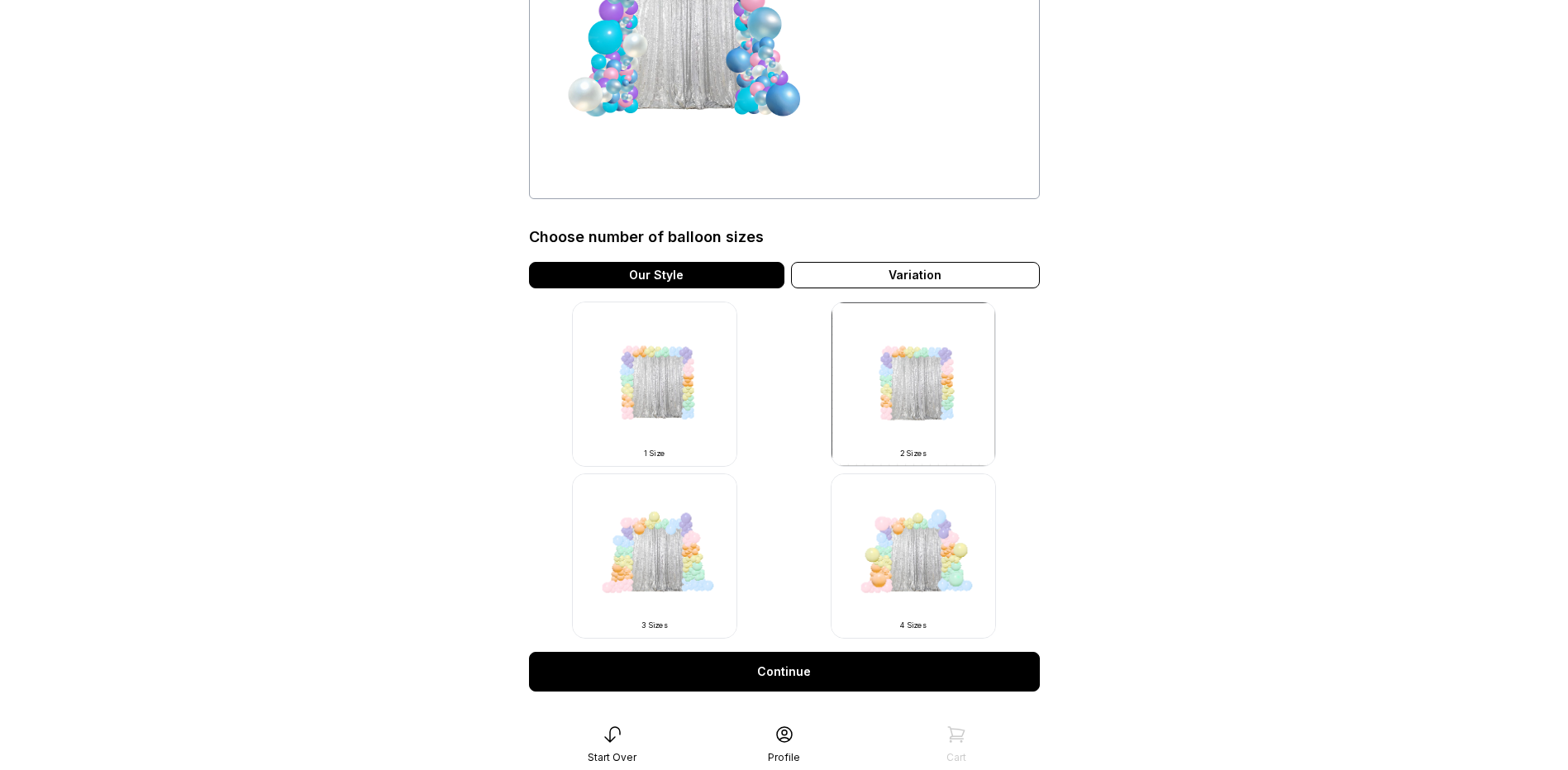
click at [934, 612] on img at bounding box center [914, 556] width 166 height 165
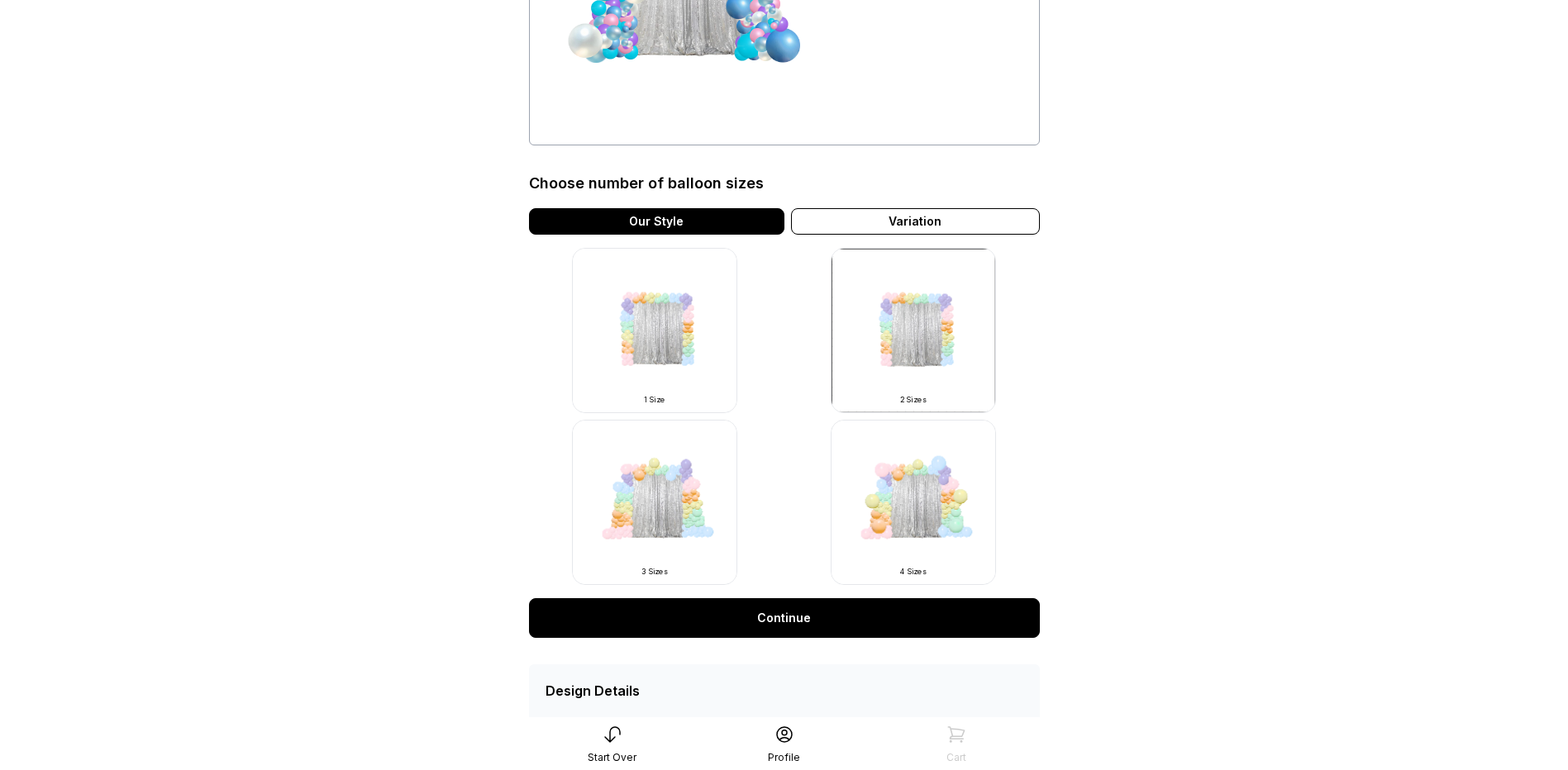
scroll to position [331, 0]
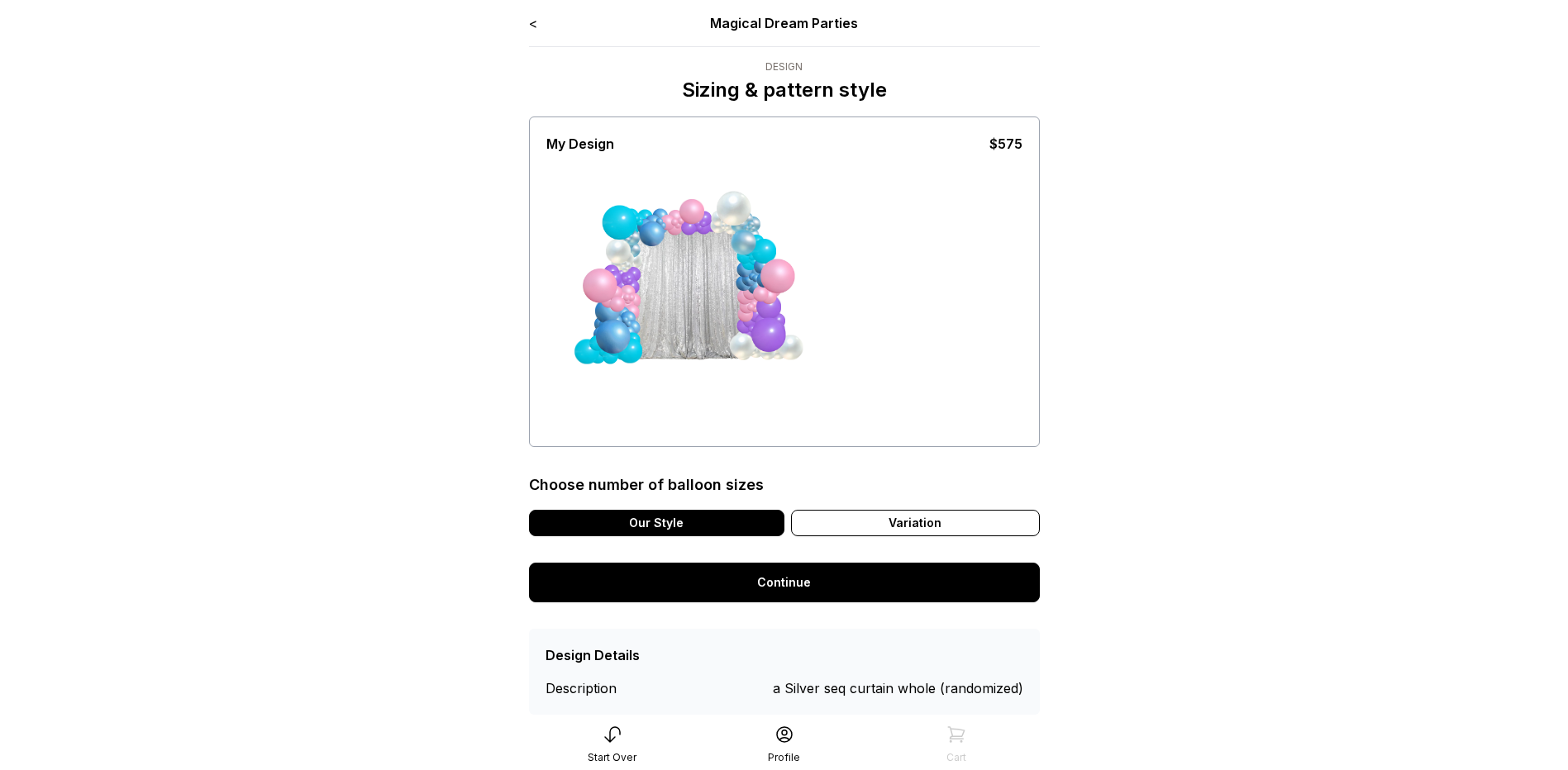
scroll to position [40, 0]
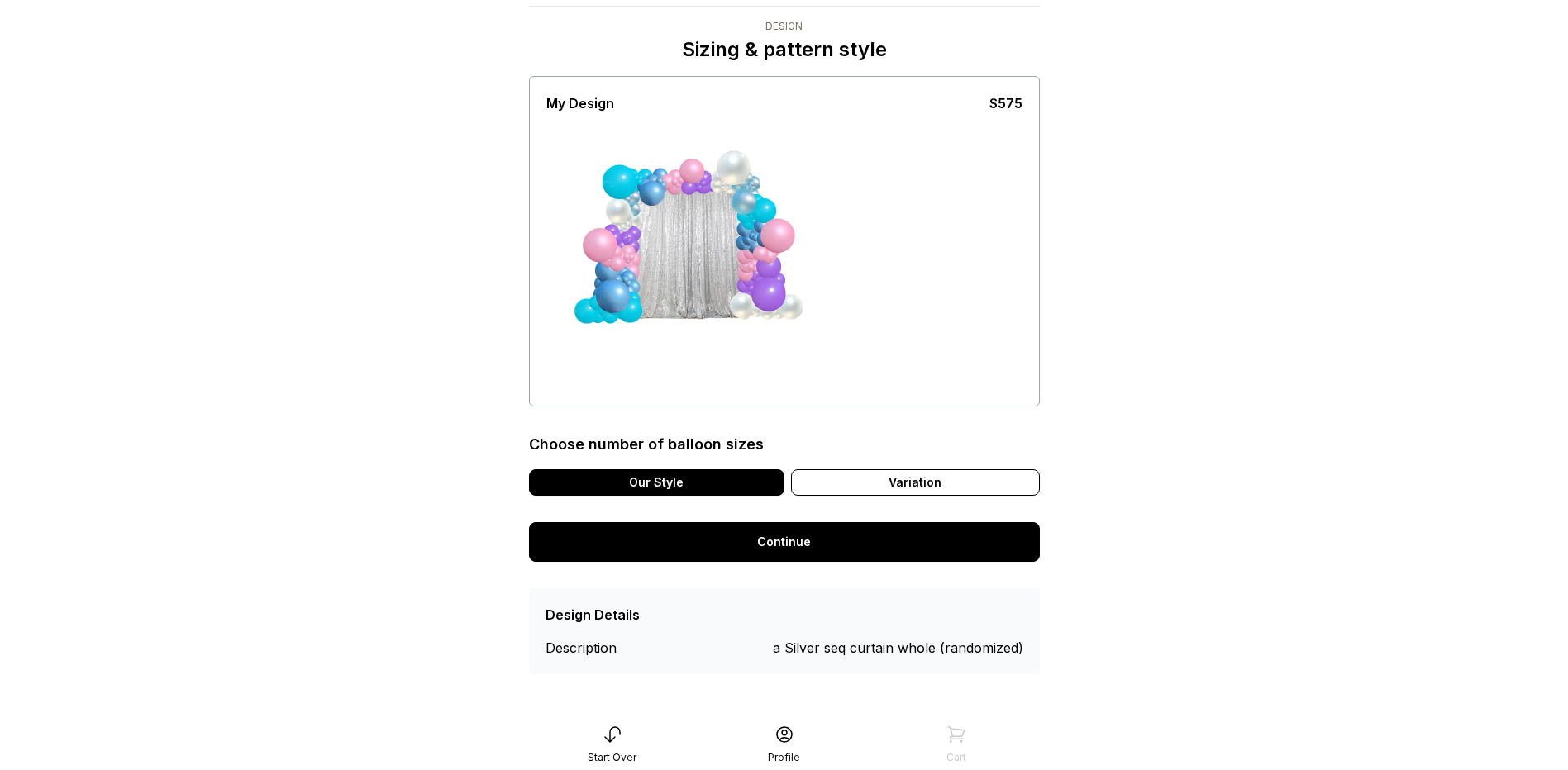
click at [802, 545] on link "Continue" at bounding box center [784, 541] width 511 height 40
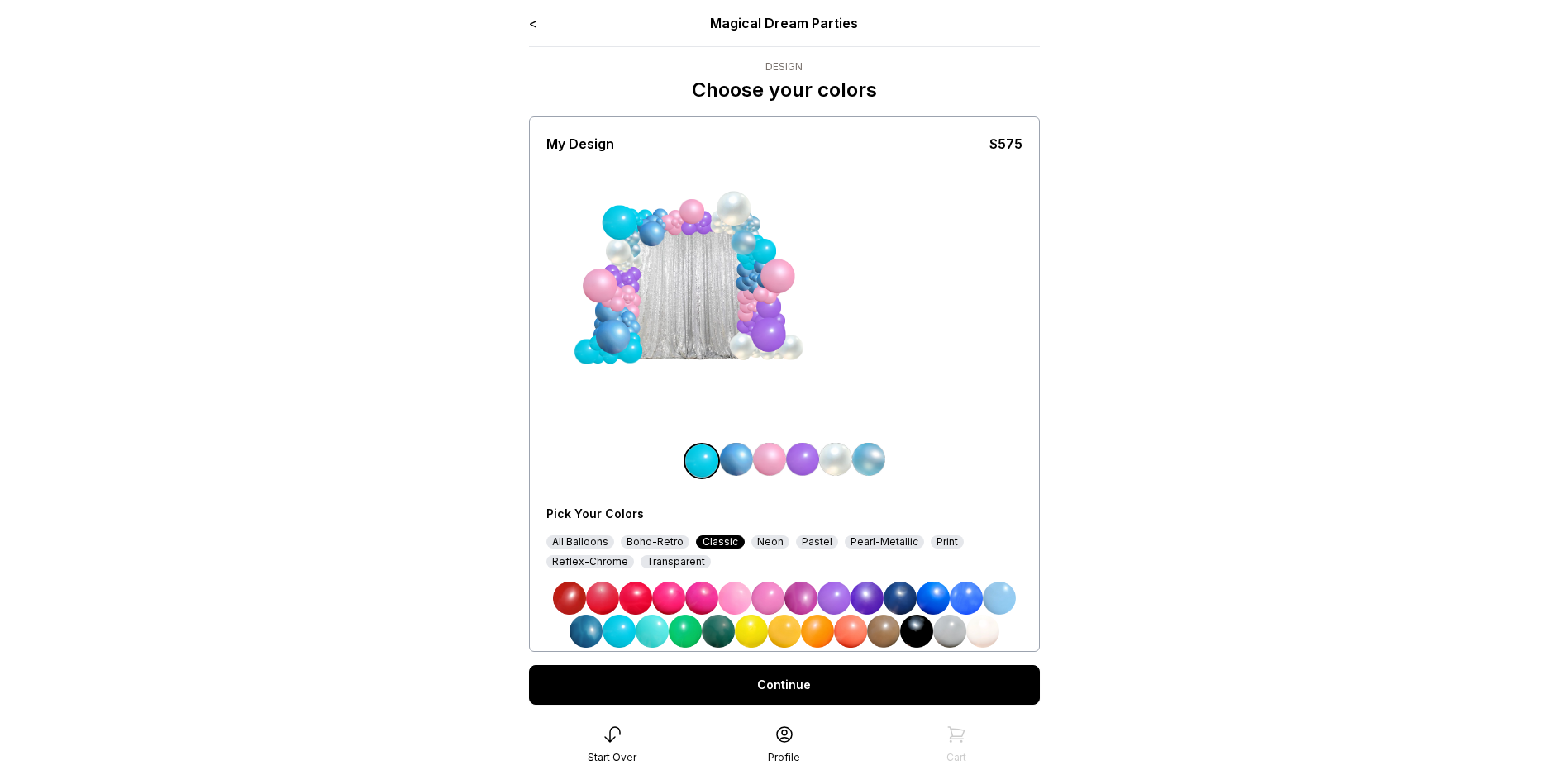
click at [786, 678] on link "Continue" at bounding box center [784, 685] width 511 height 40
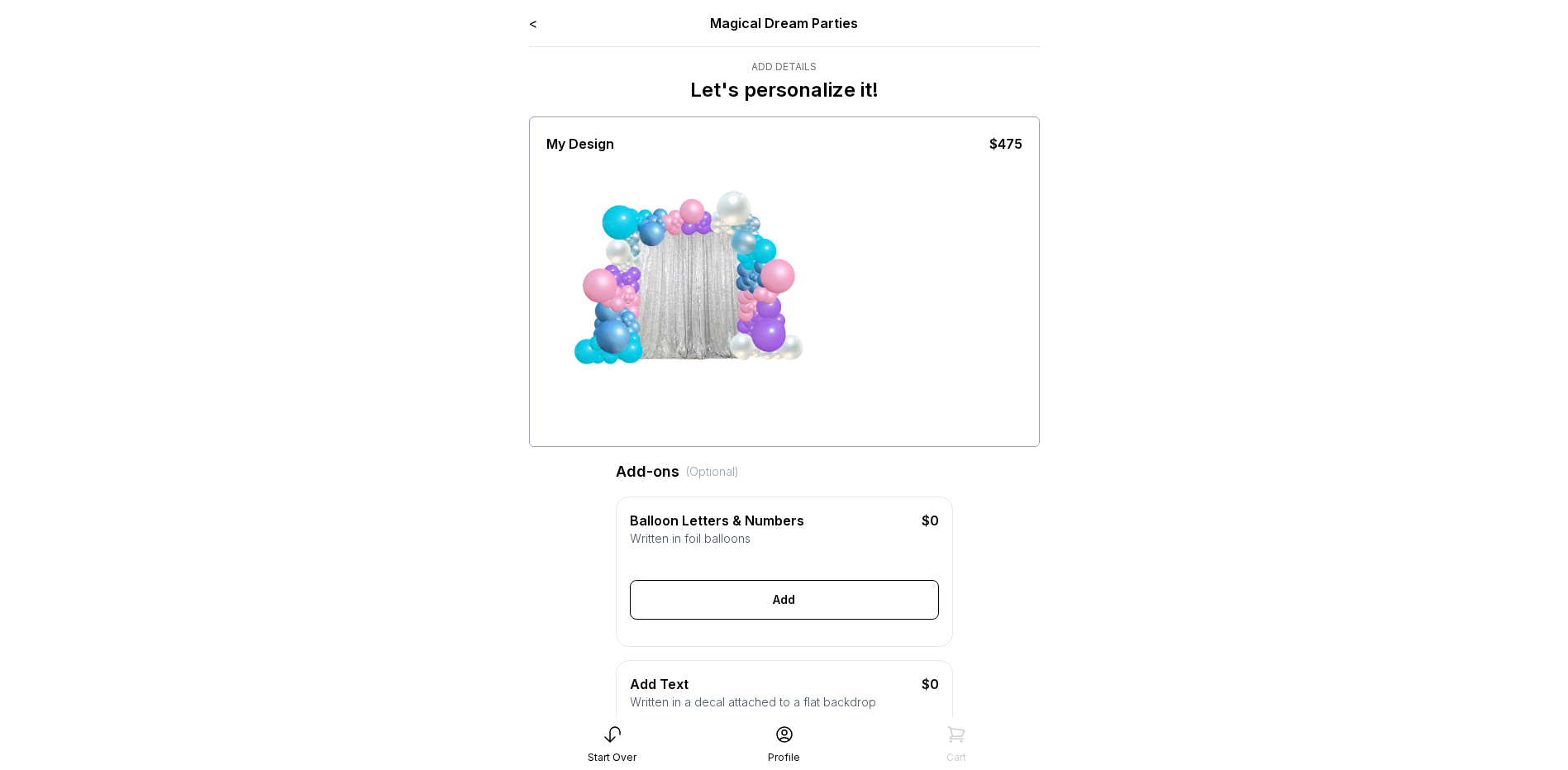
click at [753, 539] on div "Written in foil balloons" at bounding box center [784, 538] width 309 height 16
click at [836, 579] on div "Generate Letter Color Number Color Size S M L Save Close Add" at bounding box center [784, 587] width 309 height 67
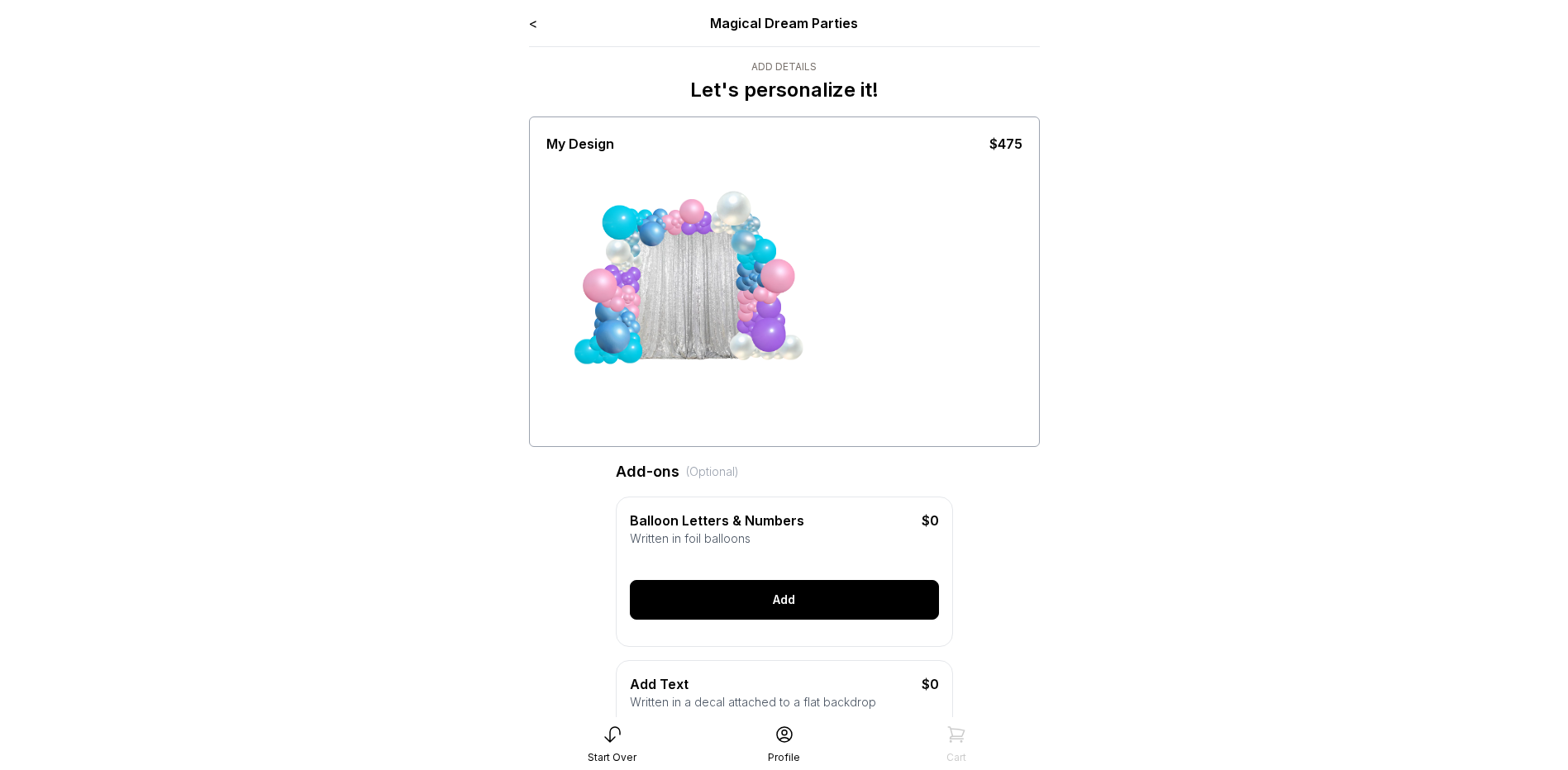
click at [836, 618] on div "Add" at bounding box center [784, 599] width 309 height 40
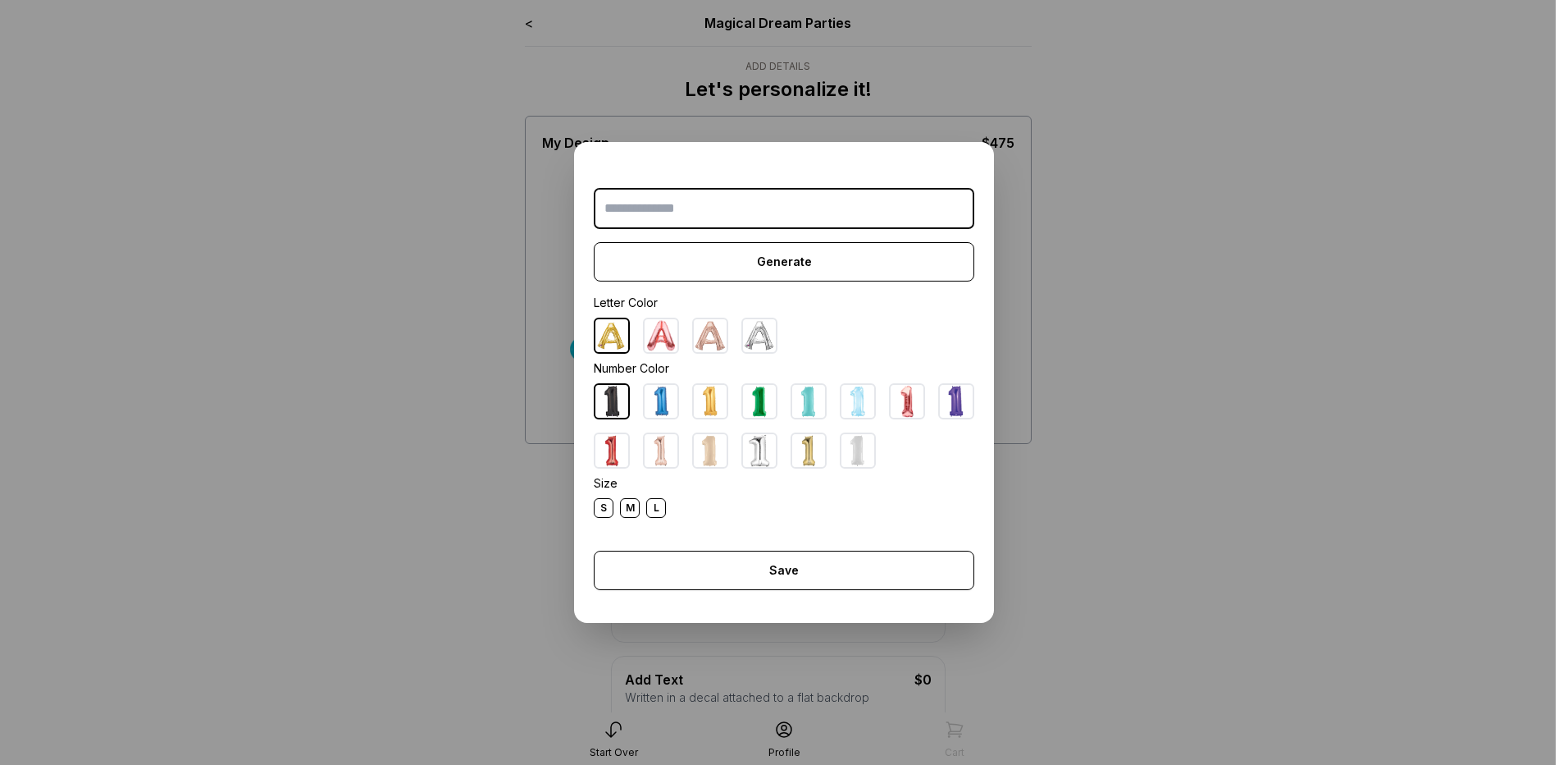
click at [754, 461] on img at bounding box center [759, 451] width 33 height 33
click at [722, 198] on input "text" at bounding box center [784, 208] width 381 height 41
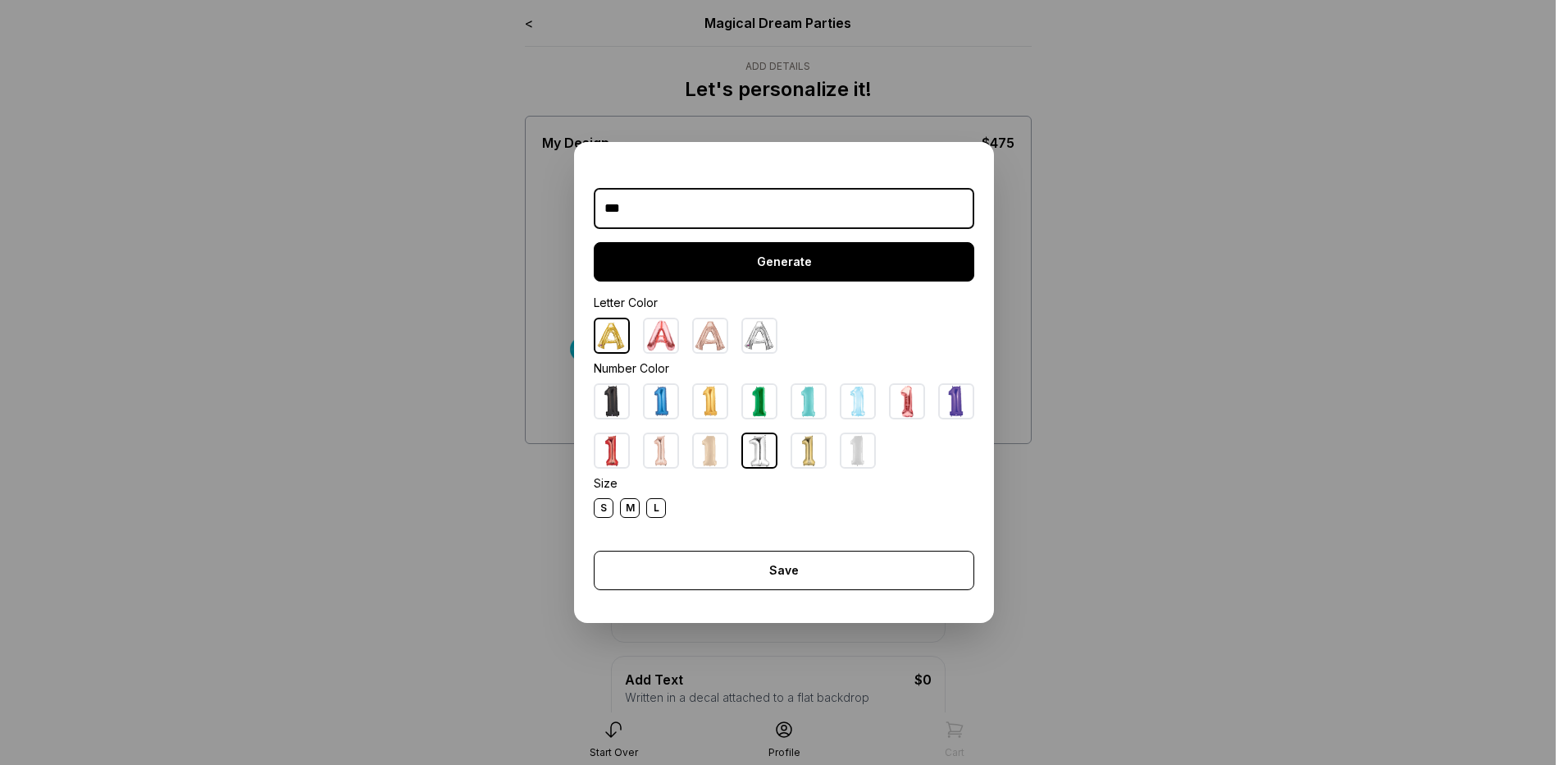
click at [748, 257] on div "Generate" at bounding box center [784, 262] width 381 height 40
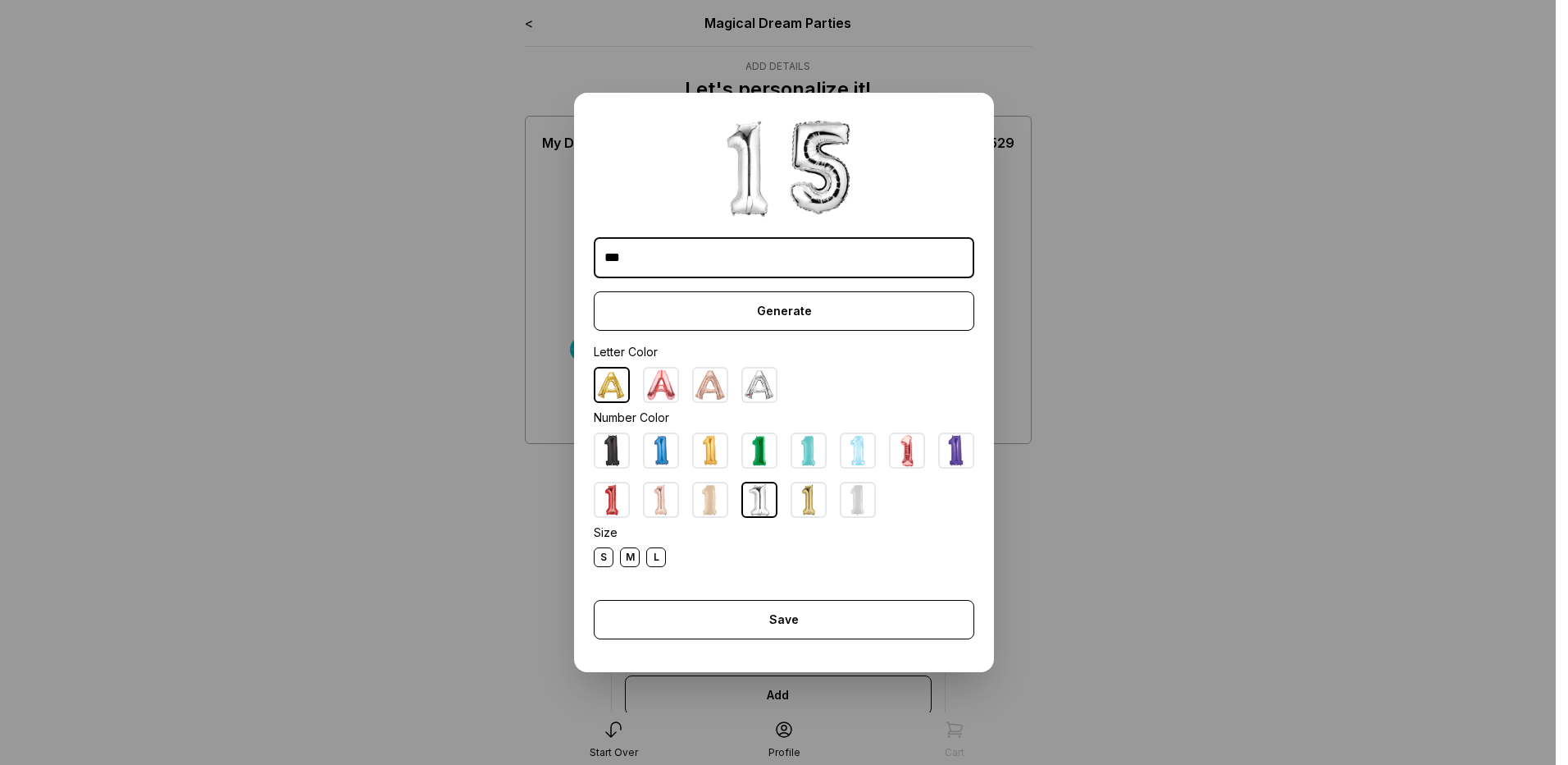
click at [847, 454] on img at bounding box center [858, 451] width 33 height 33
click at [799, 310] on div "Generate" at bounding box center [784, 311] width 381 height 40
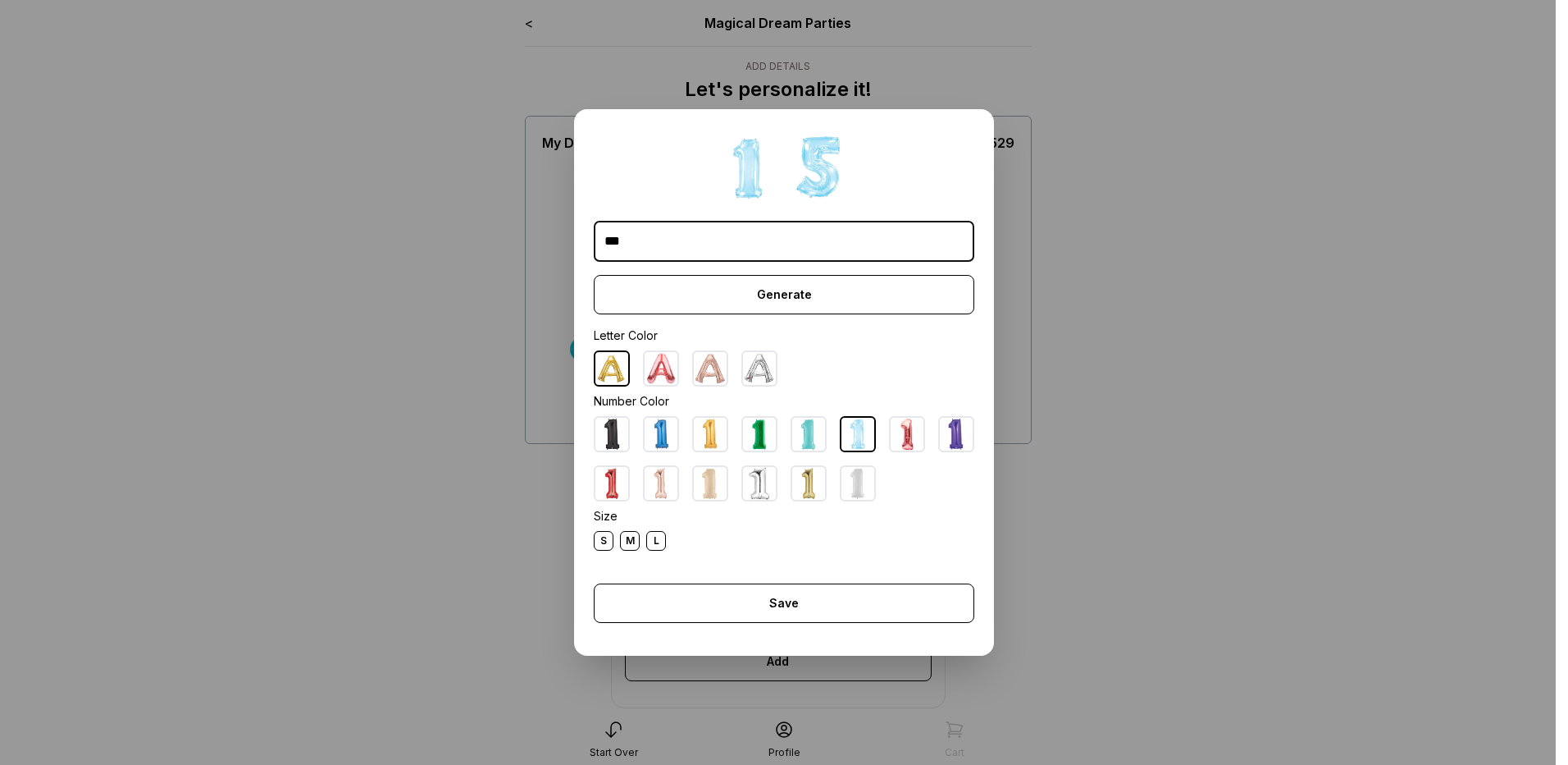
click at [649, 535] on div "L" at bounding box center [655, 540] width 19 height 19
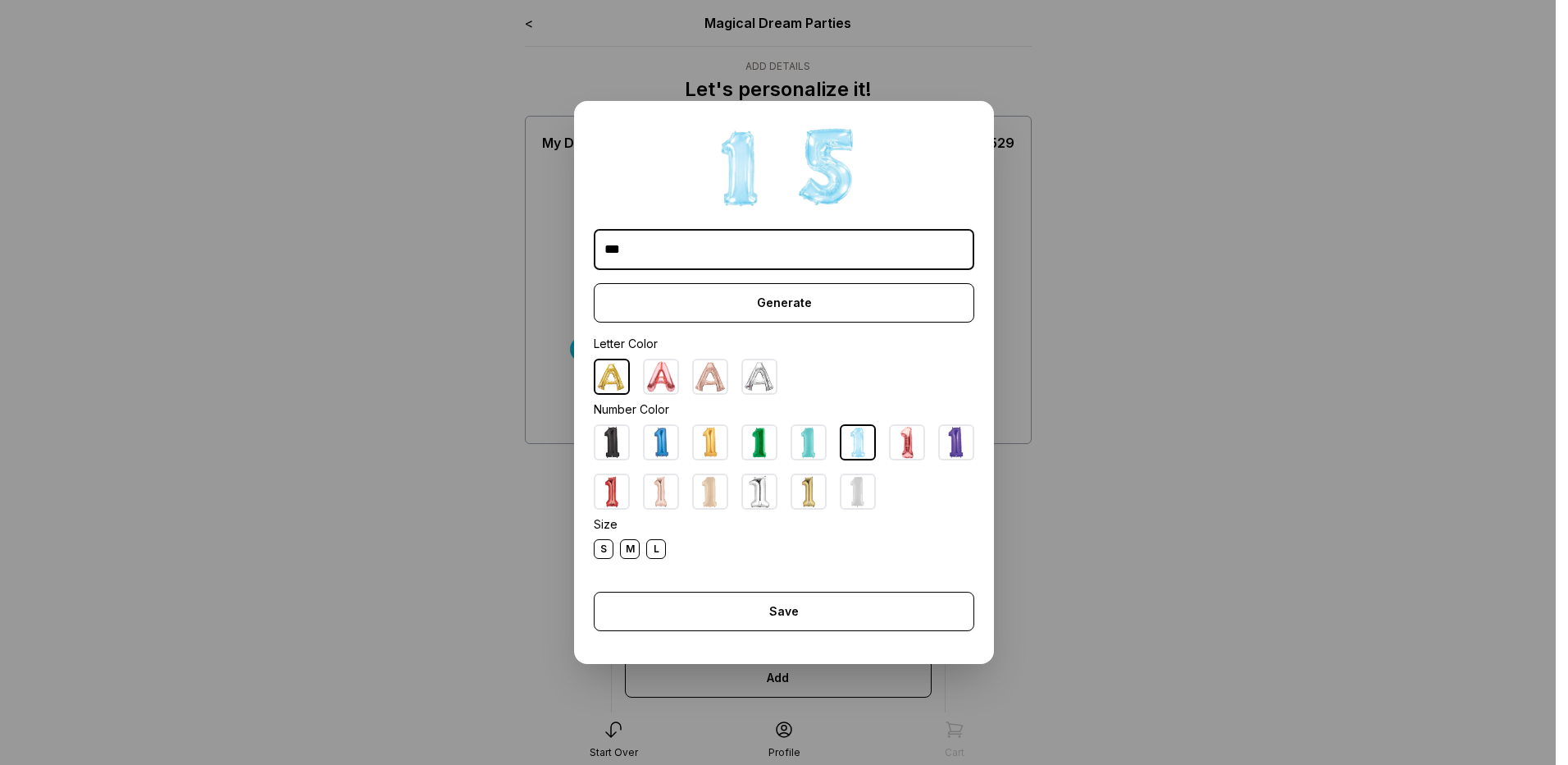
click at [656, 557] on div "L" at bounding box center [655, 549] width 19 height 19
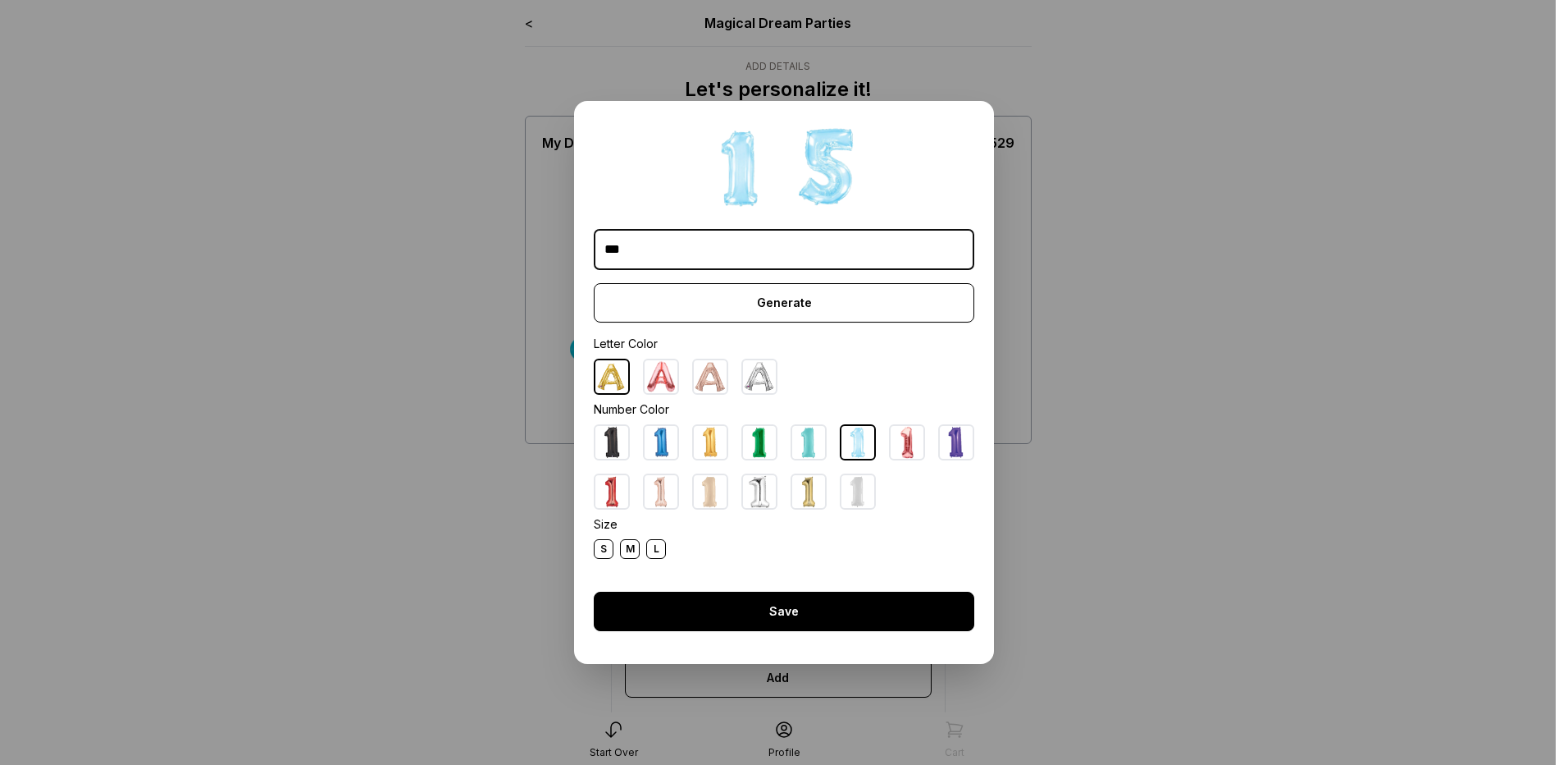
click at [803, 605] on div "Save" at bounding box center [784, 612] width 381 height 40
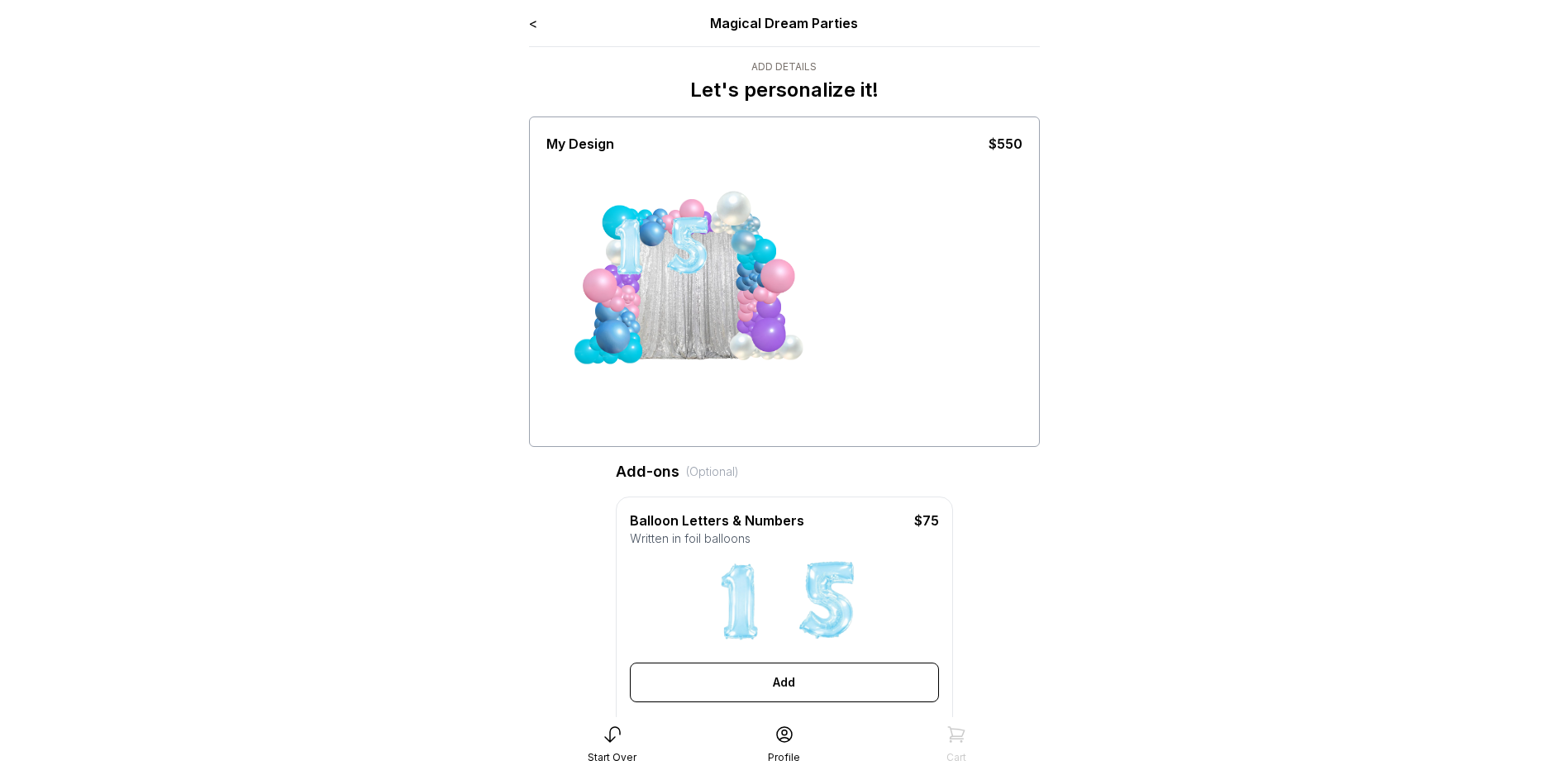
click at [799, 617] on img at bounding box center [828, 601] width 83 height 83
click at [845, 623] on img at bounding box center [828, 601] width 83 height 83
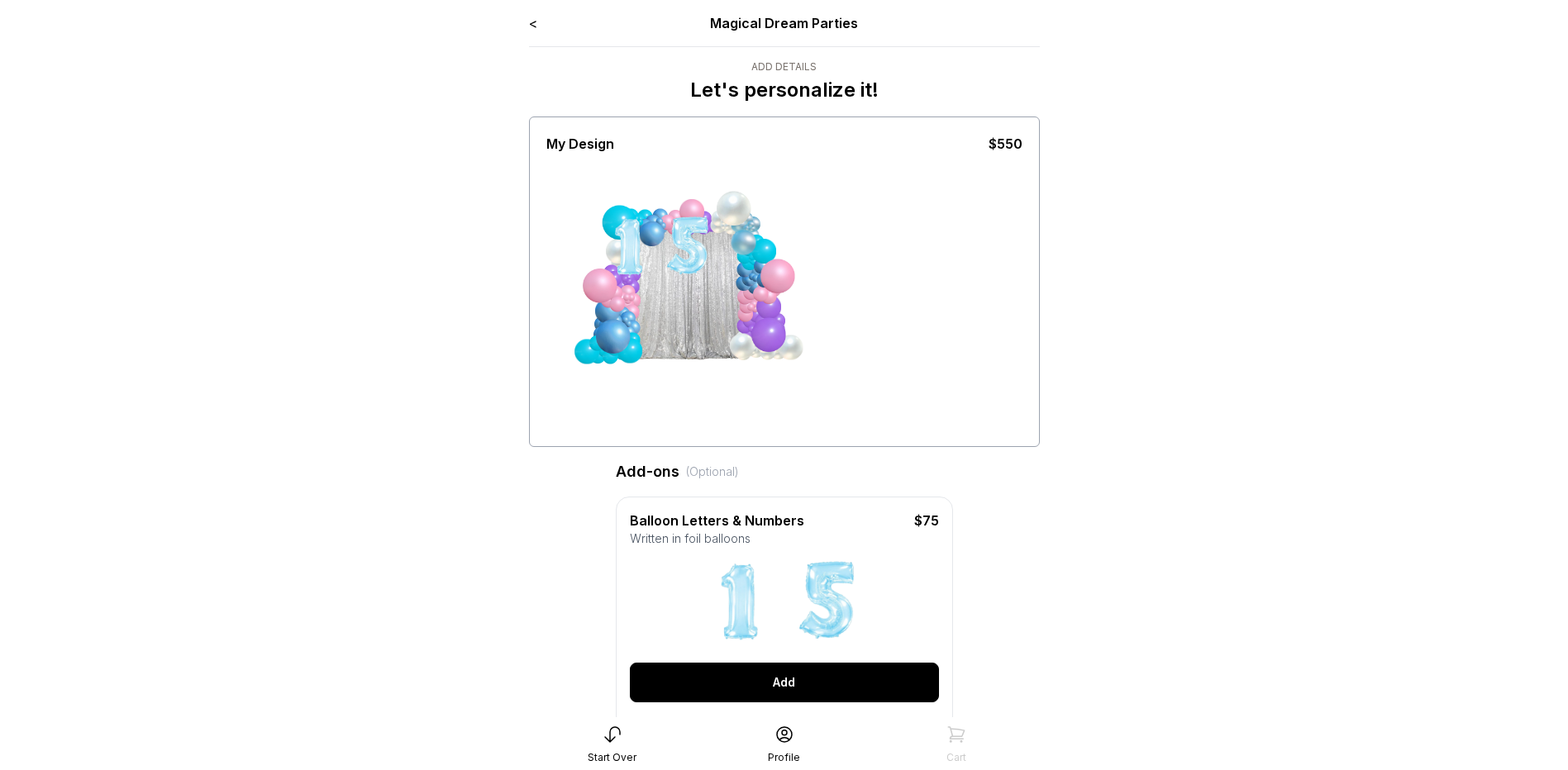
click at [818, 692] on div "Add" at bounding box center [784, 682] width 309 height 40
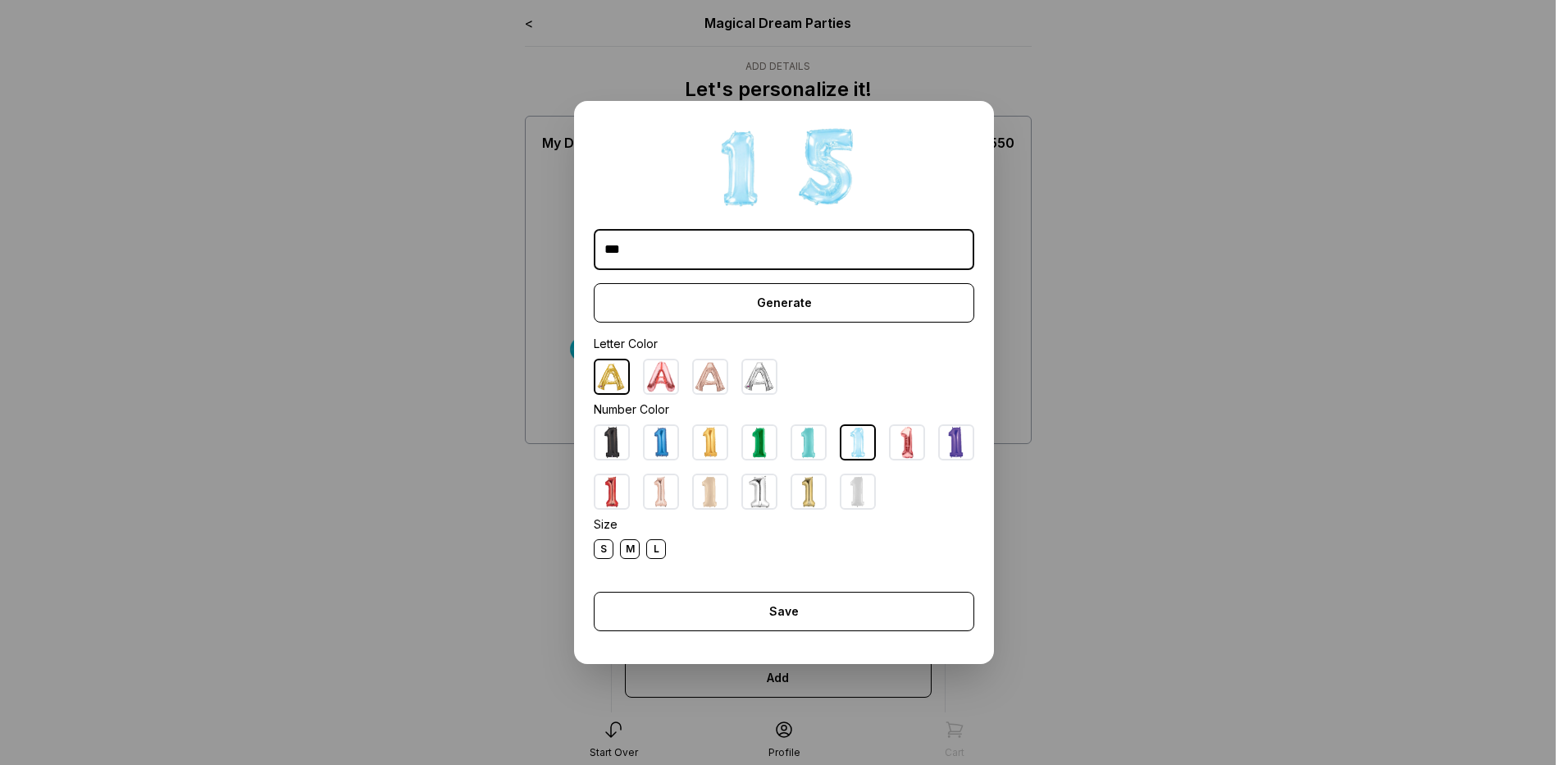
click at [600, 254] on input "***" at bounding box center [784, 249] width 381 height 41
click at [618, 254] on input "***" at bounding box center [784, 249] width 381 height 41
click at [847, 273] on div "**********" at bounding box center [784, 382] width 420 height 563
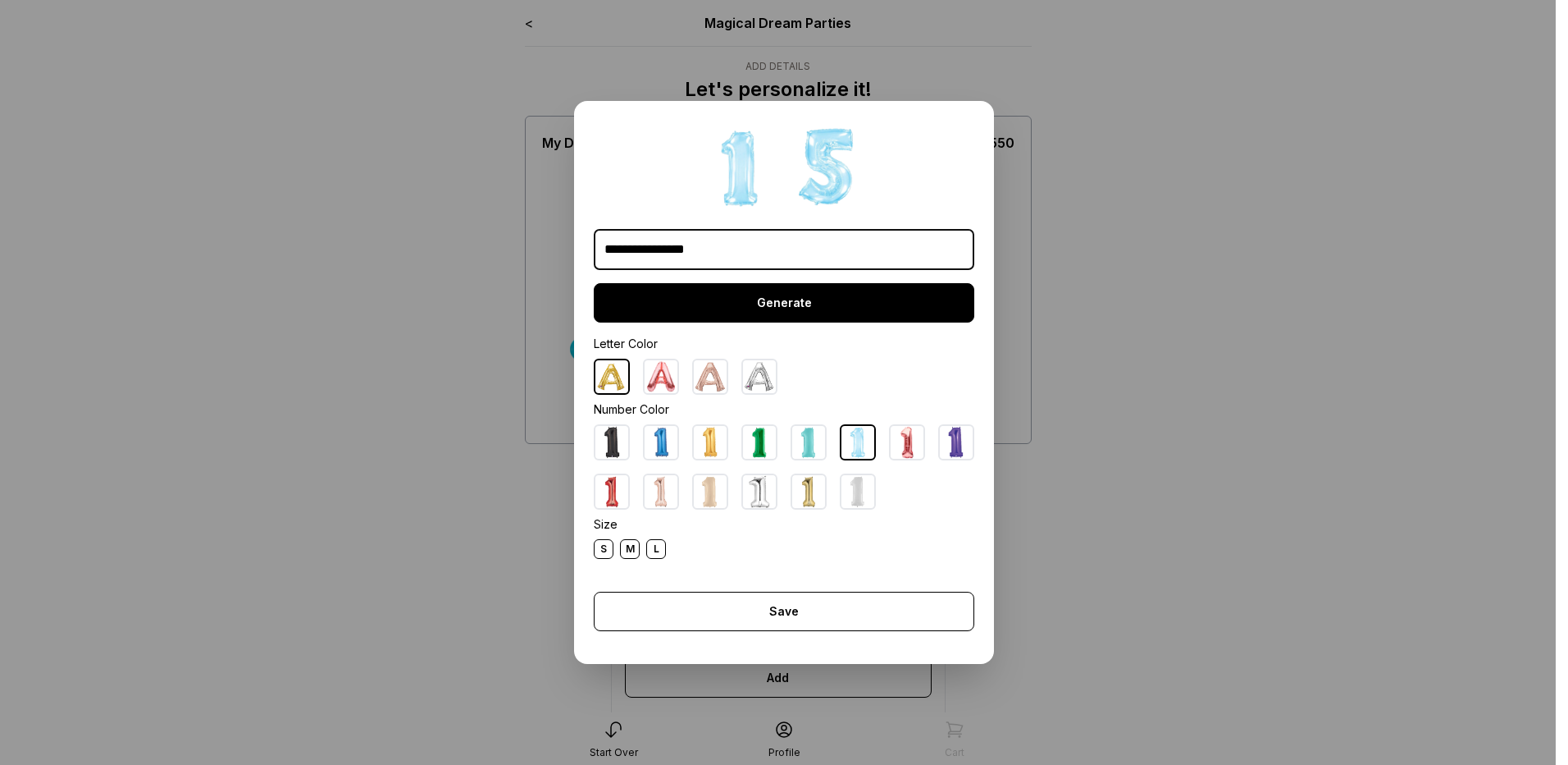
click at [851, 290] on div "Generate" at bounding box center [784, 302] width 381 height 40
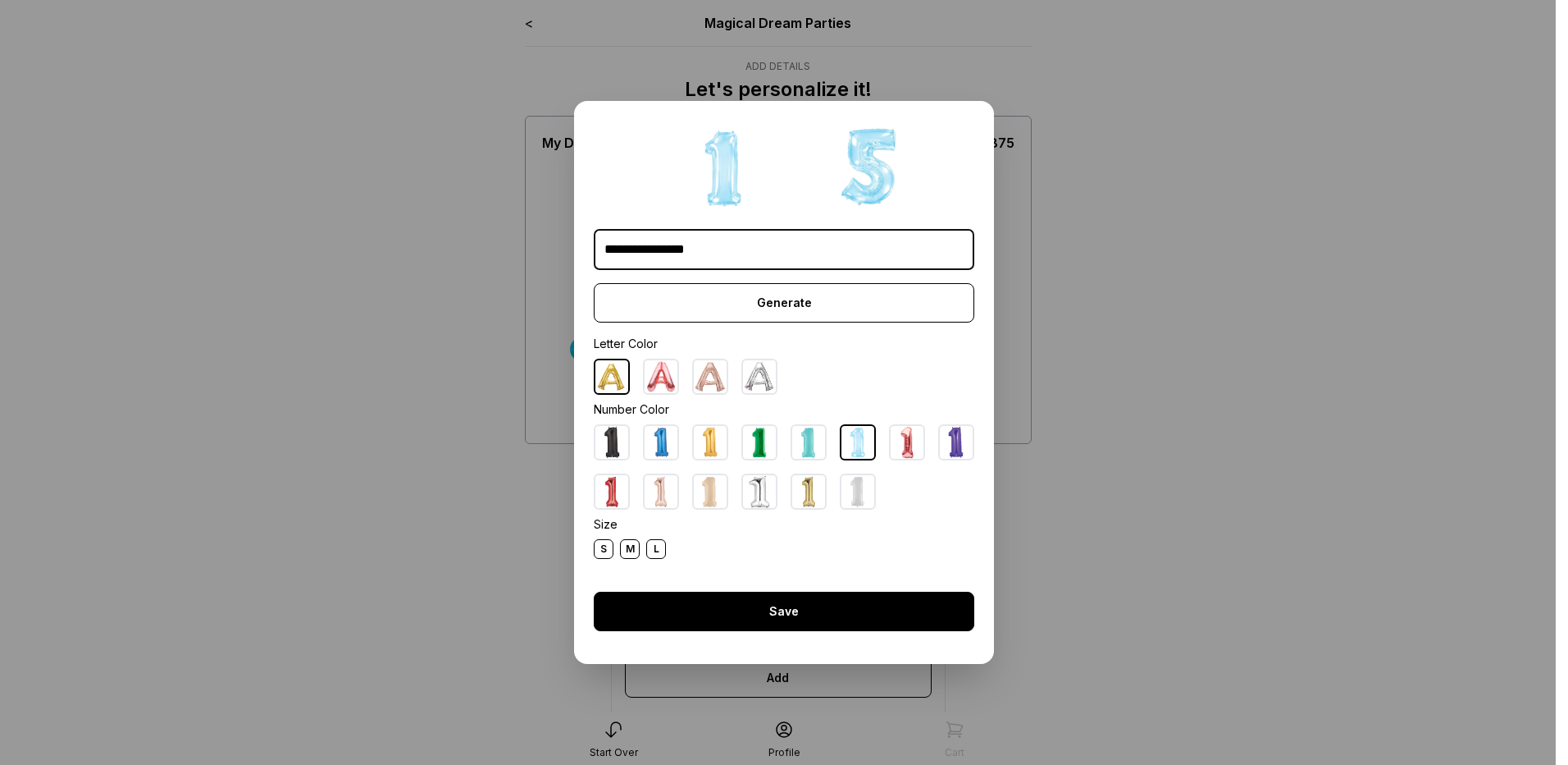
click at [731, 625] on div "Save" at bounding box center [784, 612] width 381 height 40
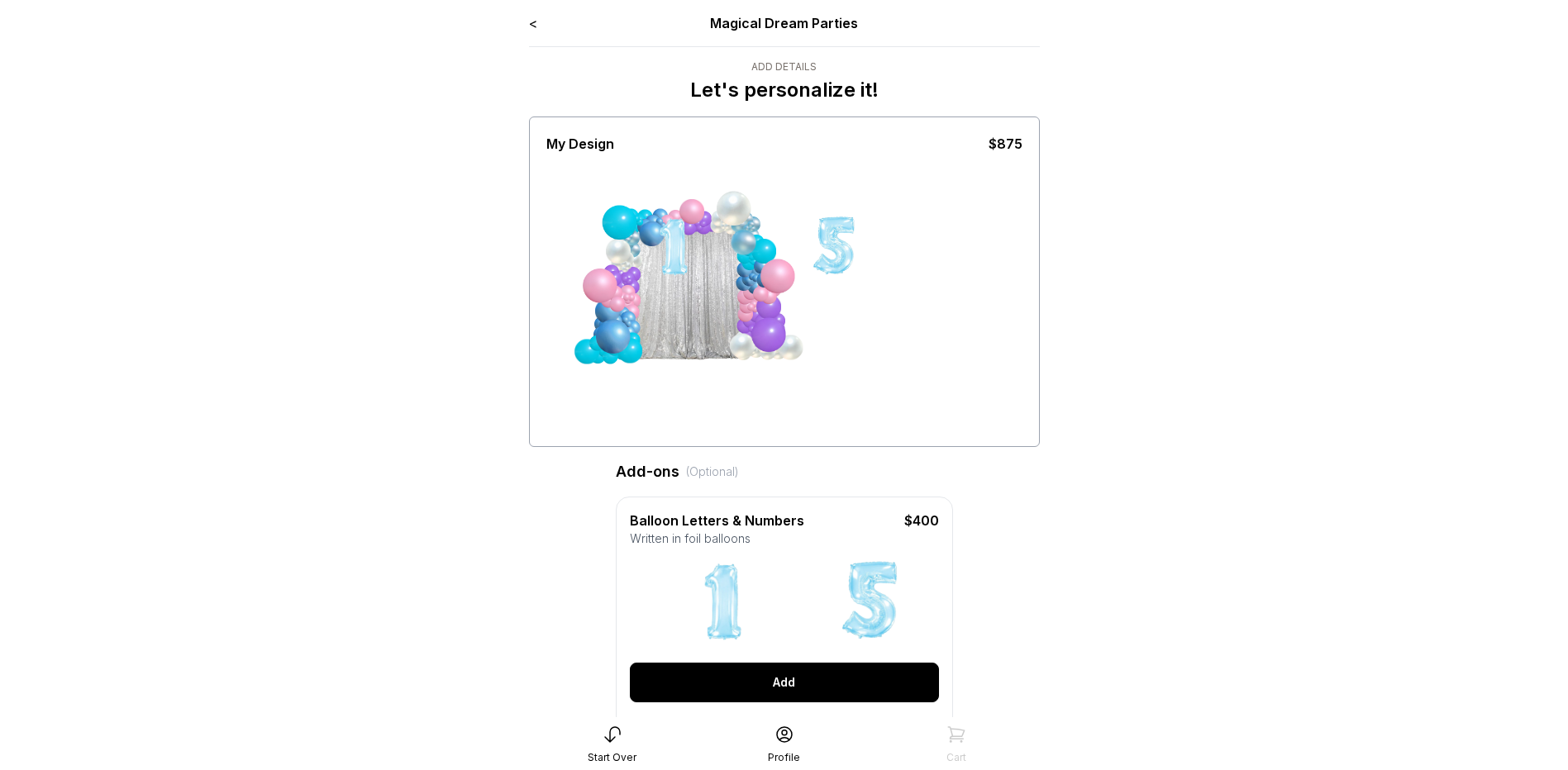
click at [794, 688] on div "Add" at bounding box center [784, 682] width 309 height 40
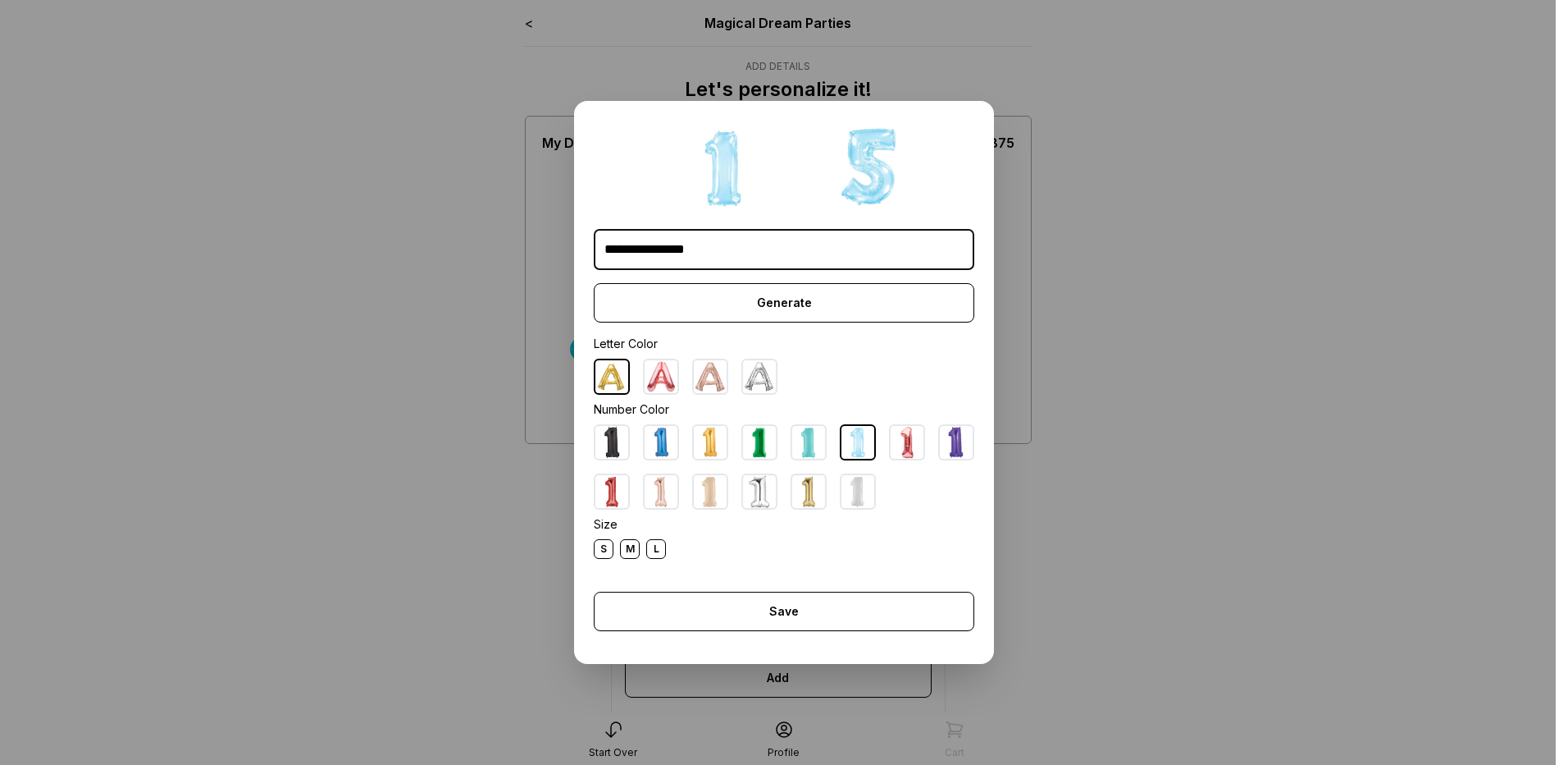
click at [762, 173] on div at bounding box center [784, 168] width 381 height 82
click at [648, 247] on input "**********" at bounding box center [784, 249] width 381 height 41
click at [748, 374] on img at bounding box center [759, 376] width 33 height 33
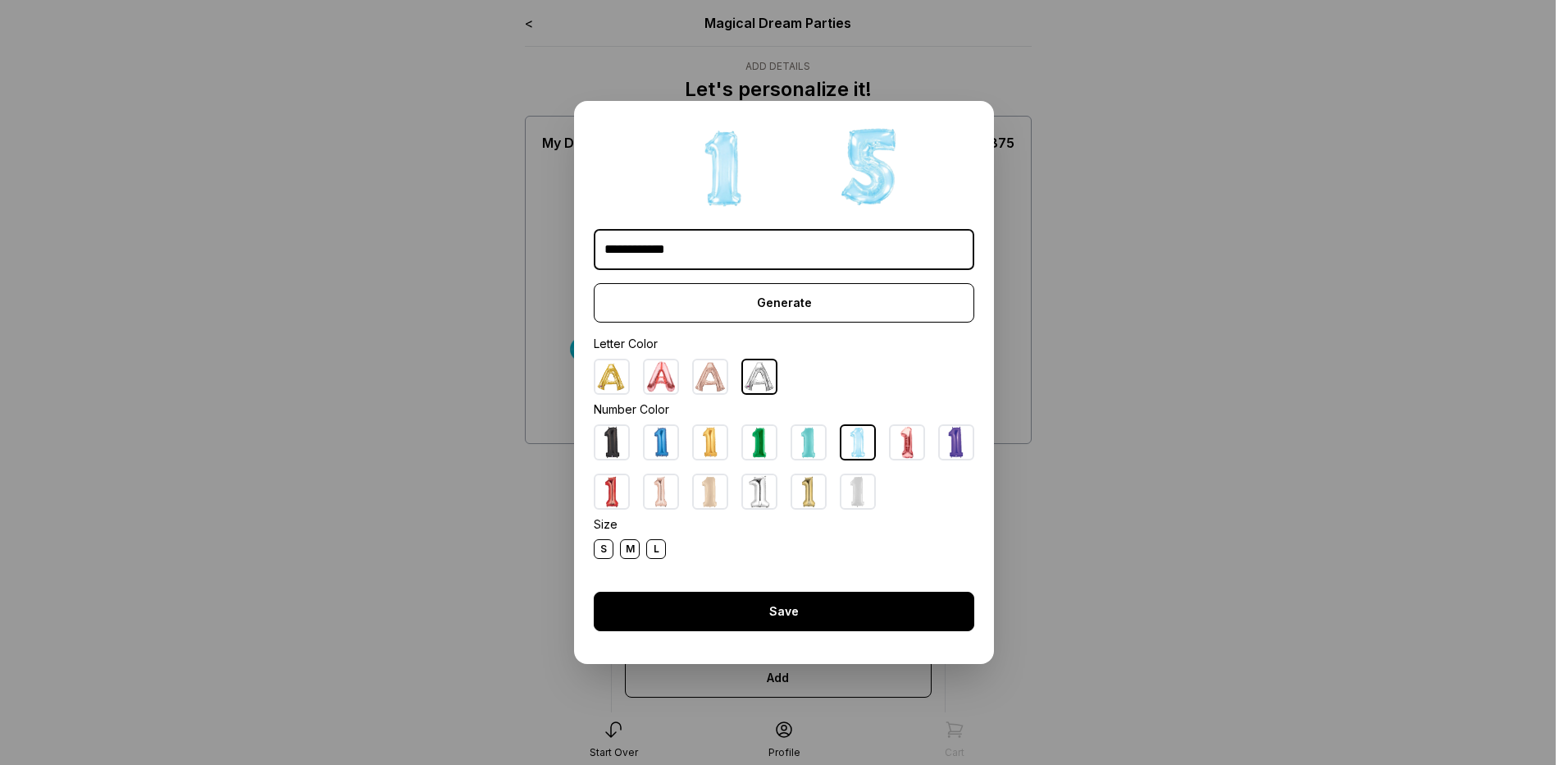
click at [803, 613] on div "Save" at bounding box center [784, 612] width 381 height 40
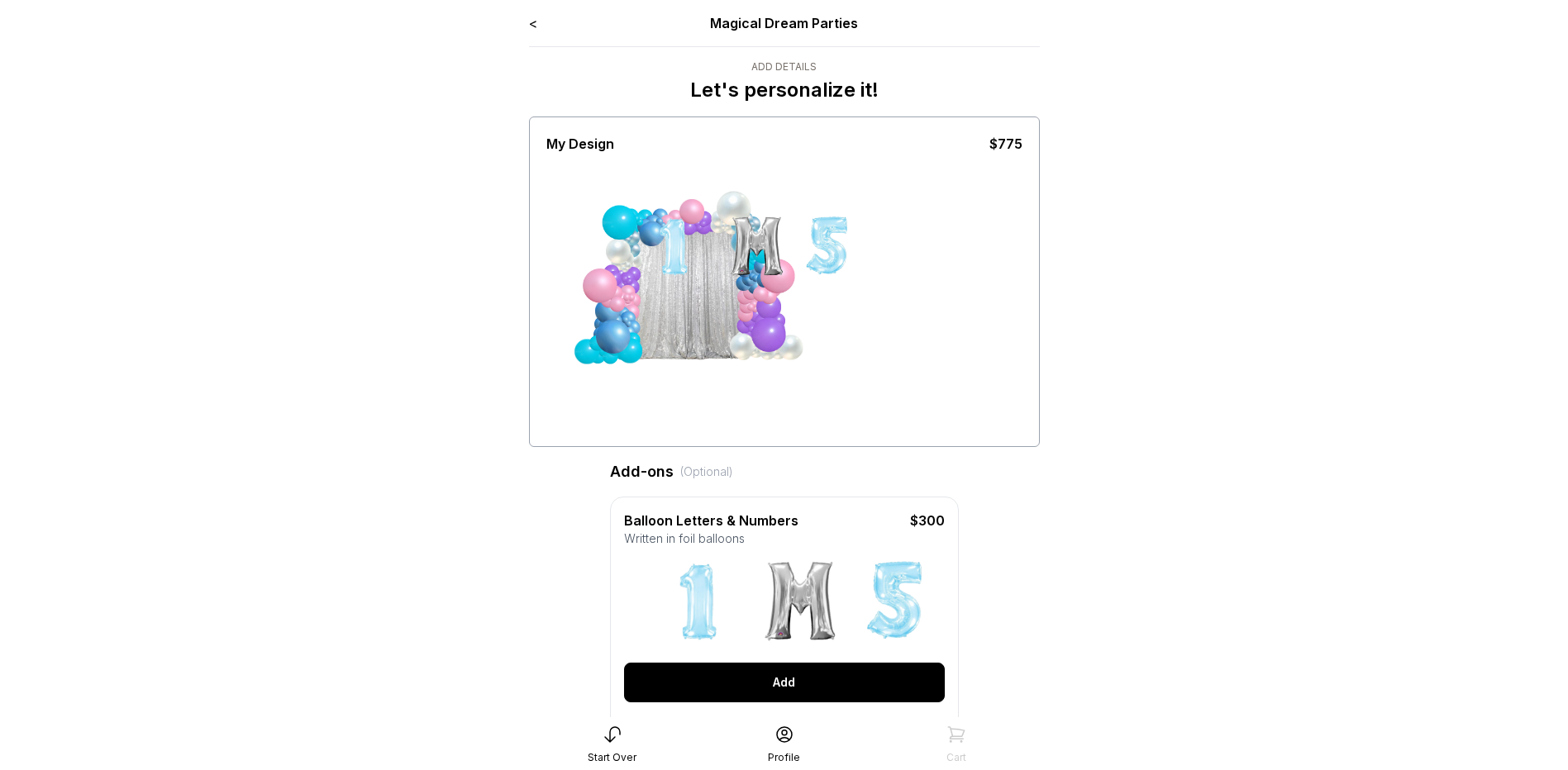
drag, startPoint x: 745, startPoint y: 671, endPoint x: 748, endPoint y: 683, distance: 12.4
click at [748, 683] on div "******** Generate Letter Color Number Color Size S M L Save Close Add" at bounding box center [784, 628] width 321 height 148
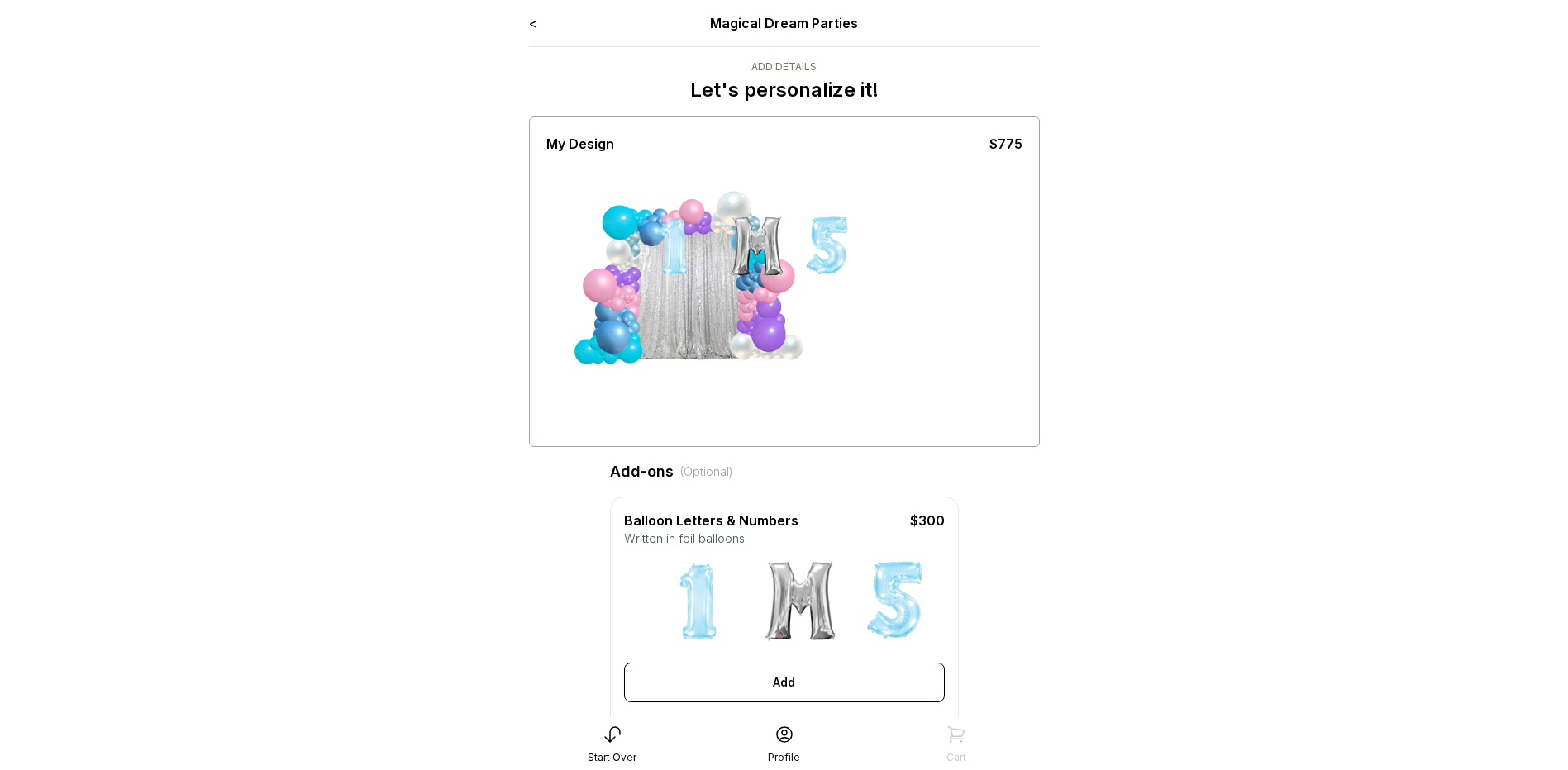
click at [752, 698] on div "Add" at bounding box center [784, 682] width 321 height 40
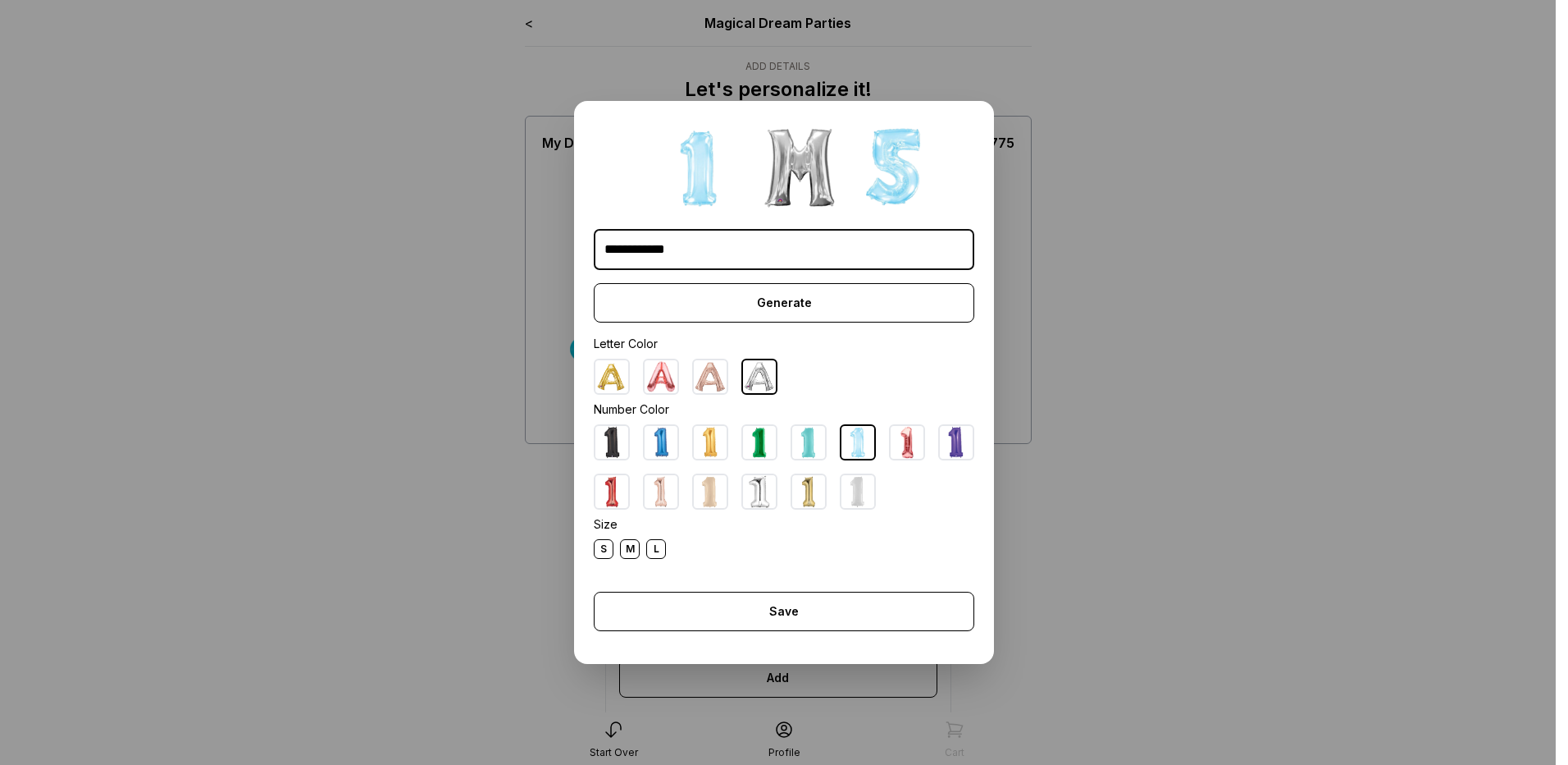
click at [626, 252] on input "********" at bounding box center [784, 249] width 381 height 41
click at [643, 250] on input "*******" at bounding box center [784, 249] width 381 height 41
click at [627, 251] on input "******" at bounding box center [784, 249] width 381 height 41
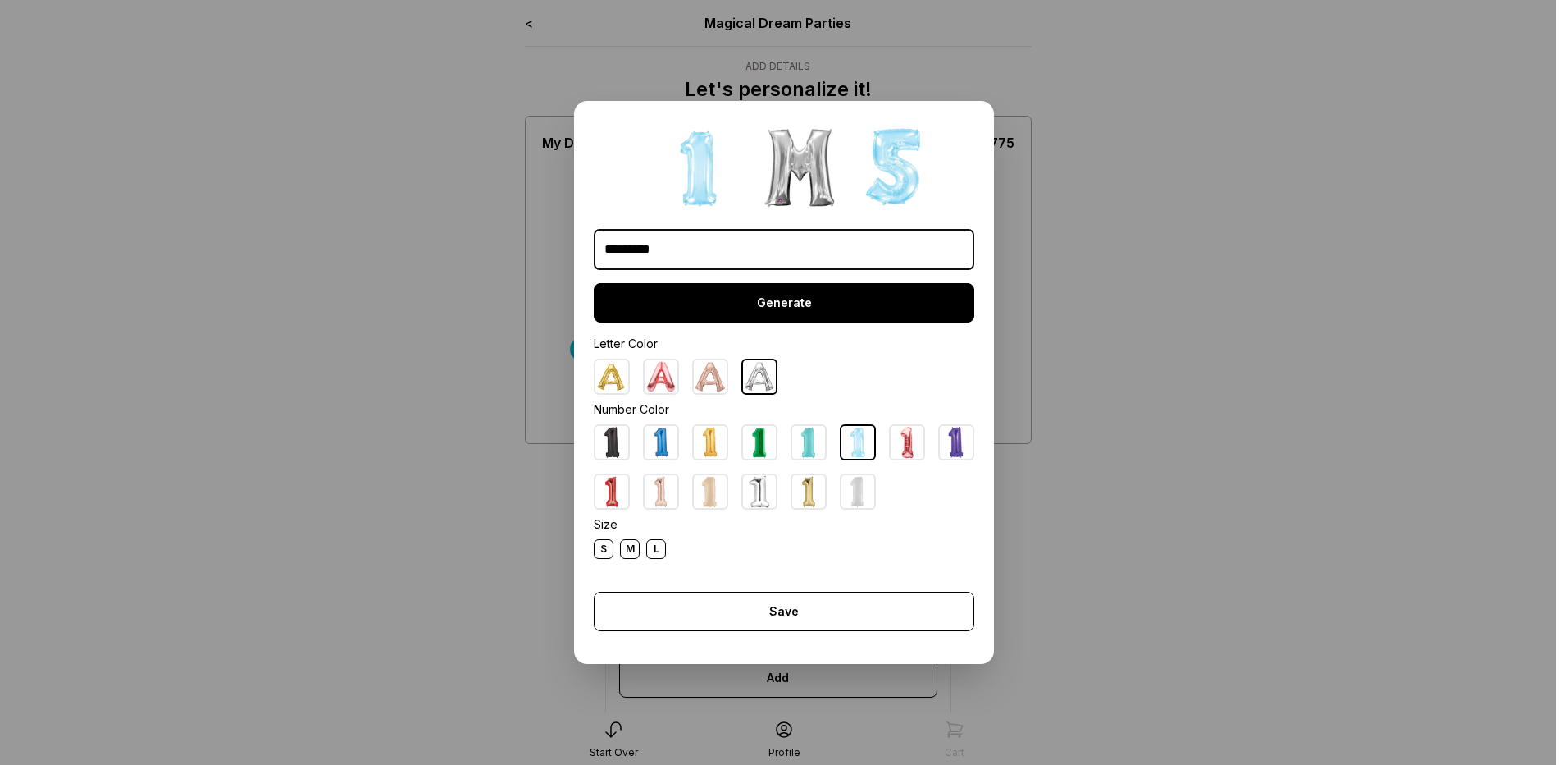
type input "*****"
click at [721, 295] on div "Generate" at bounding box center [784, 302] width 381 height 40
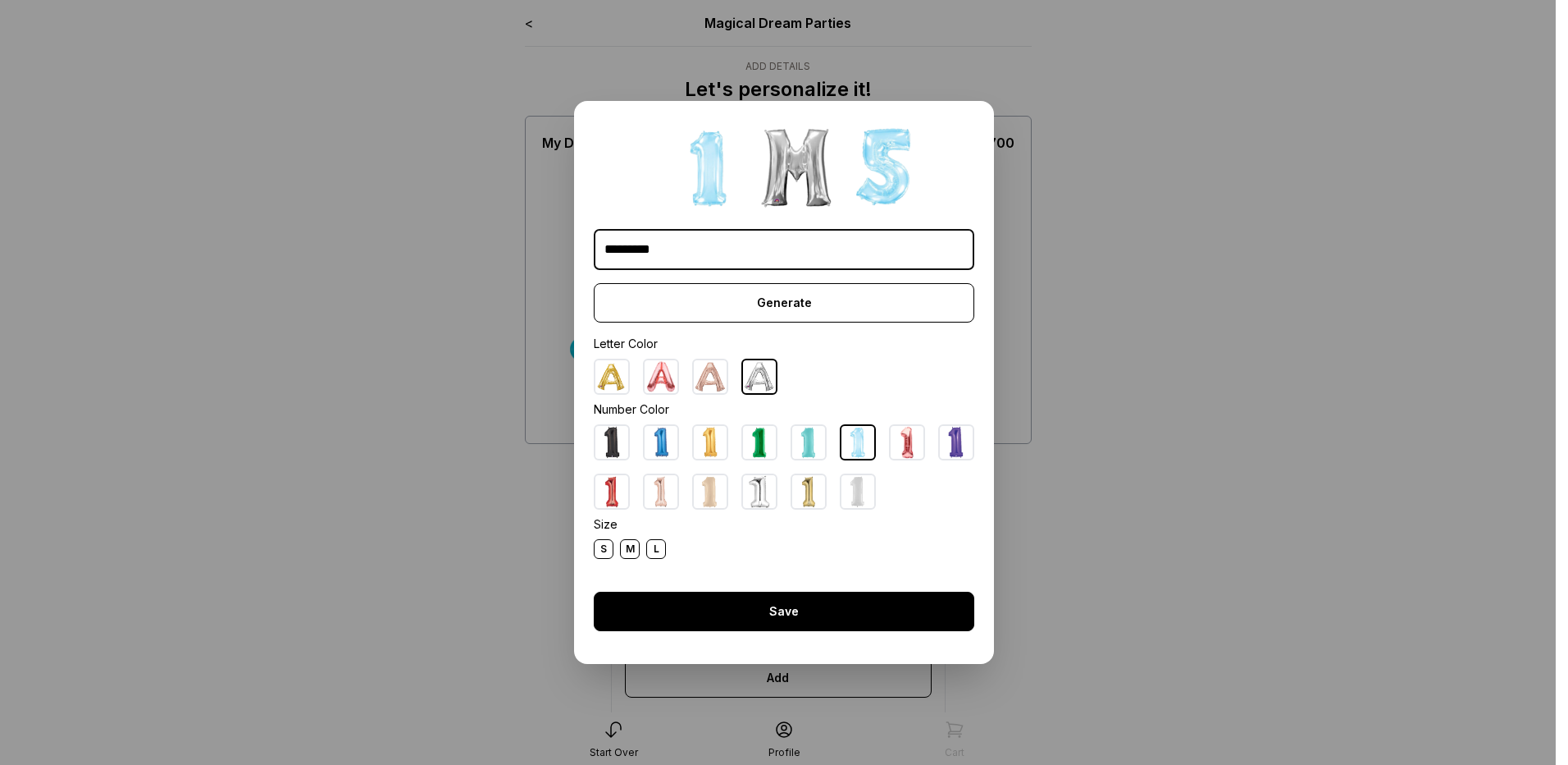
click at [814, 612] on div "Save" at bounding box center [784, 612] width 381 height 40
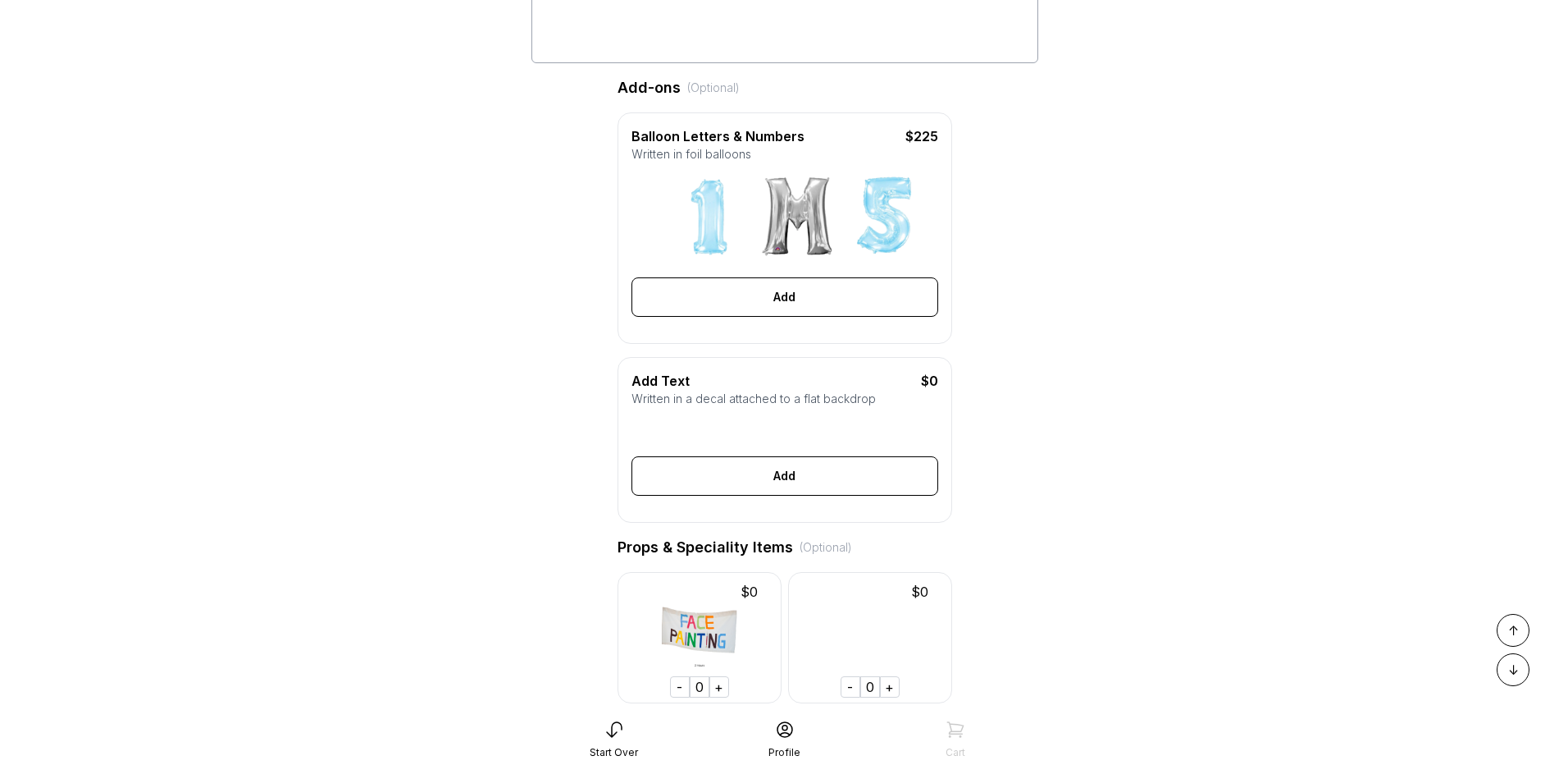
scroll to position [410, 0]
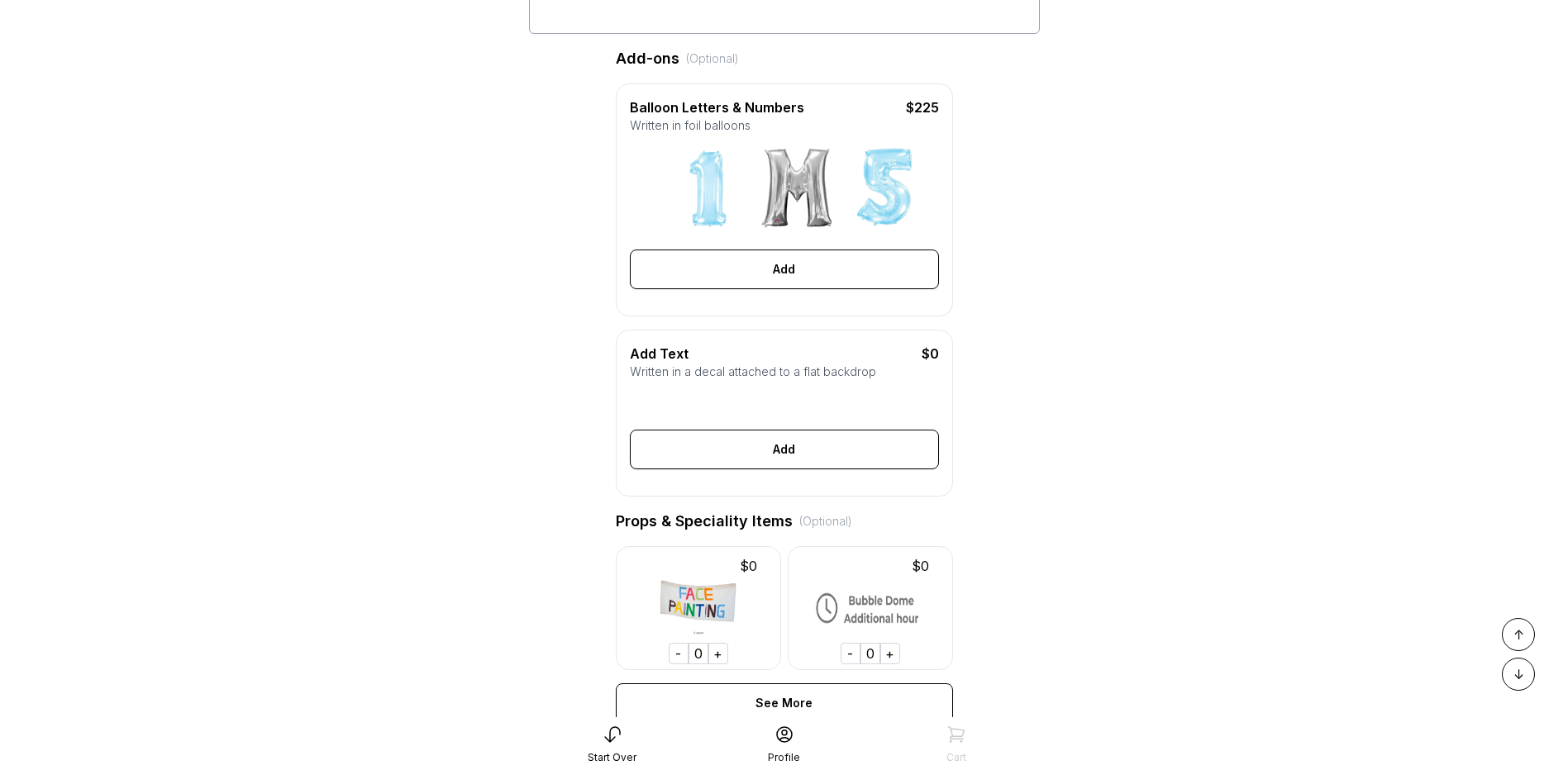
click at [802, 396] on div "Add Text $0 Written in a decal attached to a flat backdrop select font Color Si…" at bounding box center [784, 414] width 337 height 167
click at [792, 469] on div "Add" at bounding box center [784, 449] width 309 height 40
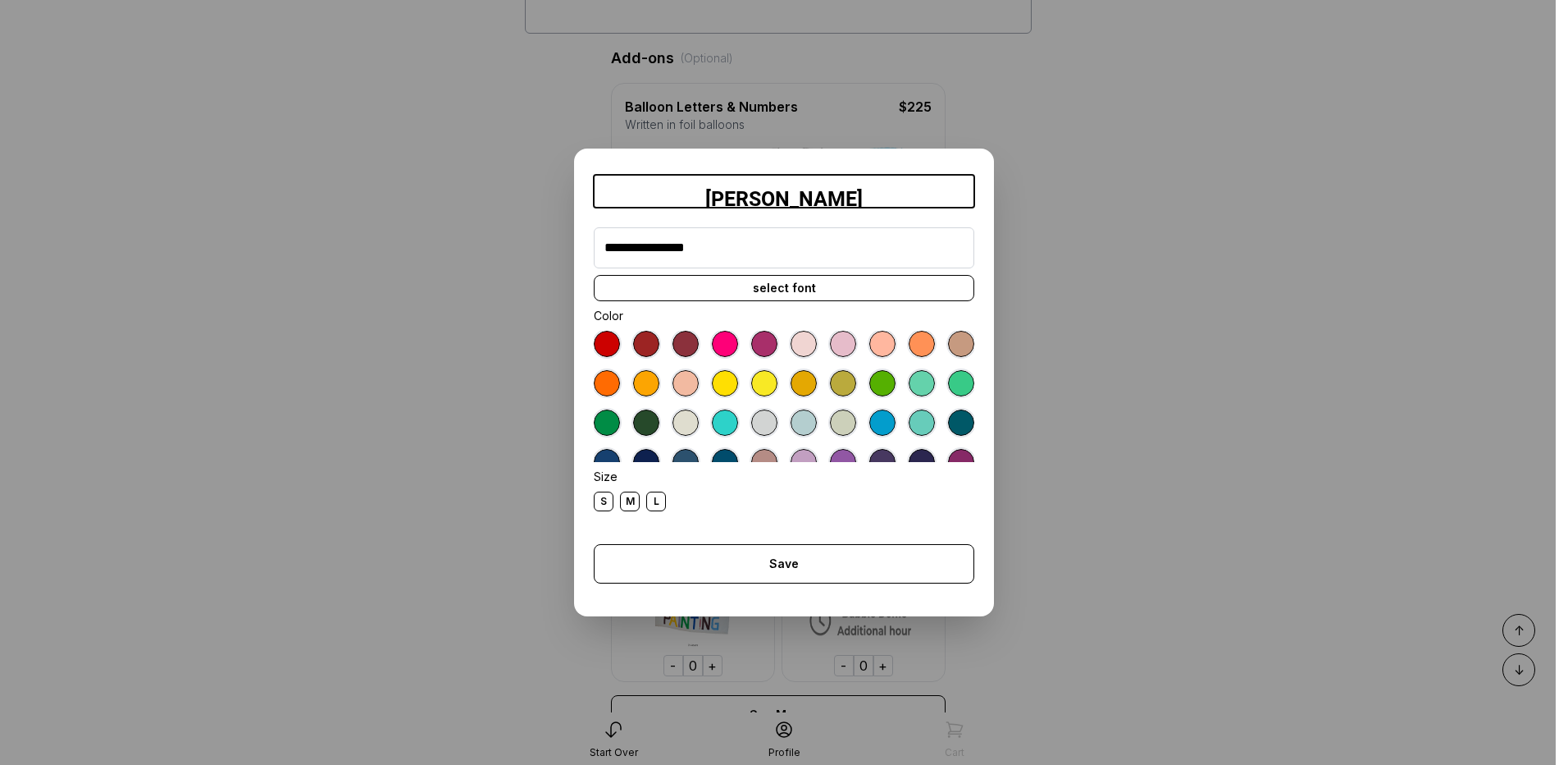
type input "**********"
click at [791, 291] on div "select font" at bounding box center [784, 288] width 381 height 26
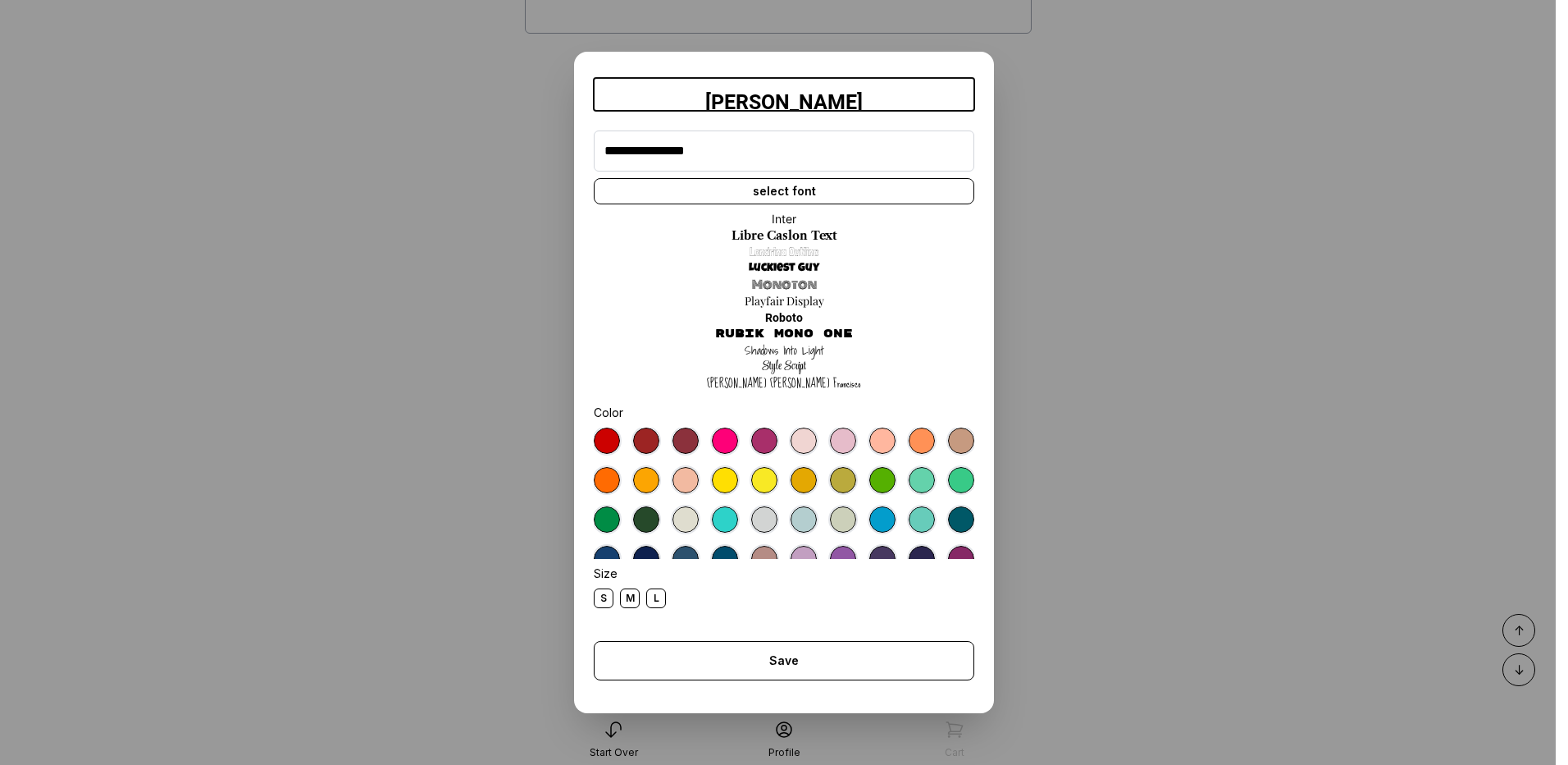
click at [767, 348] on link "Shadows Into Light" at bounding box center [785, 350] width 80 height 16
click at [779, 248] on link "Londrina Outline" at bounding box center [784, 252] width 69 height 16
click at [779, 215] on link "Inter" at bounding box center [784, 219] width 25 height 16
click at [777, 391] on link "Sue Ellen Francisco" at bounding box center [784, 383] width 154 height 16
click at [775, 356] on link "Shadows Into Light" at bounding box center [785, 350] width 80 height 16
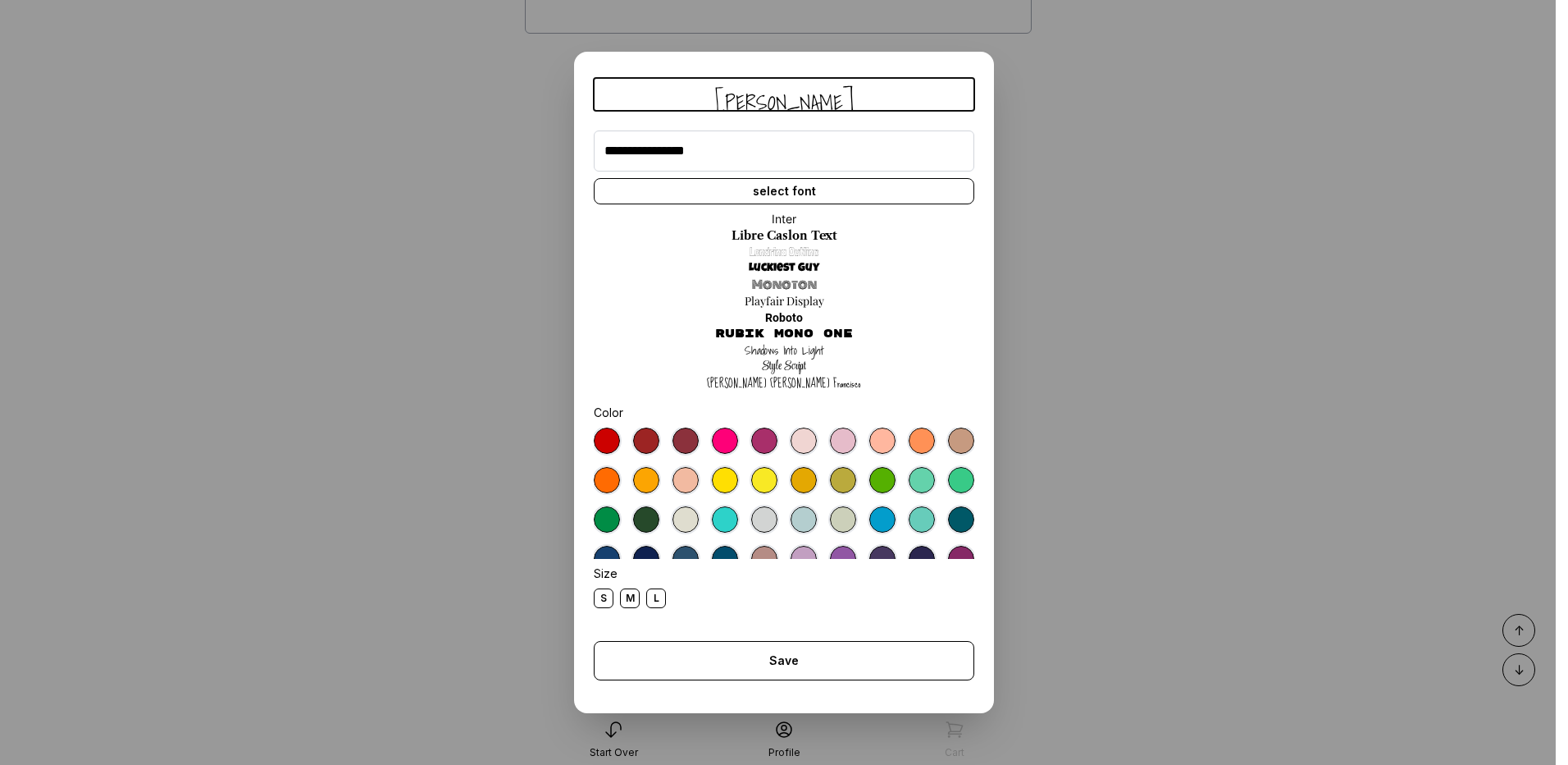
click at [775, 358] on link "Style Script" at bounding box center [784, 366] width 44 height 16
click at [771, 280] on link "Monoton" at bounding box center [784, 285] width 65 height 16
click at [795, 345] on link "Shadows Into Light" at bounding box center [785, 350] width 80 height 16
click at [792, 440] on div at bounding box center [803, 441] width 26 height 26
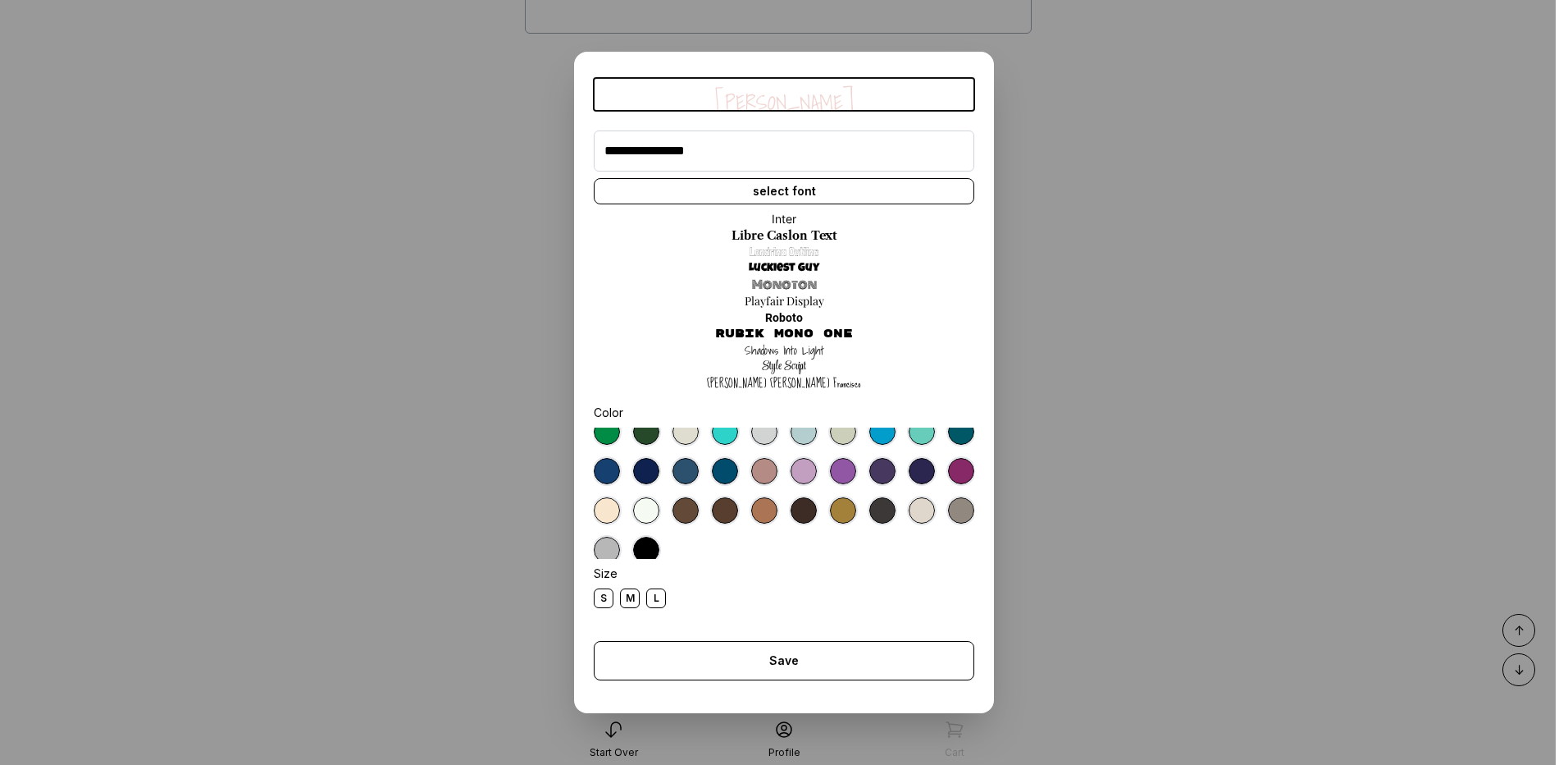
scroll to position [92, 0]
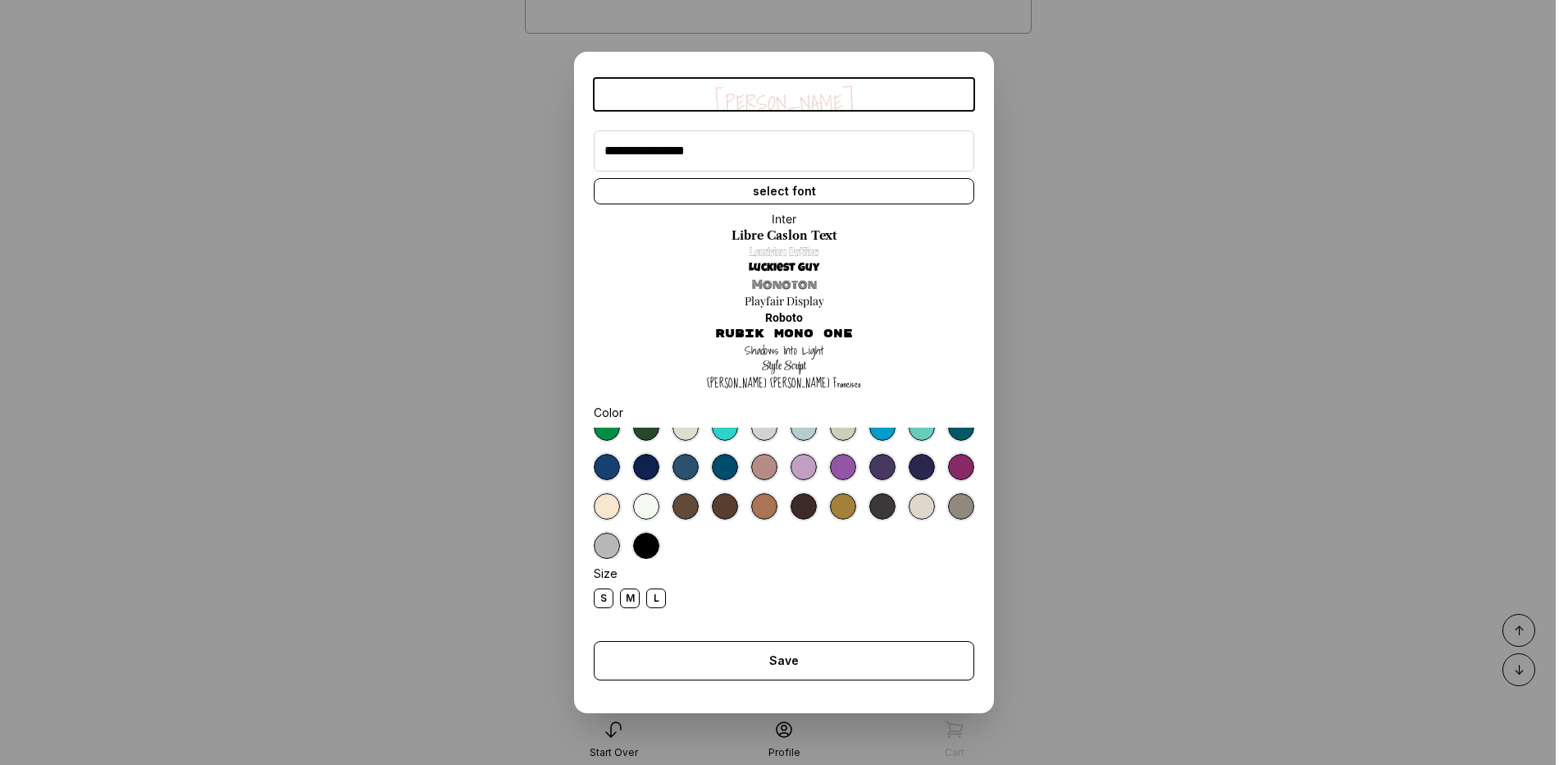
click at [616, 513] on div at bounding box center [784, 493] width 381 height 131
click at [830, 480] on div at bounding box center [842, 467] width 26 height 26
click at [738, 431] on div at bounding box center [725, 427] width 26 height 26
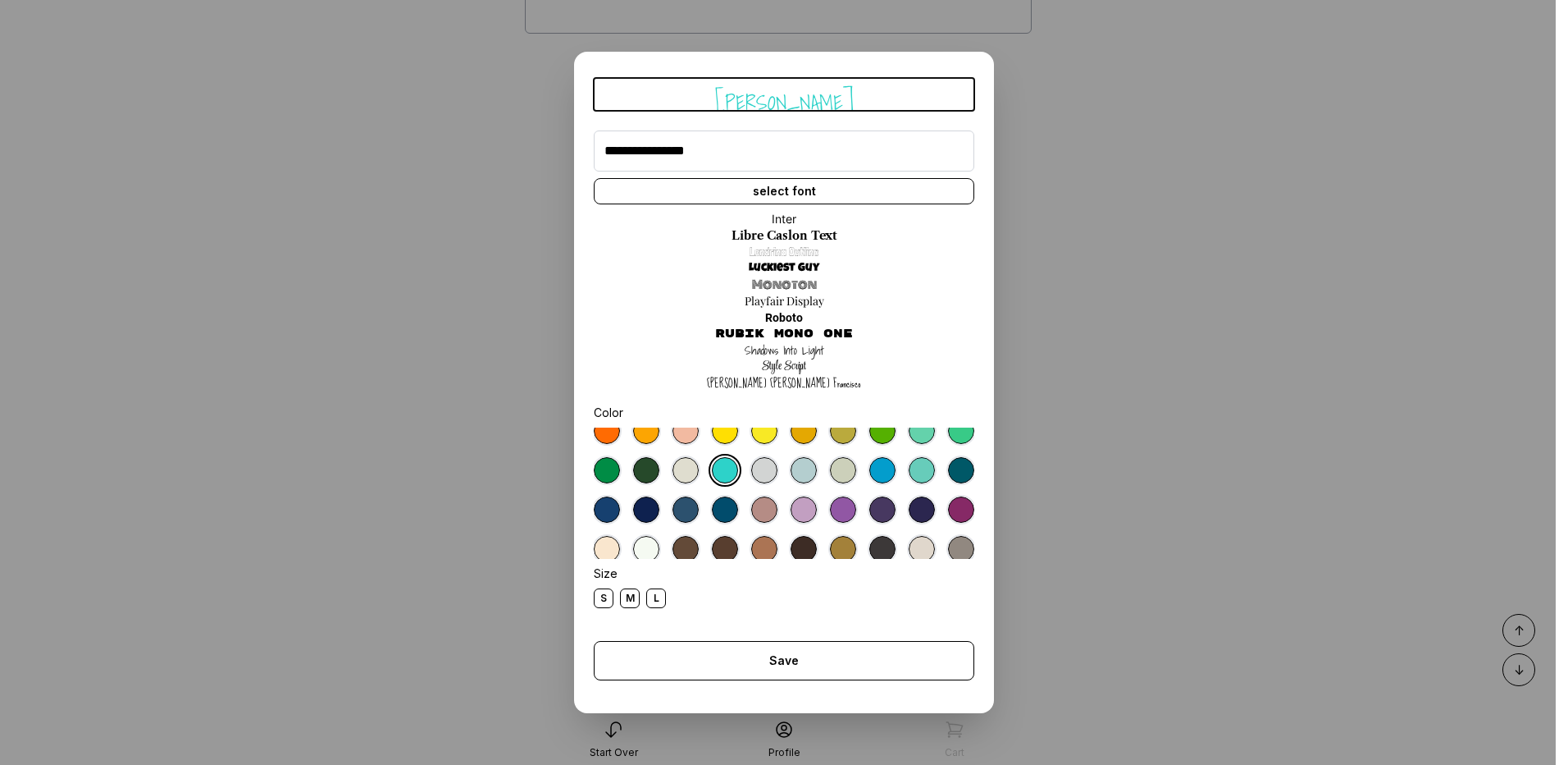
scroll to position [36, 0]
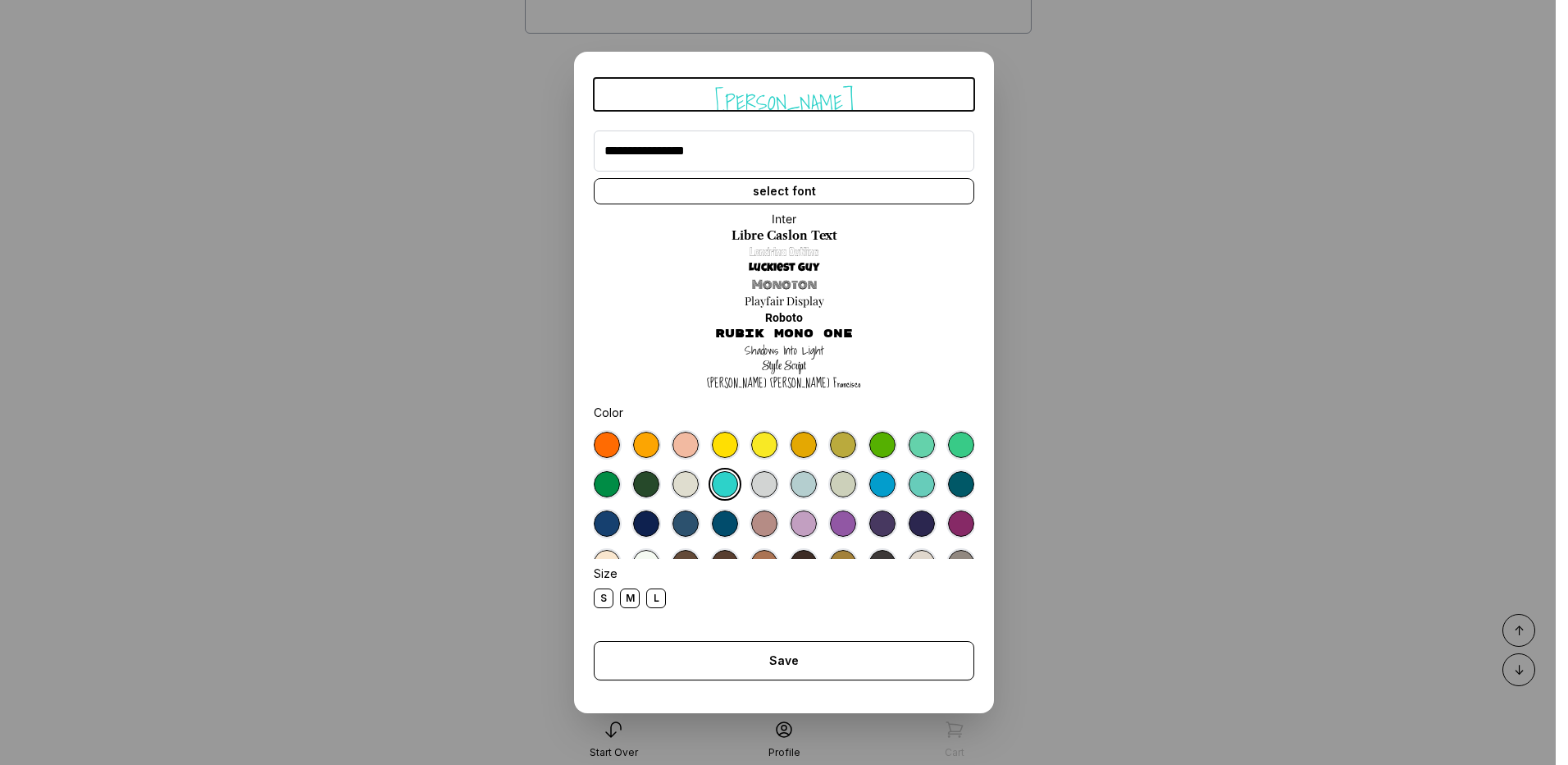
click at [817, 526] on div at bounding box center [803, 524] width 26 height 26
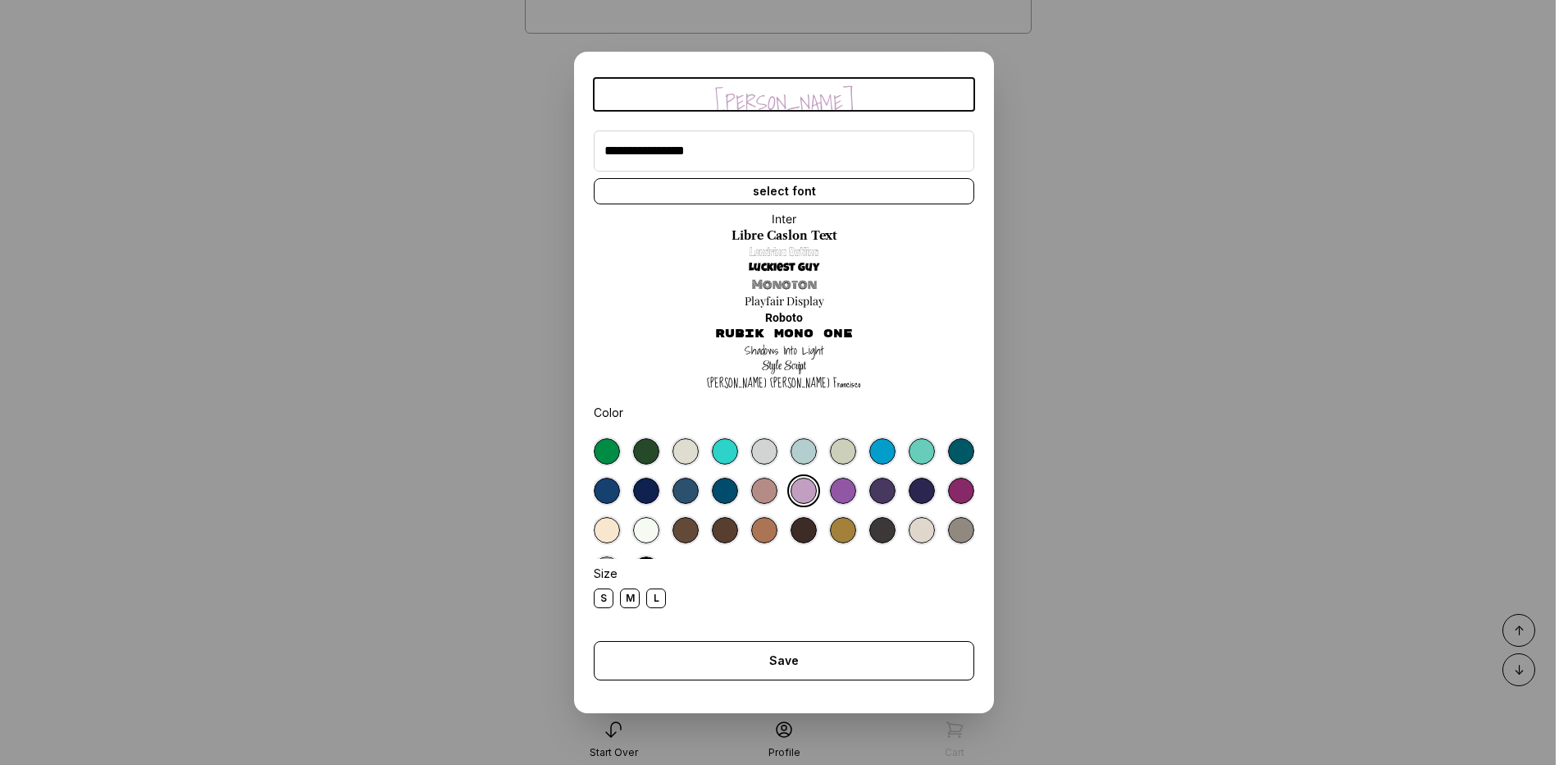
scroll to position [92, 0]
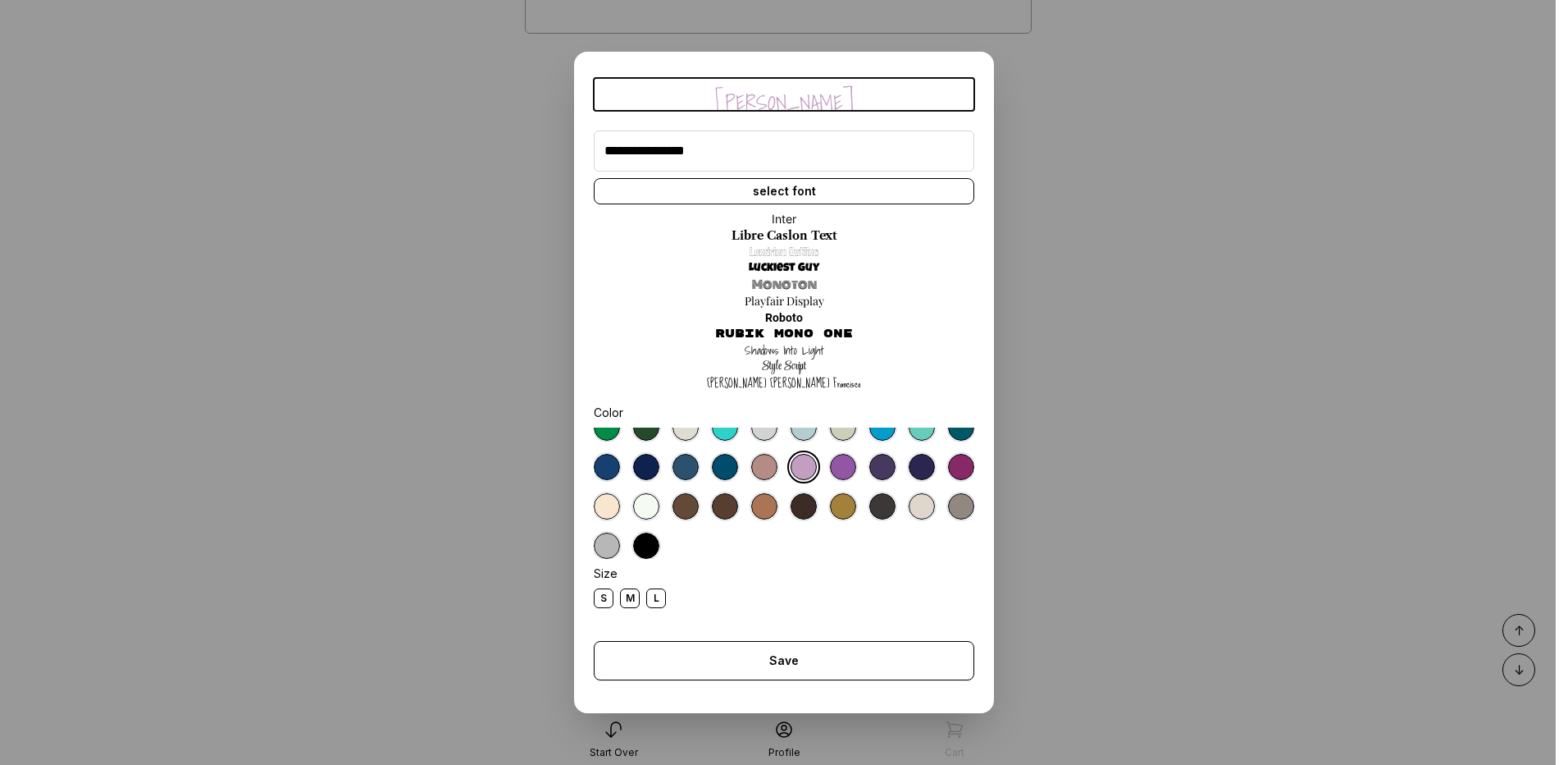
click at [830, 480] on div at bounding box center [842, 467] width 26 height 26
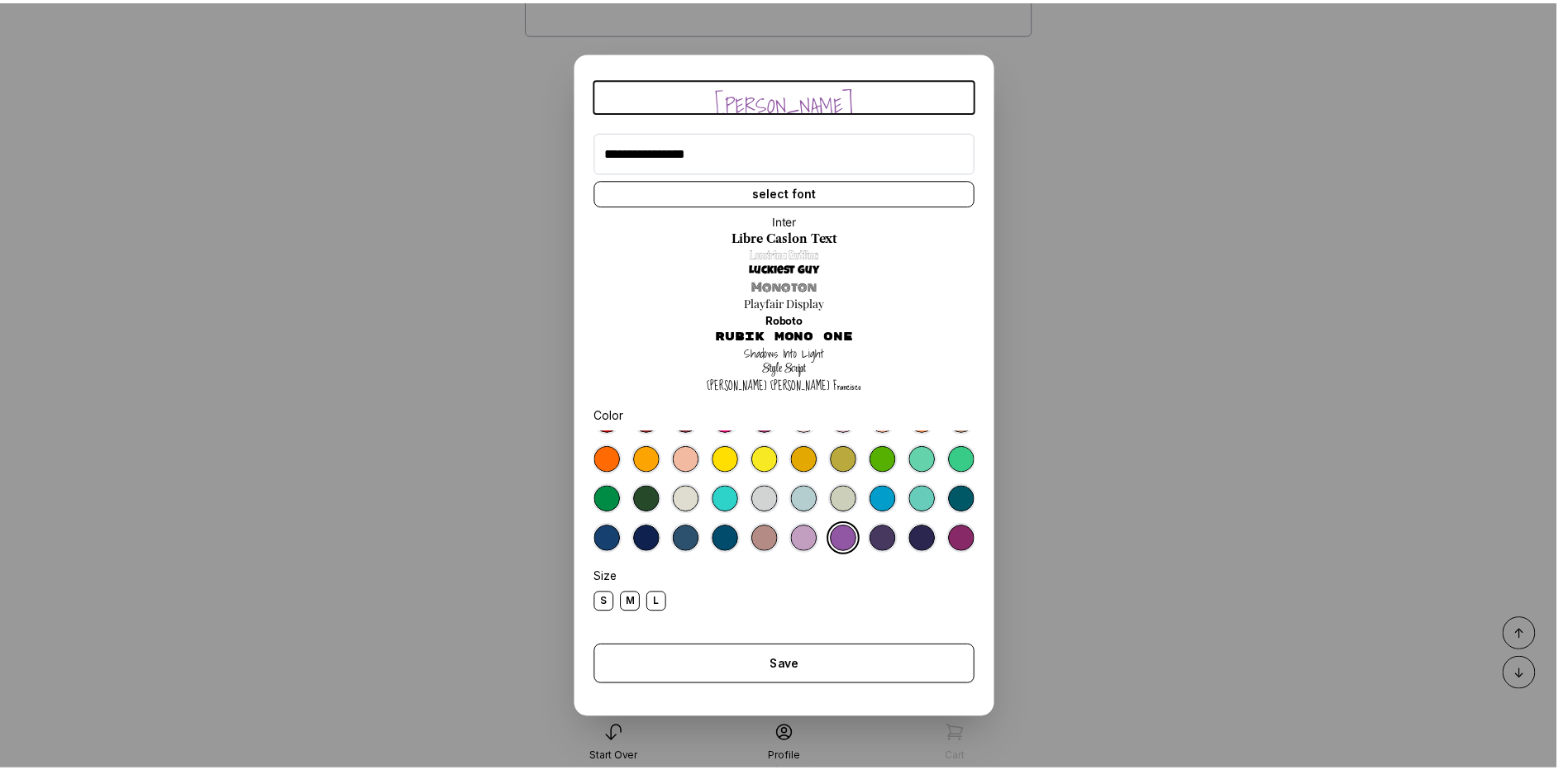
scroll to position [0, 0]
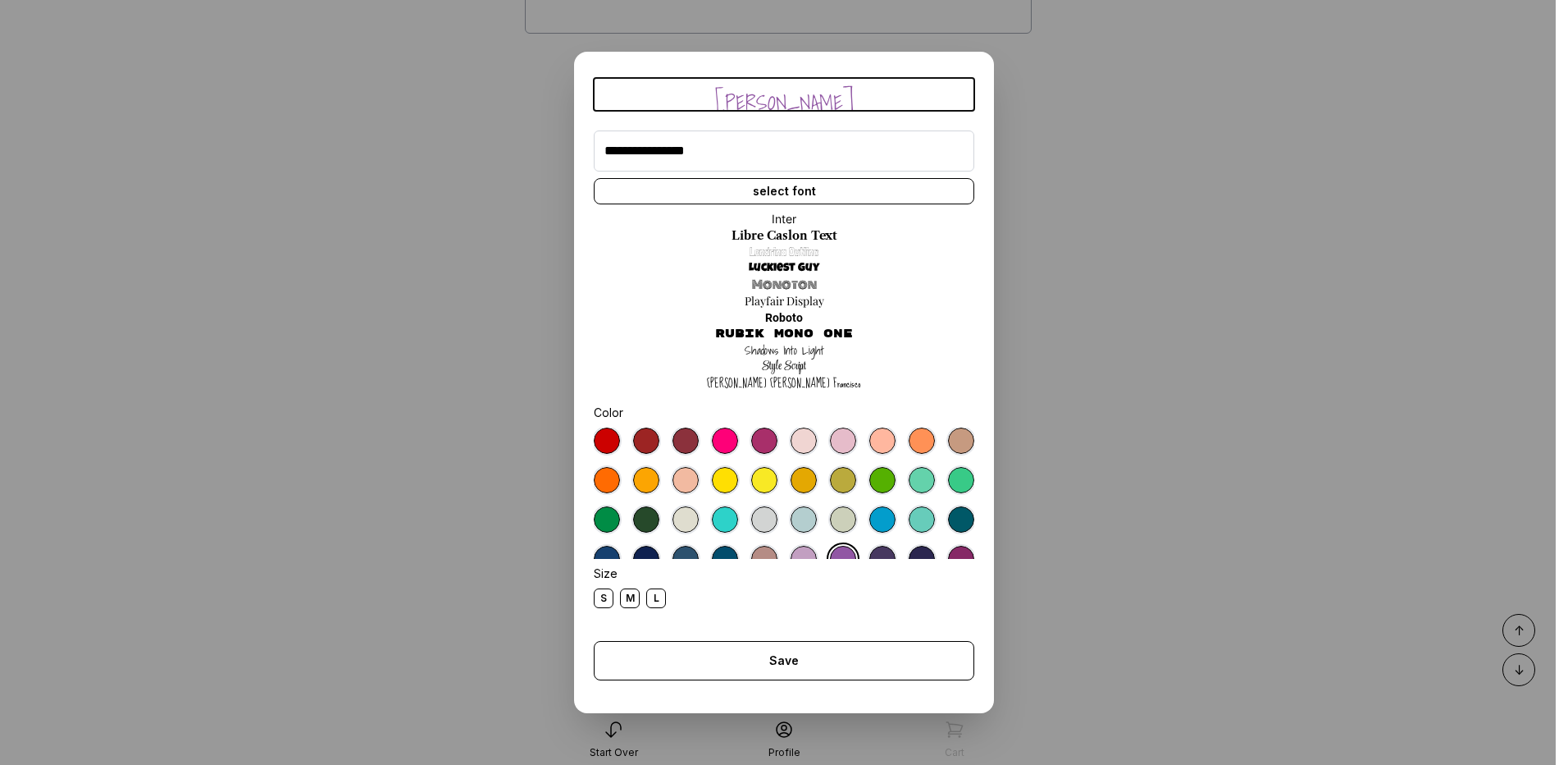
click at [803, 443] on div at bounding box center [803, 441] width 26 height 26
click at [850, 446] on div at bounding box center [784, 493] width 381 height 131
click at [835, 437] on div at bounding box center [842, 441] width 26 height 26
click at [649, 596] on div "L" at bounding box center [655, 598] width 19 height 19
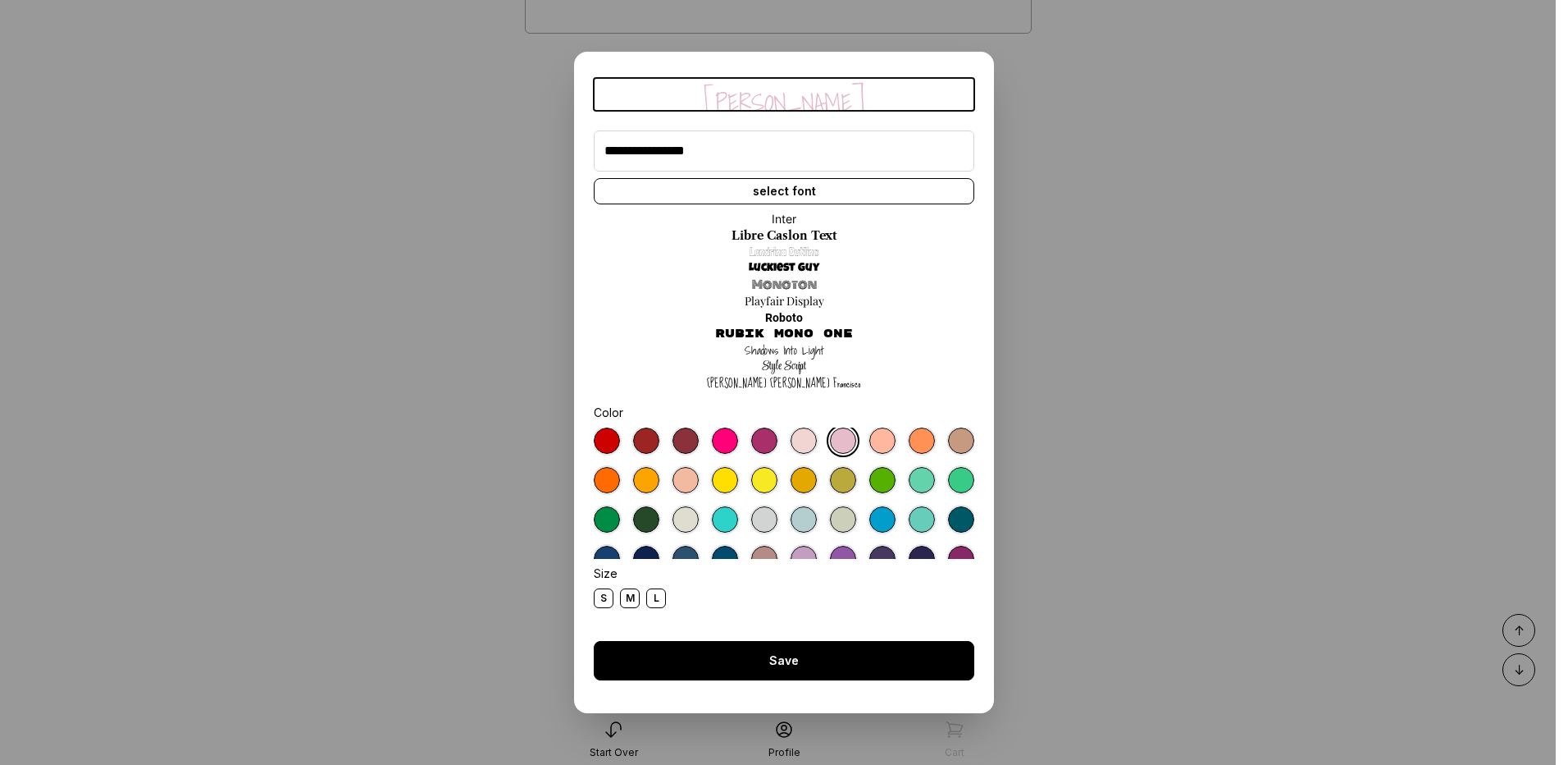
click at [768, 661] on div "Save" at bounding box center [784, 661] width 381 height 40
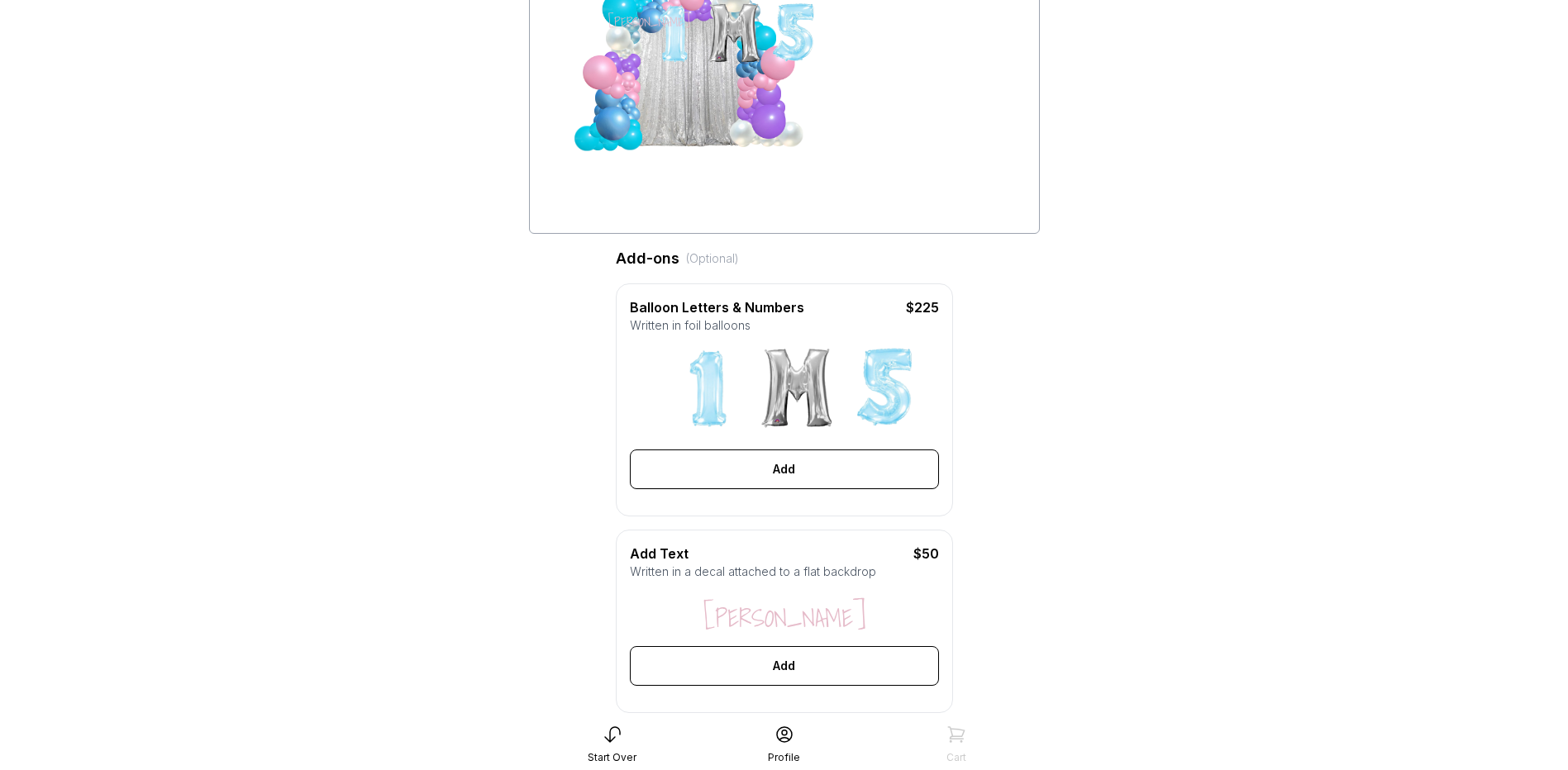
scroll to position [83, 0]
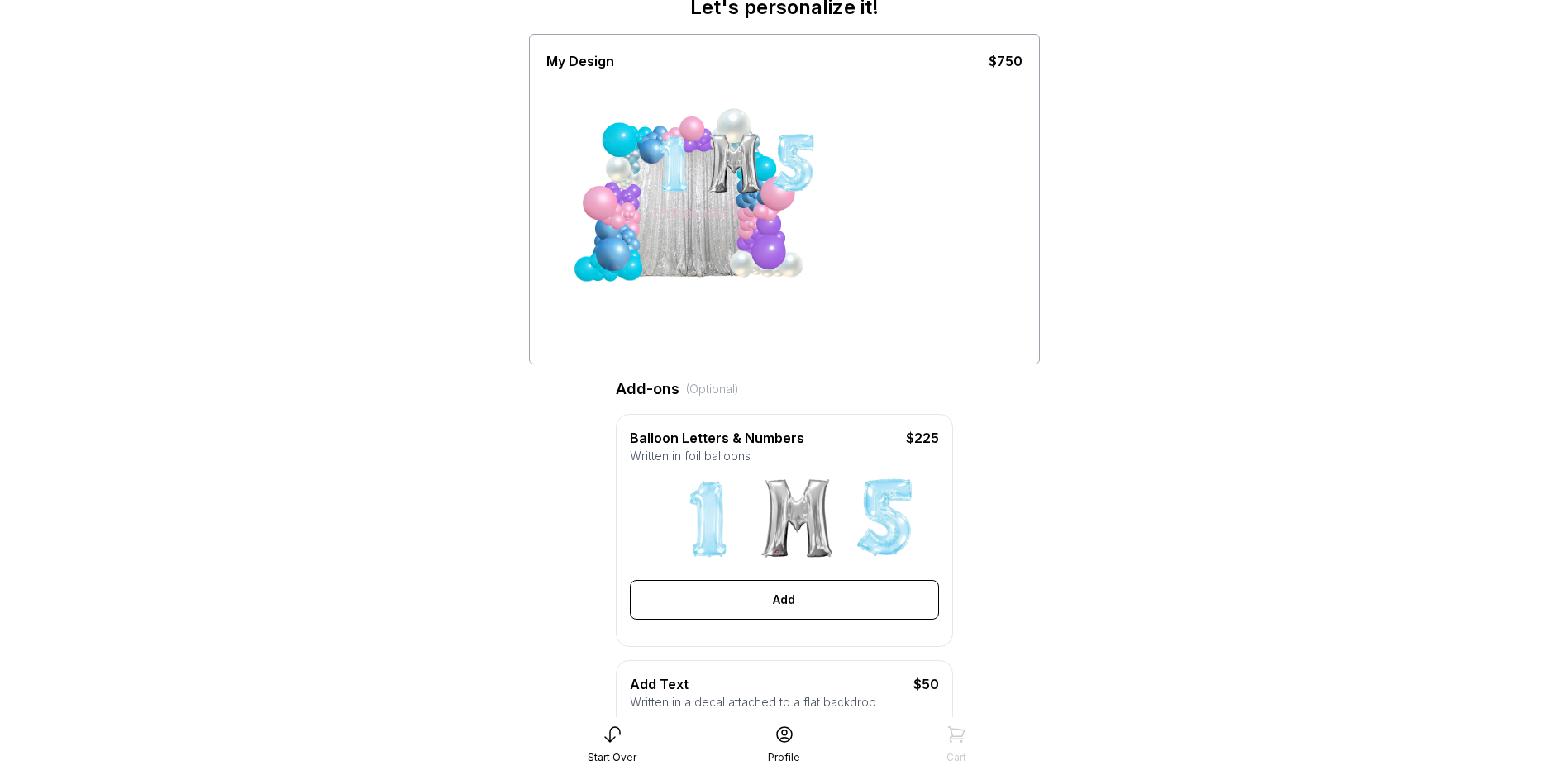
drag, startPoint x: 632, startPoint y: 149, endPoint x: 727, endPoint y: 252, distance: 140.1
click at [727, 257] on div "Madison Margeaux" at bounding box center [670, 217] width 124 height 145
drag, startPoint x: 727, startPoint y: 168, endPoint x: 677, endPoint y: 258, distance: 103.0
click at [673, 262] on div "Madison Margeaux" at bounding box center [670, 217] width 124 height 145
drag, startPoint x: 660, startPoint y: 226, endPoint x: 659, endPoint y: 214, distance: 12.0
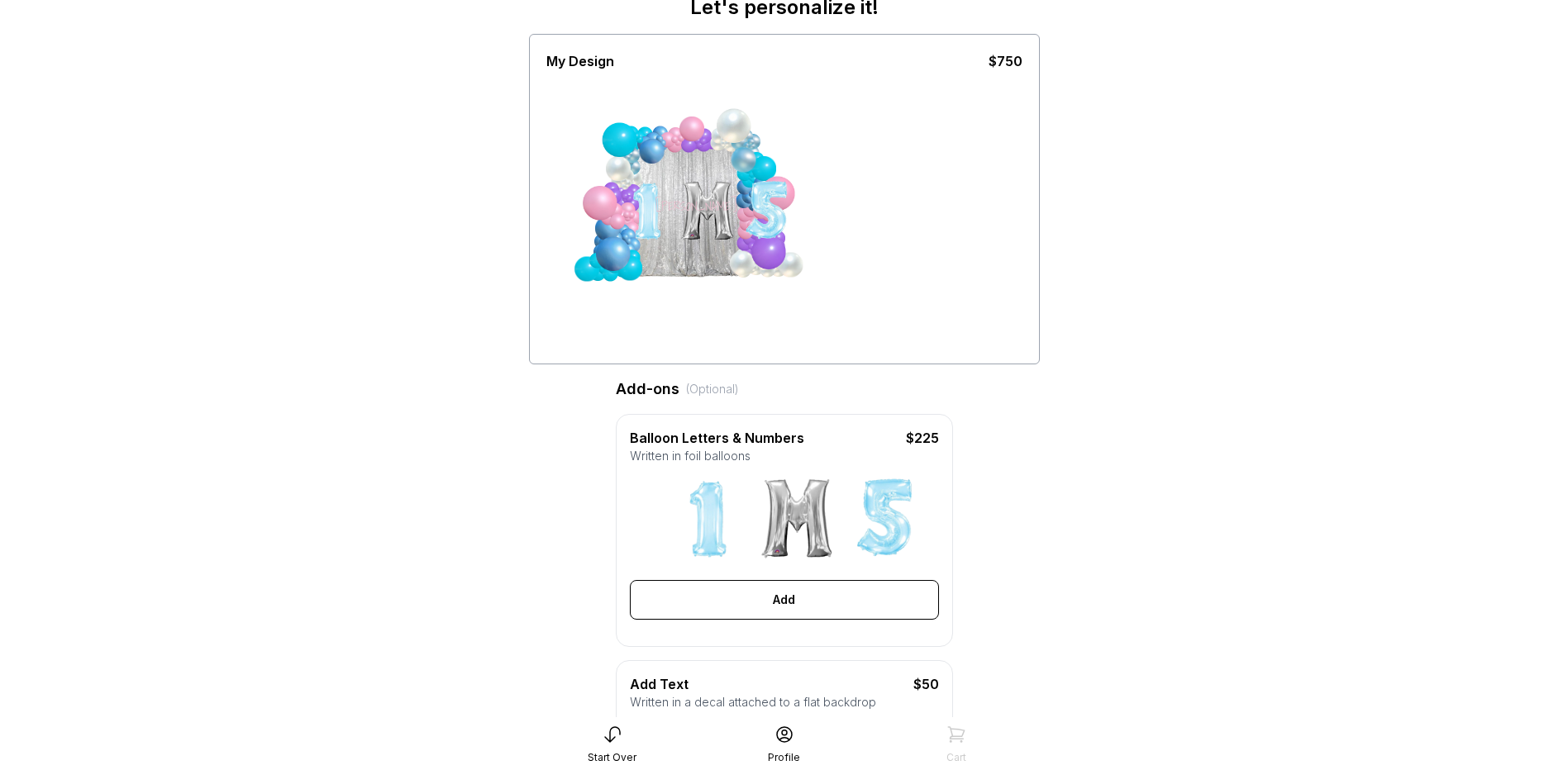
click at [660, 217] on div at bounding box center [647, 211] width 62 height 62
click at [628, 221] on div at bounding box center [647, 206] width 62 height 62
click at [648, 213] on div at bounding box center [647, 206] width 62 height 62
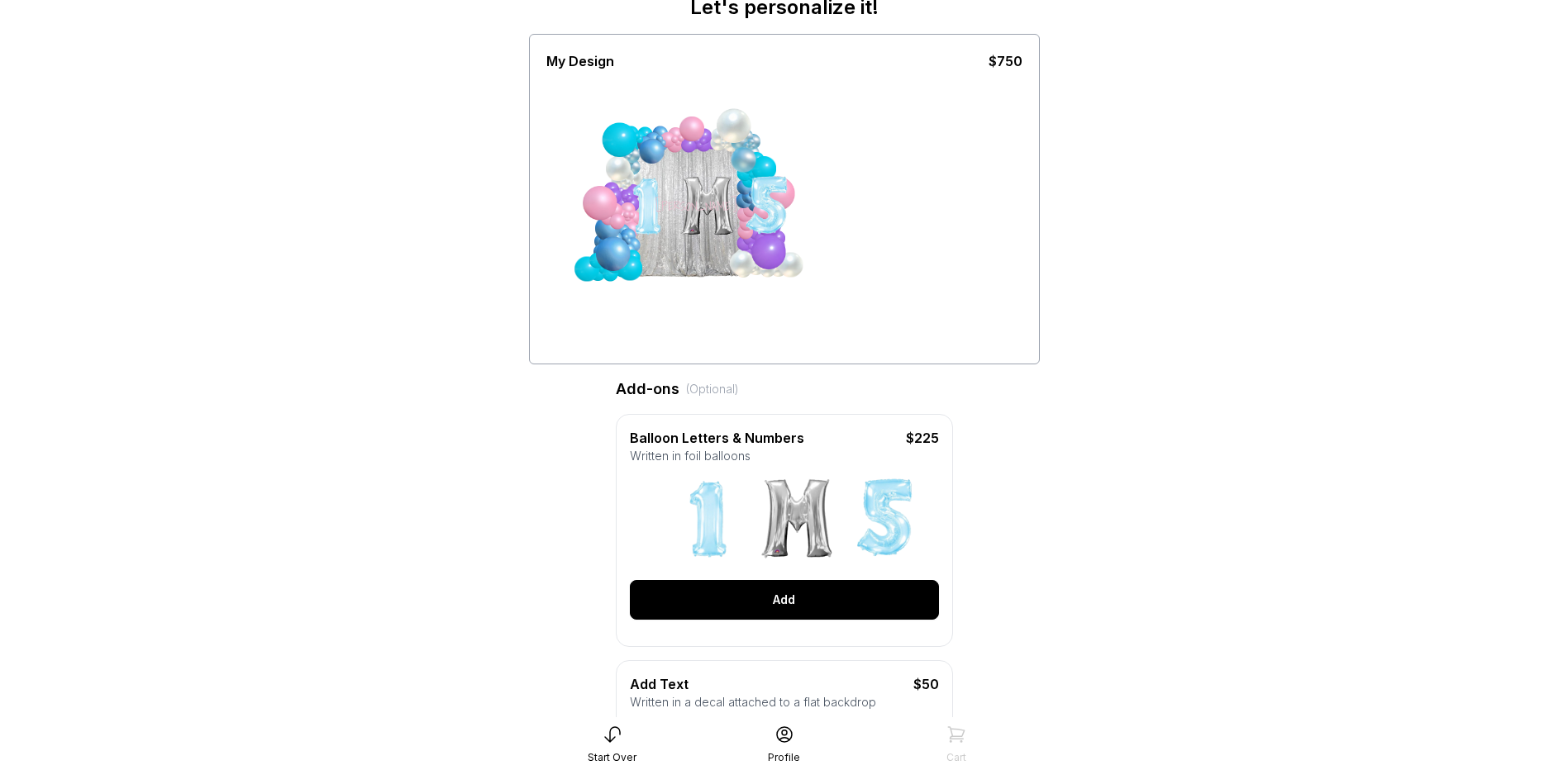
click at [771, 607] on div "Add" at bounding box center [784, 599] width 309 height 40
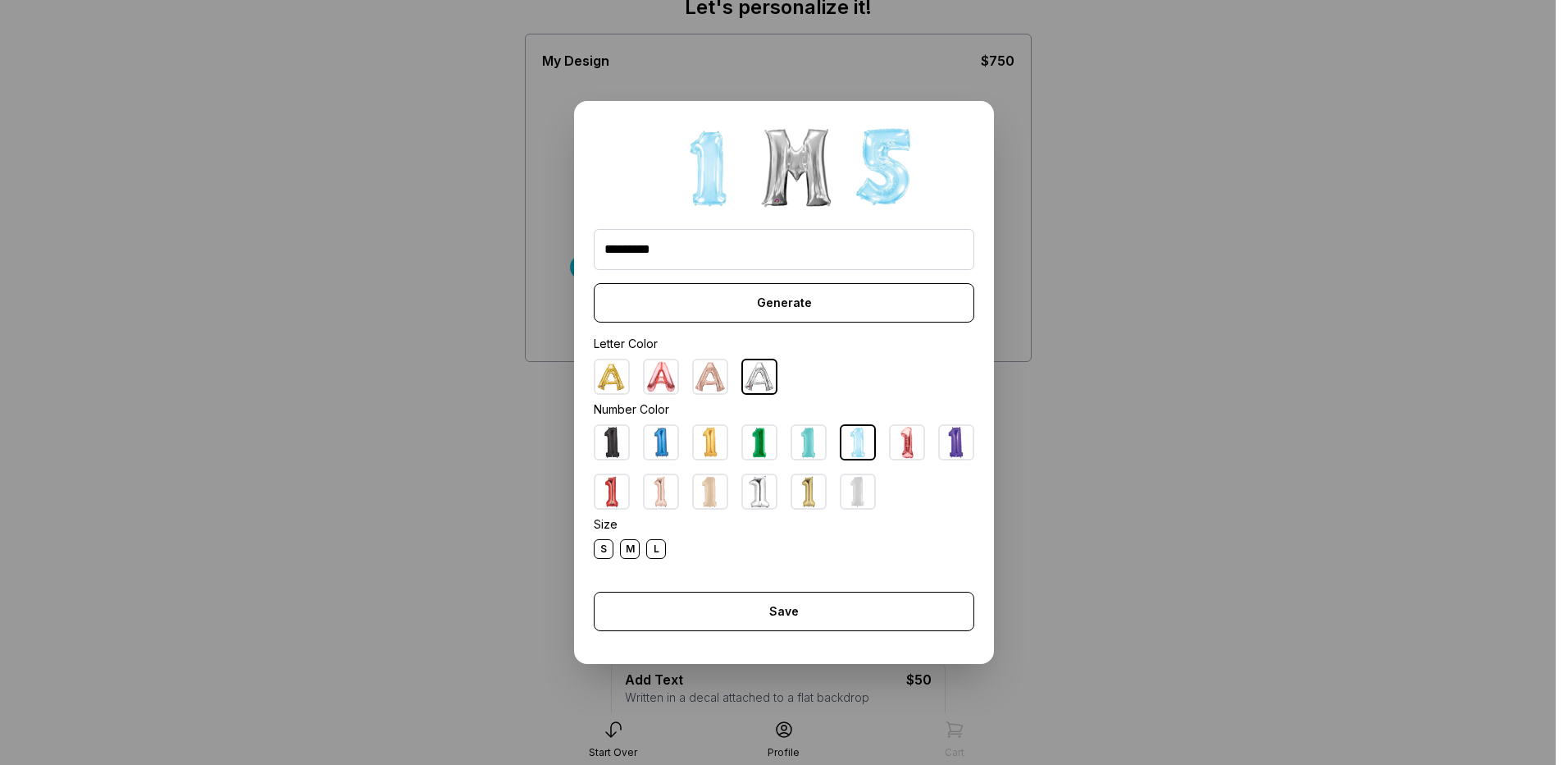
click at [756, 171] on img at bounding box center [797, 168] width 82 height 82
click at [761, 169] on img at bounding box center [797, 168] width 82 height 82
click at [626, 251] on input "*****" at bounding box center [784, 249] width 381 height 41
click at [633, 248] on input "****" at bounding box center [784, 249] width 381 height 41
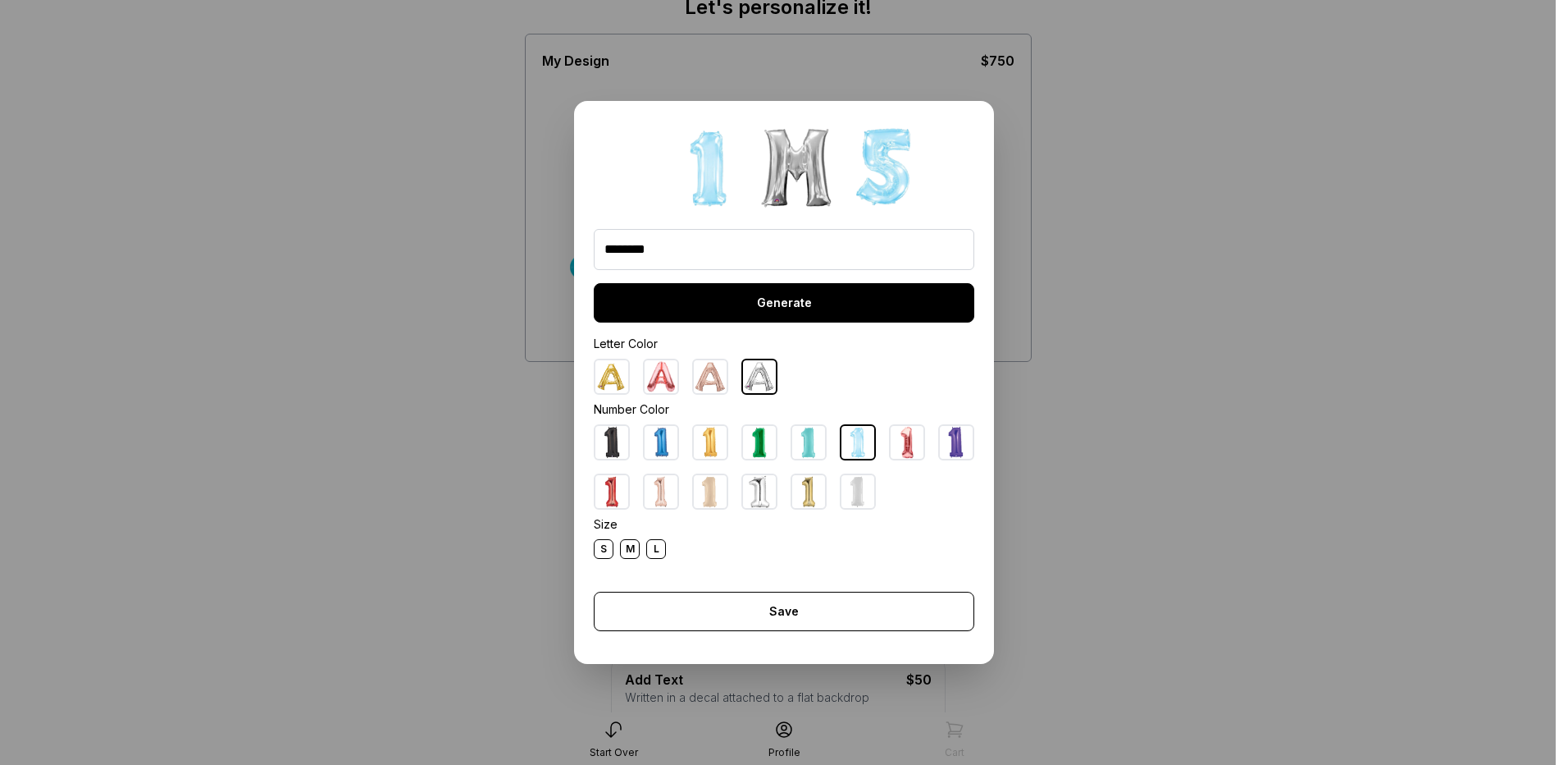
type input "****"
click at [775, 311] on div "Generate" at bounding box center [784, 302] width 381 height 40
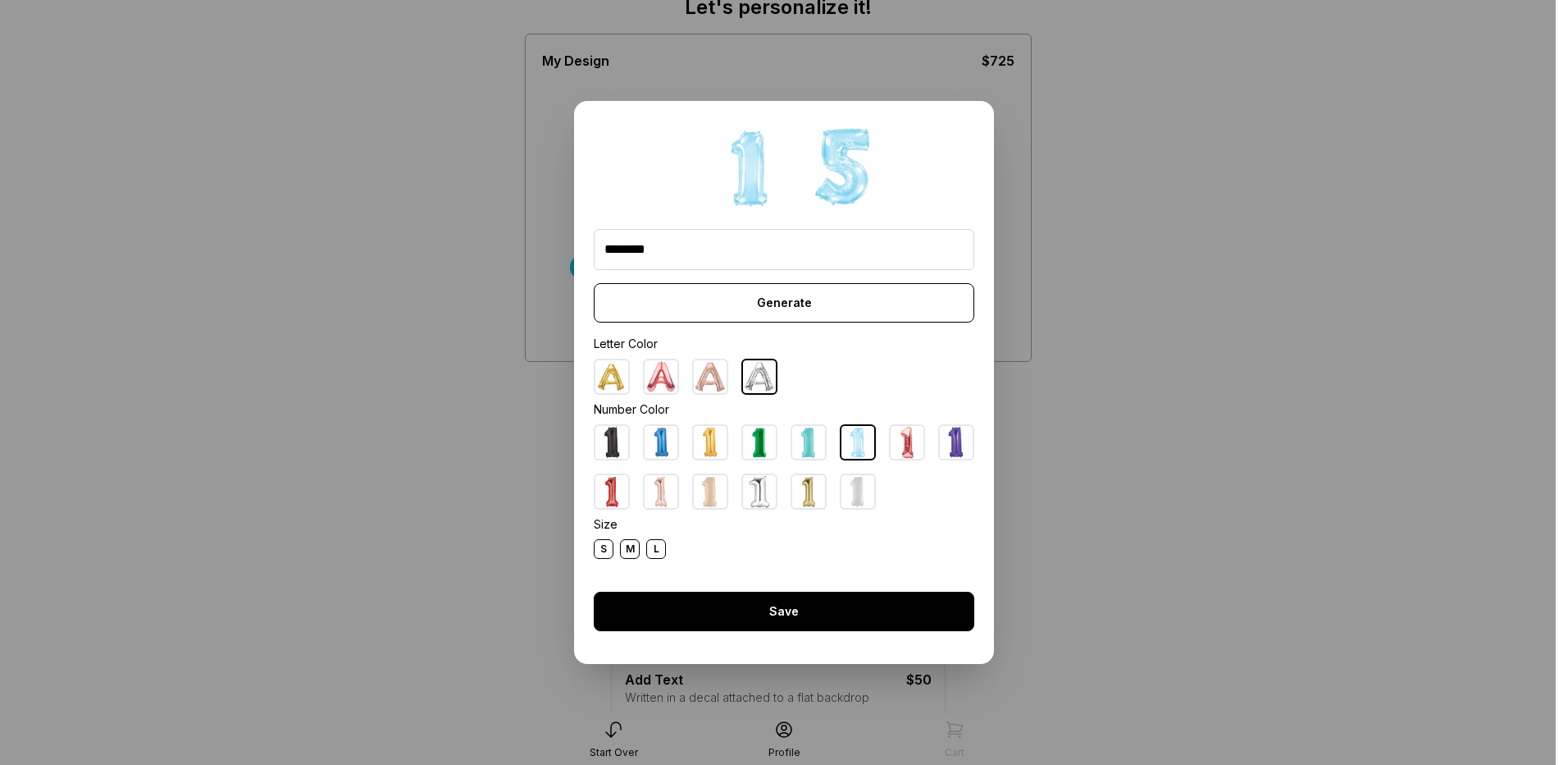
click at [803, 618] on div "Save" at bounding box center [784, 612] width 381 height 40
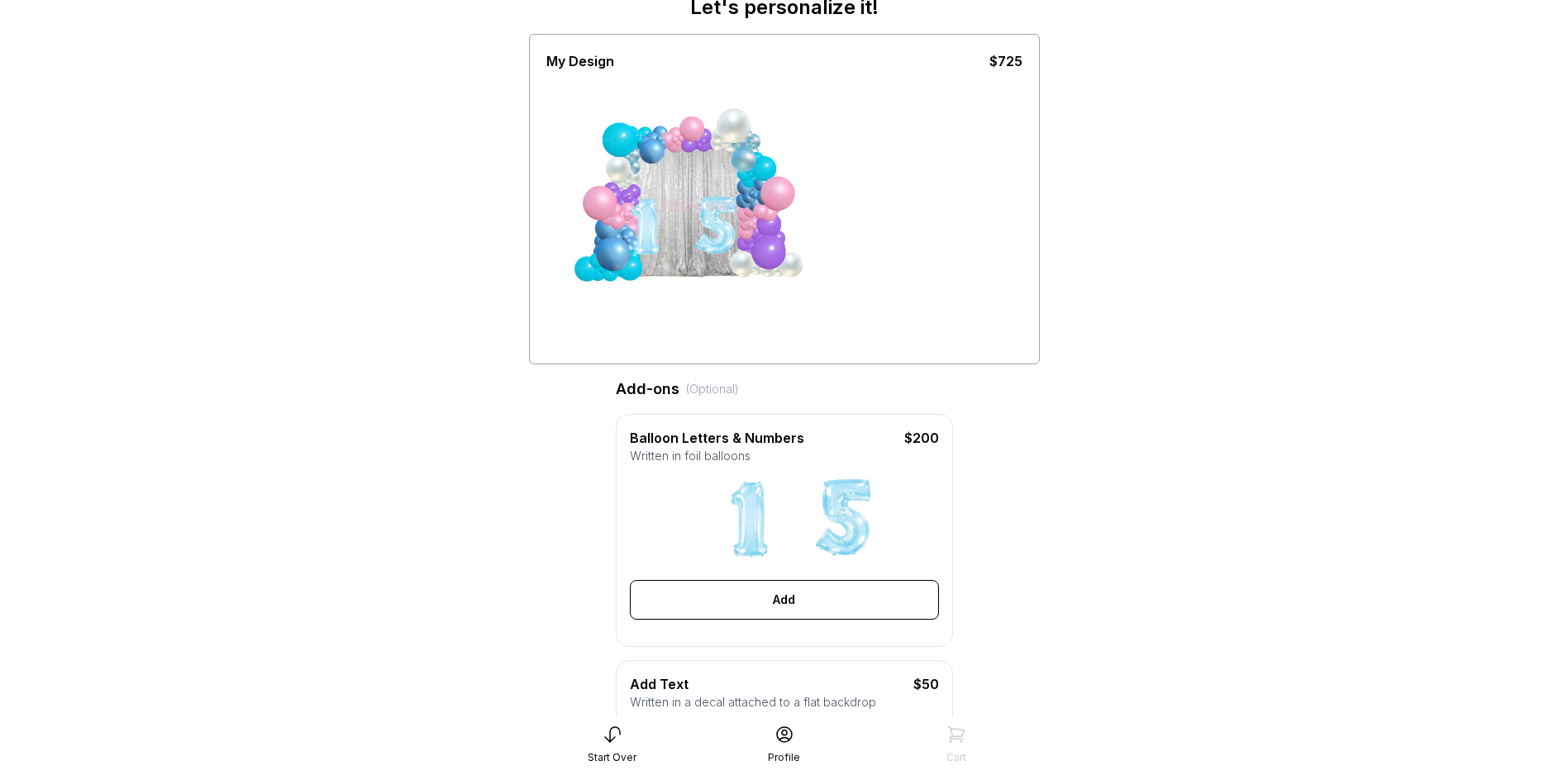
drag, startPoint x: 704, startPoint y: 195, endPoint x: 702, endPoint y: 235, distance: 40.0
click at [702, 235] on div at bounding box center [717, 227] width 62 height 62
drag, startPoint x: 692, startPoint y: 206, endPoint x: 680, endPoint y: 159, distance: 48.5
click at [680, 159] on div "Madison Margeaux" at bounding box center [670, 217] width 124 height 145
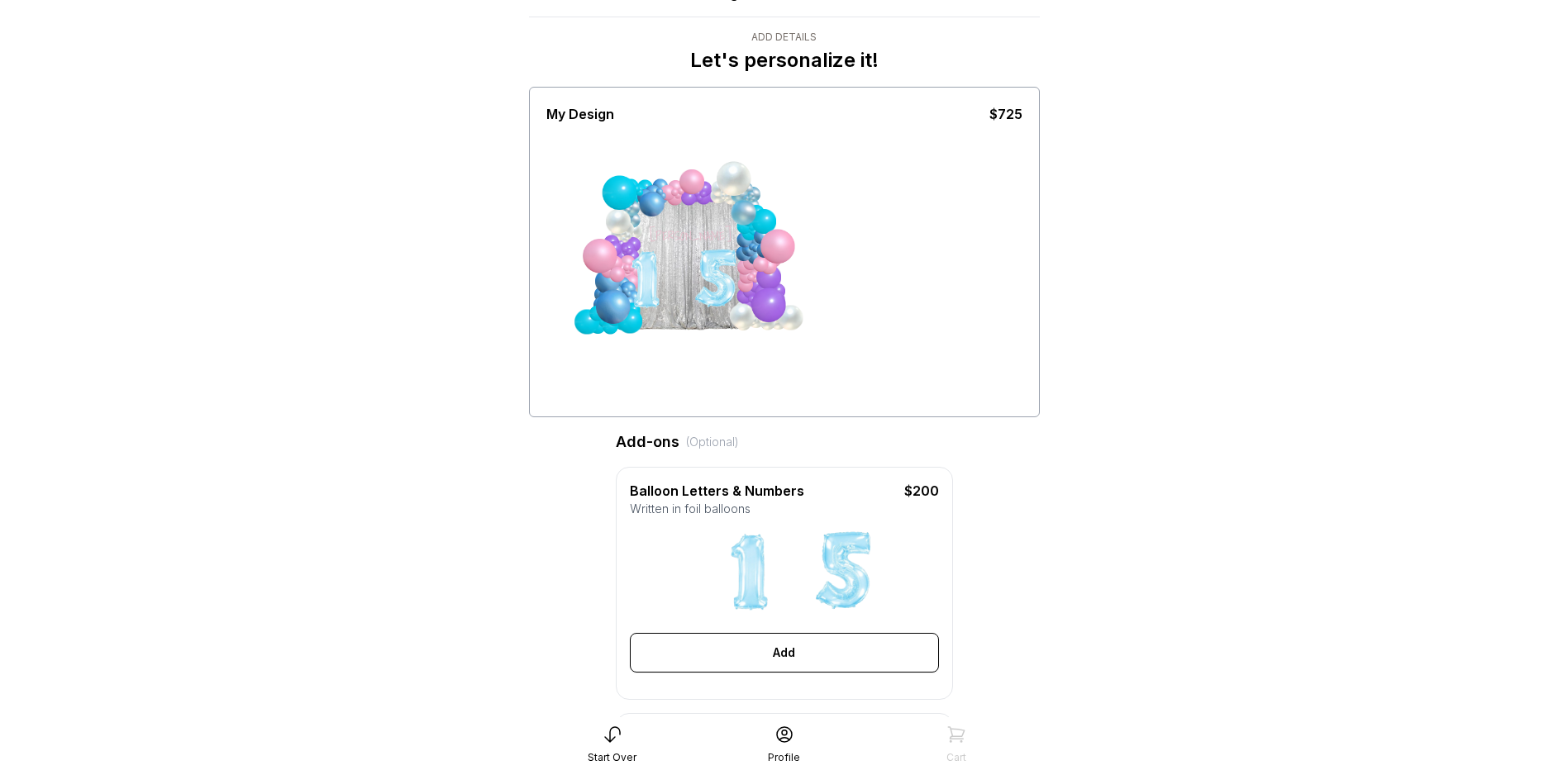
scroll to position [0, 0]
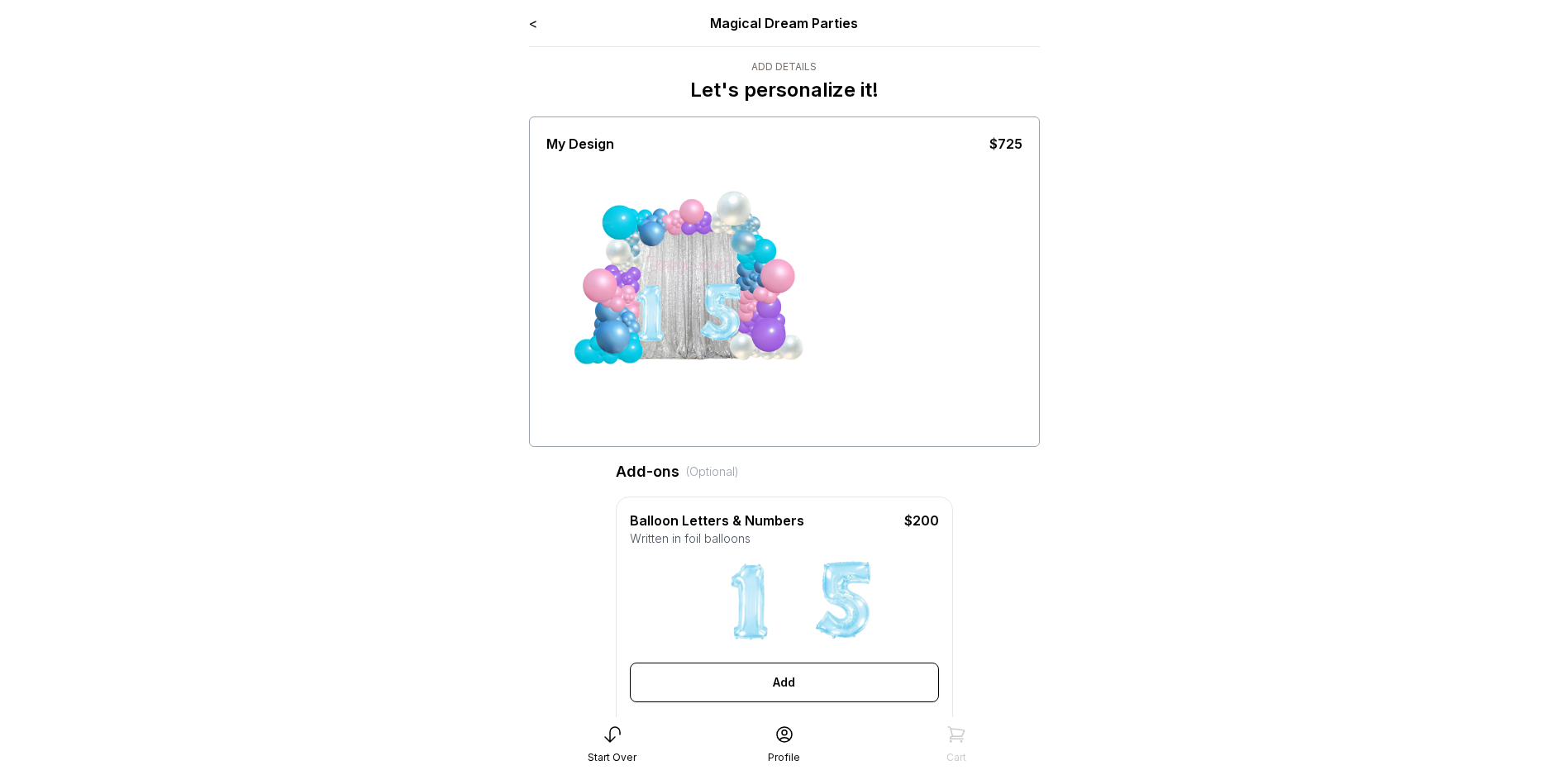
drag, startPoint x: 650, startPoint y: 307, endPoint x: 659, endPoint y: 316, distance: 12.7
click at [659, 316] on div at bounding box center [650, 313] width 62 height 62
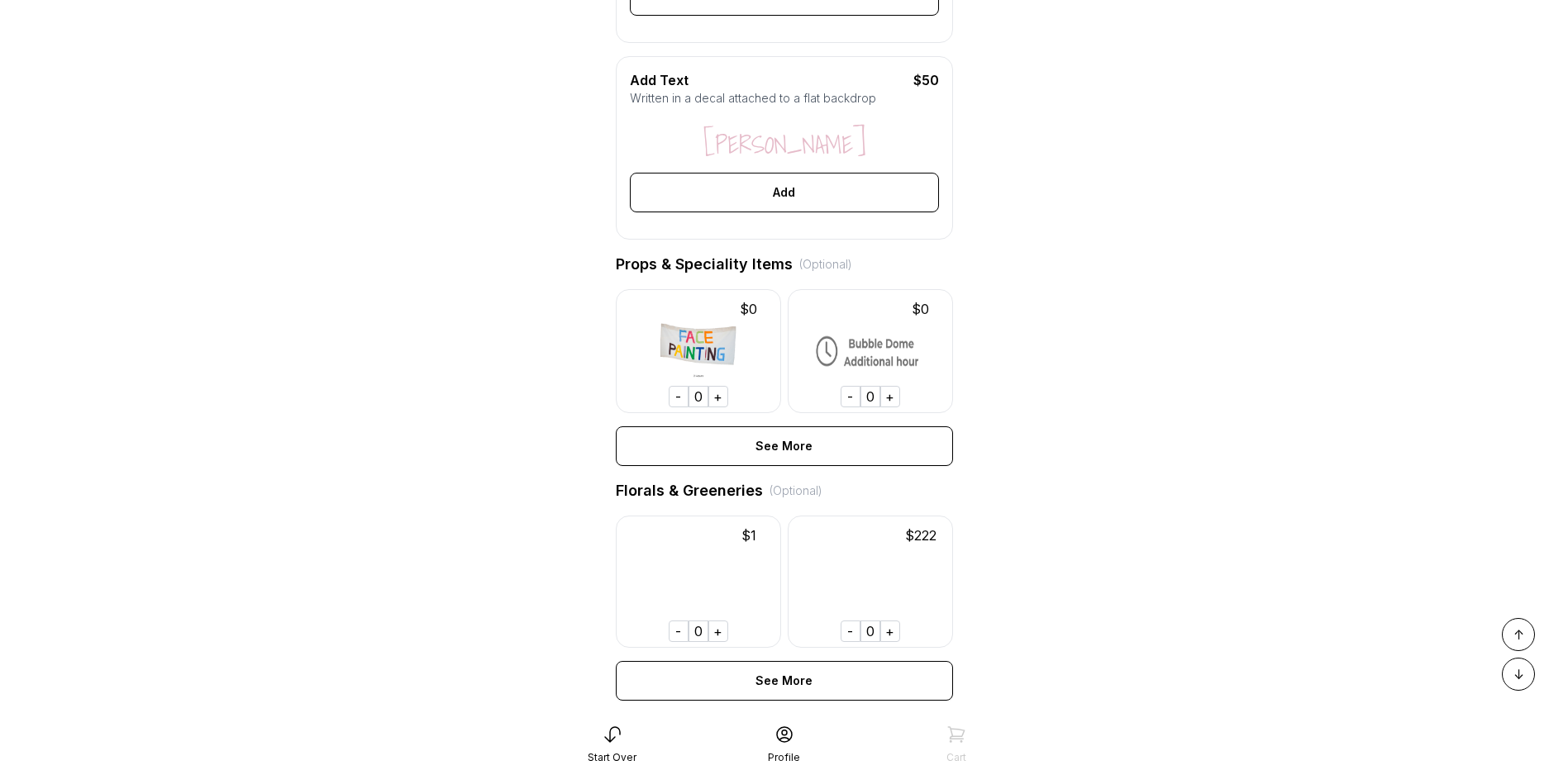
scroll to position [744, 0]
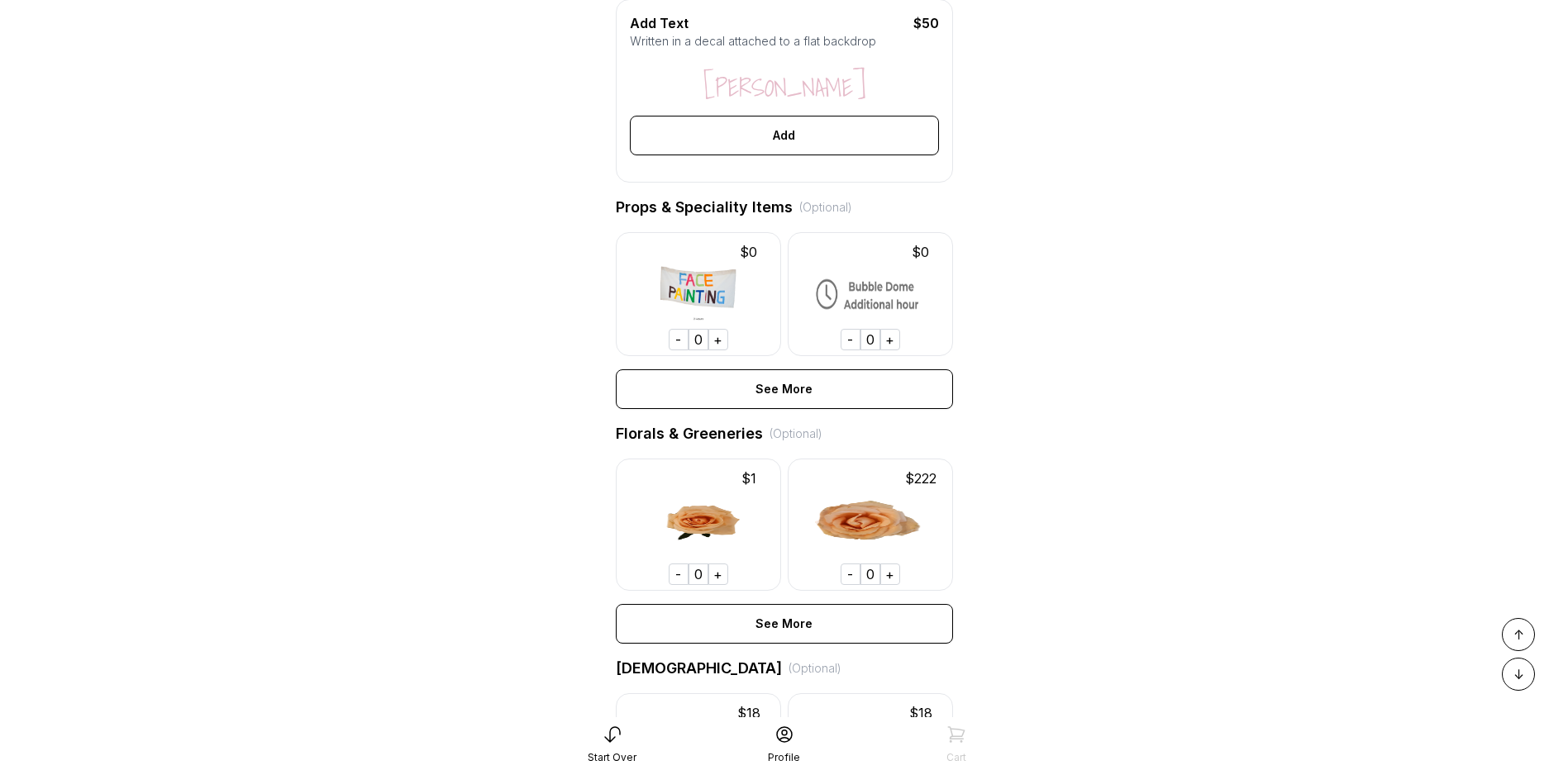
click at [717, 350] on div "+" at bounding box center [717, 339] width 20 height 21
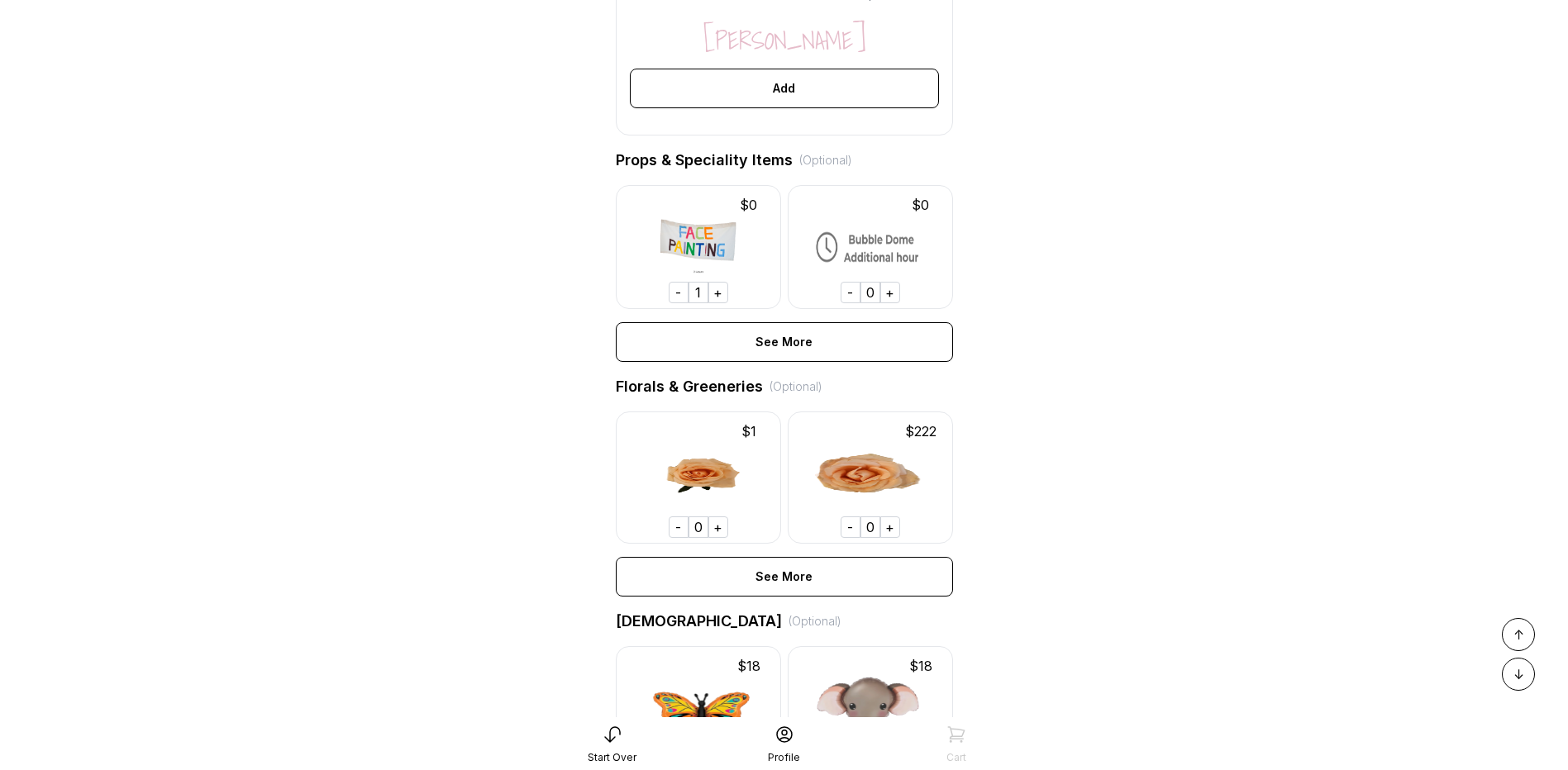
scroll to position [826, 0]
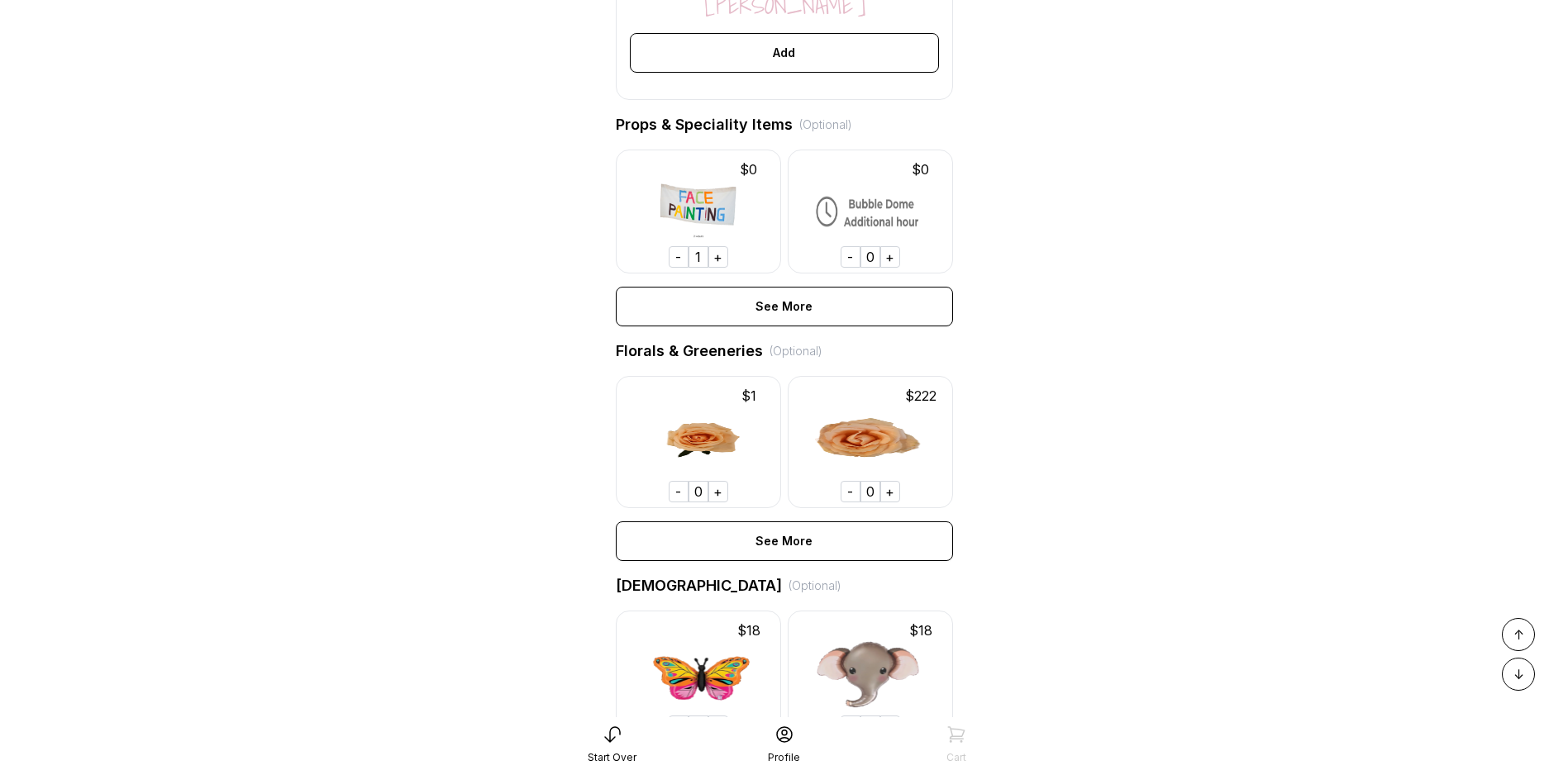
click at [888, 268] on div "+" at bounding box center [890, 257] width 20 height 21
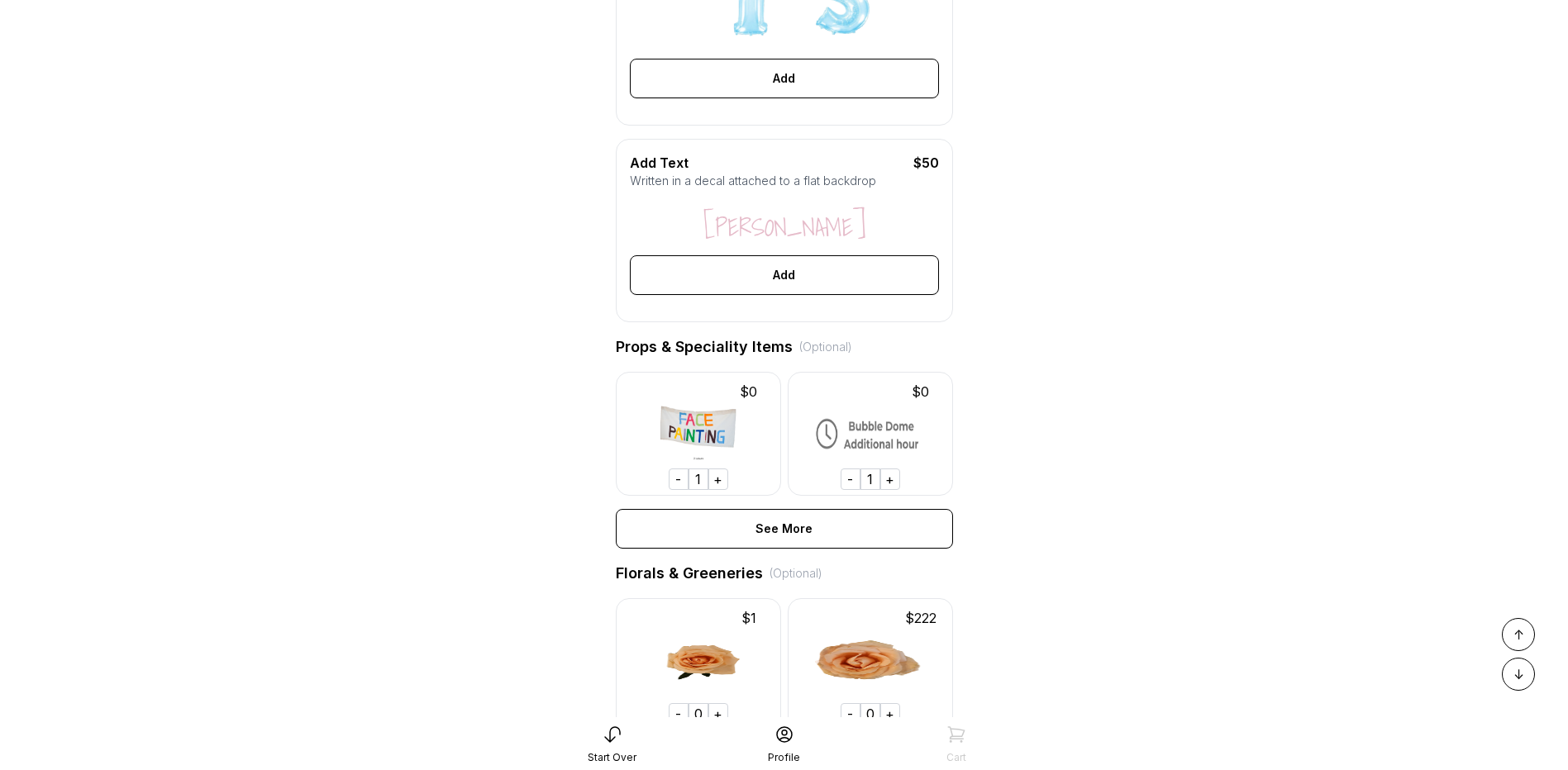
scroll to position [663, 0]
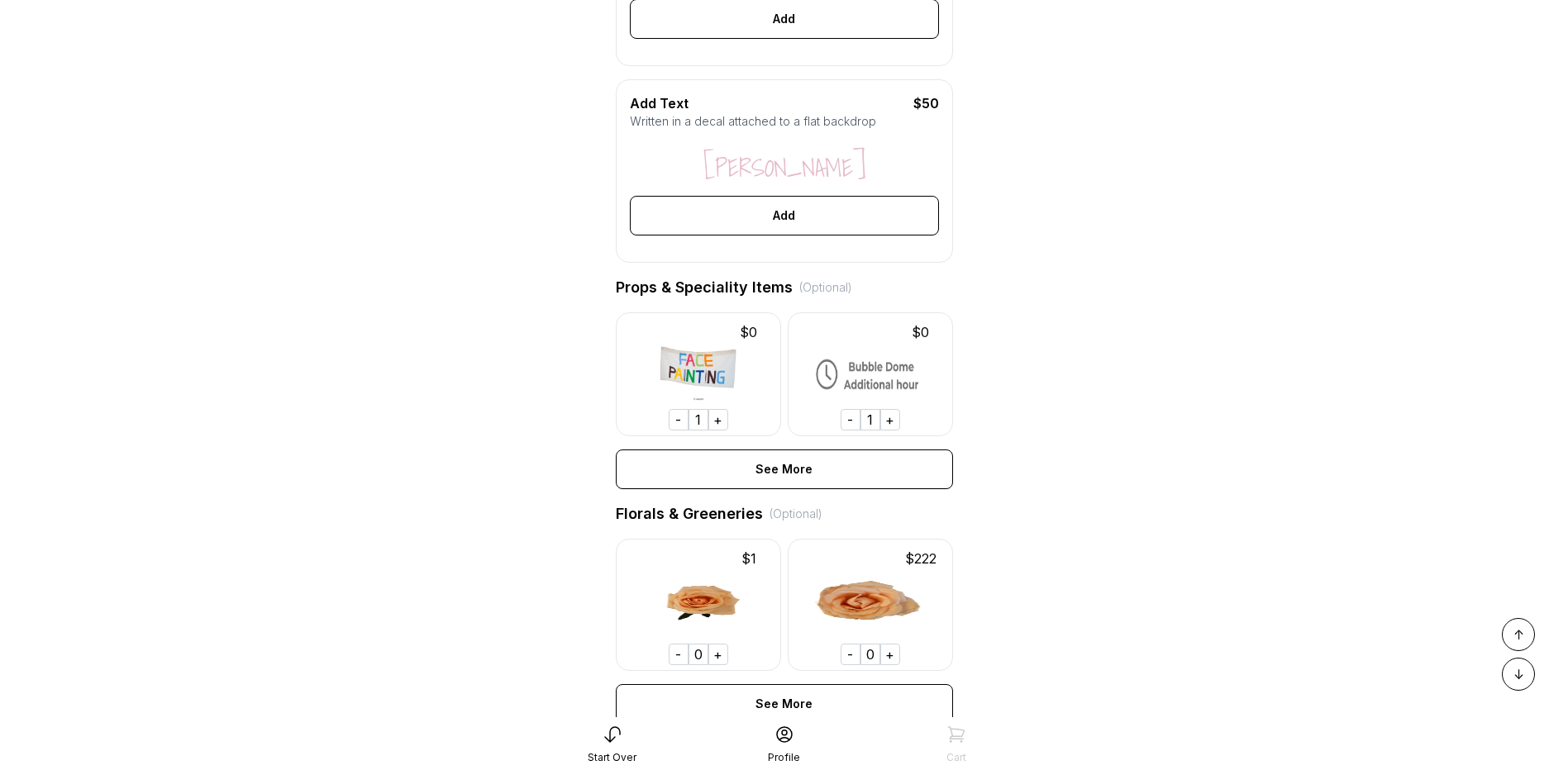
click at [827, 296] on div "(Optional)" at bounding box center [826, 287] width 53 height 16
click at [856, 431] on div "-" at bounding box center [850, 420] width 20 height 21
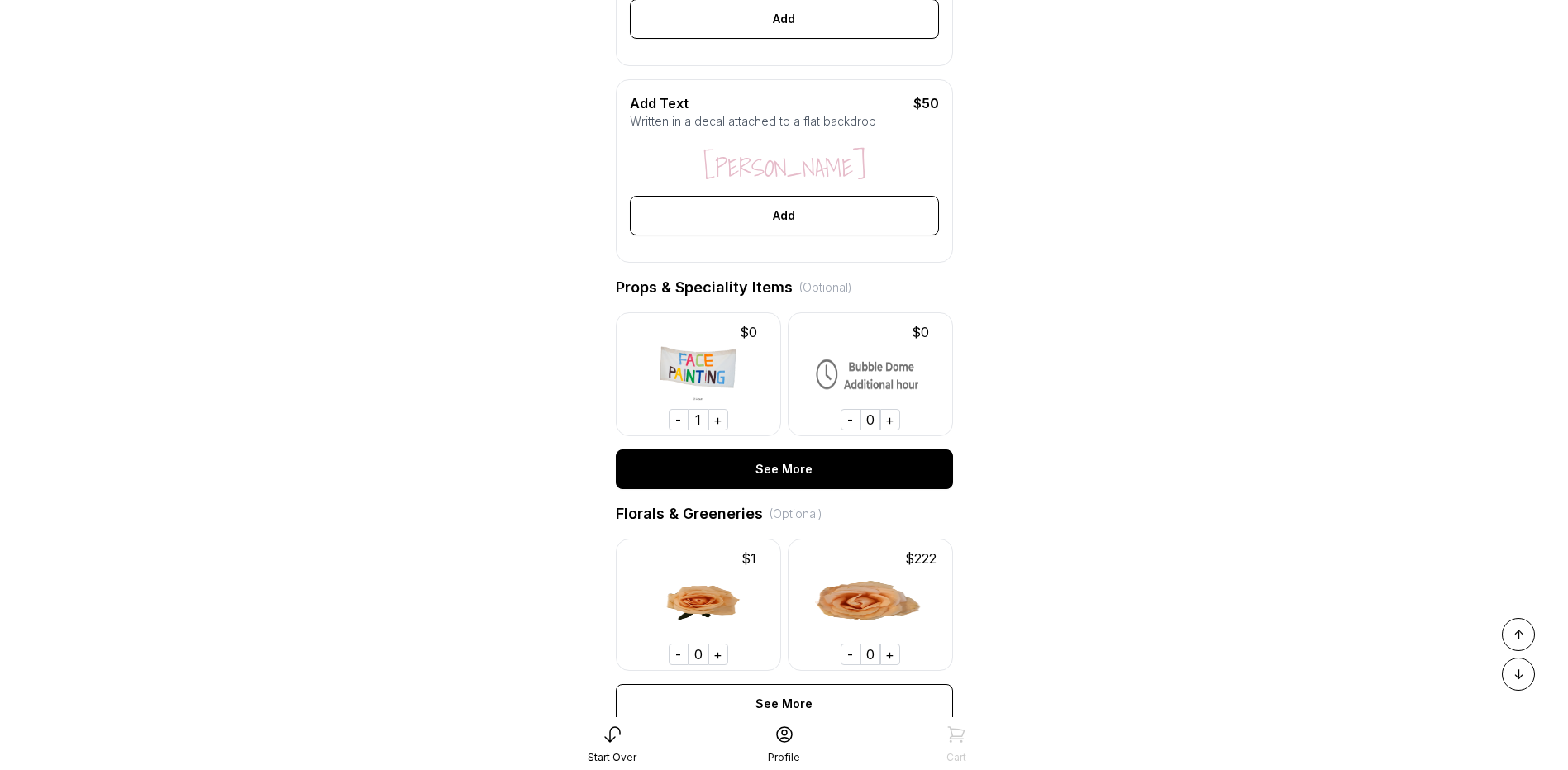
click at [880, 489] on div "See More" at bounding box center [784, 469] width 337 height 40
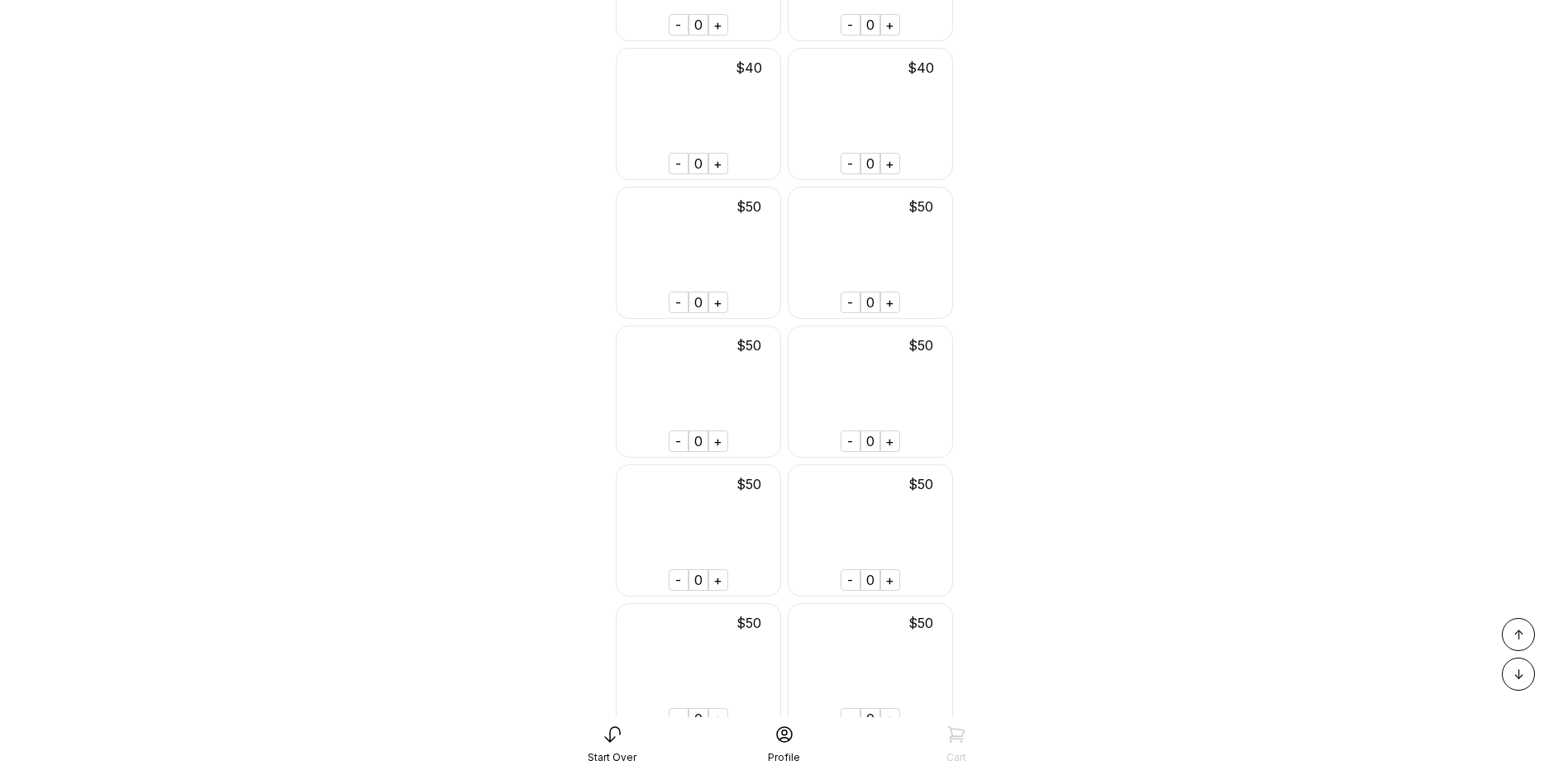
scroll to position [3017, 0]
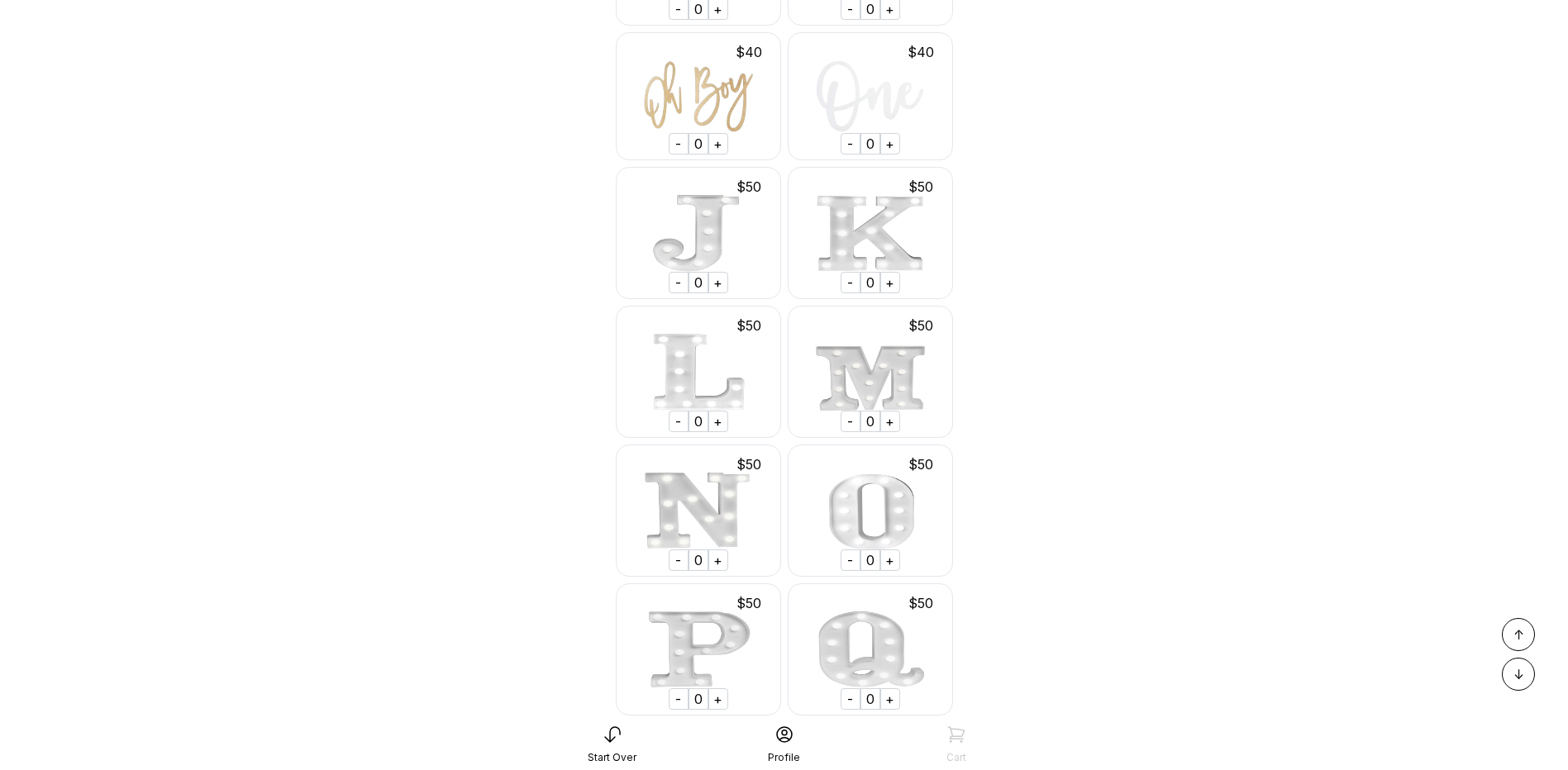
click at [891, 432] on div "+" at bounding box center [890, 421] width 20 height 21
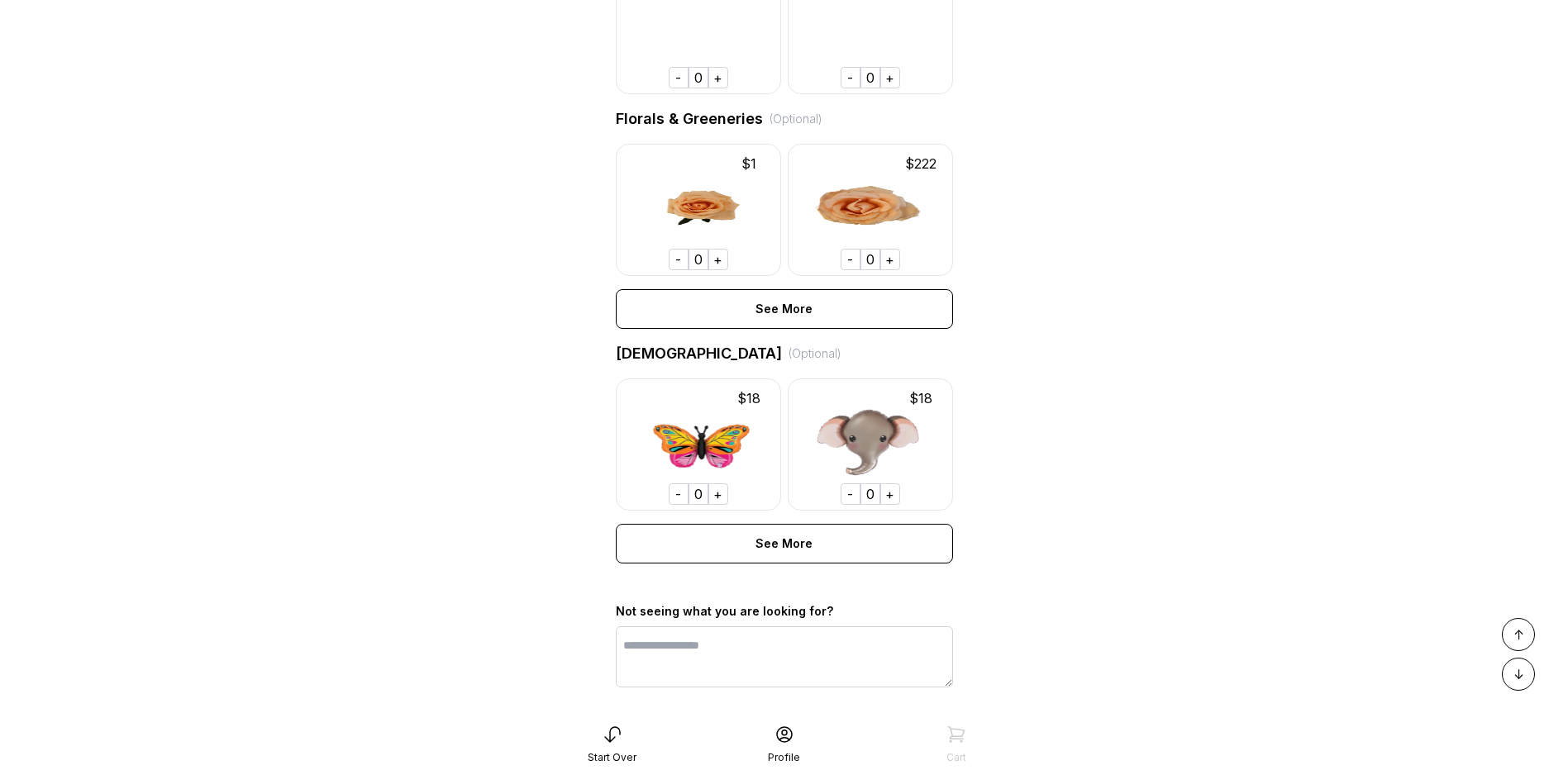
scroll to position [5981, 0]
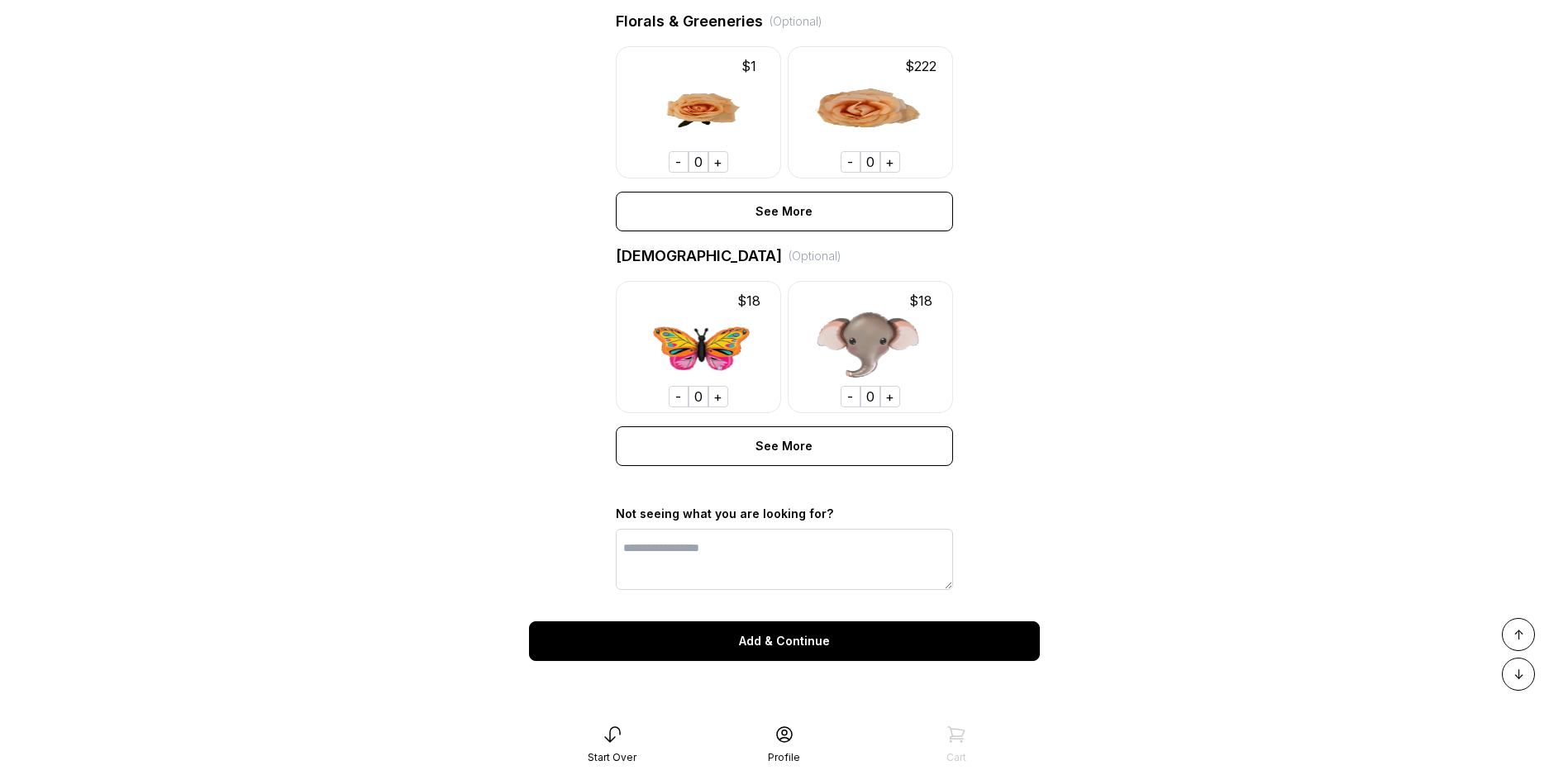
click at [919, 650] on div "Add & Continue" at bounding box center [784, 641] width 511 height 40
